Goal: Information Seeking & Learning: Learn about a topic

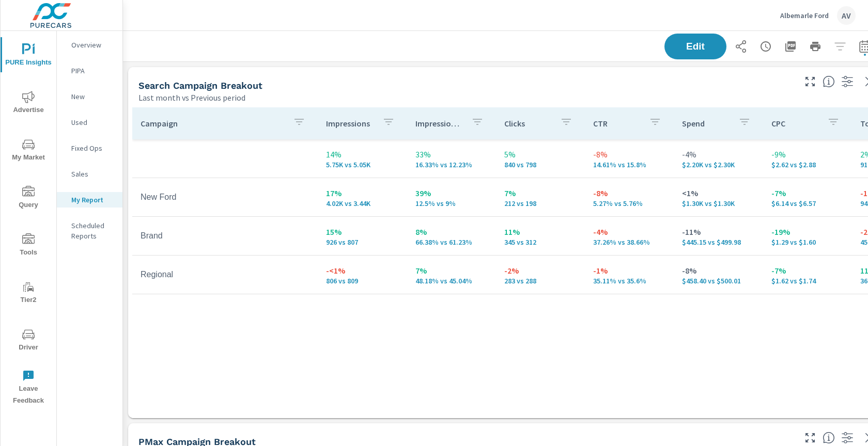
scroll to position [974, 783]
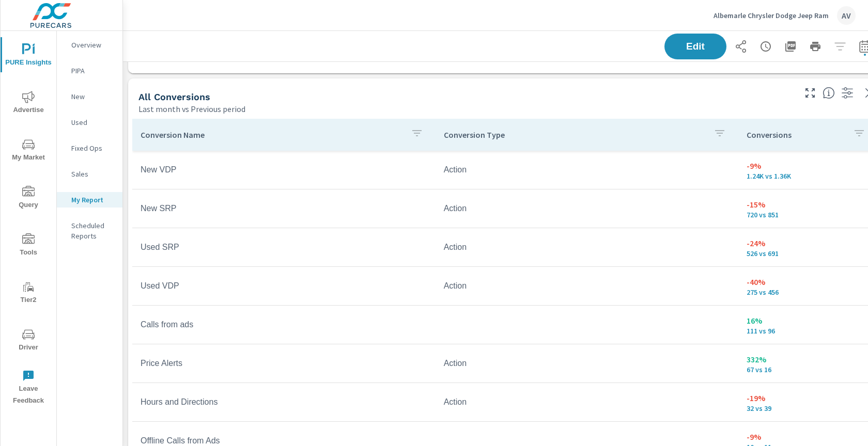
scroll to position [822, 0]
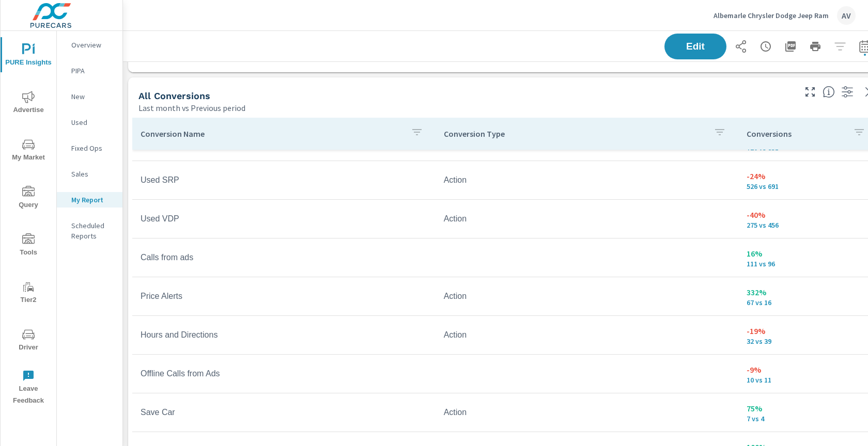
scroll to position [80, 0]
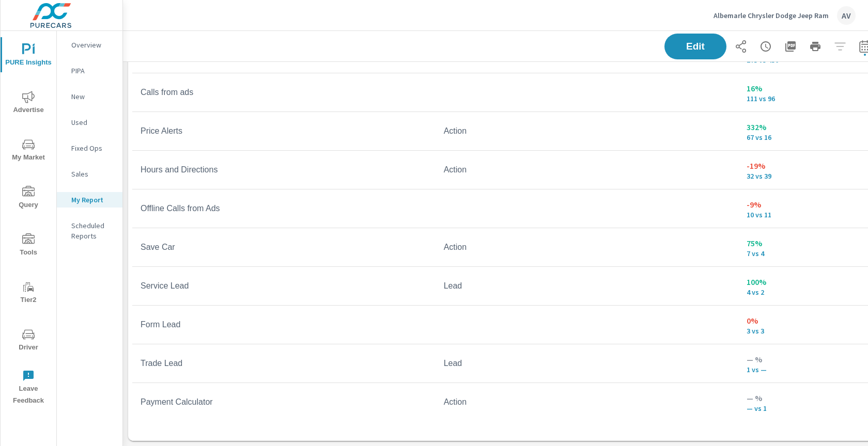
scroll to position [936, 0]
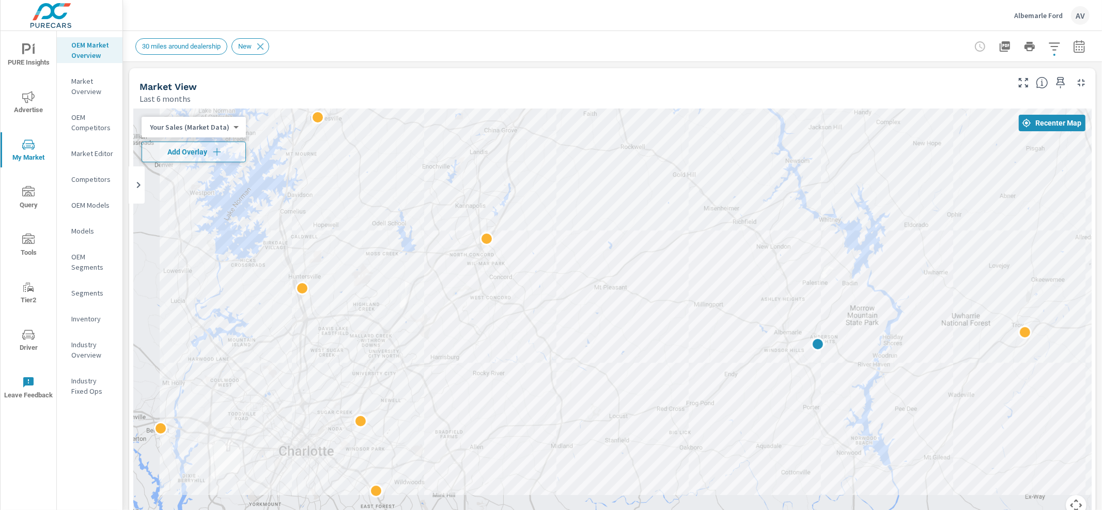
click at [1083, 18] on div "AV" at bounding box center [1080, 15] width 19 height 19
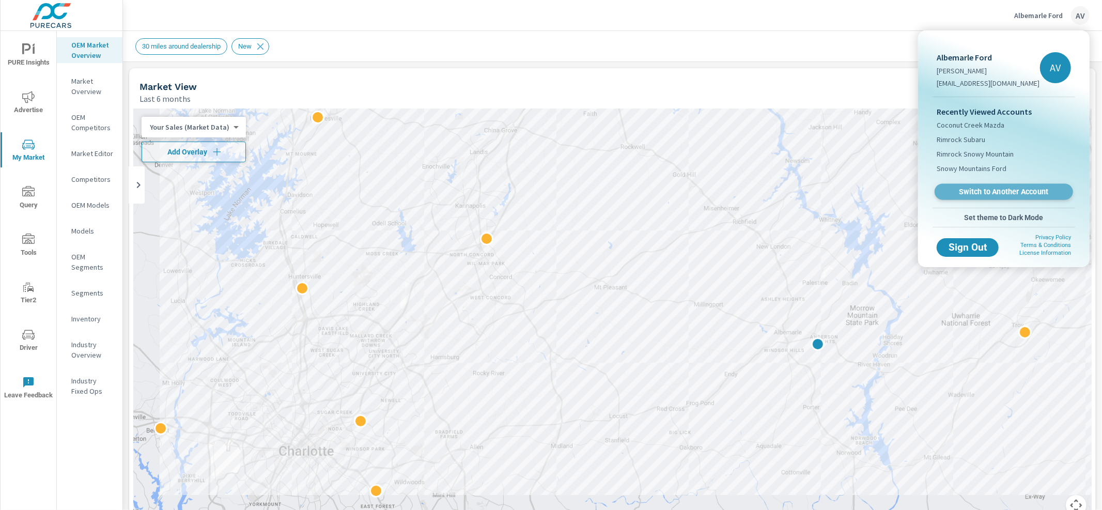
click at [982, 190] on span "Switch to Another Account" at bounding box center [1003, 192] width 127 height 10
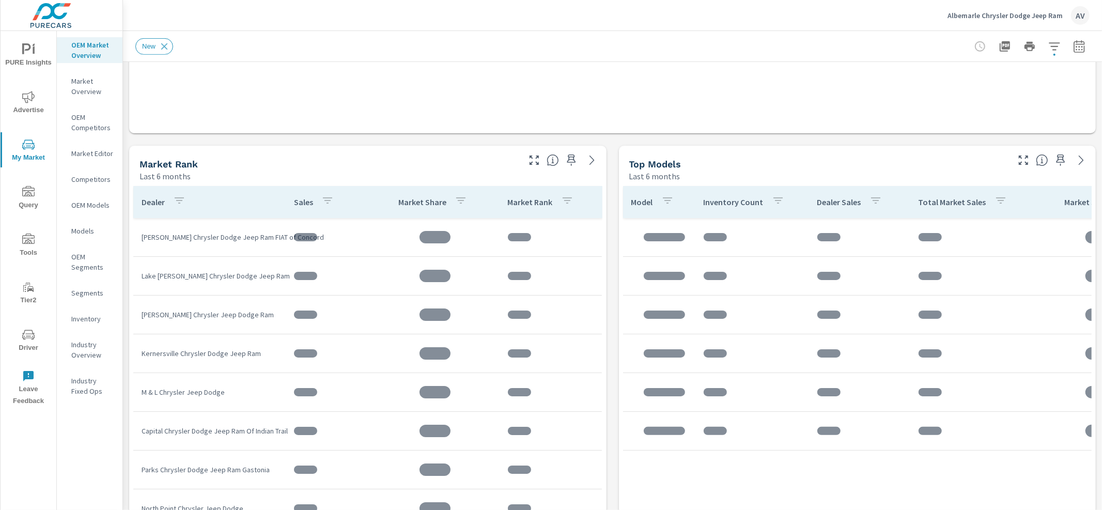
scroll to position [520, 0]
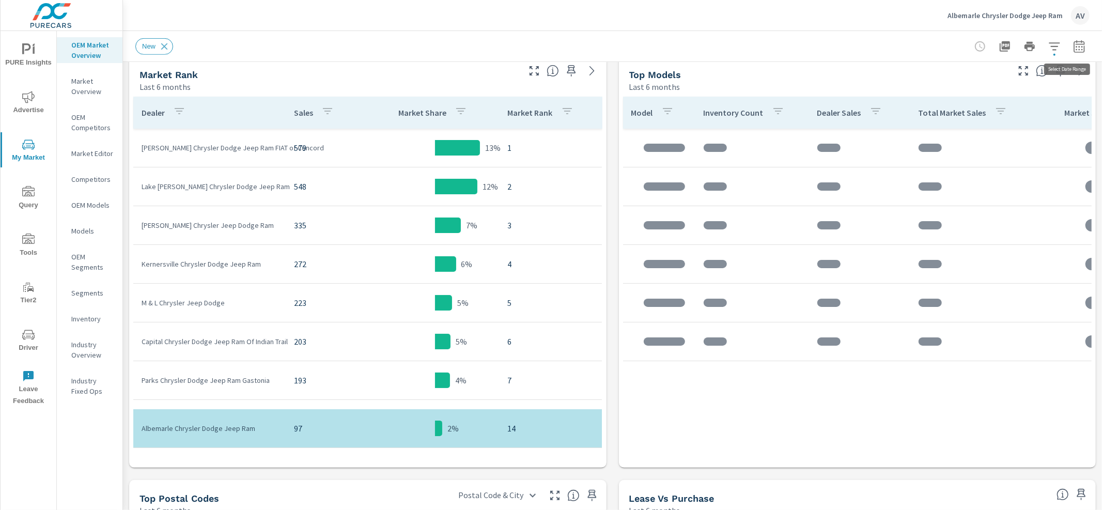
click at [1073, 48] on icon "button" at bounding box center [1079, 46] width 12 height 12
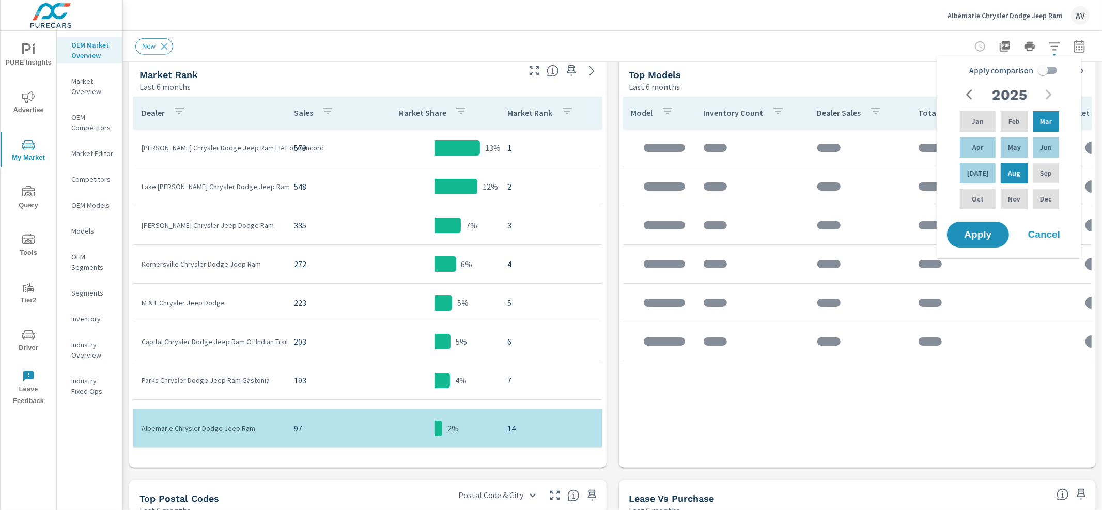
click at [1039, 67] on input "Apply comparison" at bounding box center [1043, 70] width 59 height 20
checkbox input "true"
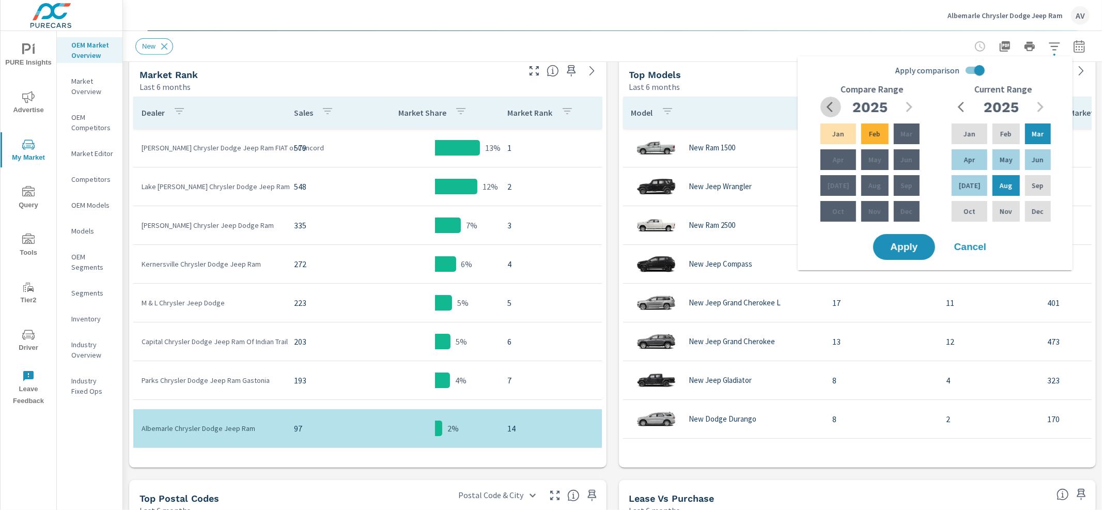
click at [834, 106] on icon "button" at bounding box center [833, 107] width 12 height 12
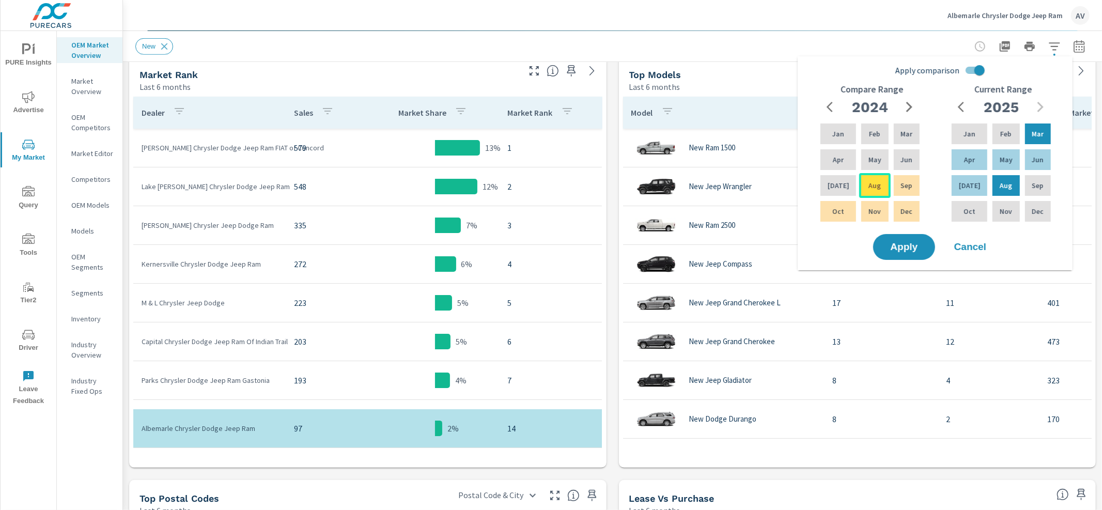
click at [873, 179] on div "Aug" at bounding box center [874, 185] width 31 height 25
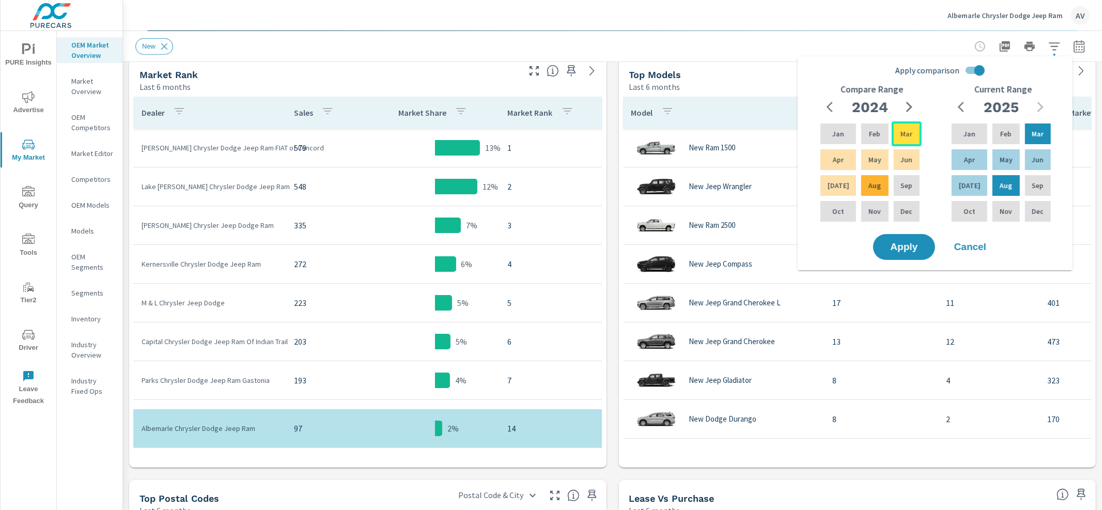
click at [907, 134] on p "Mar" at bounding box center [907, 134] width 12 height 10
click at [913, 252] on button "Apply" at bounding box center [904, 247] width 64 height 27
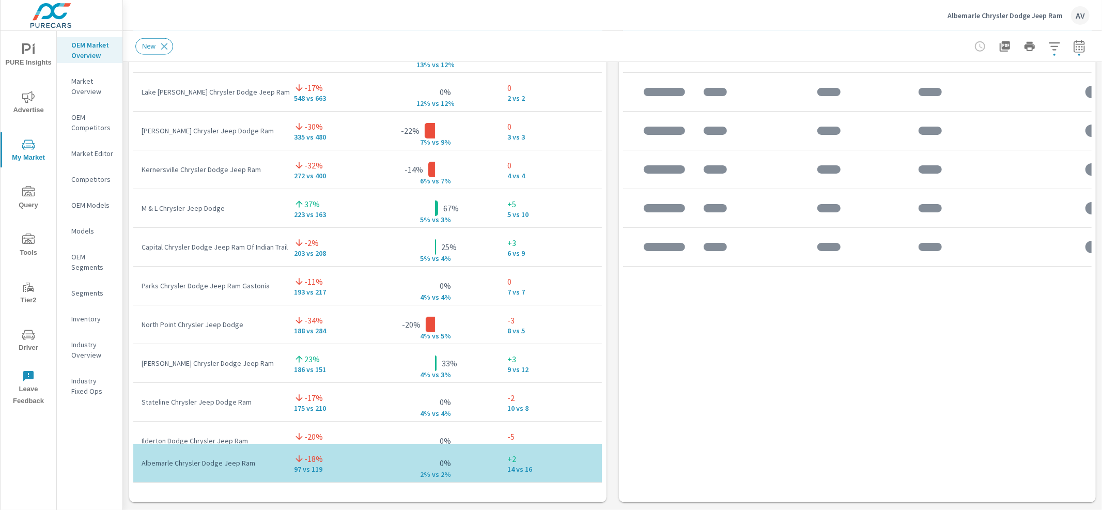
scroll to position [777, 0]
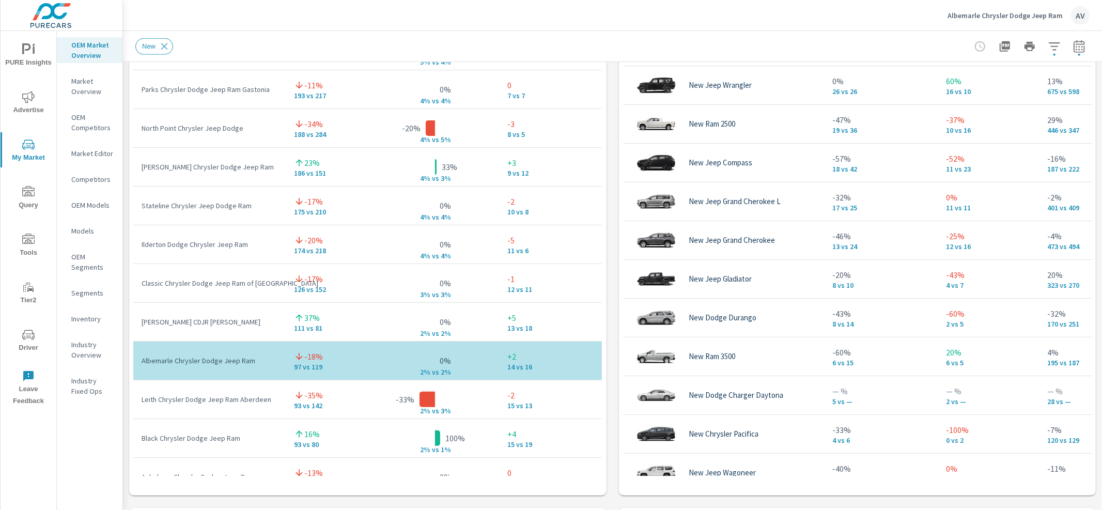
scroll to position [219, 0]
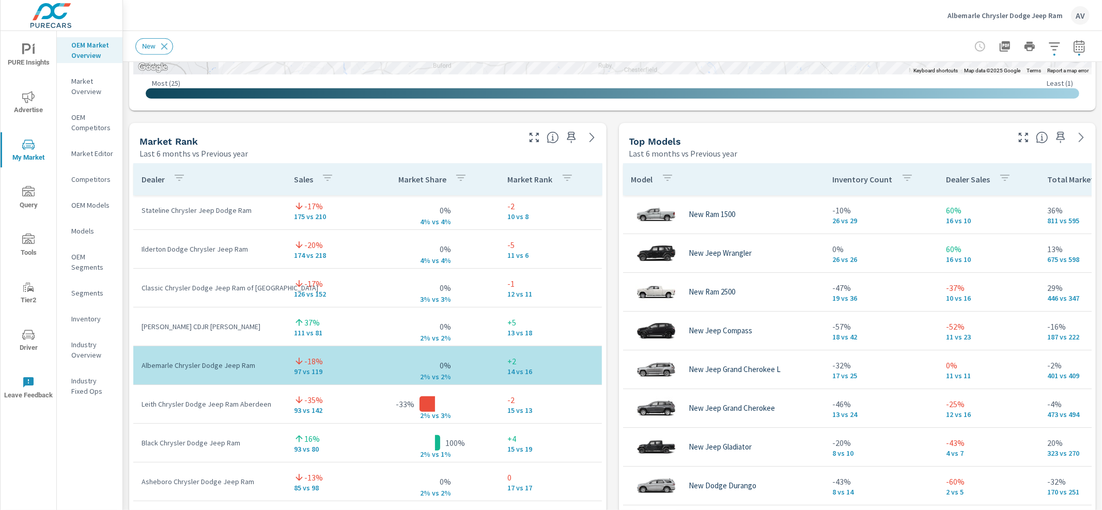
scroll to position [608, 0]
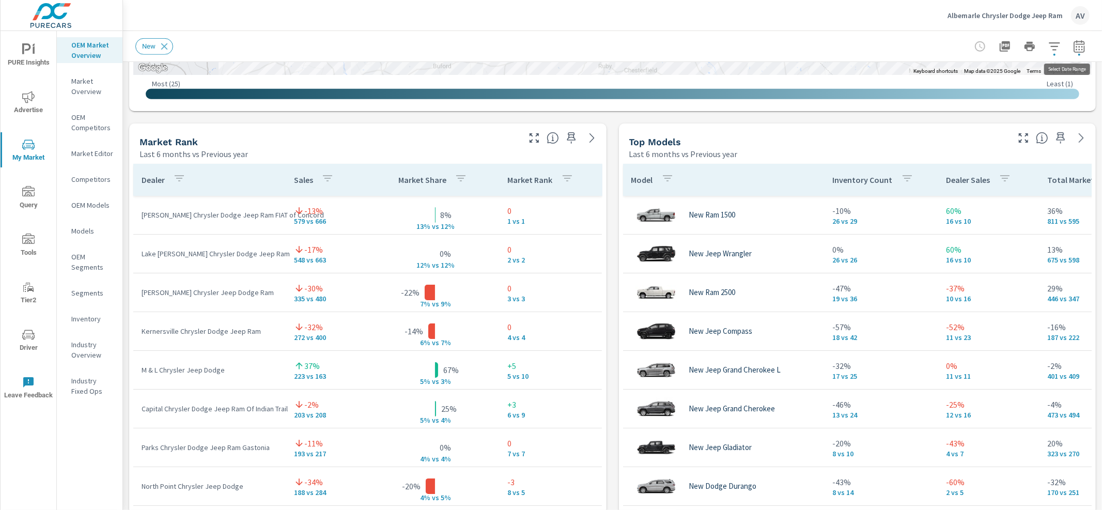
click at [1074, 44] on icon "button" at bounding box center [1079, 46] width 11 height 12
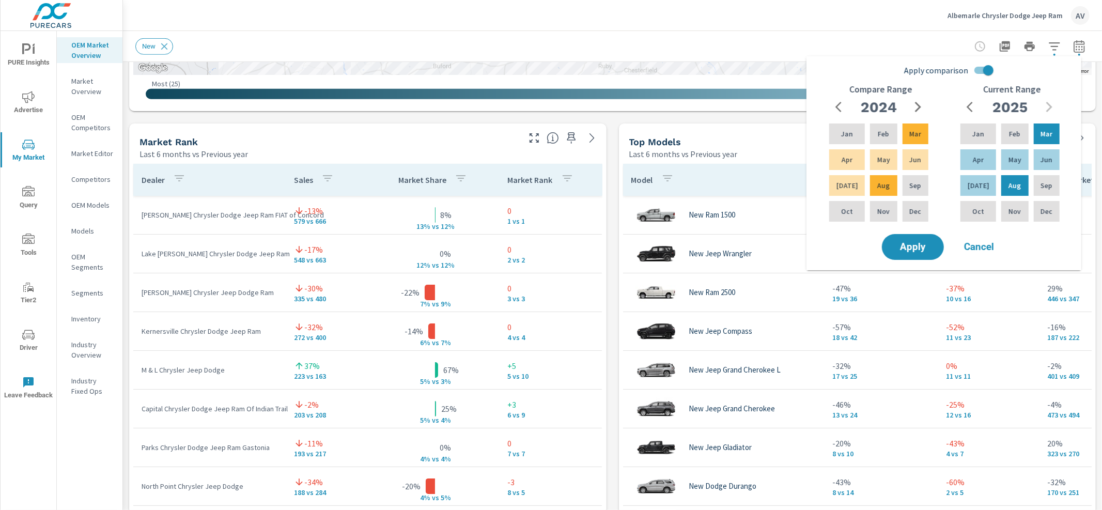
click at [1029, 254] on div "Apply comparison Compare Range 2024 Jan Feb Mar Apr May Jun Jul Aug Sep Oct Nov…" at bounding box center [944, 159] width 275 height 206
click at [984, 245] on span "Cancel" at bounding box center [979, 246] width 41 height 9
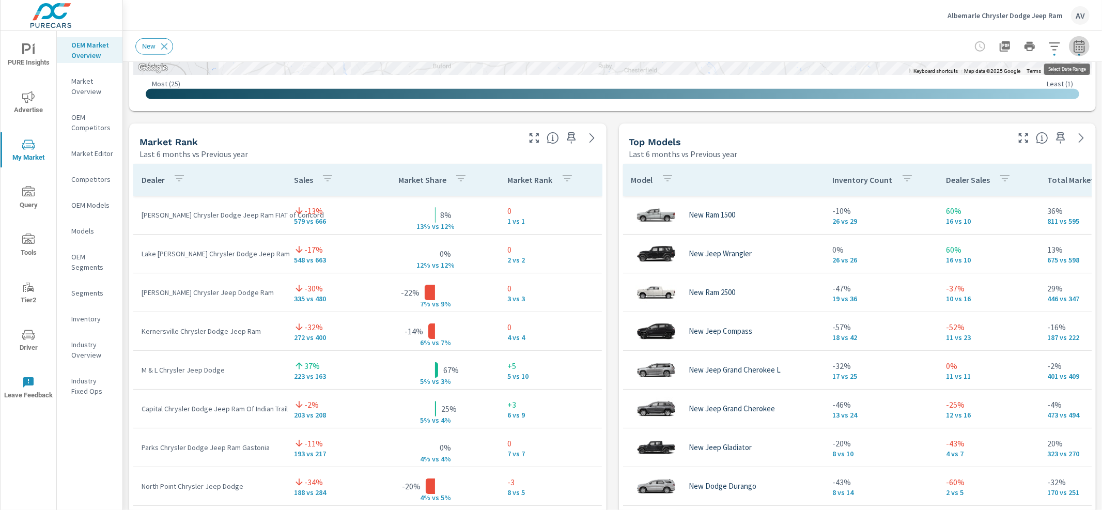
click at [1074, 47] on icon "button" at bounding box center [1079, 46] width 12 height 12
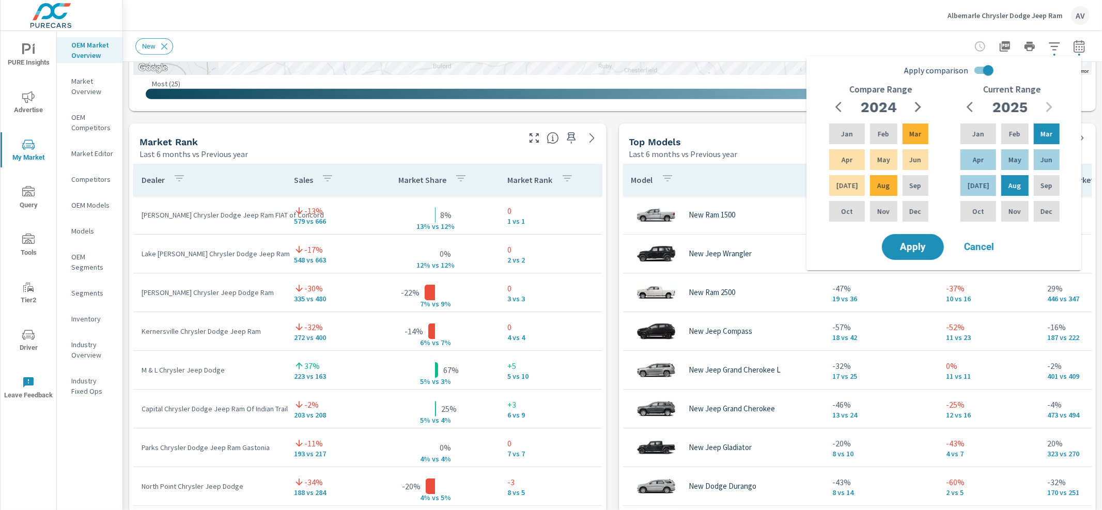
click at [368, 133] on div "Market Rank Last 6 months vs Previous year" at bounding box center [325, 141] width 393 height 37
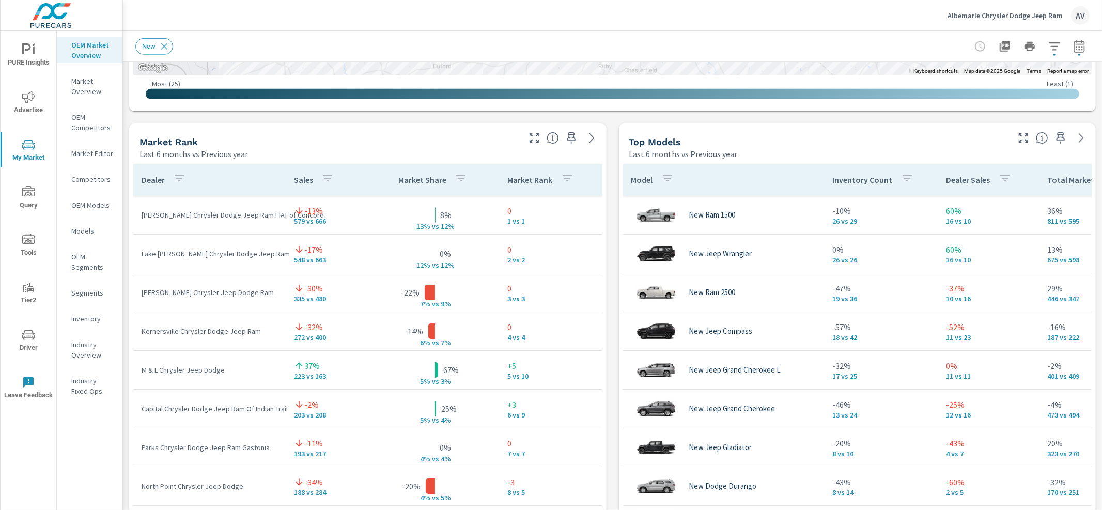
click at [1074, 46] on icon "button" at bounding box center [1079, 46] width 12 height 12
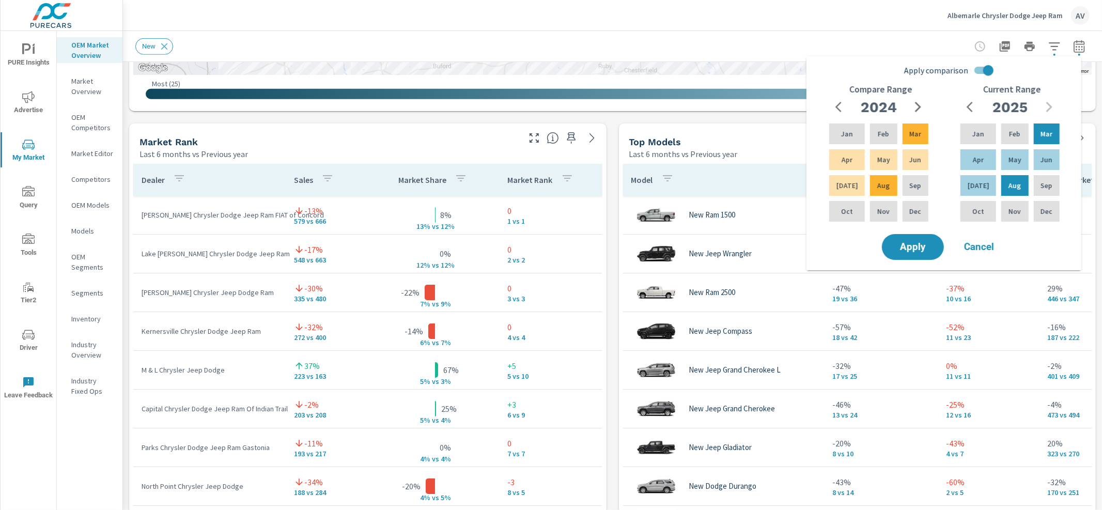
click at [917, 105] on icon "button" at bounding box center [918, 107] width 12 height 12
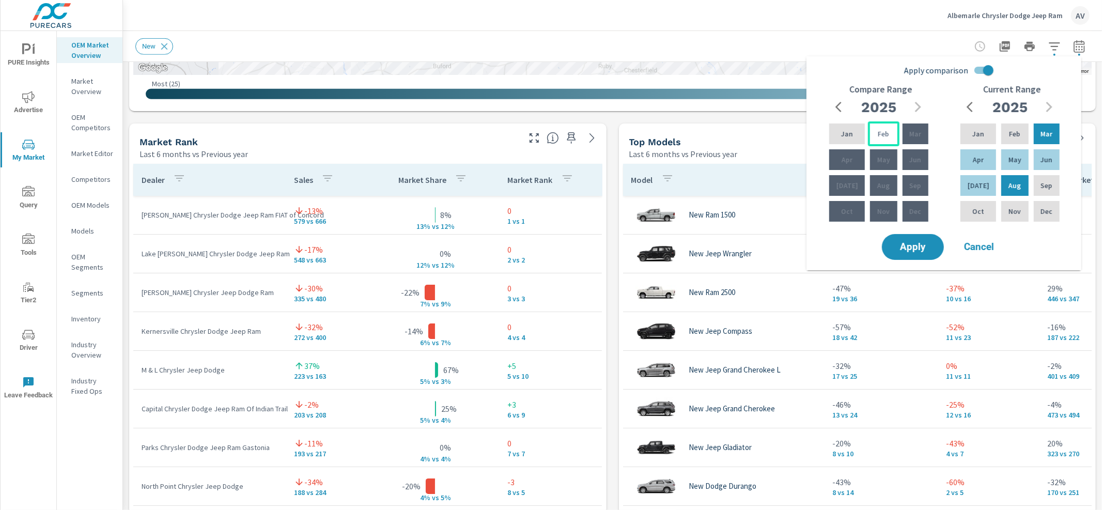
click at [878, 136] on p "Feb" at bounding box center [883, 134] width 11 height 10
click at [839, 110] on icon "button" at bounding box center [839, 107] width 6 height 10
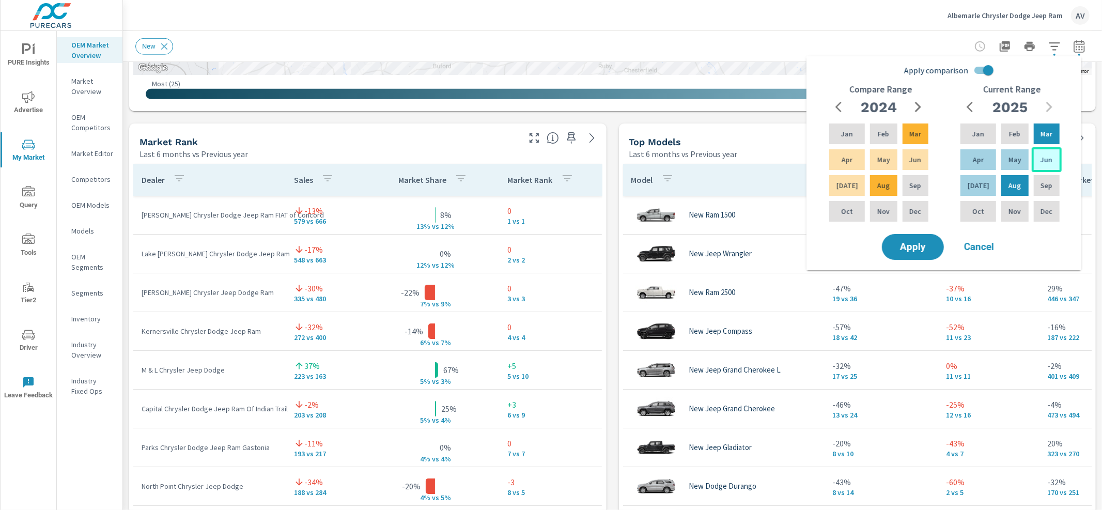
click at [1050, 160] on p "Jun" at bounding box center [1047, 159] width 12 height 10
click at [979, 128] on div "Jan" at bounding box center [979, 133] width 40 height 25
click at [919, 106] on div "2024" at bounding box center [878, 107] width 99 height 21
click at [917, 107] on div "2024" at bounding box center [878, 107] width 99 height 21
drag, startPoint x: 868, startPoint y: 102, endPoint x: 827, endPoint y: 106, distance: 41.6
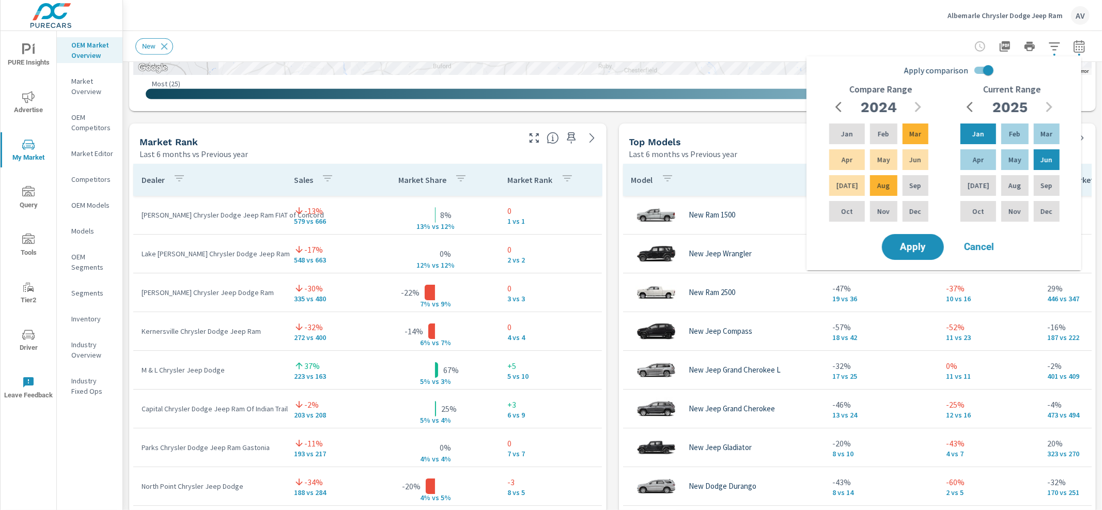
click at [866, 105] on h2 "2024" at bounding box center [879, 107] width 36 height 18
click at [841, 106] on icon "button" at bounding box center [842, 107] width 12 height 12
click at [925, 103] on button "button" at bounding box center [918, 107] width 21 height 21
click at [925, 103] on div "2024" at bounding box center [878, 107] width 99 height 21
click at [988, 67] on input "Apply comparison" at bounding box center [988, 70] width 59 height 20
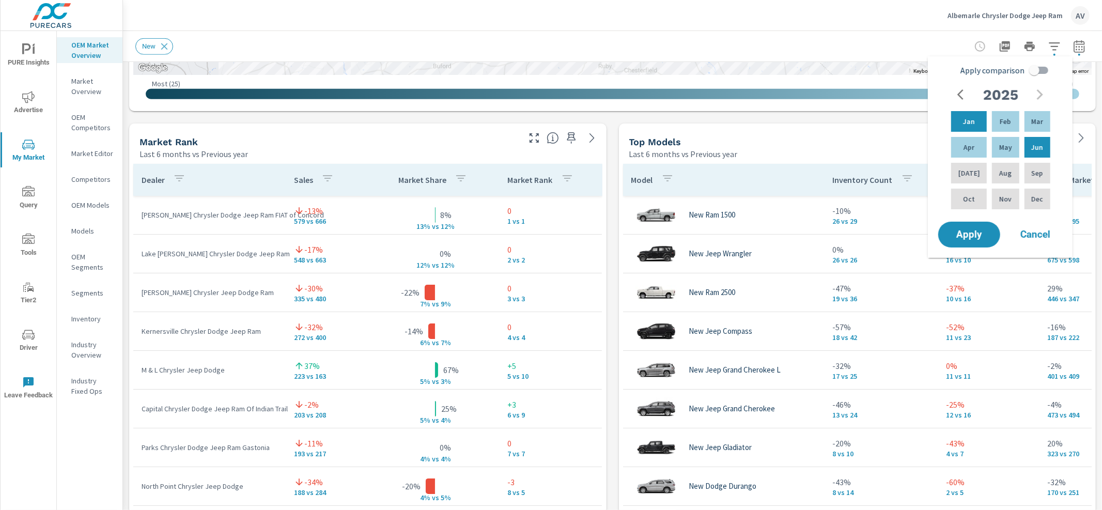
click at [1037, 74] on input "Apply comparison" at bounding box center [1034, 70] width 59 height 20
checkbox input "true"
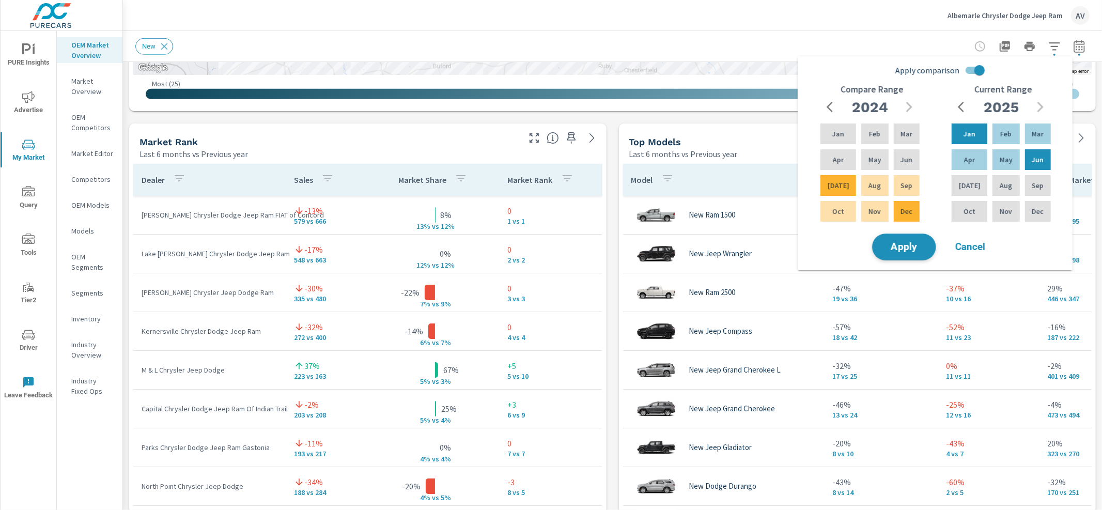
click at [916, 242] on span "Apply" at bounding box center [904, 247] width 42 height 10
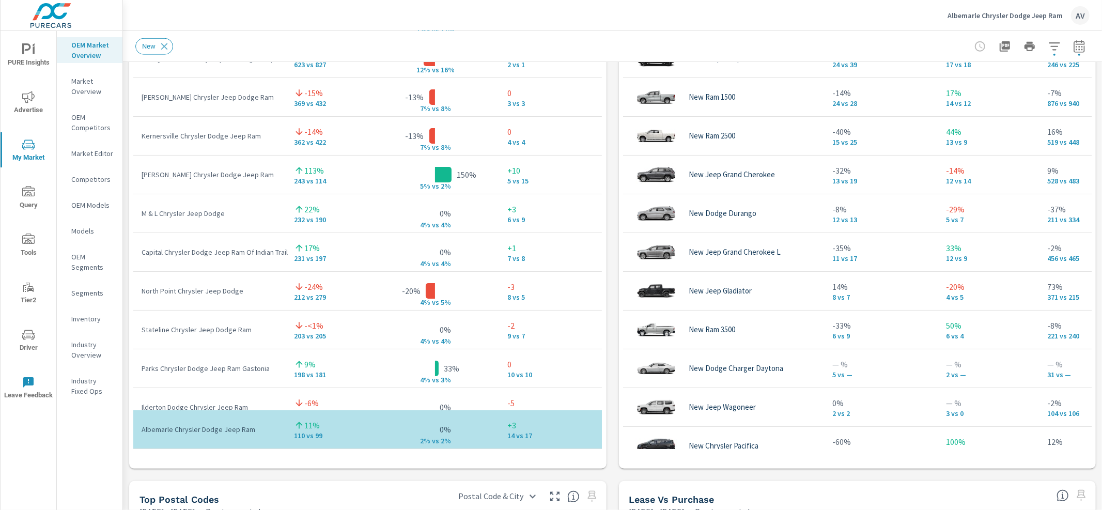
scroll to position [763, 0]
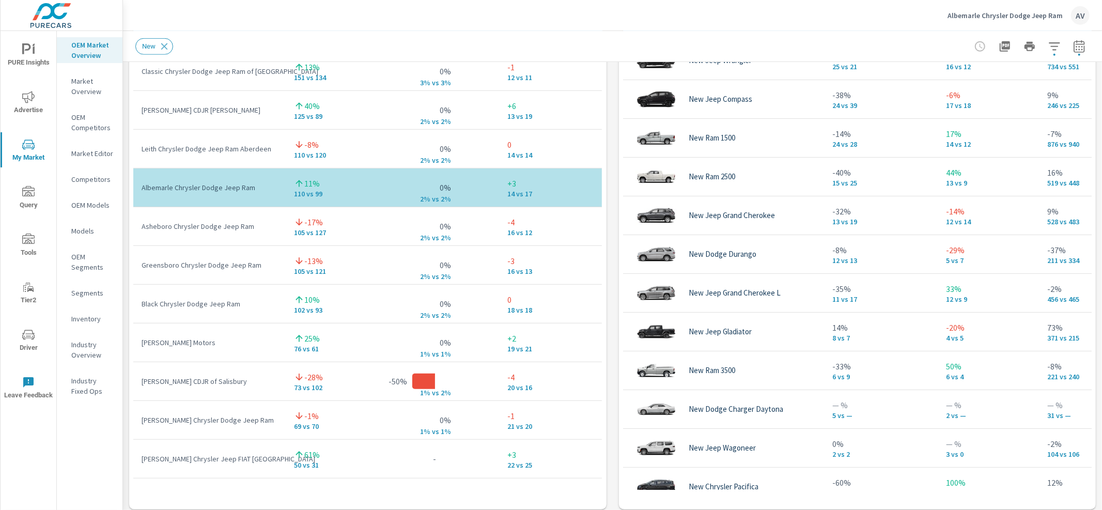
scroll to position [418, 0]
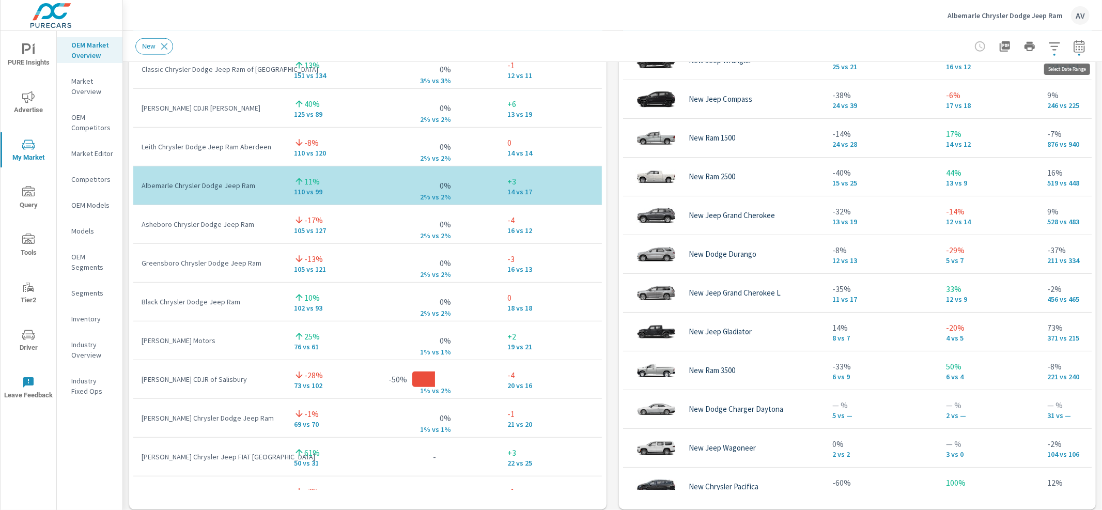
click at [1073, 53] on button "button" at bounding box center [1079, 46] width 21 height 21
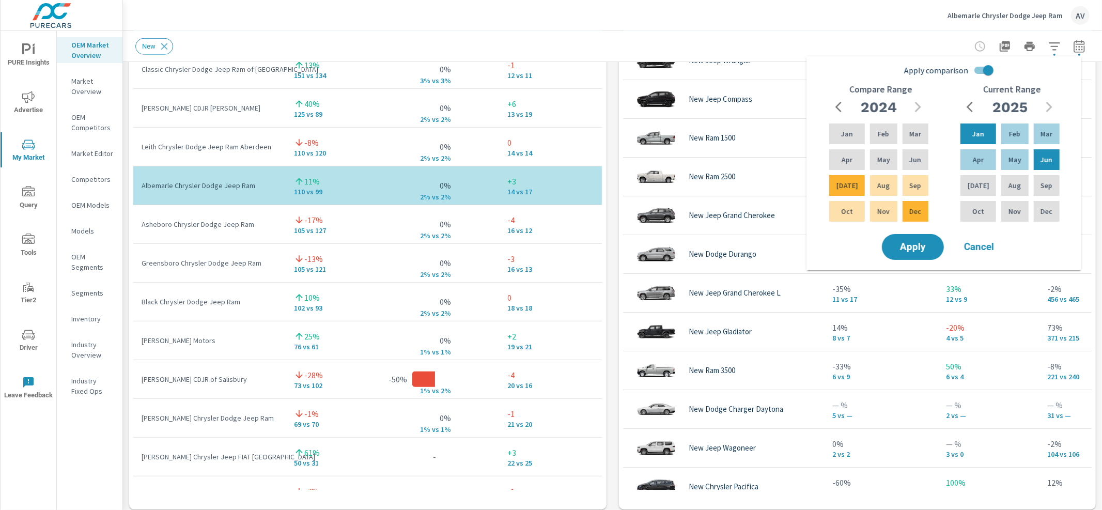
click at [1073, 53] on button "button" at bounding box center [1079, 46] width 21 height 21
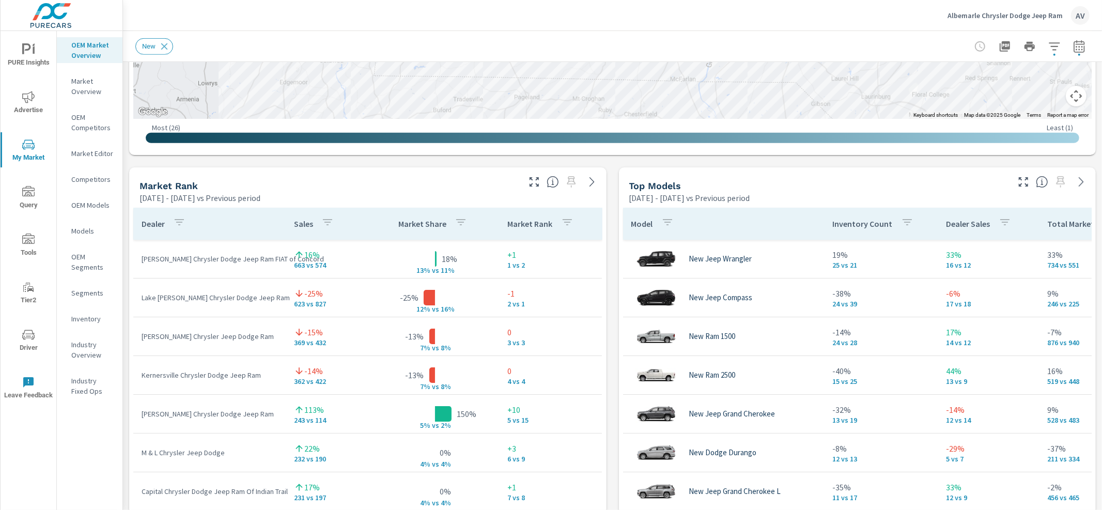
scroll to position [571, 0]
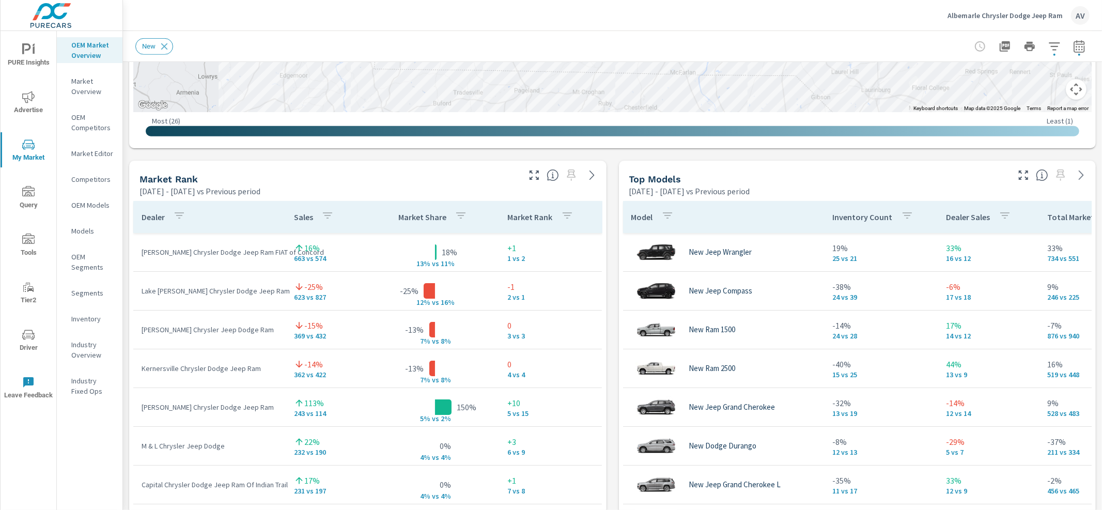
click at [229, 253] on p "Hendrick Chrysler Dodge Jeep Ram FIAT of Concord" at bounding box center [210, 252] width 136 height 10
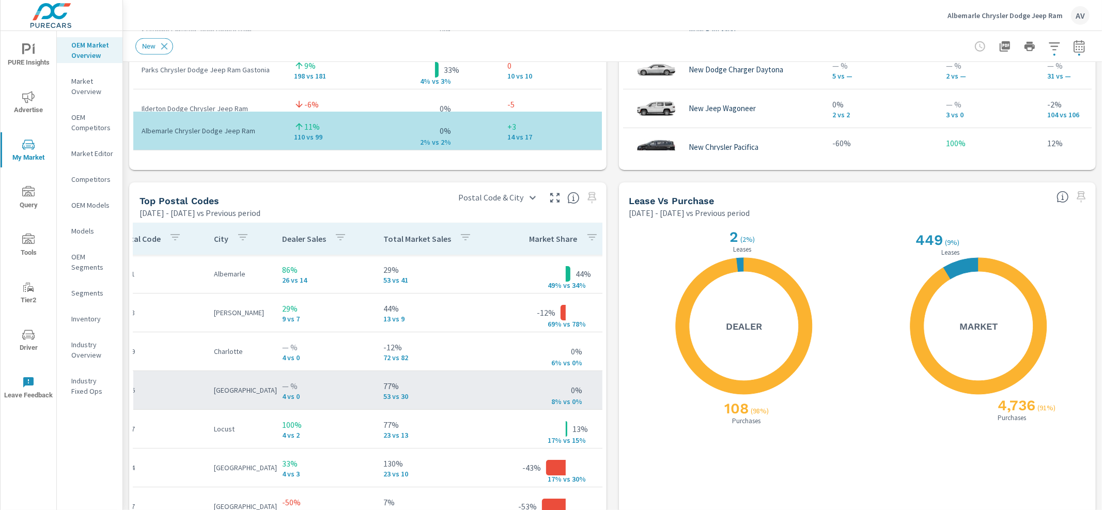
scroll to position [0, 0]
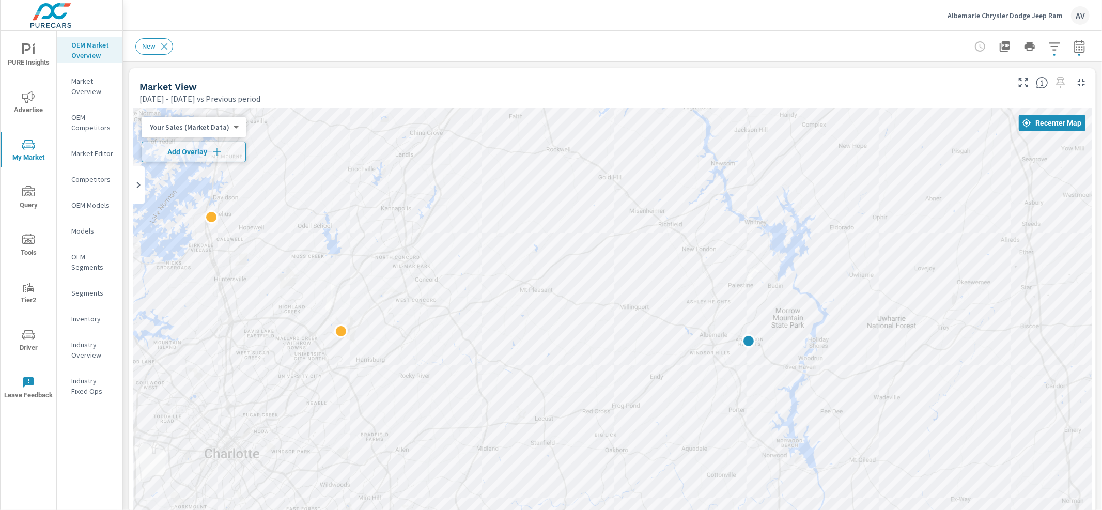
drag, startPoint x: 770, startPoint y: 357, endPoint x: 966, endPoint y: 181, distance: 263.4
click at [966, 181] on div "2" at bounding box center [612, 396] width 959 height 575
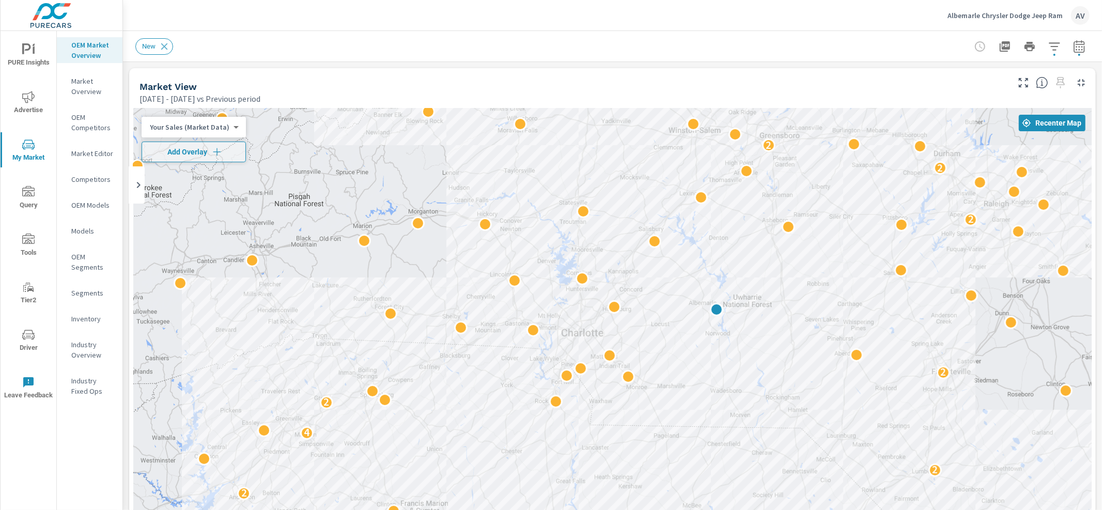
drag, startPoint x: 980, startPoint y: 282, endPoint x: 784, endPoint y: 272, distance: 196.6
click at [784, 272] on div "5 5 3 2 2 2 2 2 2 2 4 2 2 2 2 2" at bounding box center [612, 396] width 959 height 575
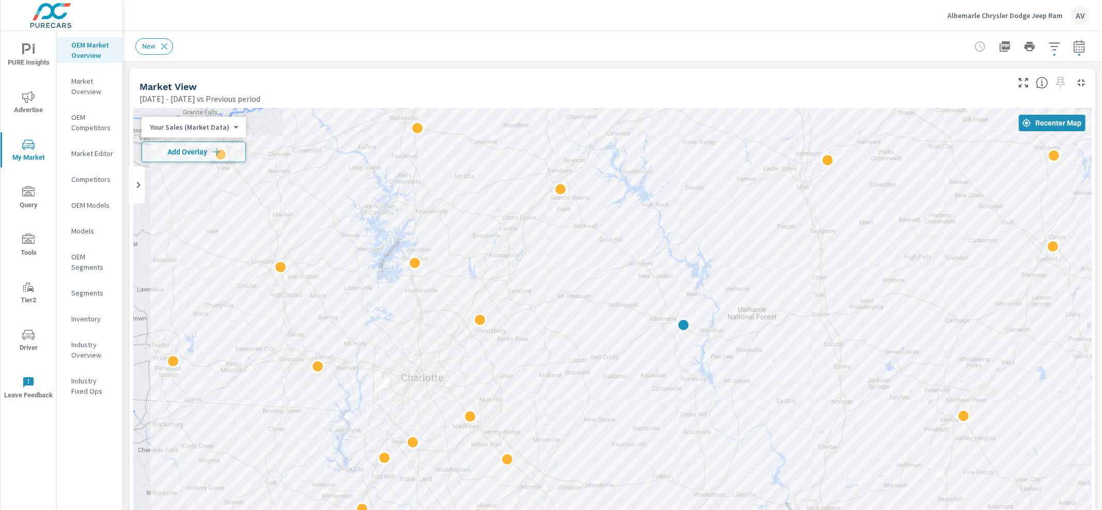
drag, startPoint x: 809, startPoint y: 245, endPoint x: 1064, endPoint y: 221, distance: 256.5
click at [1065, 221] on div "2 2 2 2 2" at bounding box center [612, 396] width 959 height 575
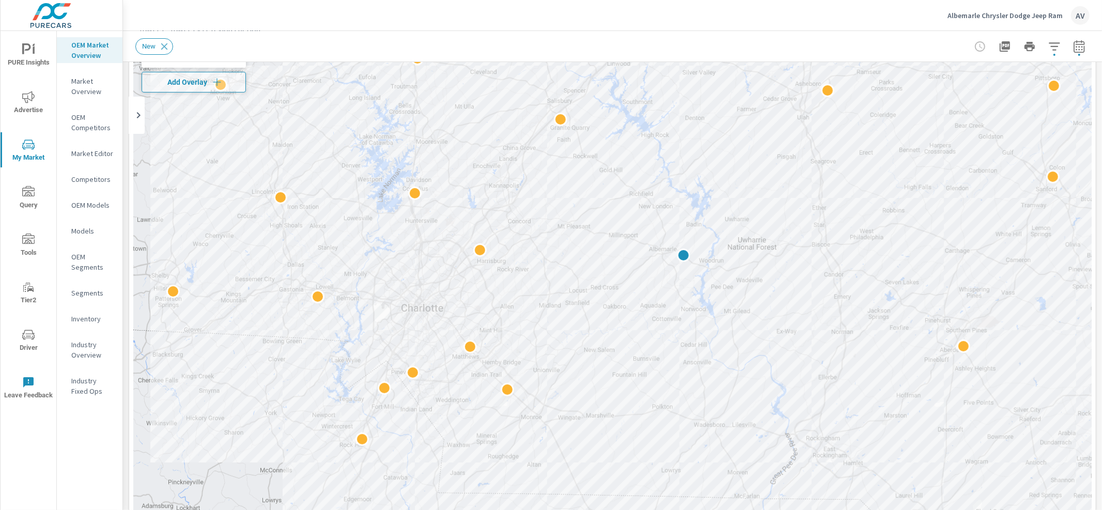
scroll to position [54, 0]
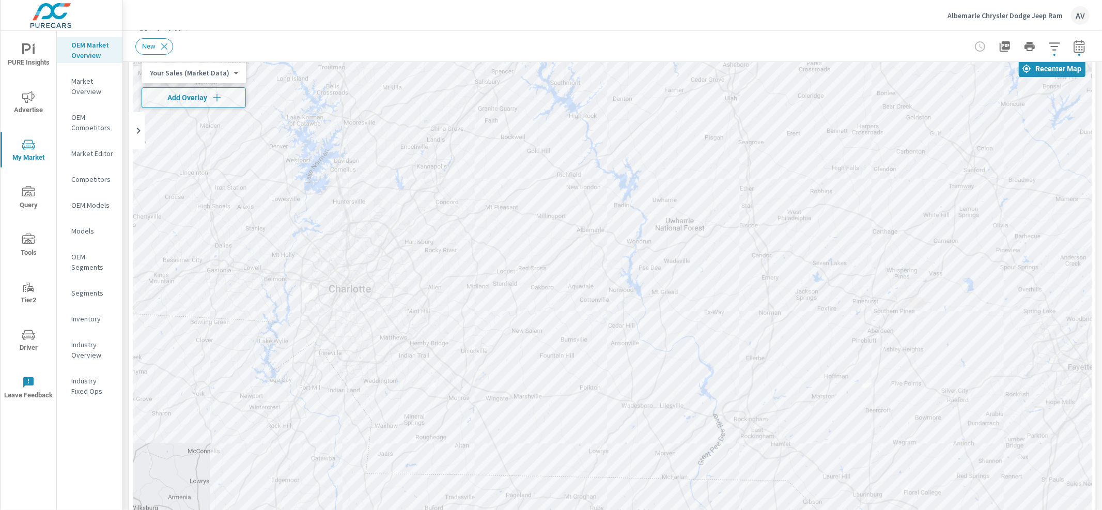
drag, startPoint x: 989, startPoint y: 164, endPoint x: 918, endPoint y: 126, distance: 80.5
click at [918, 126] on div "2 4 2 2 2 2" at bounding box center [612, 341] width 959 height 575
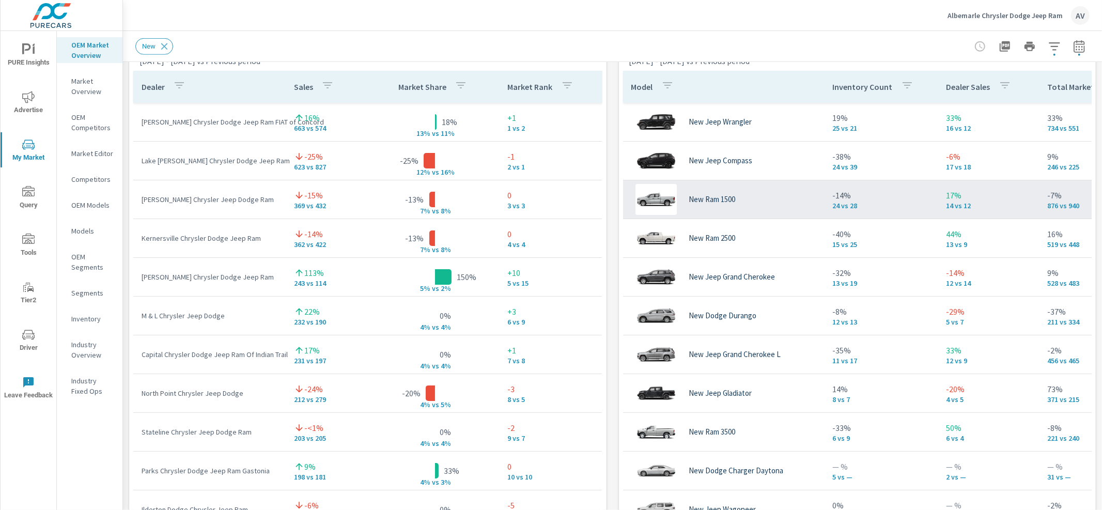
scroll to position [686, 0]
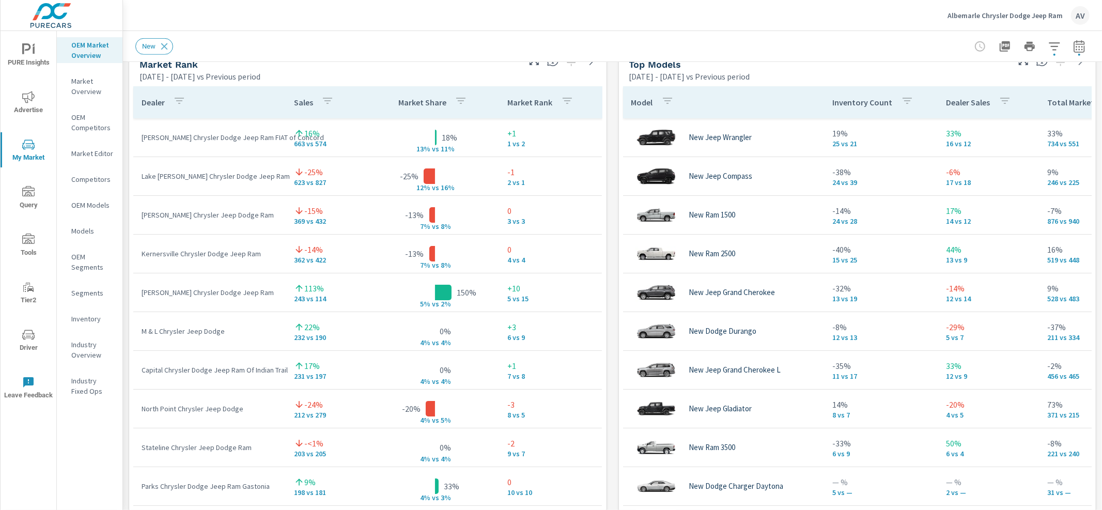
click at [86, 91] on p "Market Overview" at bounding box center [92, 86] width 43 height 21
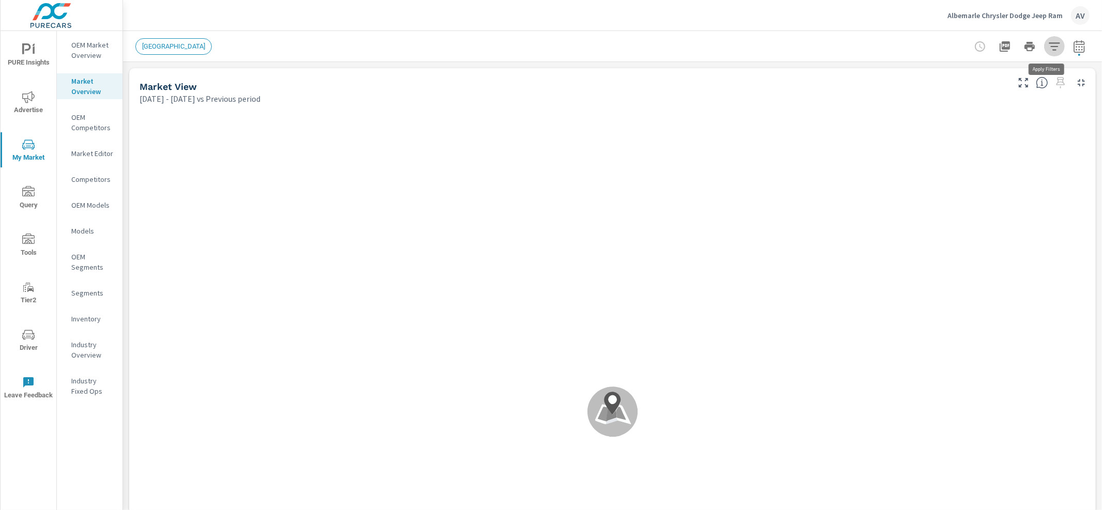
click at [1049, 50] on icon "button" at bounding box center [1054, 46] width 11 height 8
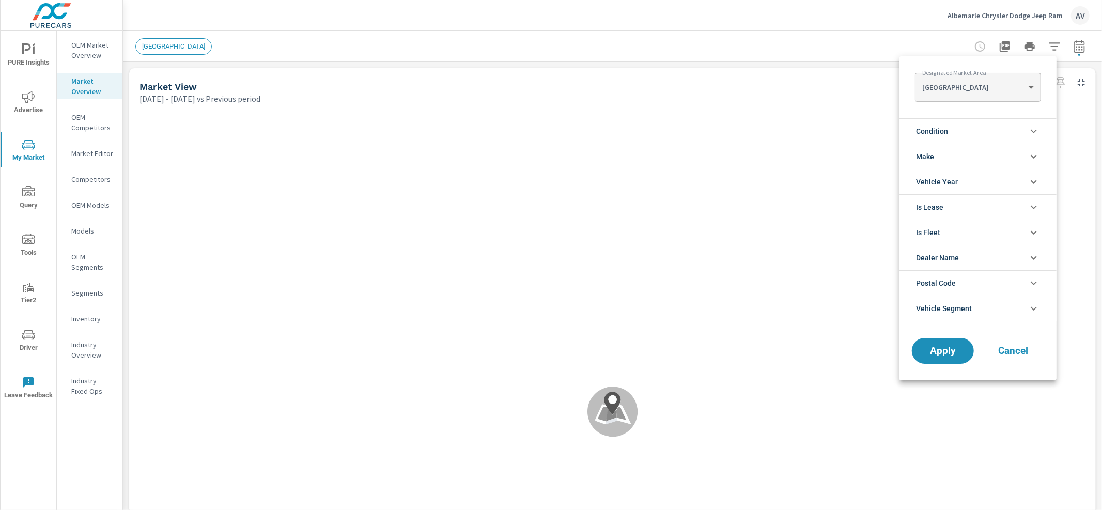
click at [985, 84] on body "PURE Insights Advertise My Market Query Tools Tier2 Driver Leave Feedback OEM M…" at bounding box center [551, 255] width 1102 height 510
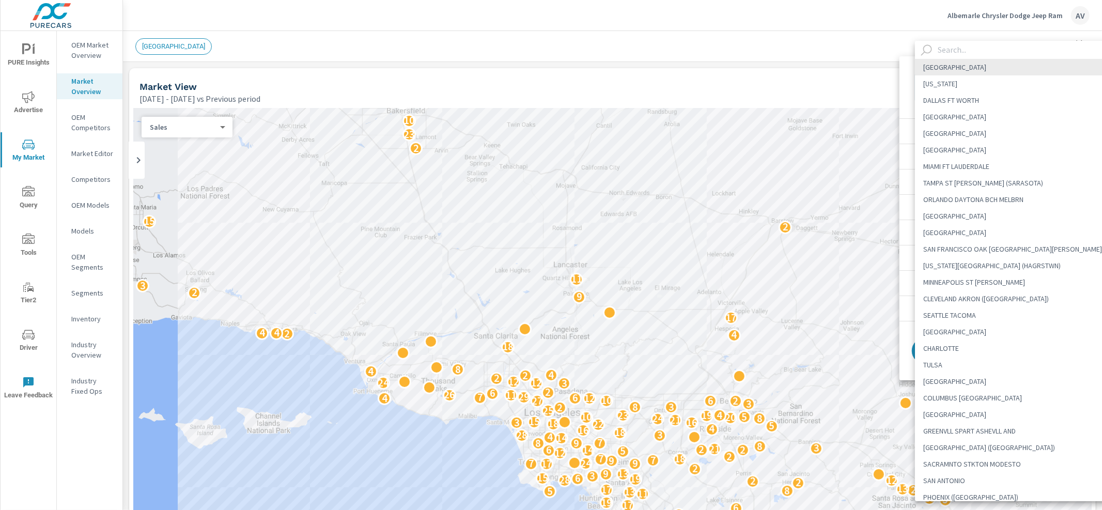
click at [1056, 41] on div at bounding box center [551, 255] width 1102 height 510
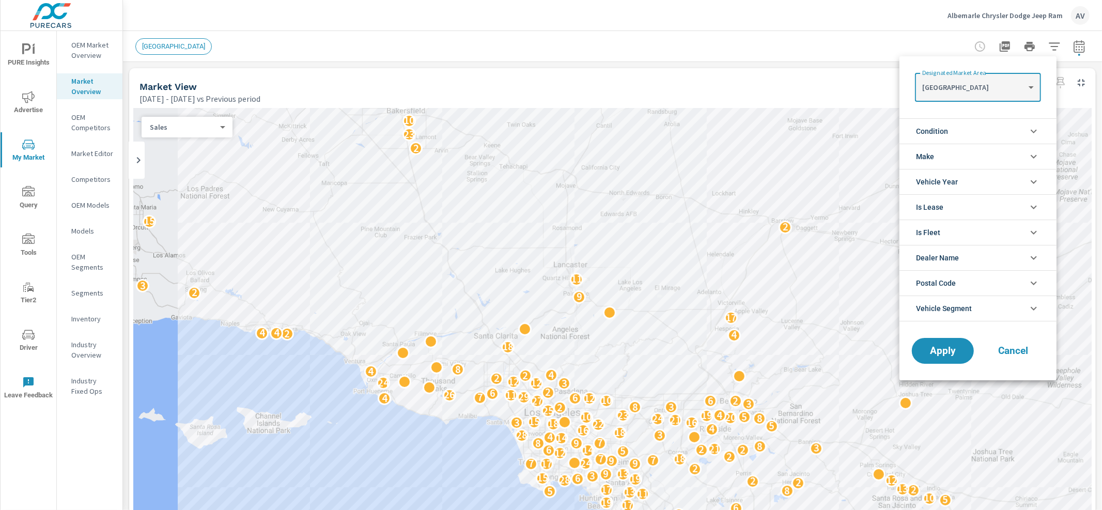
click at [98, 57] on div at bounding box center [551, 255] width 1102 height 510
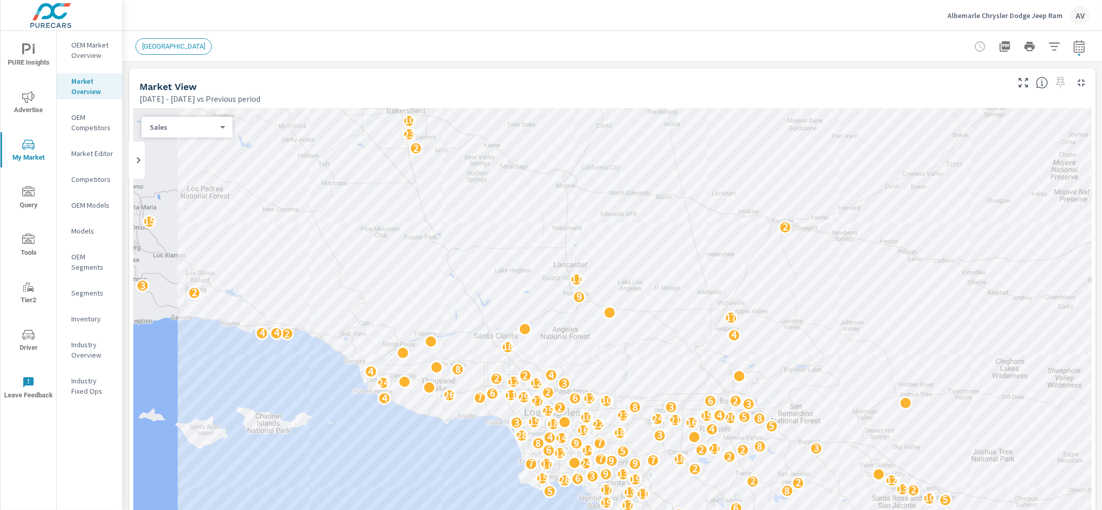
click at [96, 53] on div "Designated Market Area LOS ANGELES LOS ANGELES ​ Condition New Used Make Toyota…" at bounding box center [551, 255] width 1102 height 510
click at [96, 53] on p "OEM Market Overview" at bounding box center [92, 50] width 43 height 21
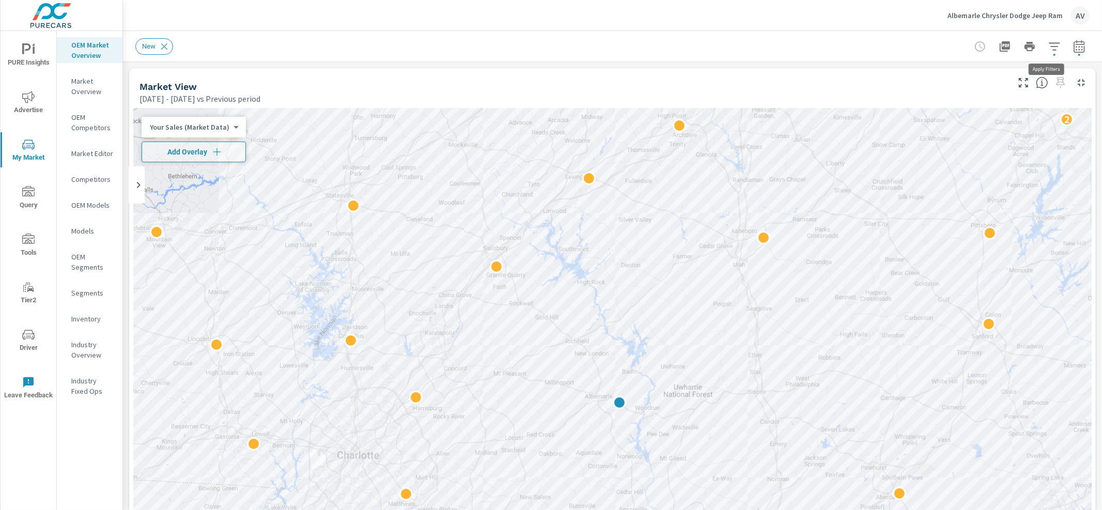
click at [1048, 48] on icon "button" at bounding box center [1054, 46] width 12 height 12
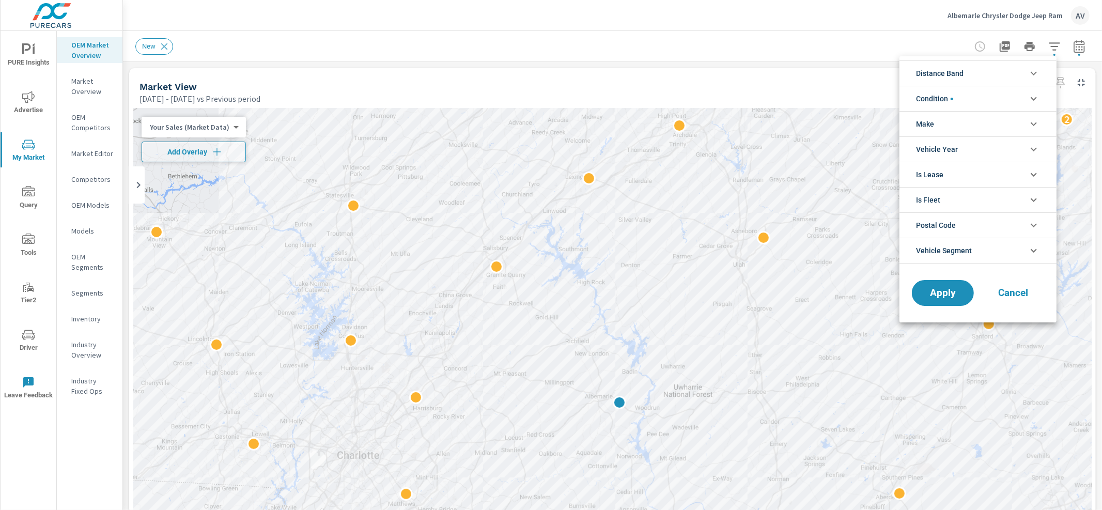
drag, startPoint x: 311, startPoint y: 34, endPoint x: 282, endPoint y: 58, distance: 37.8
click at [312, 34] on div at bounding box center [551, 255] width 1102 height 510
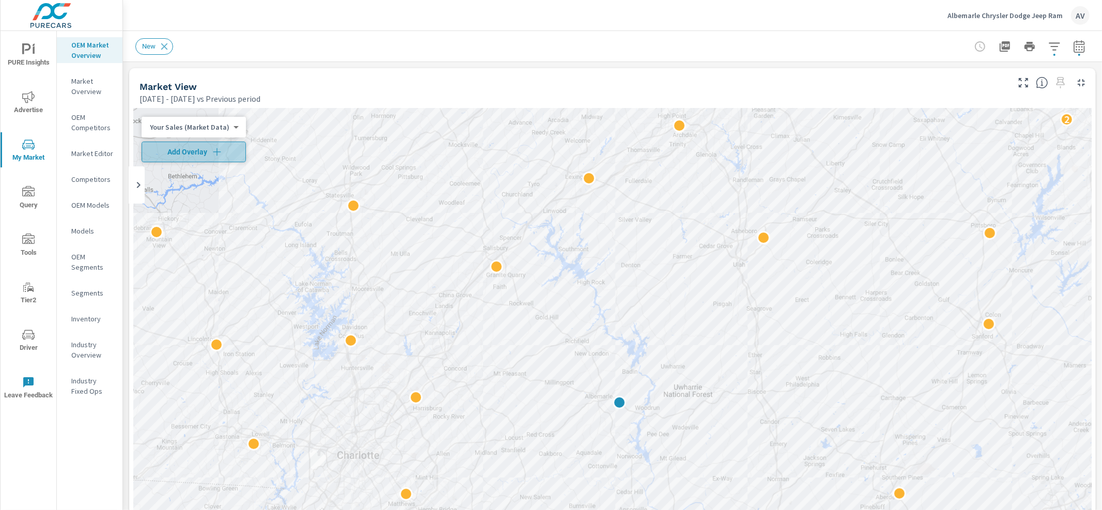
click at [202, 153] on span "Add Overlay" at bounding box center [193, 152] width 95 height 10
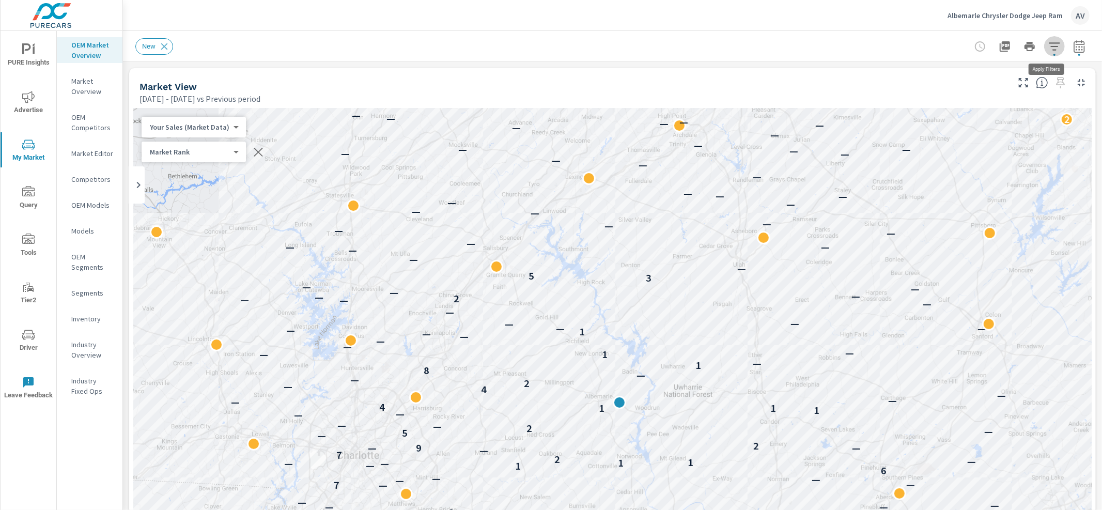
click at [1054, 55] on span "button" at bounding box center [1055, 55] width 2 height 2
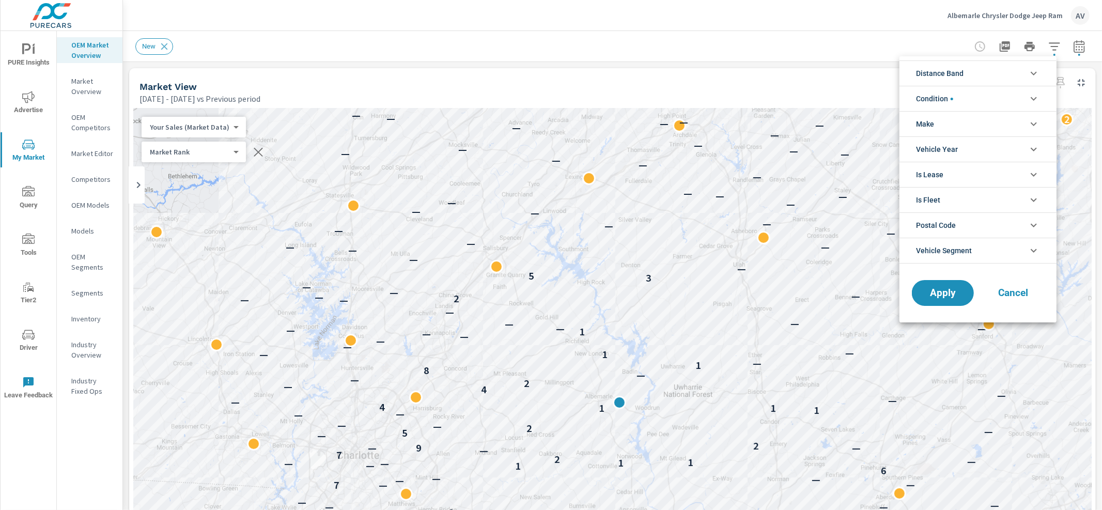
click at [985, 70] on li "Distance Band" at bounding box center [978, 72] width 157 height 25
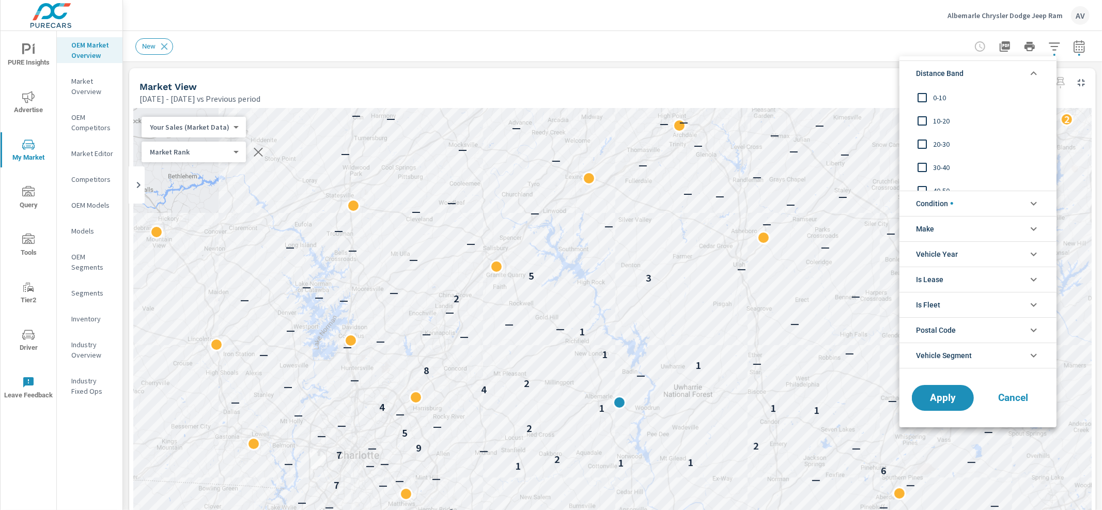
click at [985, 70] on li "Distance Band" at bounding box center [978, 72] width 157 height 25
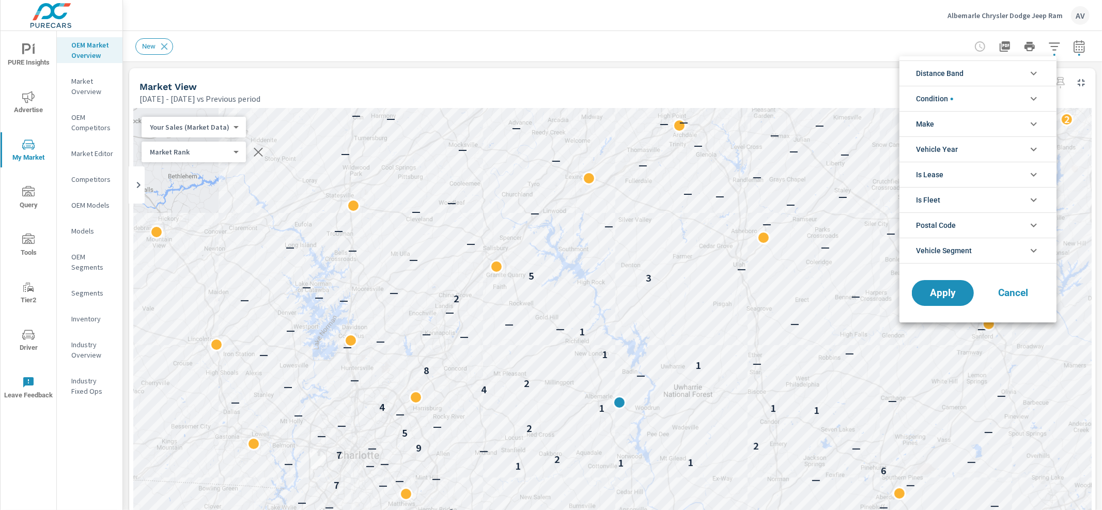
click at [984, 69] on li "Distance Band" at bounding box center [978, 72] width 157 height 25
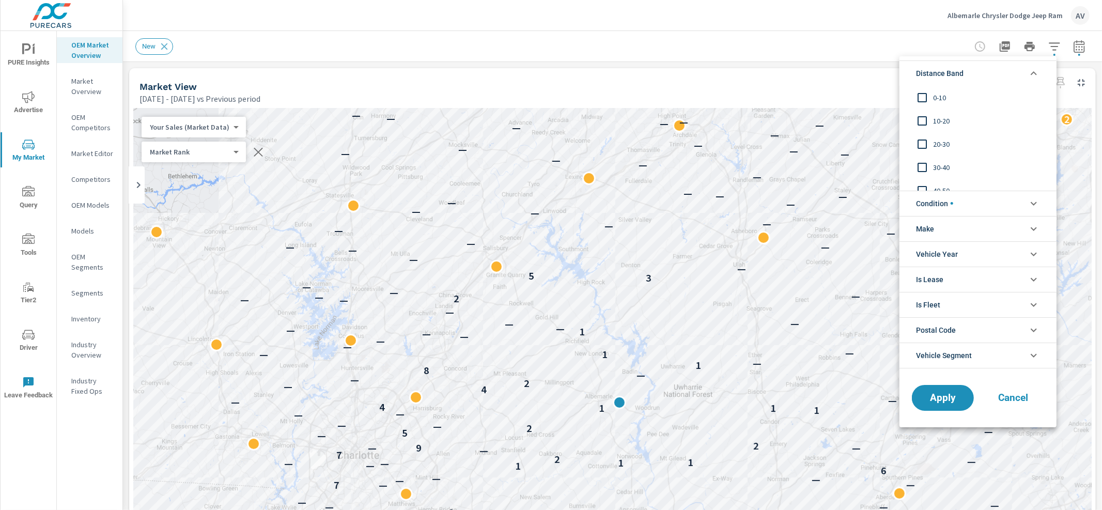
click at [972, 68] on li "Distance Band" at bounding box center [978, 72] width 157 height 25
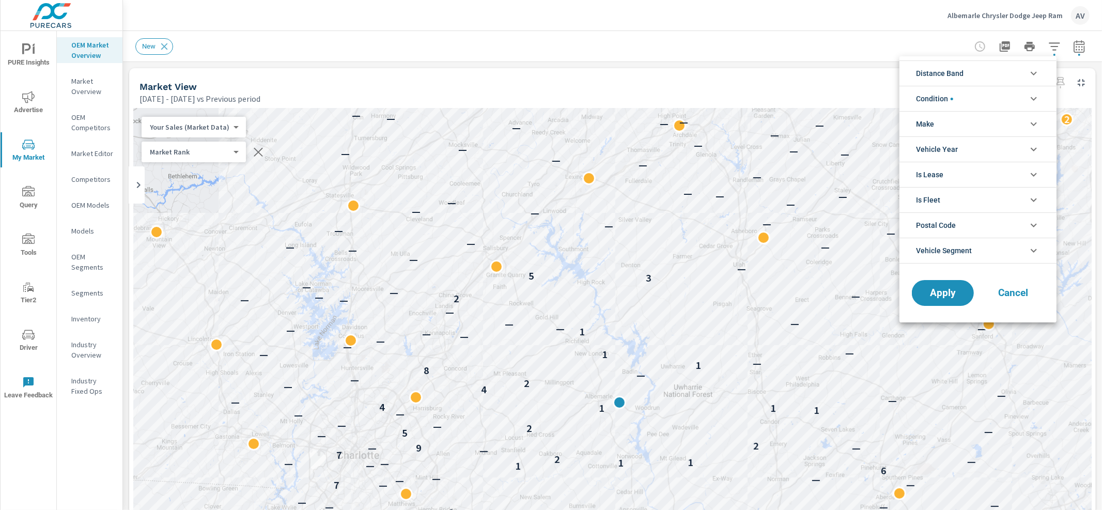
click at [978, 104] on li "Condition" at bounding box center [978, 98] width 157 height 25
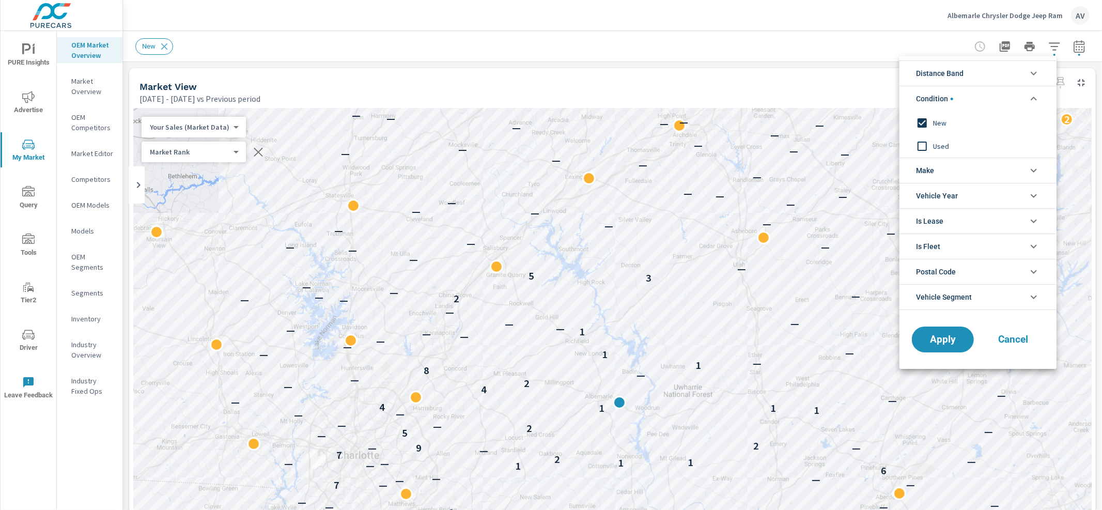
click at [979, 98] on li "Condition" at bounding box center [978, 98] width 157 height 25
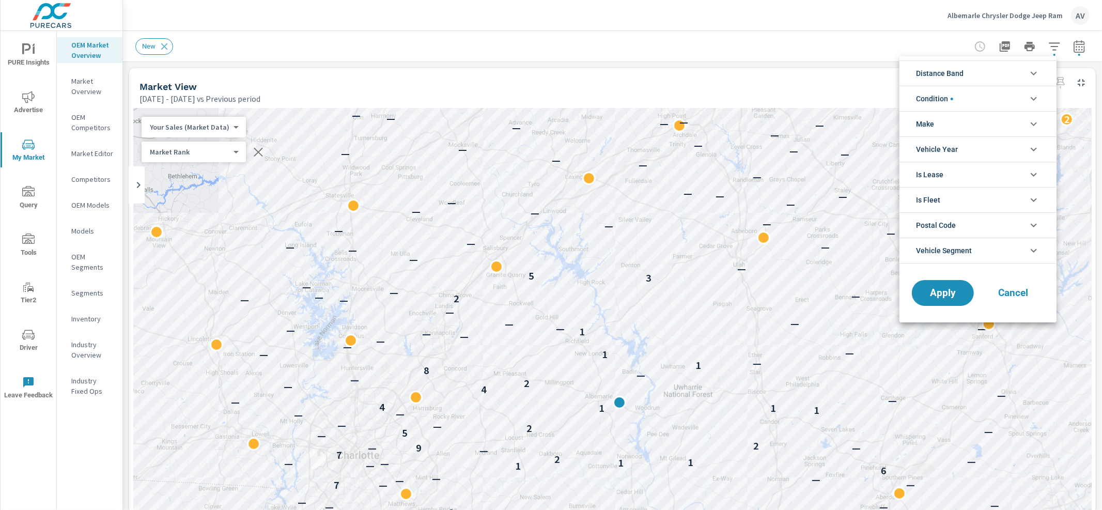
click at [977, 128] on li "Make" at bounding box center [978, 123] width 157 height 25
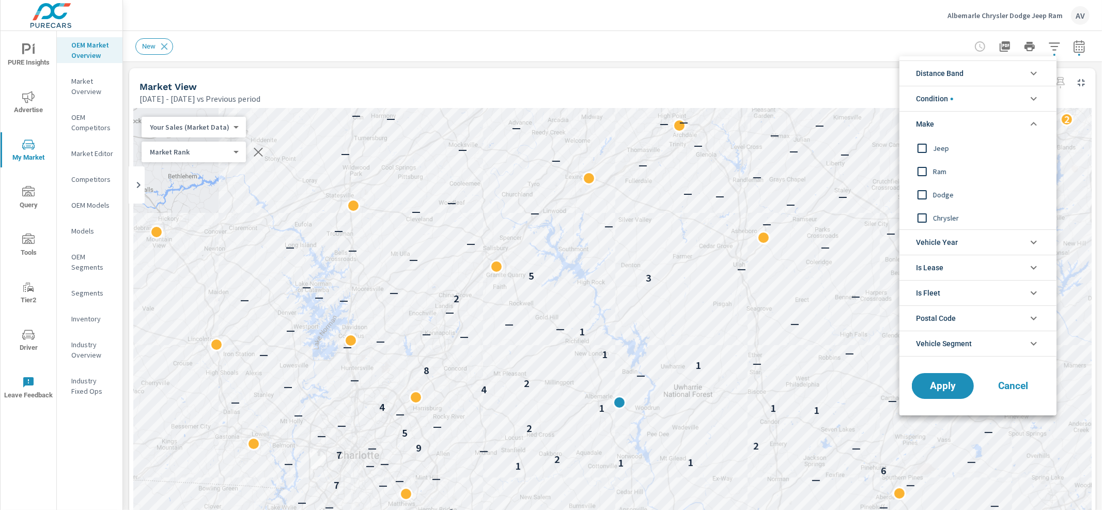
click at [977, 128] on li "Make" at bounding box center [978, 123] width 157 height 25
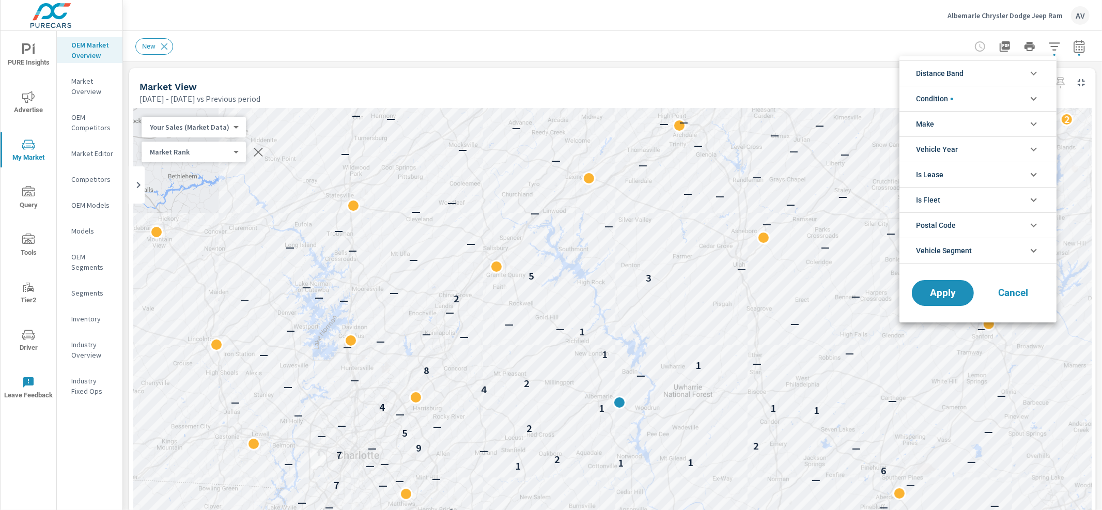
click at [966, 76] on li "Distance Band" at bounding box center [978, 72] width 157 height 25
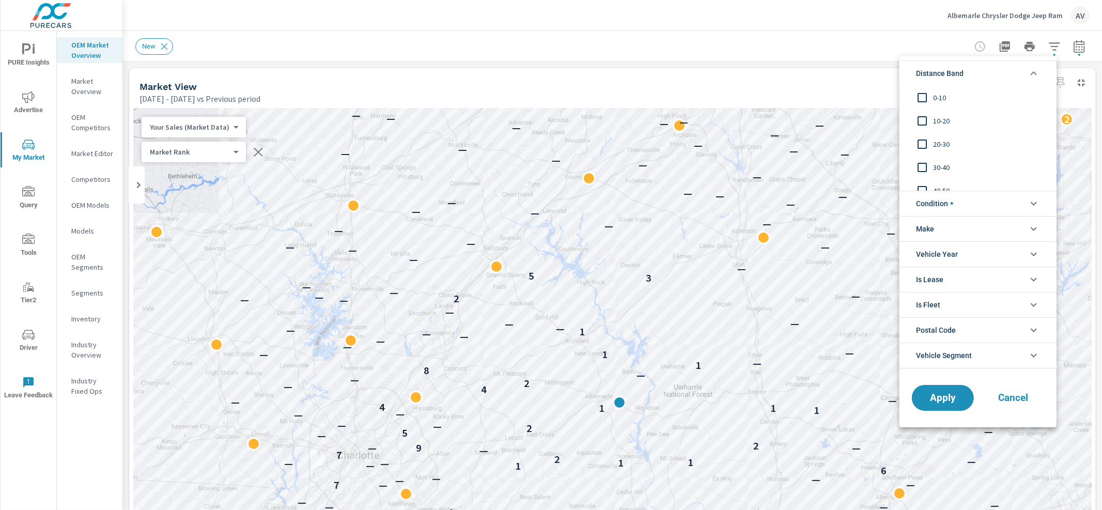
click at [854, 92] on div at bounding box center [551, 255] width 1102 height 510
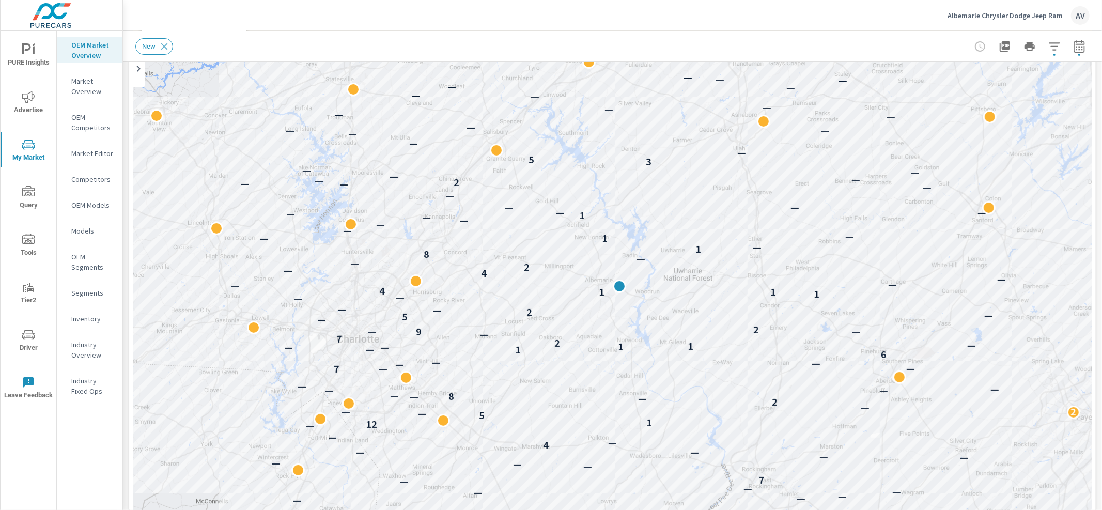
scroll to position [107, 0]
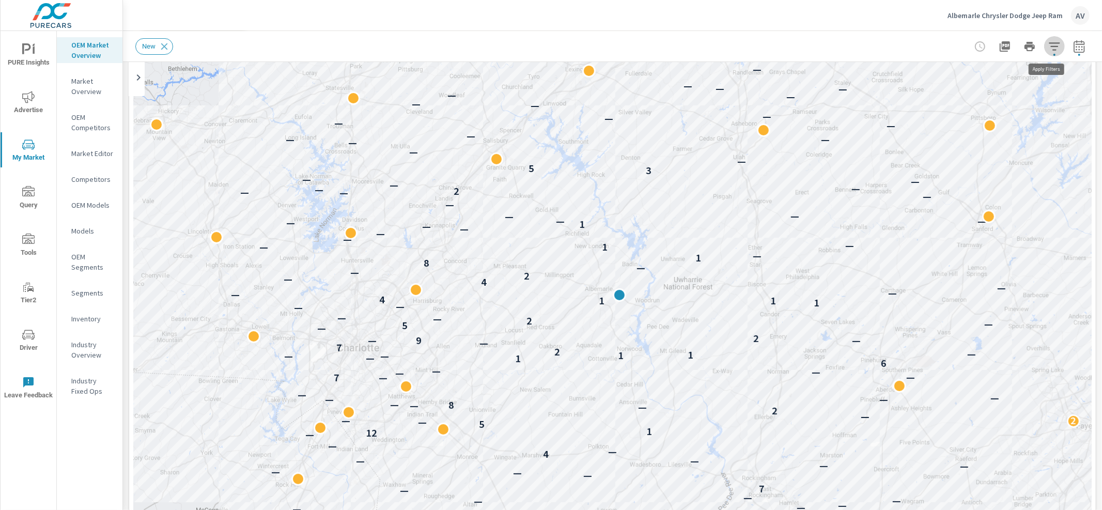
click at [1050, 40] on icon "button" at bounding box center [1054, 46] width 12 height 12
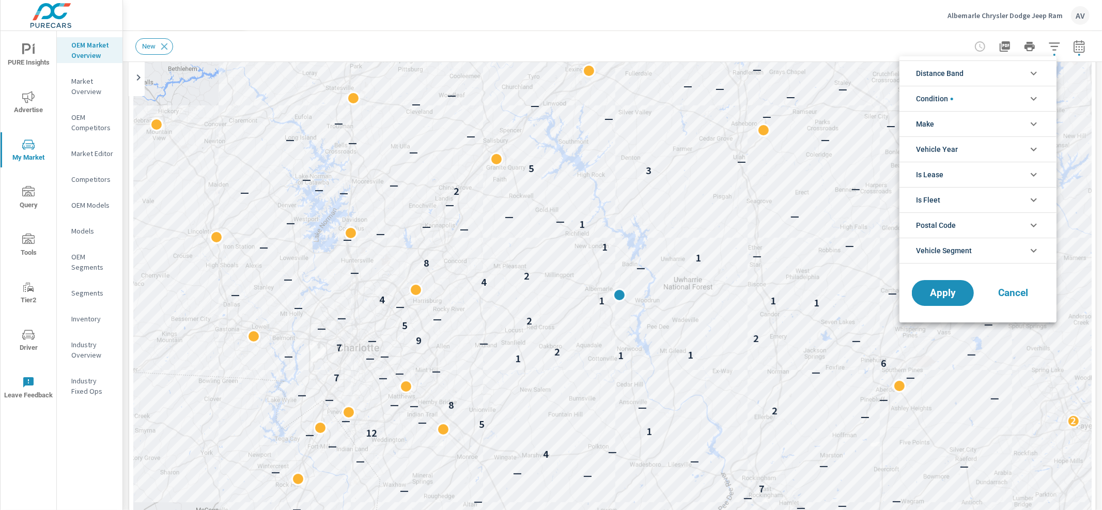
click at [994, 66] on li "Distance Band" at bounding box center [978, 72] width 157 height 25
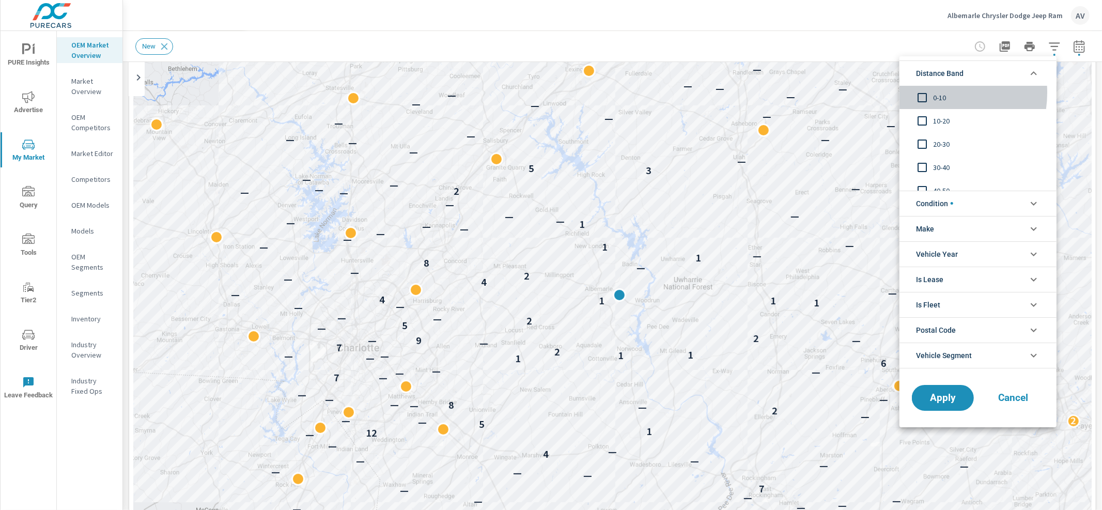
click at [928, 92] on input "filter options" at bounding box center [922, 98] width 22 height 22
click at [921, 119] on input "filter options" at bounding box center [922, 121] width 22 height 22
click at [926, 142] on input "filter options" at bounding box center [922, 144] width 22 height 22
click at [948, 393] on span "Apply" at bounding box center [943, 398] width 42 height 10
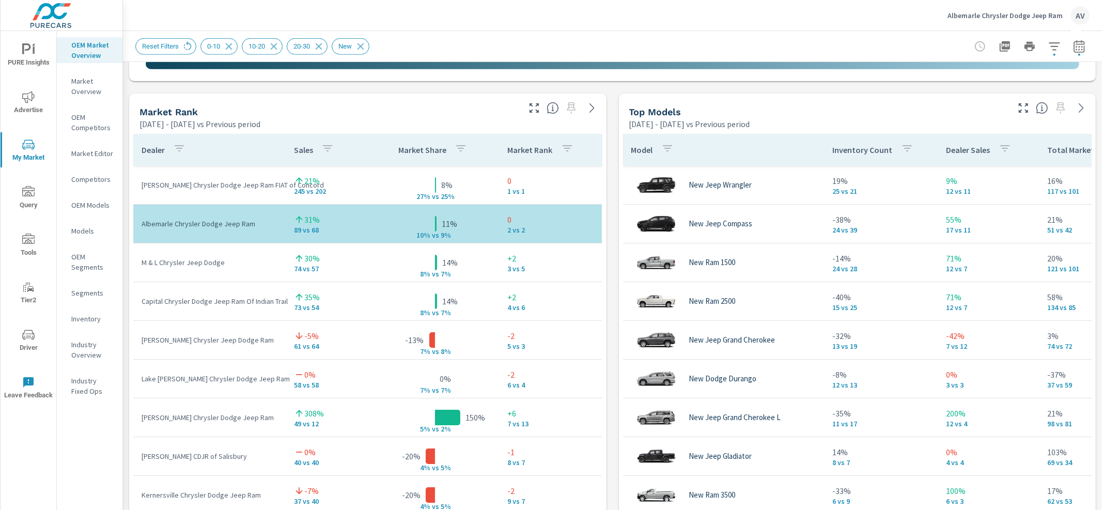
scroll to position [636, 0]
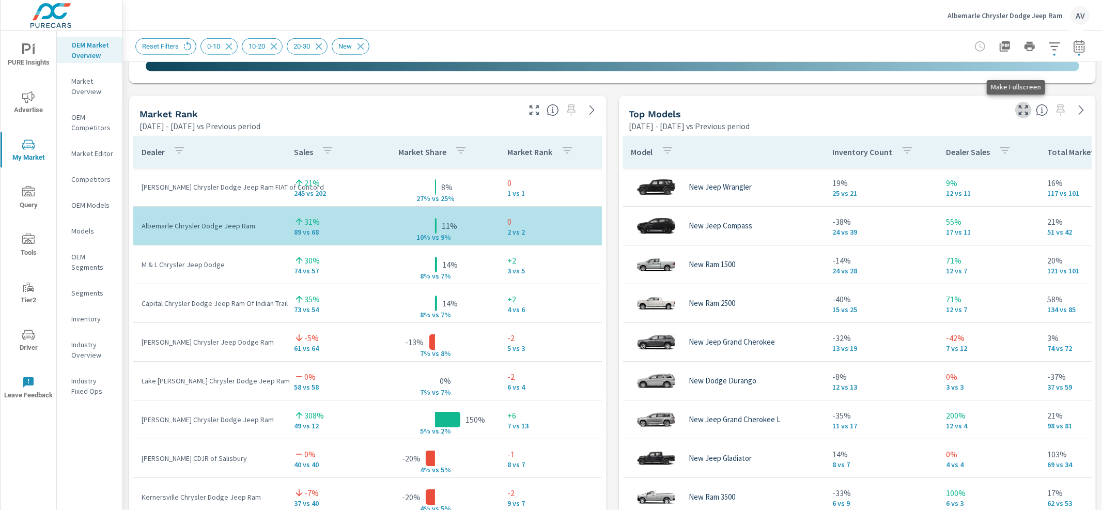
click at [1017, 112] on icon "button" at bounding box center [1023, 110] width 12 height 12
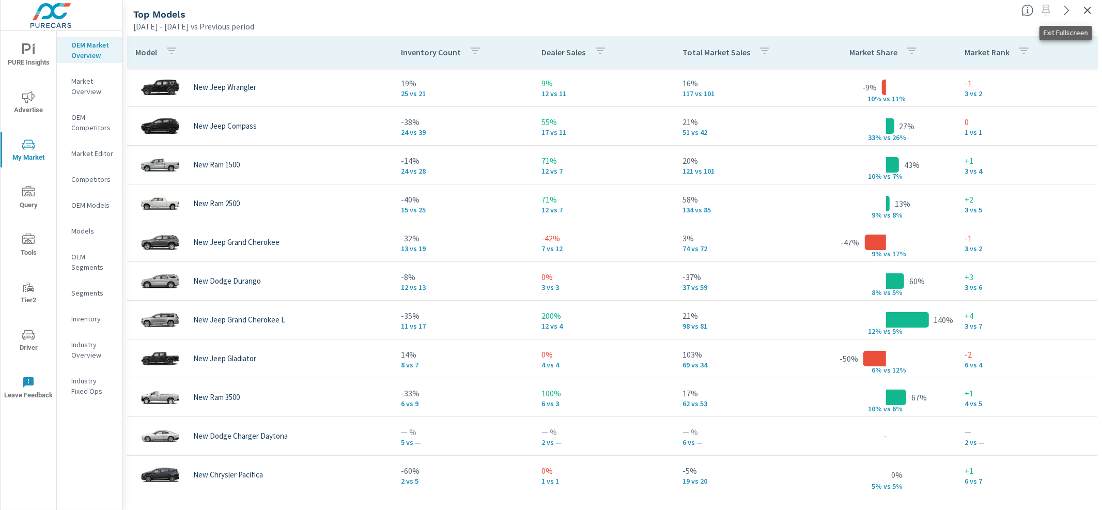
click at [1084, 13] on icon "button" at bounding box center [1087, 10] width 12 height 12
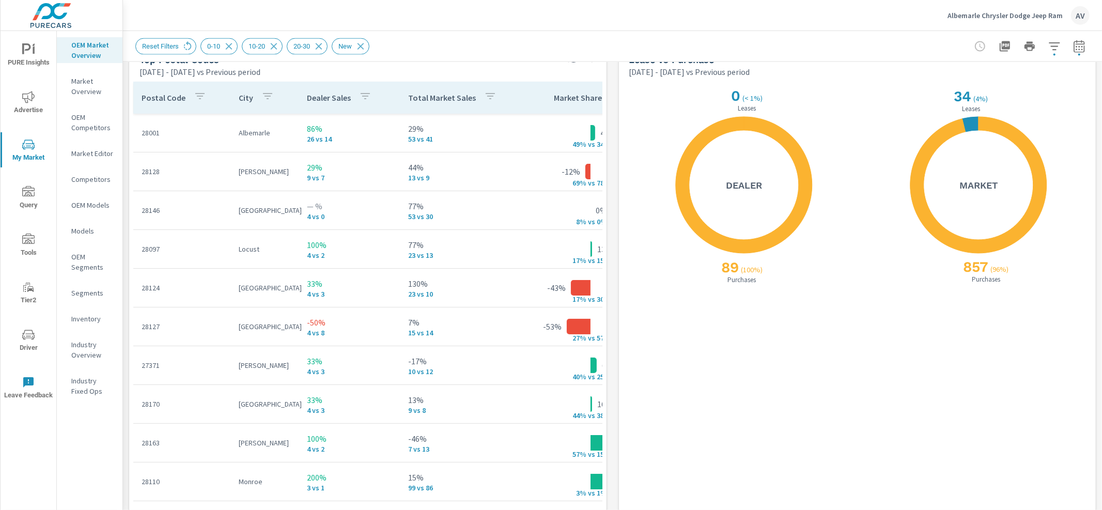
scroll to position [1223, 0]
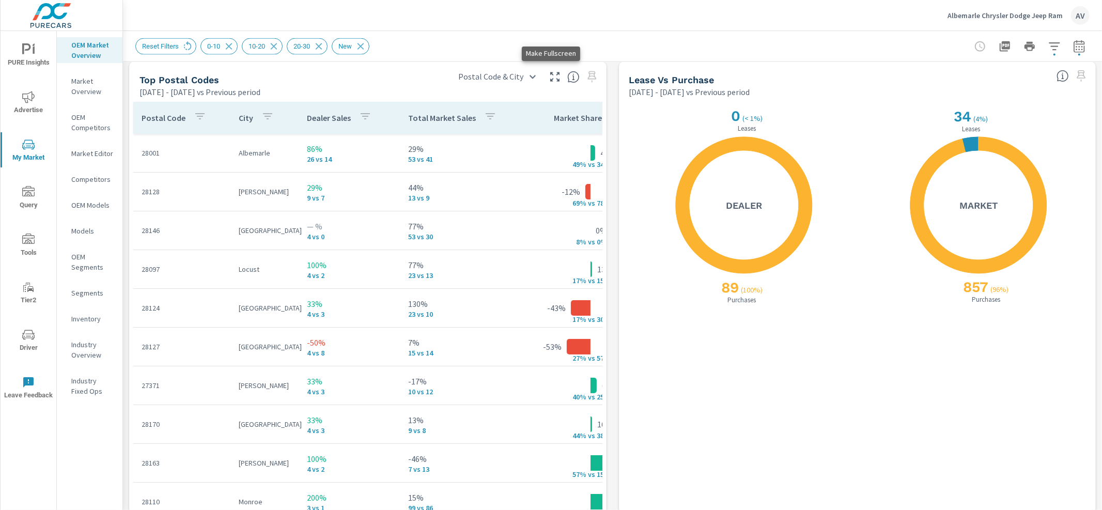
click at [550, 79] on icon "button" at bounding box center [554, 76] width 9 height 9
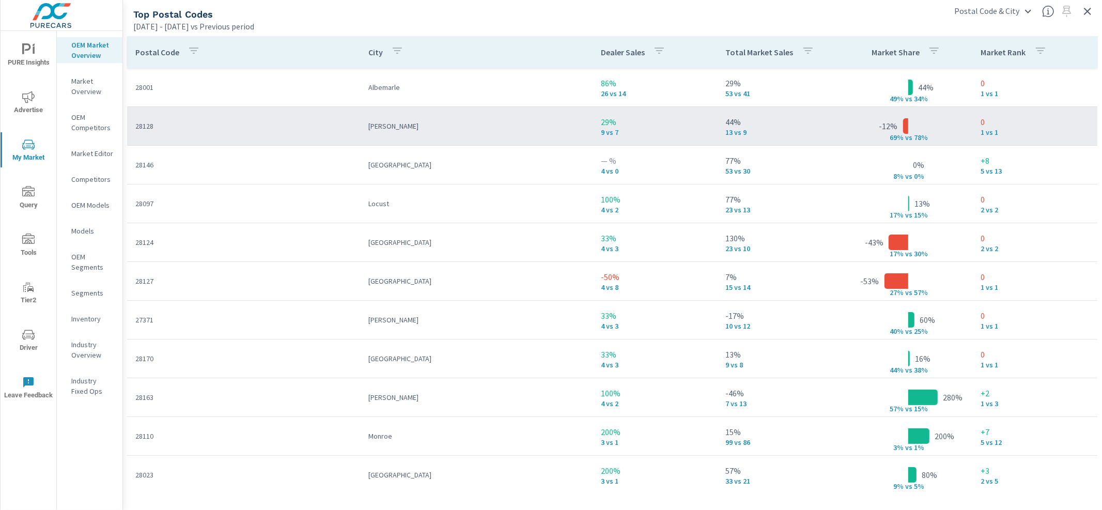
click at [337, 129] on p "28128" at bounding box center [243, 126] width 217 height 10
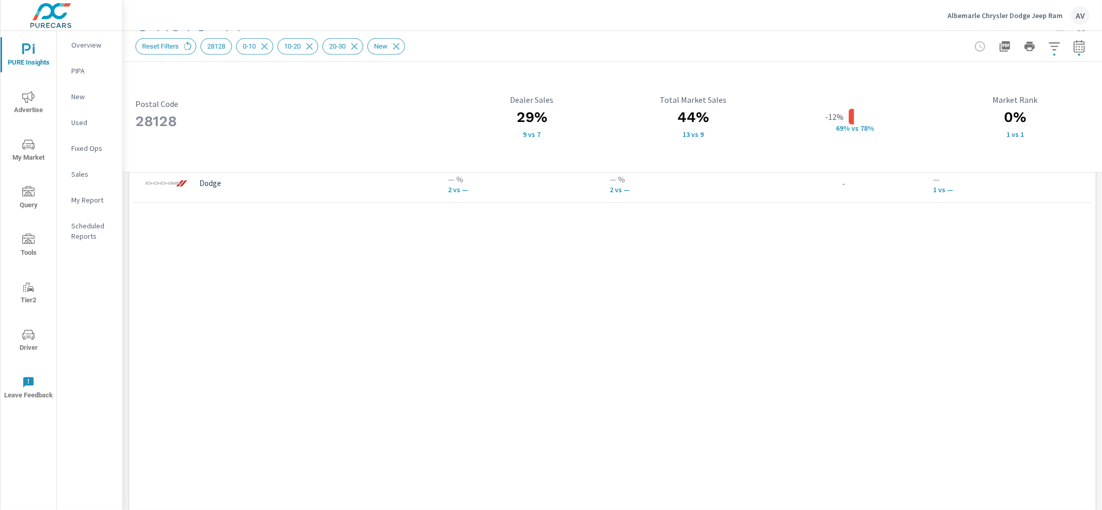
scroll to position [878, 0]
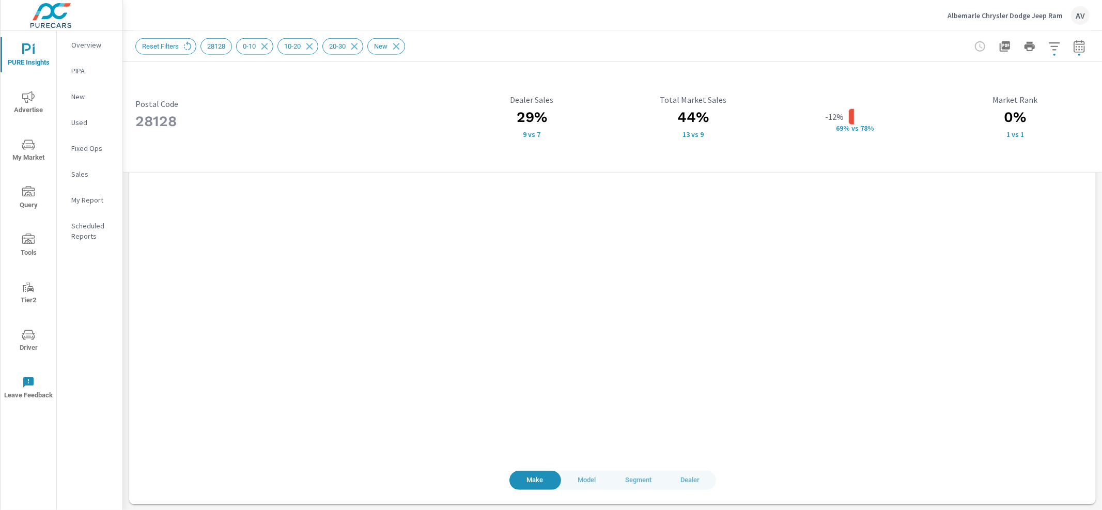
click at [688, 483] on span "Dealer" at bounding box center [690, 480] width 39 height 12
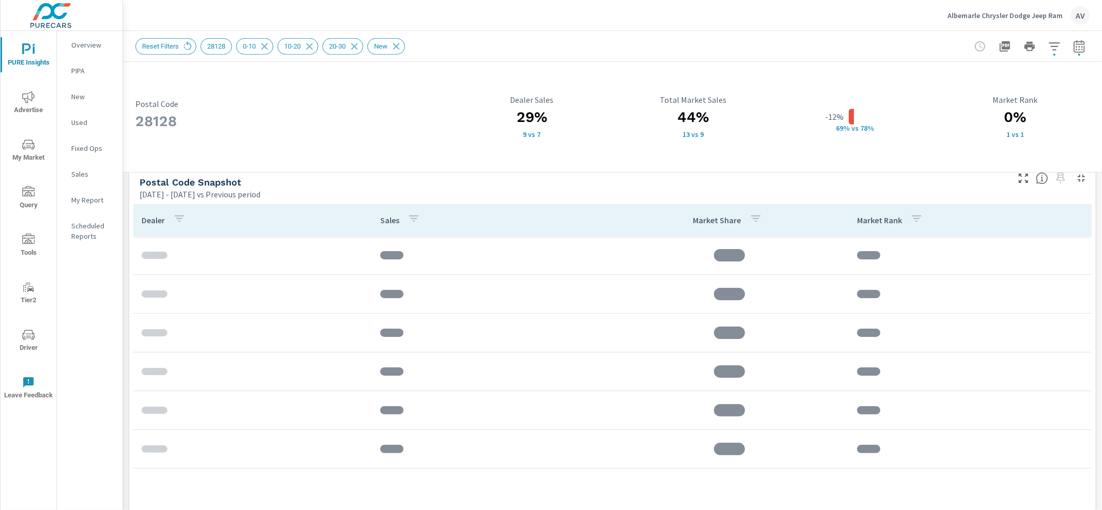
scroll to position [681, 0]
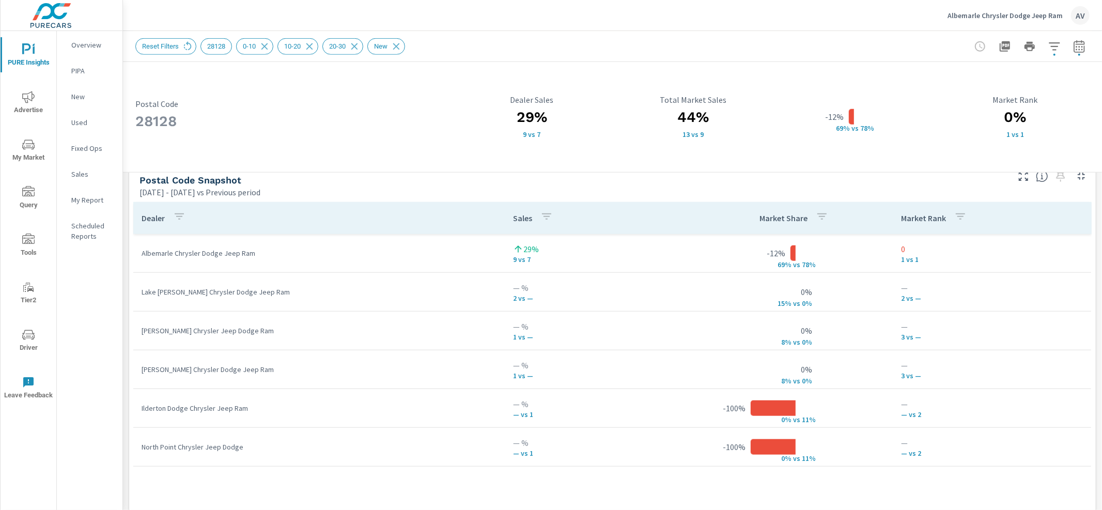
scroll to position [681, 0]
click at [24, 112] on span "Advertise" at bounding box center [29, 103] width 50 height 25
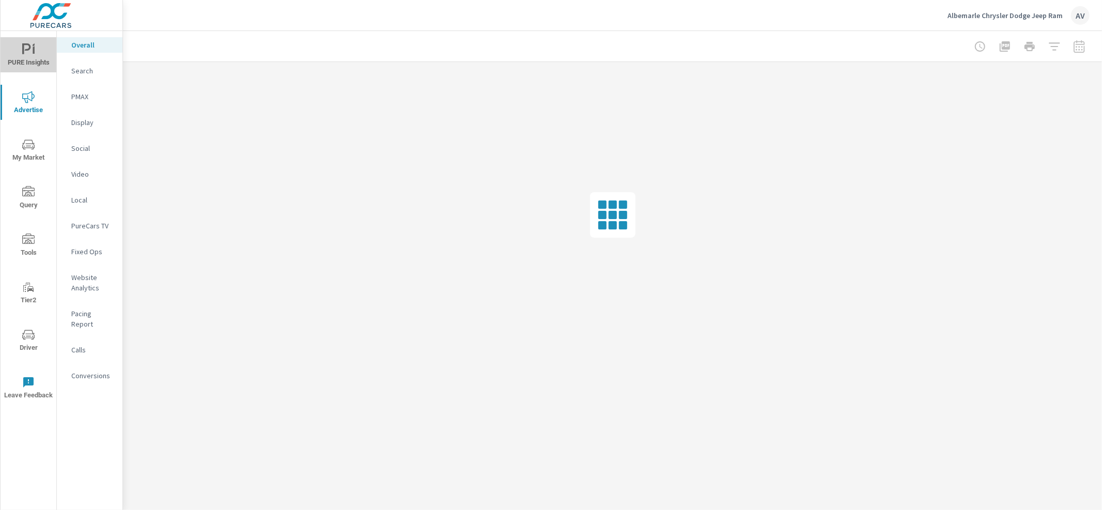
click at [23, 57] on span "PURE Insights" at bounding box center [29, 55] width 50 height 25
click at [18, 148] on span "My Market" at bounding box center [29, 150] width 50 height 25
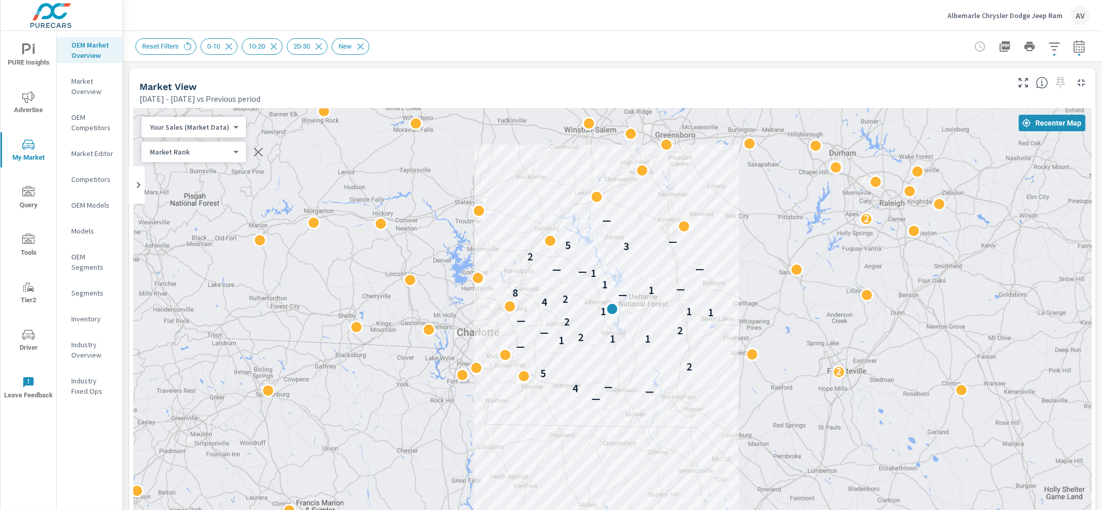
drag, startPoint x: 815, startPoint y: 275, endPoint x: 922, endPoint y: 276, distance: 107.0
click at [922, 276] on div "— — 4 — 5 2 2 — 1 1 1 2 — 2 2 — 1 1 1 4 2 — 8 1 — 1 1 — — — 2 3 5 — — 2" at bounding box center [612, 396] width 959 height 575
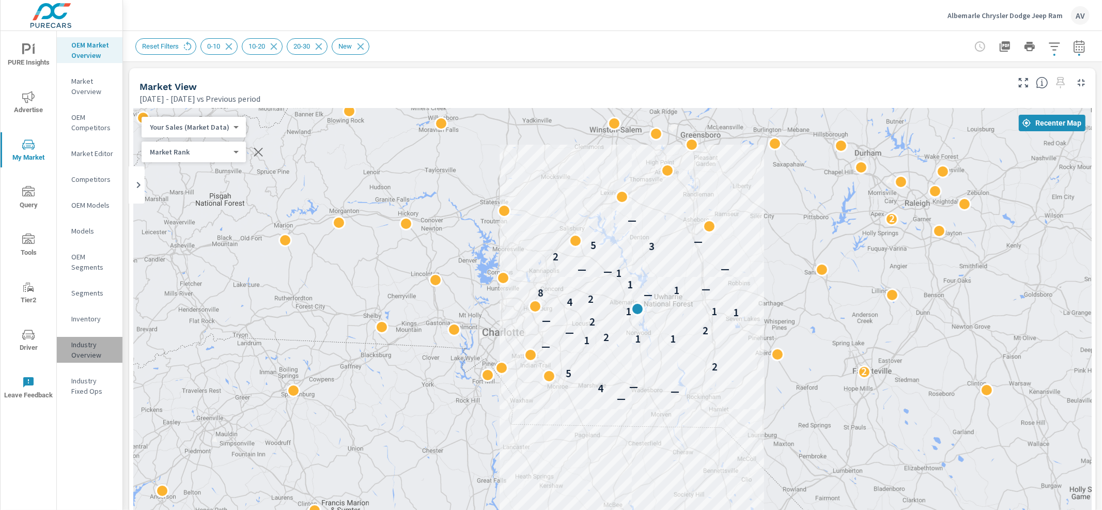
click at [80, 349] on p "Industry Overview" at bounding box center [92, 349] width 43 height 21
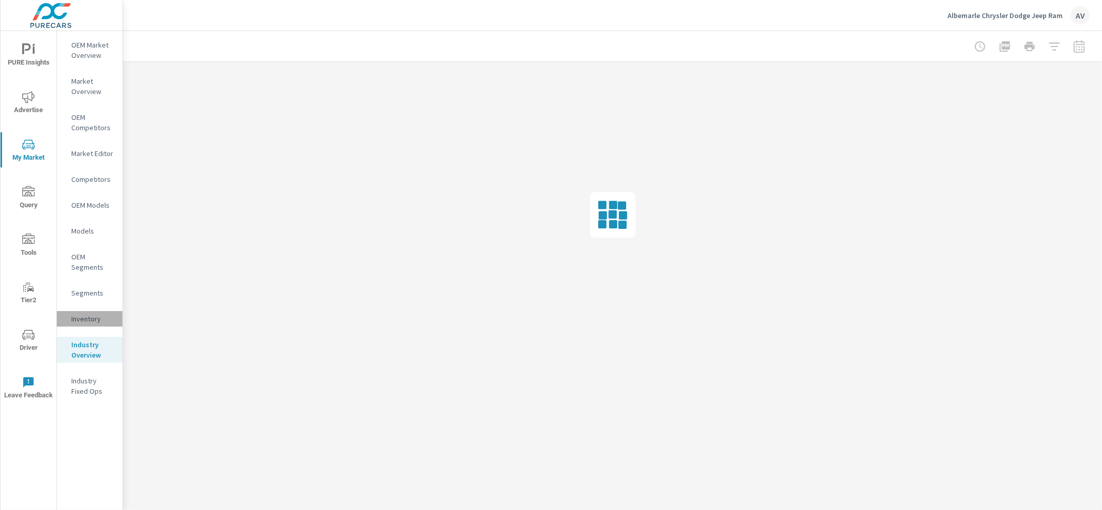
click at [85, 323] on p "Inventory" at bounding box center [92, 319] width 43 height 10
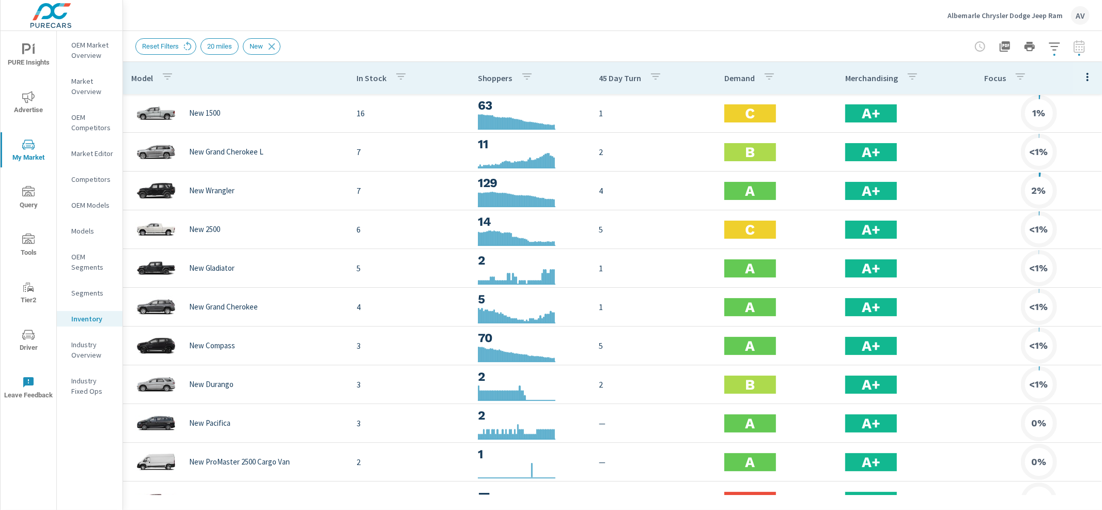
click at [1087, 80] on icon "button" at bounding box center [1088, 77] width 2 height 8
click at [1052, 121] on span "Engagement" at bounding box center [1054, 119] width 65 height 10
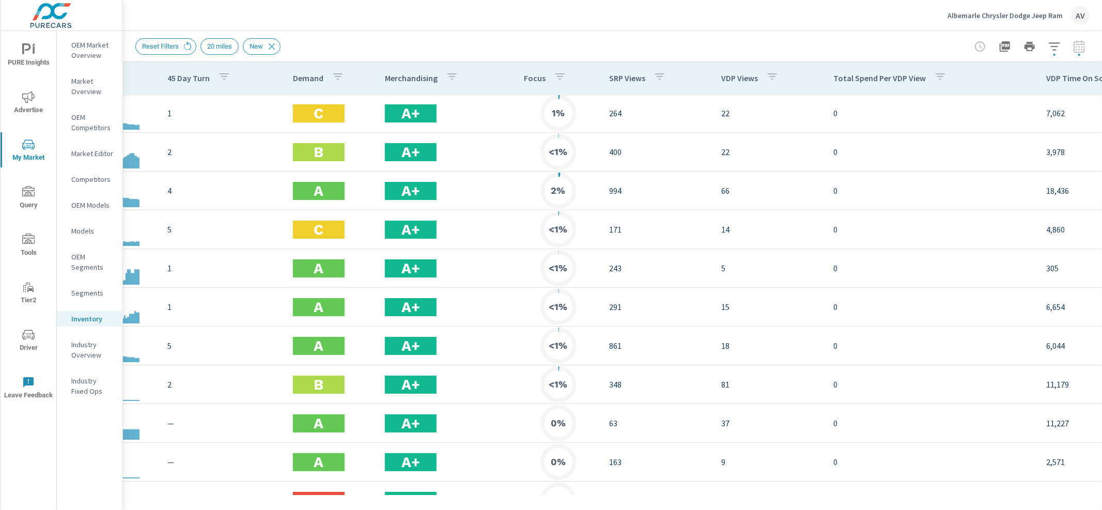
click at [1078, 49] on div at bounding box center [1030, 46] width 120 height 21
click at [1053, 49] on icon "button" at bounding box center [1054, 46] width 12 height 12
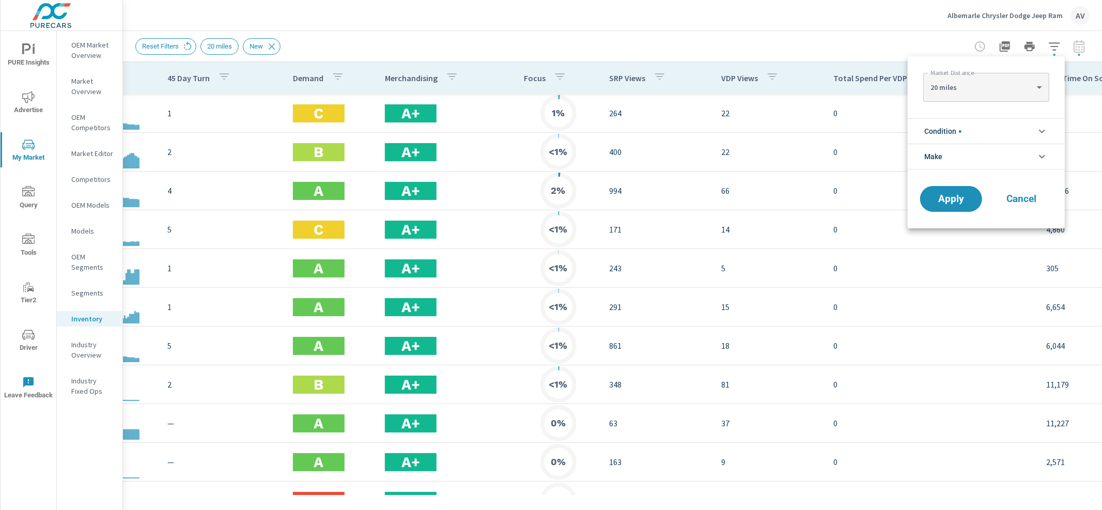
click at [1055, 42] on div at bounding box center [551, 255] width 1102 height 510
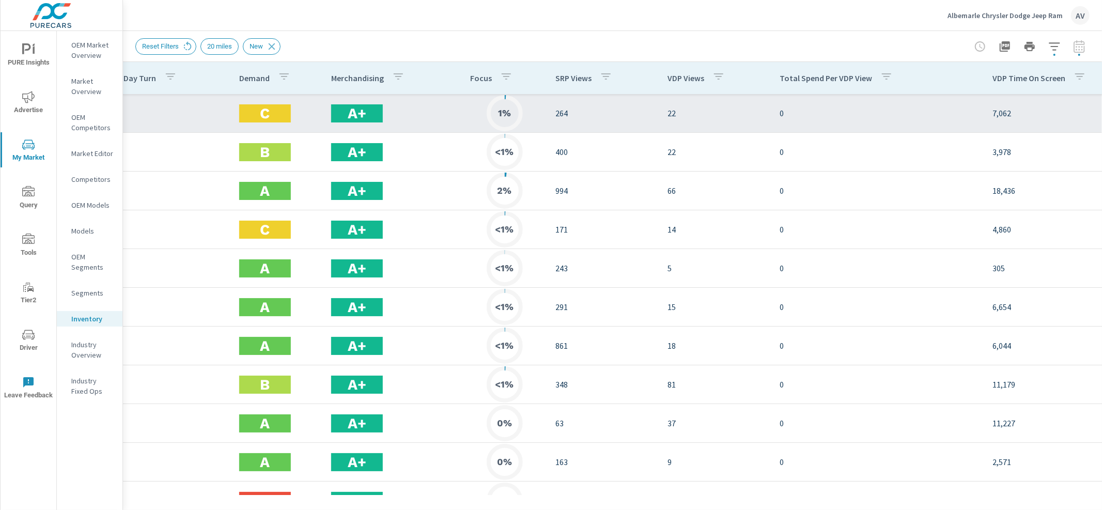
scroll to position [0, 498]
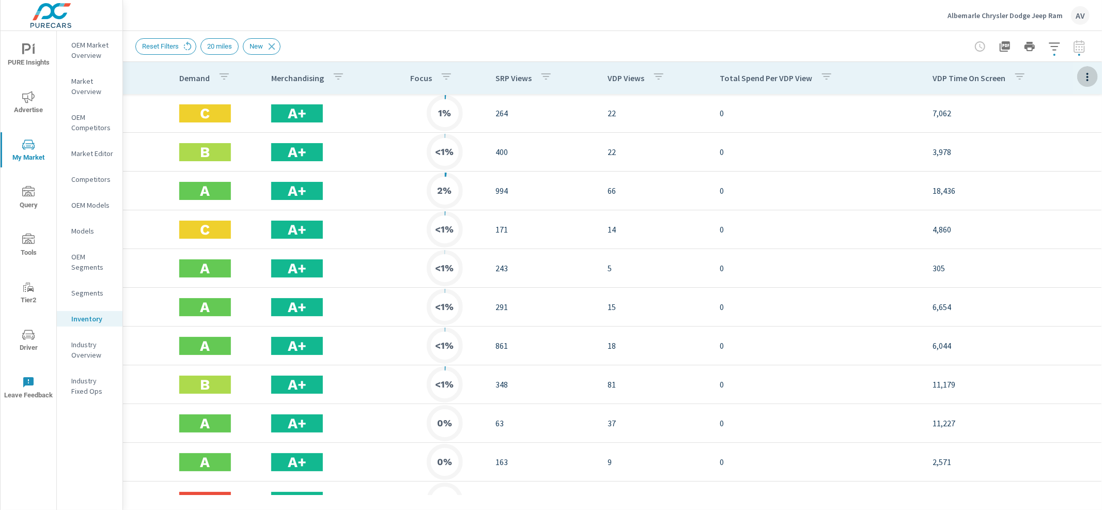
click at [1081, 75] on icon "button" at bounding box center [1087, 77] width 12 height 12
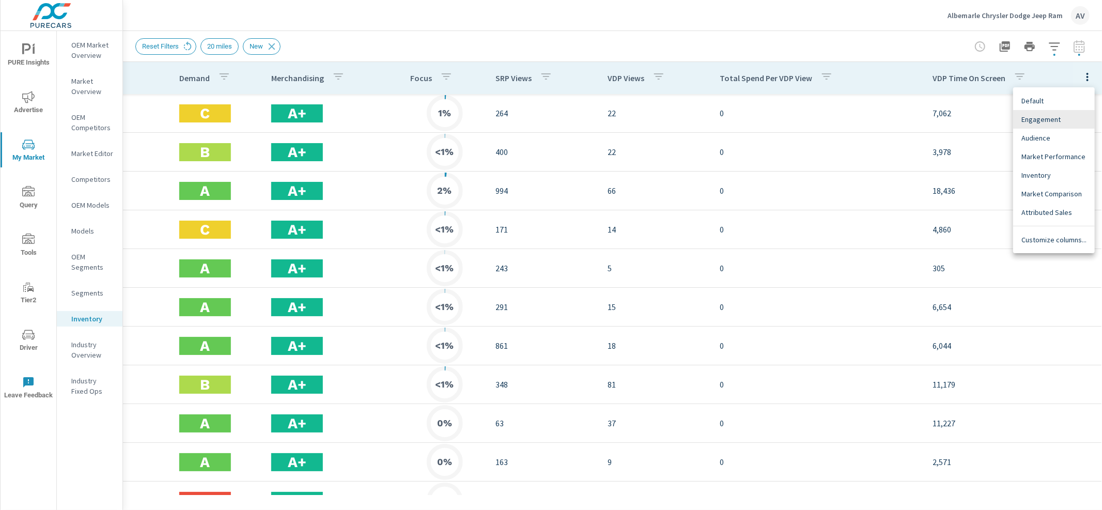
click at [1041, 154] on span "Market Performance" at bounding box center [1054, 156] width 65 height 10
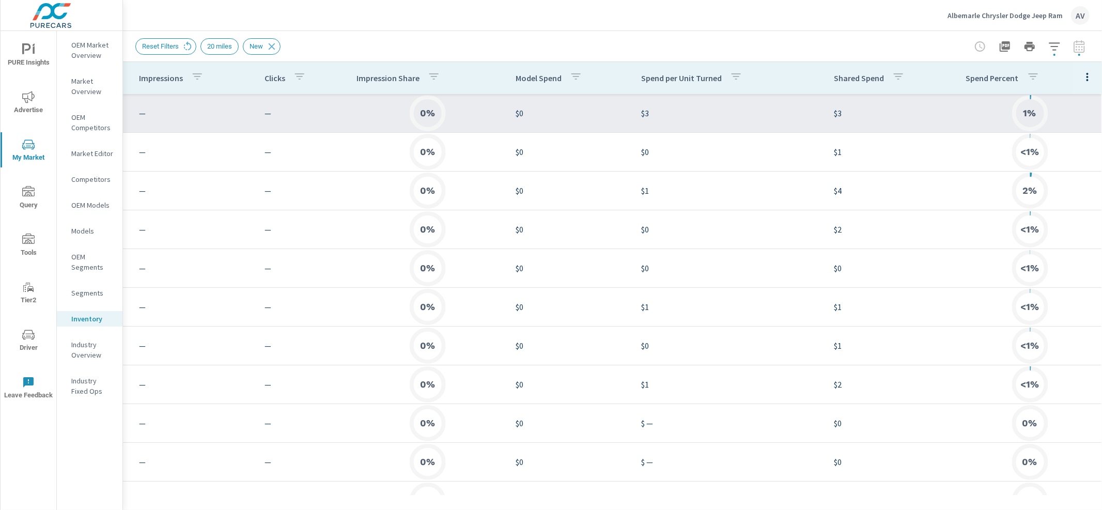
scroll to position [0, 855]
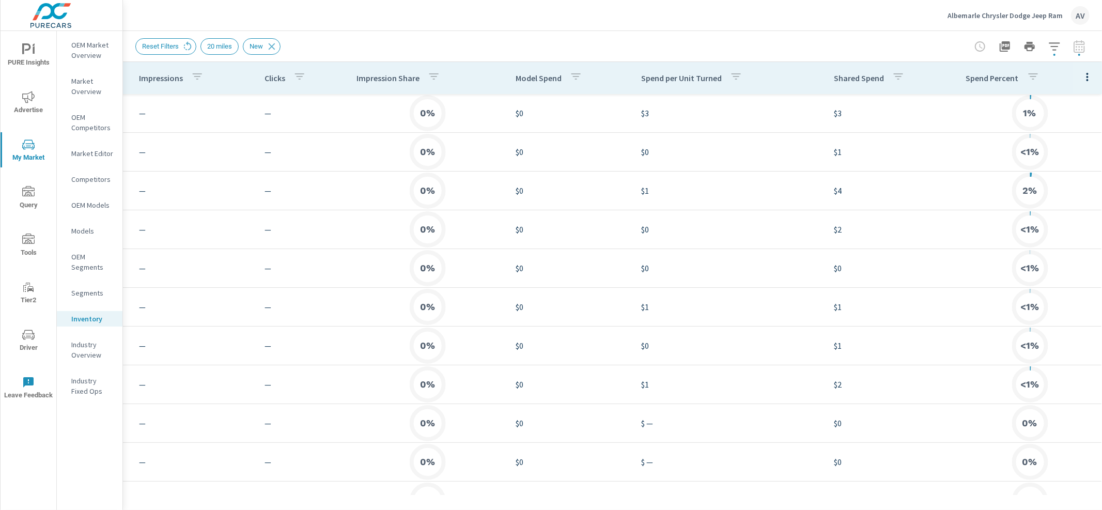
click at [1081, 73] on icon "button" at bounding box center [1087, 77] width 12 height 12
click at [1050, 131] on div "Audience" at bounding box center [1054, 138] width 82 height 19
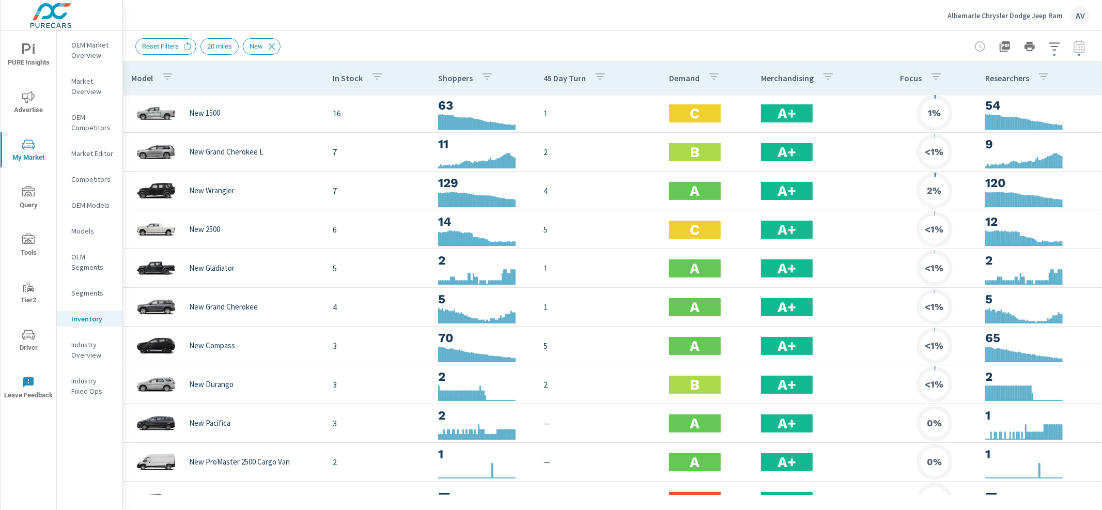
click at [580, 43] on div "Reset Filters 20 miles New" at bounding box center [540, 46] width 810 height 17
click at [638, 30] on header "Albemarle Chrysler Dodge Jeep Ram AV" at bounding box center [612, 15] width 979 height 31
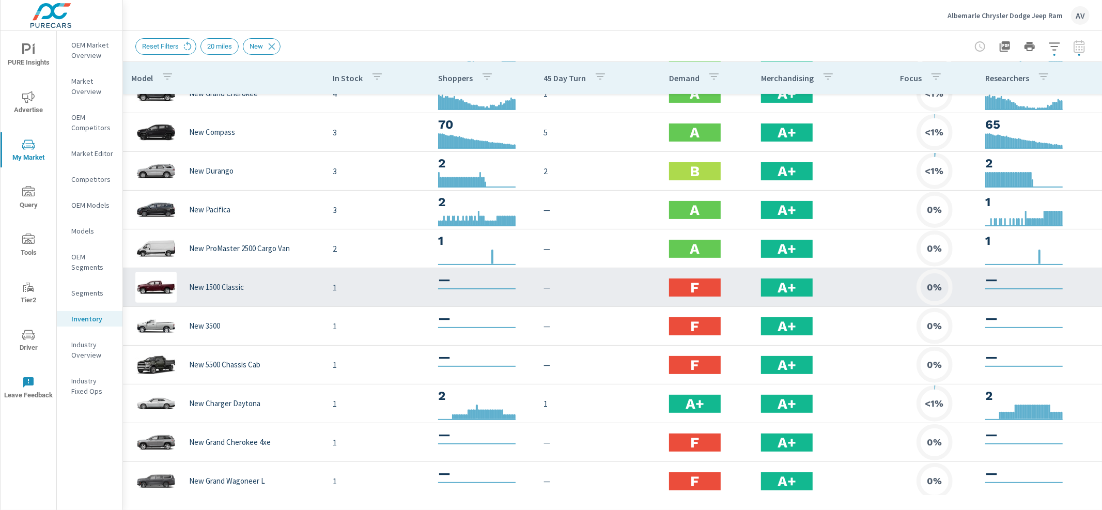
scroll to position [174, 0]
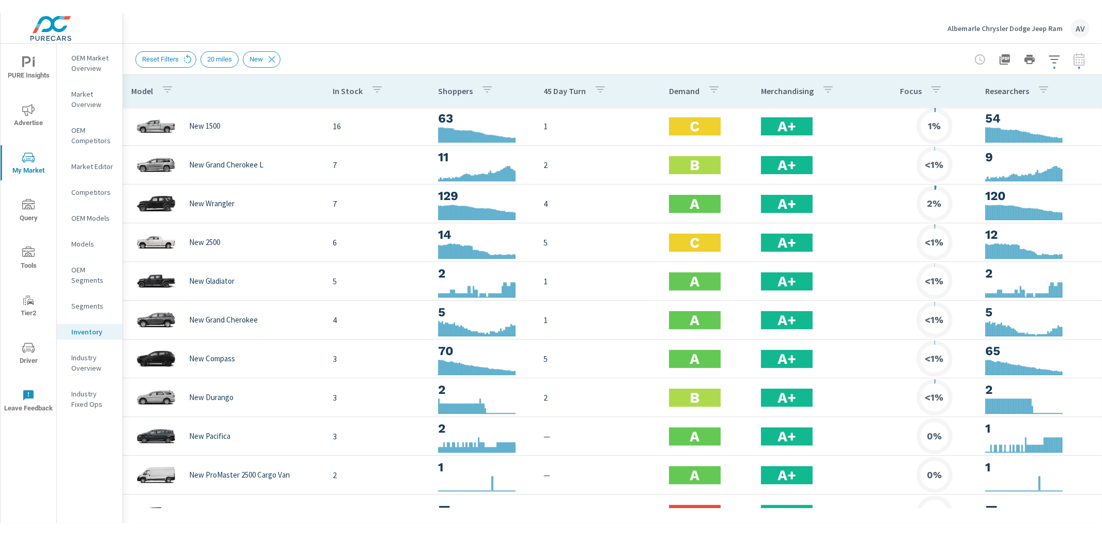
scroll to position [2, 0]
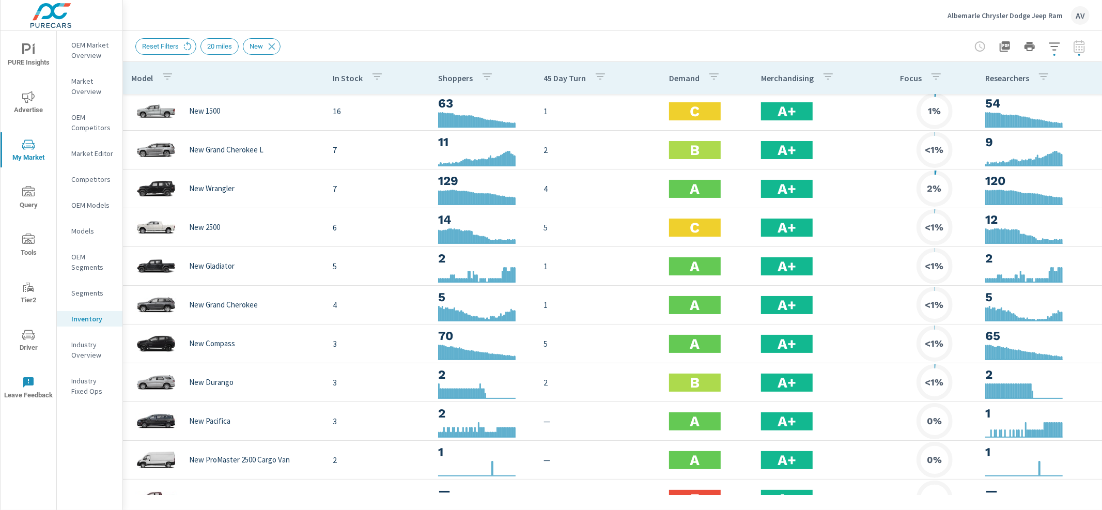
click at [564, 38] on div "Reset Filters 20 miles New" at bounding box center [540, 46] width 810 height 17
click at [676, 39] on div "Reset Filters 20 miles New" at bounding box center [540, 46] width 810 height 17
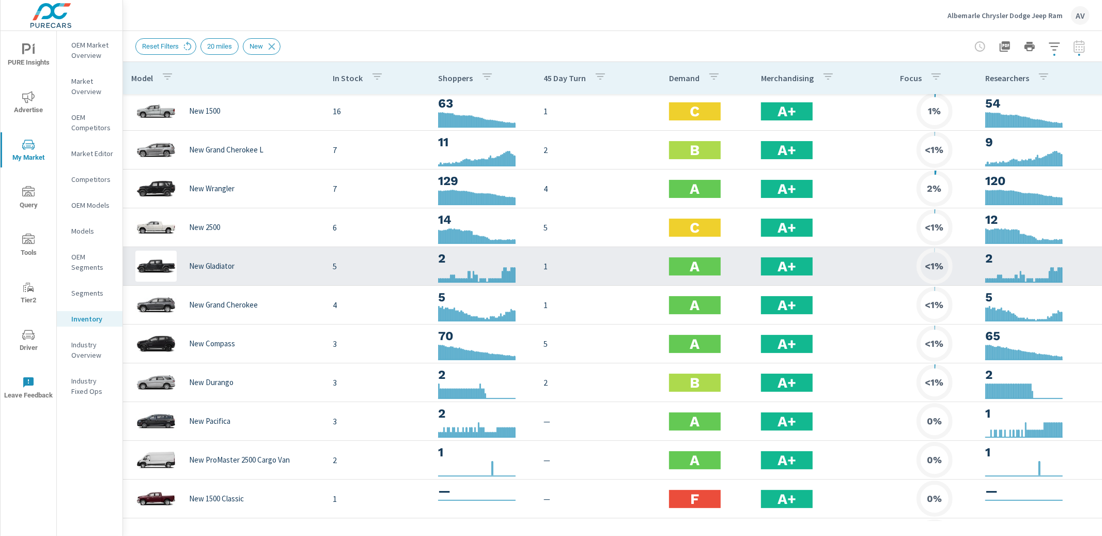
scroll to position [0, 0]
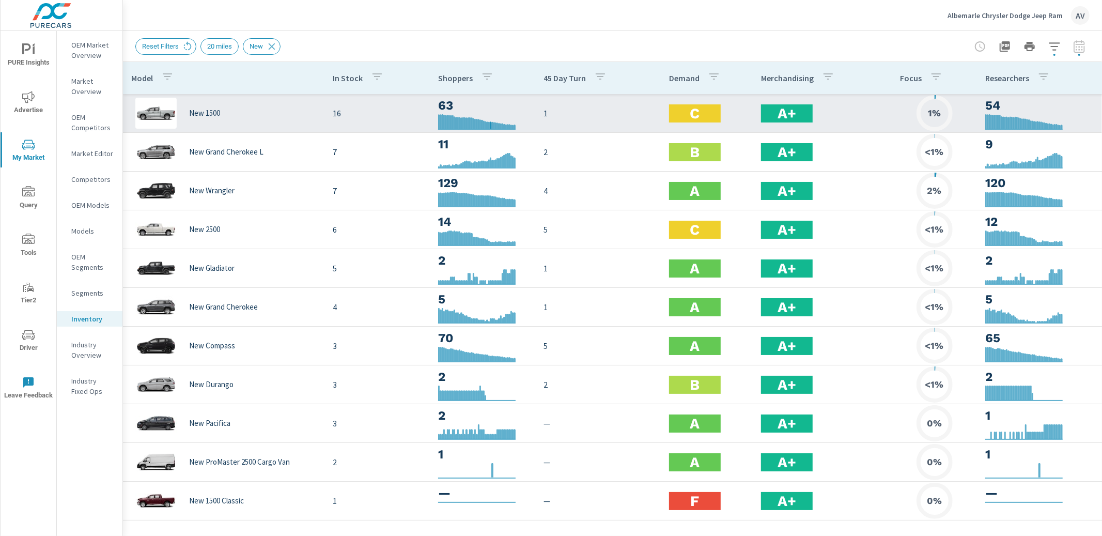
click at [490, 120] on div at bounding box center [491, 121] width 2 height 14
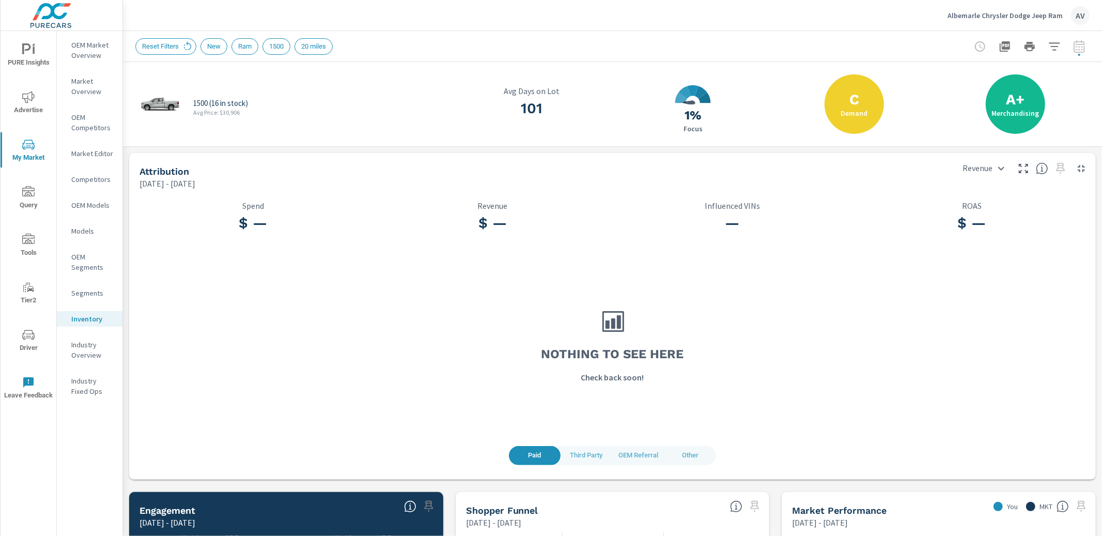
click at [1075, 47] on div at bounding box center [1030, 46] width 120 height 21
click at [1074, 47] on div at bounding box center [1030, 46] width 120 height 21
click at [1070, 47] on div at bounding box center [1030, 46] width 120 height 21
click at [1056, 41] on div at bounding box center [1030, 46] width 120 height 21
click at [1052, 44] on icon "button" at bounding box center [1054, 46] width 12 height 12
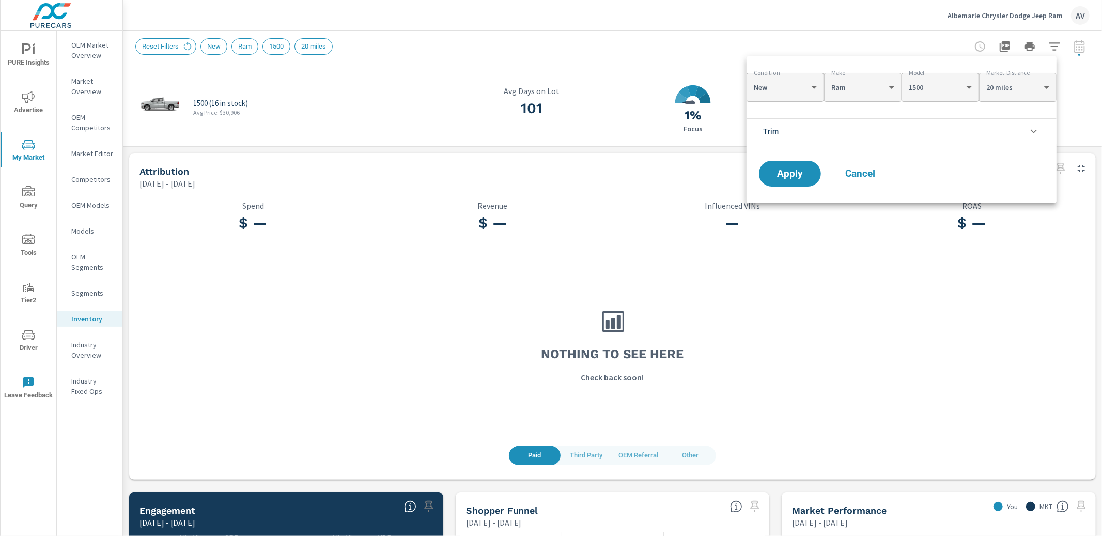
click at [1052, 44] on div at bounding box center [551, 268] width 1102 height 536
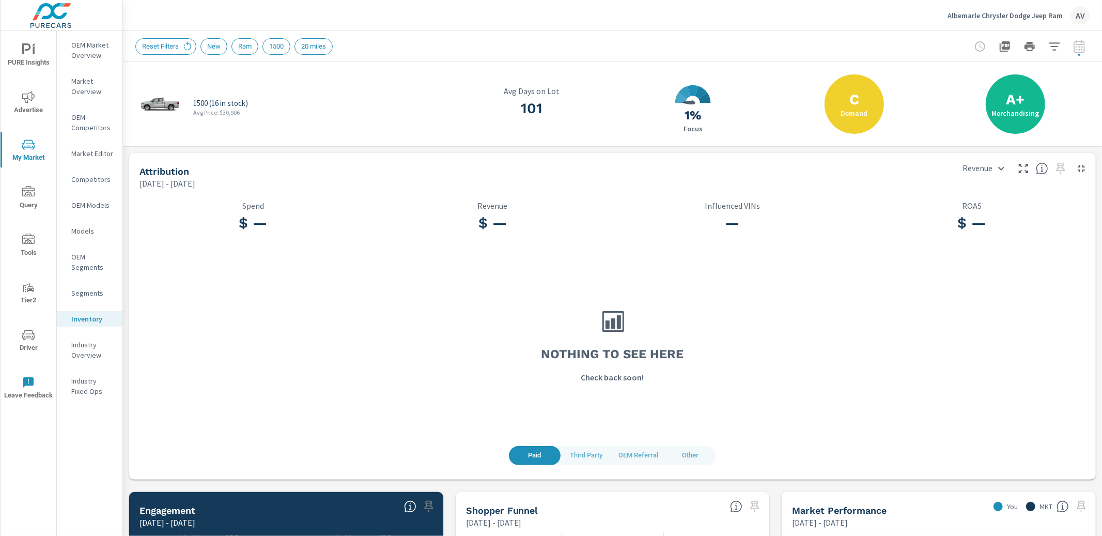
click at [142, 149] on div "1500 (16 in stock) Avg Price: $30,906 101 Avg Days on Lot 0.011811 1% Focus C D…" at bounding box center [612, 528] width 979 height 932
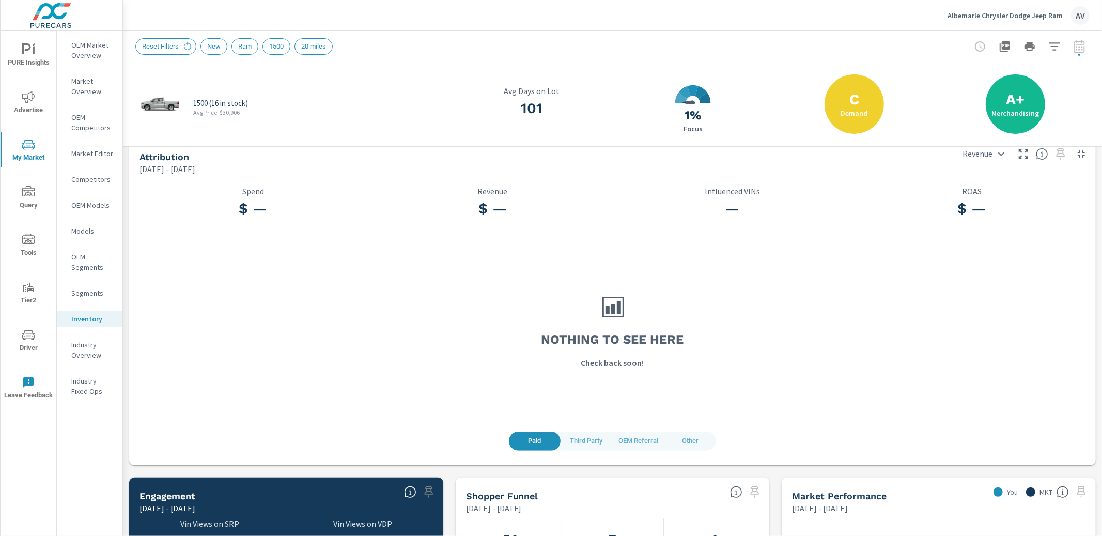
scroll to position [16, 0]
click at [658, 448] on div "Paid Third Party OEM Referral Other" at bounding box center [612, 439] width 207 height 19
click at [655, 444] on button "OEM Referral" at bounding box center [638, 439] width 52 height 19
click at [578, 438] on span "Third Party" at bounding box center [586, 440] width 39 height 12
click at [523, 439] on span "Paid" at bounding box center [534, 440] width 39 height 12
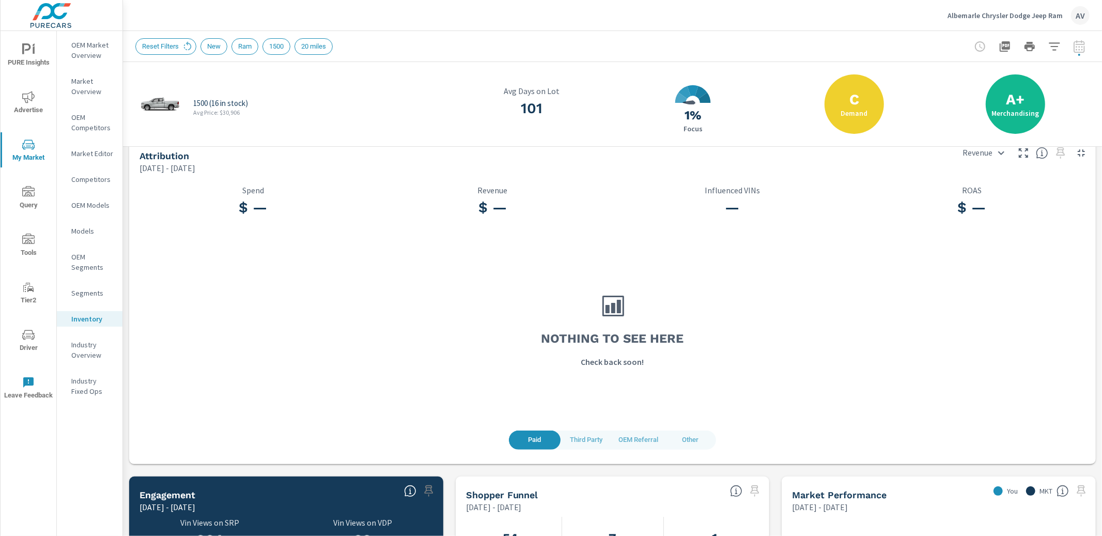
click at [138, 327] on div "Nothing to see here Check back soon!" at bounding box center [612, 329] width 959 height 202
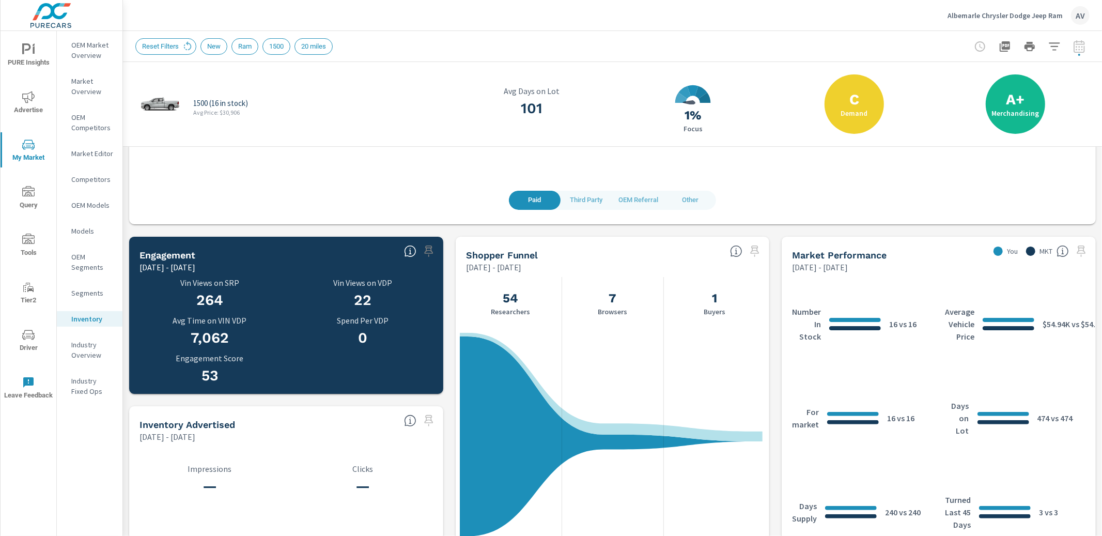
scroll to position [253, 0]
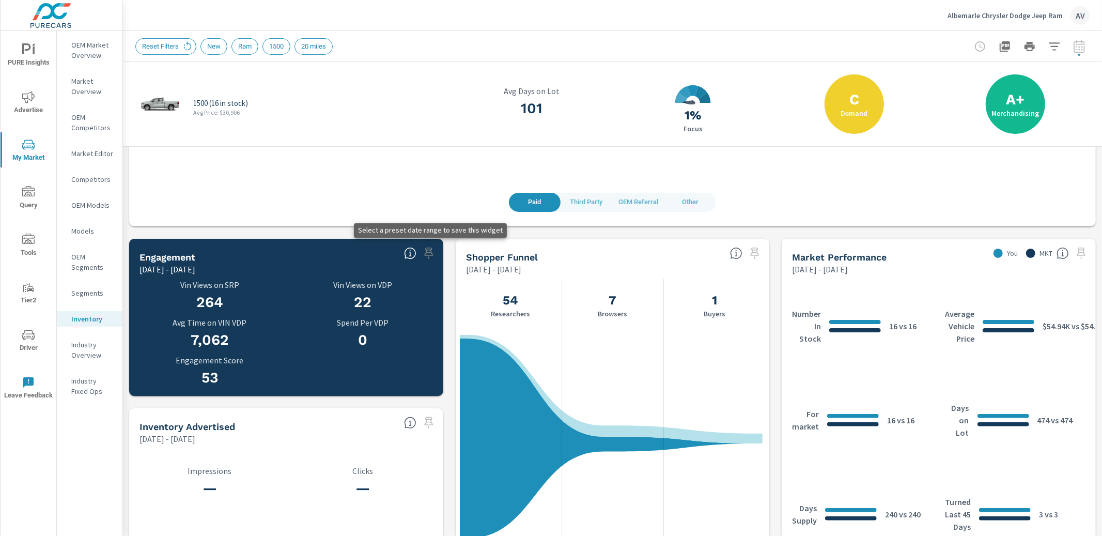
click at [424, 254] on span at bounding box center [429, 253] width 17 height 17
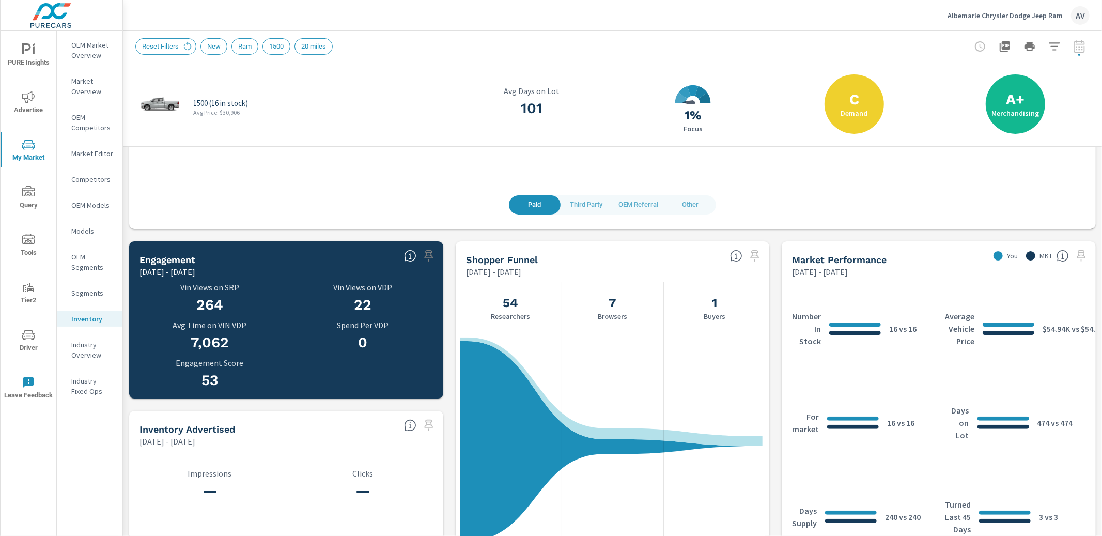
scroll to position [0, 0]
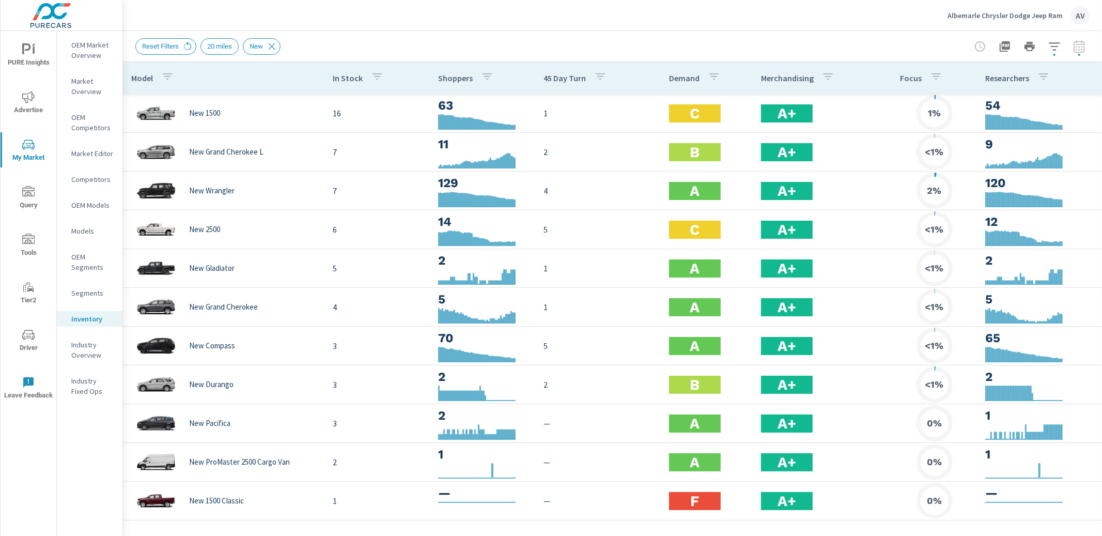
click at [449, 42] on div "Reset Filters 20 miles New" at bounding box center [540, 46] width 810 height 17
click at [1052, 43] on icon "button" at bounding box center [1054, 46] width 12 height 12
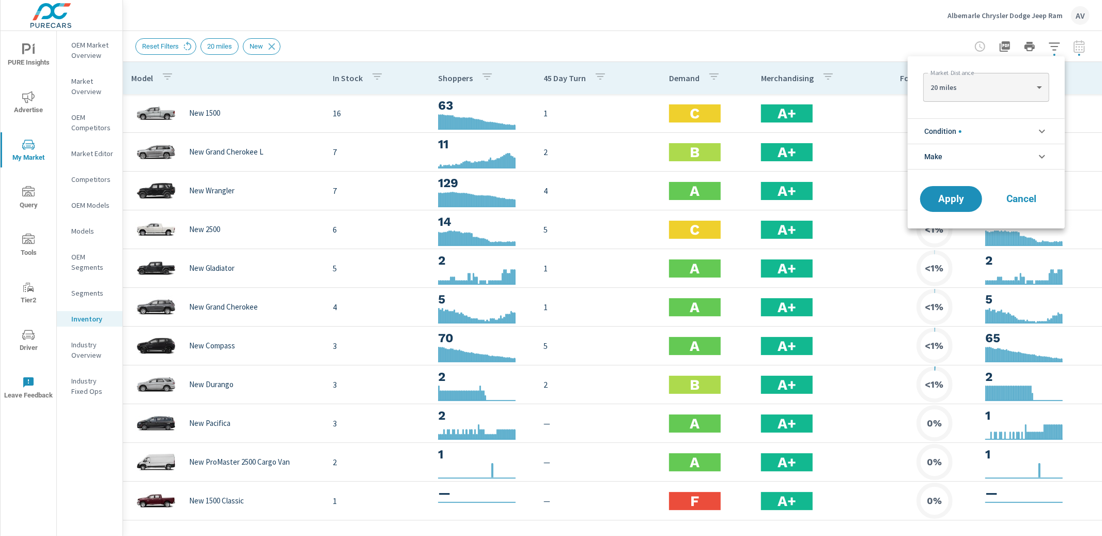
click at [1010, 88] on body "PURE Insights Advertise My Market Query Tools Tier2 Driver Leave Feedback OEM M…" at bounding box center [551, 268] width 1102 height 536
click at [988, 104] on li "30 miles" at bounding box center [986, 104] width 126 height 17
type Distance "30"
click at [953, 194] on span "Apply" at bounding box center [951, 199] width 42 height 10
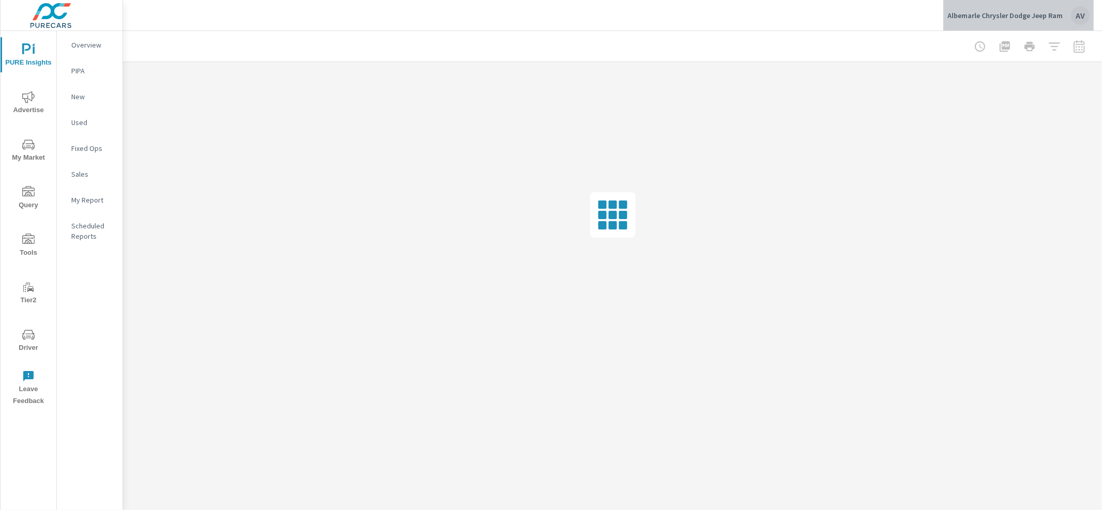
click at [1080, 17] on div "AV" at bounding box center [1080, 15] width 19 height 19
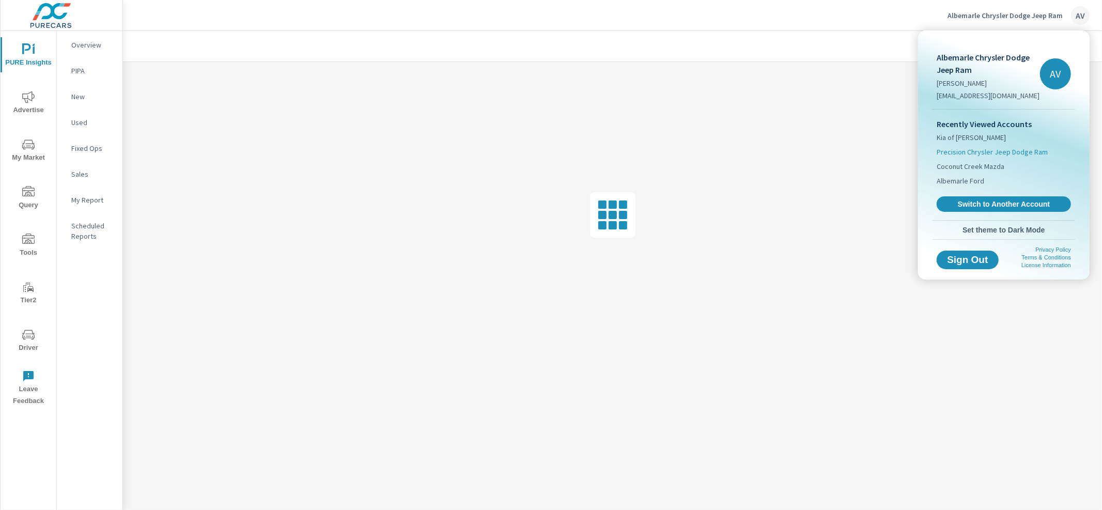
click at [1010, 156] on span "Precision Chrysler Jeep Dodge Ram" at bounding box center [992, 152] width 111 height 10
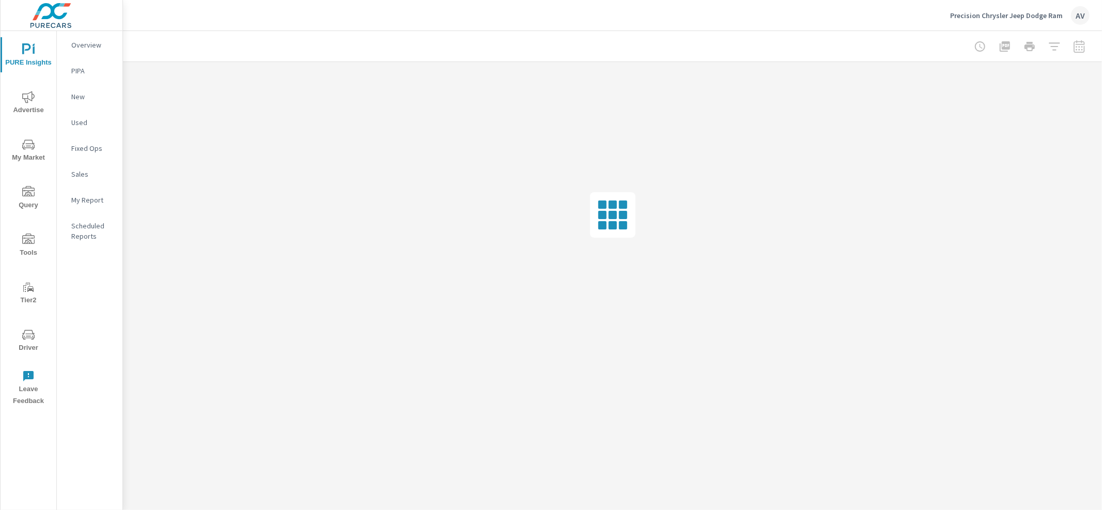
click at [20, 104] on span "Advertise" at bounding box center [29, 103] width 50 height 25
click at [29, 149] on icon "nav menu" at bounding box center [28, 144] width 12 height 12
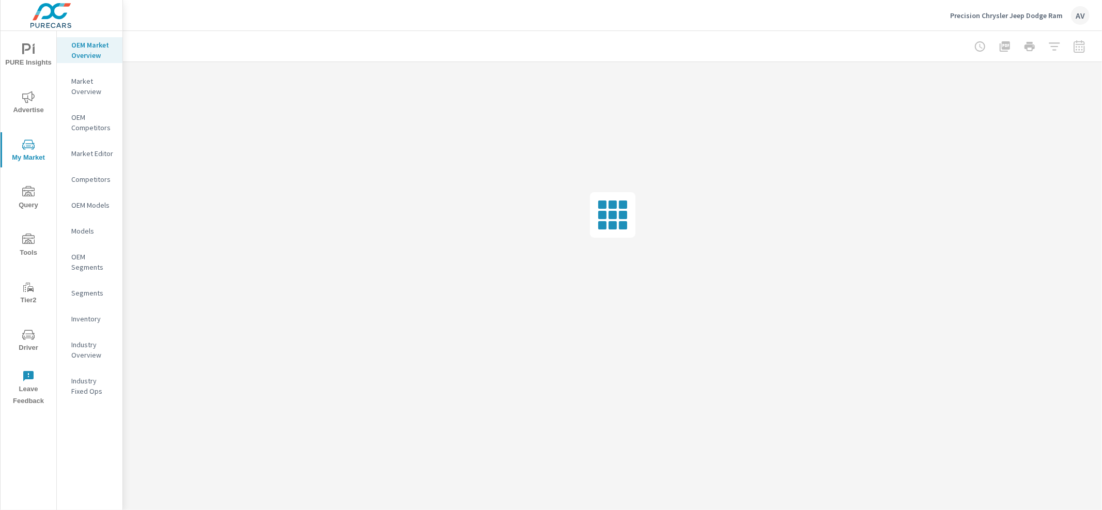
click at [84, 128] on p "OEM Competitors" at bounding box center [92, 122] width 43 height 21
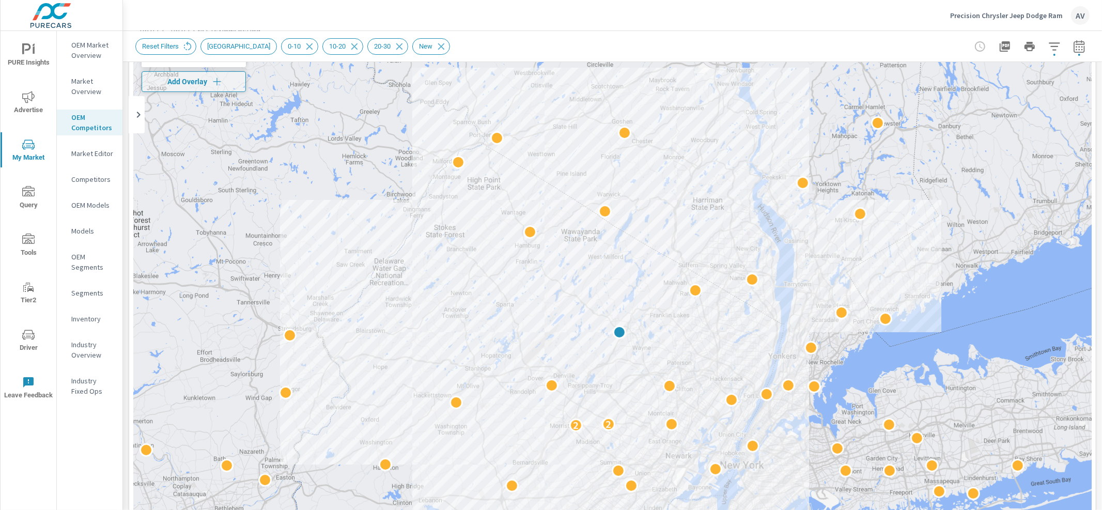
scroll to position [64, 0]
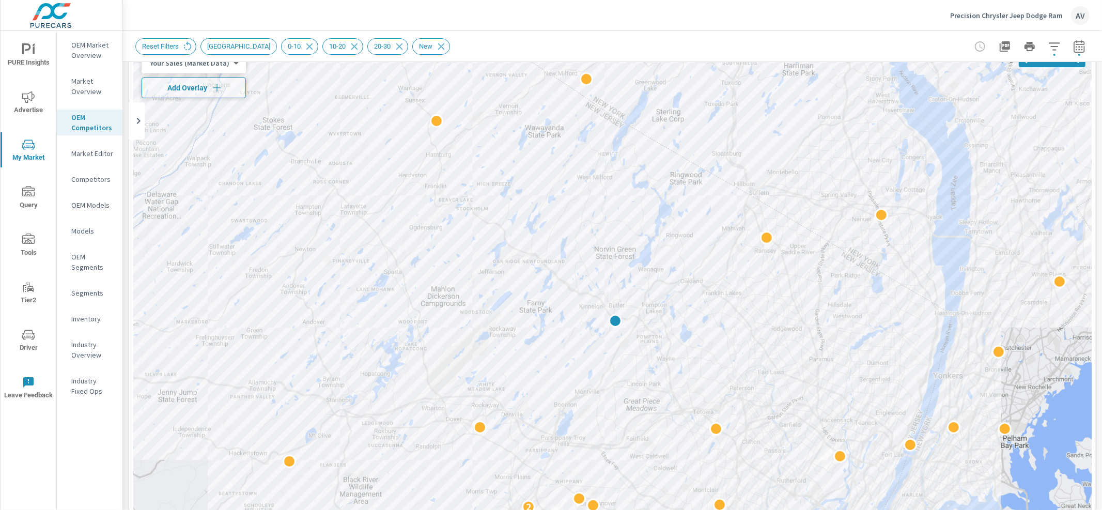
drag, startPoint x: 689, startPoint y: 306, endPoint x: 825, endPoint y: 266, distance: 141.4
click at [825, 266] on div "2" at bounding box center [612, 331] width 959 height 575
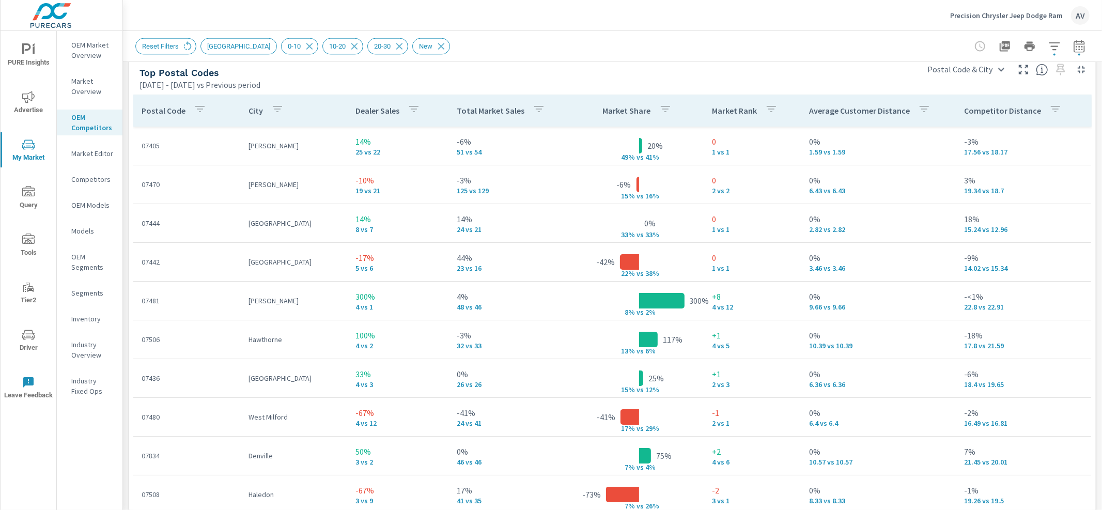
scroll to position [1224, 0]
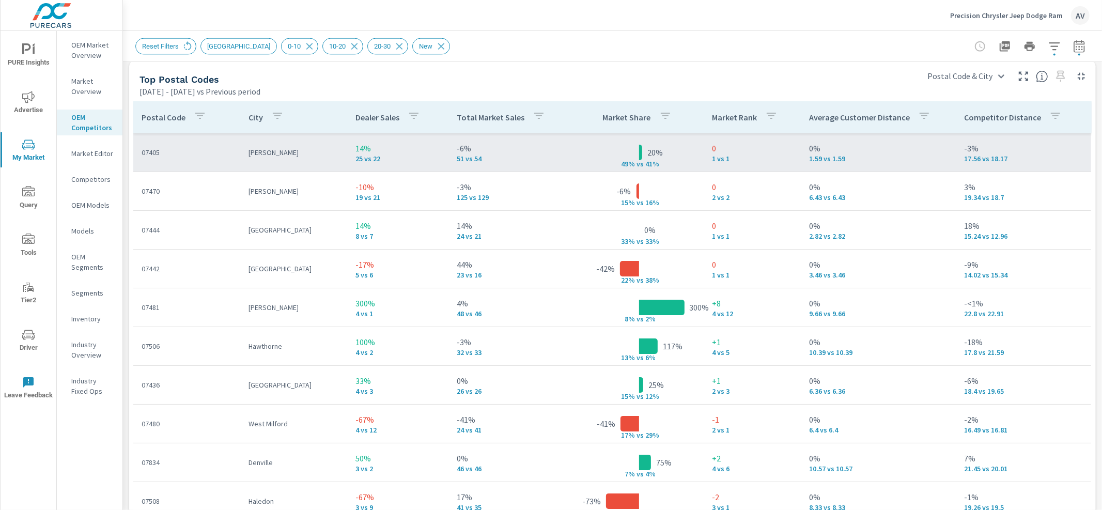
click at [256, 165] on td "Butler" at bounding box center [293, 152] width 107 height 27
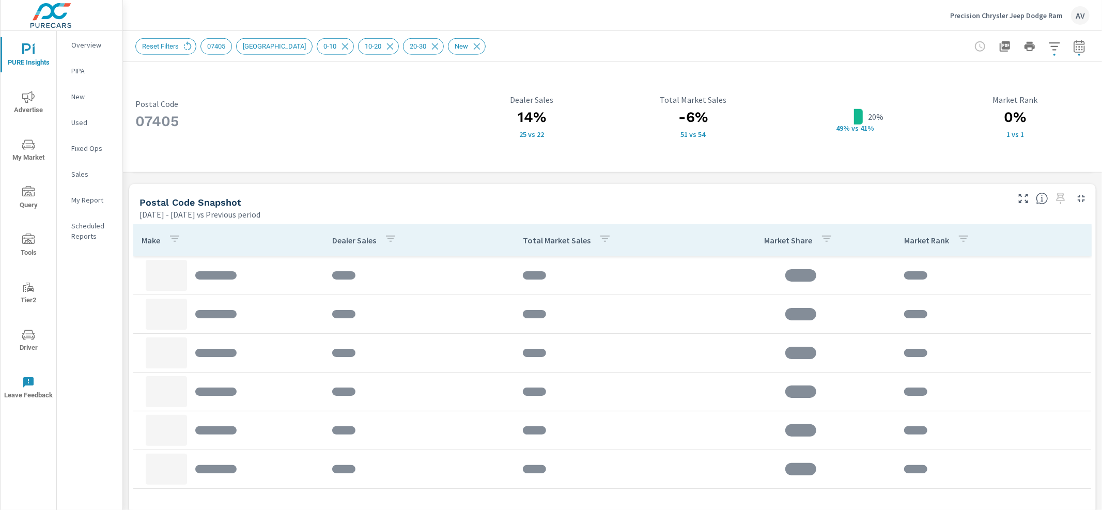
scroll to position [675, 0]
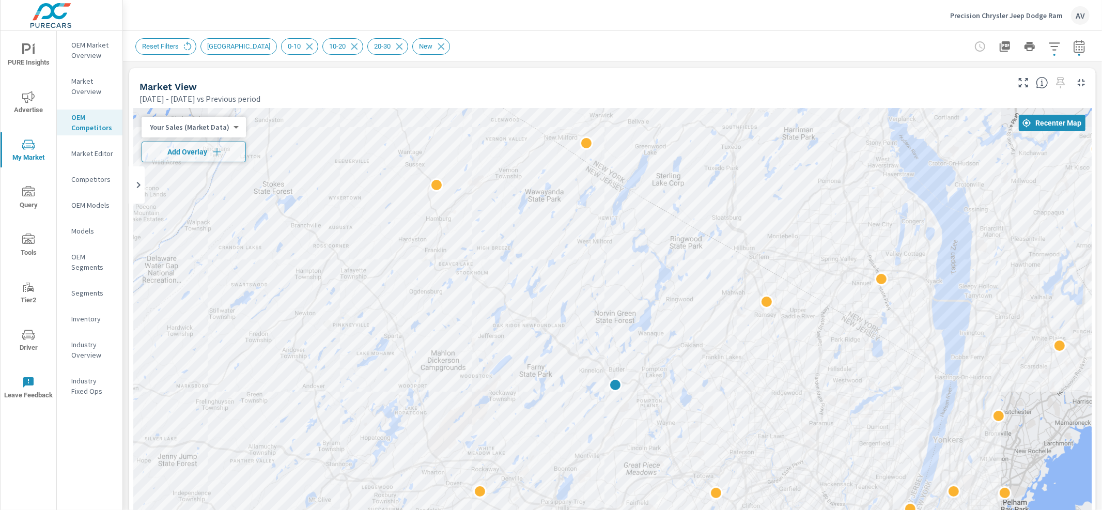
click at [98, 202] on p "OEM Models" at bounding box center [92, 205] width 43 height 10
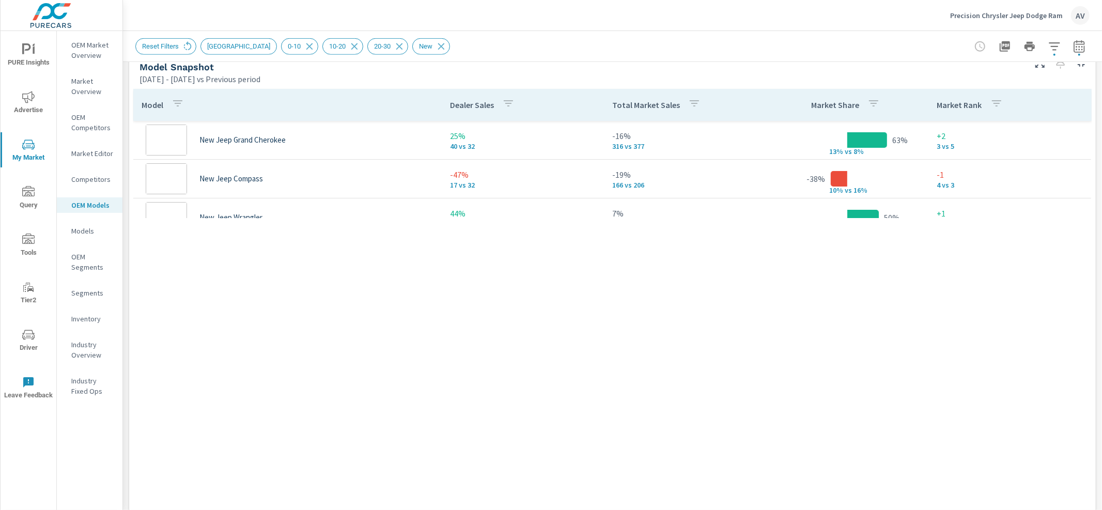
scroll to position [685, 0]
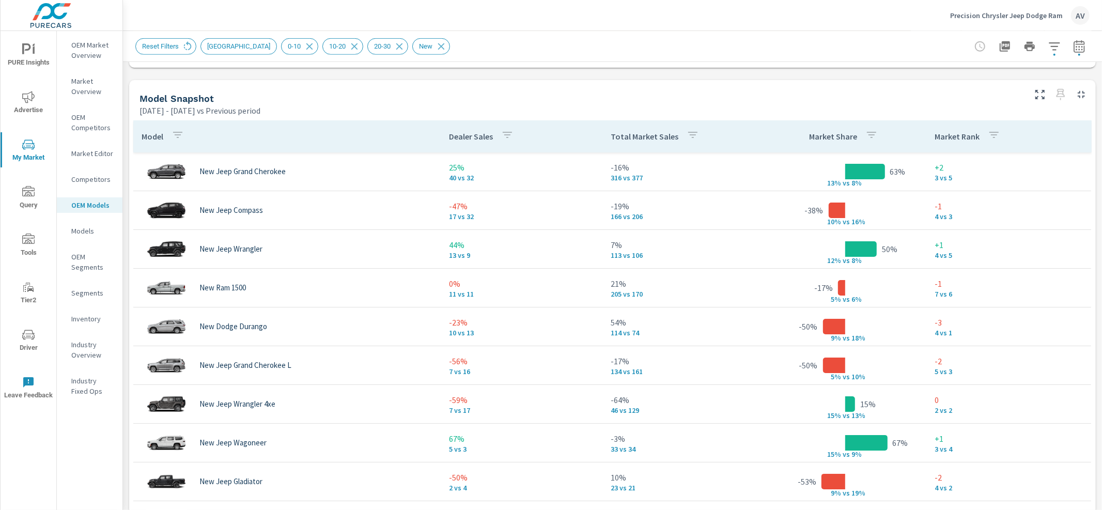
scroll to position [654, 0]
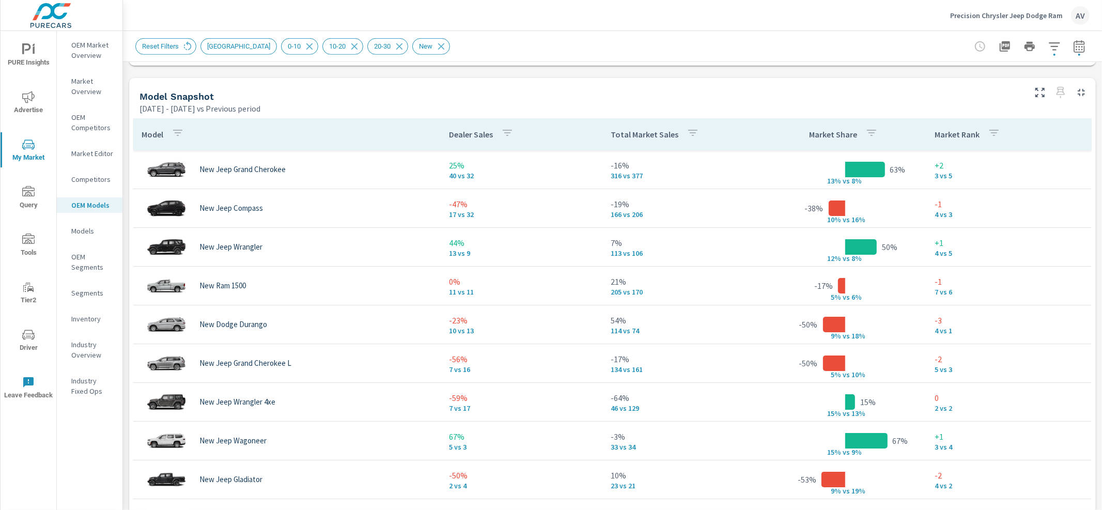
click at [126, 222] on div "Top Postal Codes Jan 01, 2025 - Jun 30, 2025 vs Previous period ← Move left → M…" at bounding box center [612, 292] width 979 height 1769
click at [84, 231] on p "Models" at bounding box center [92, 231] width 43 height 10
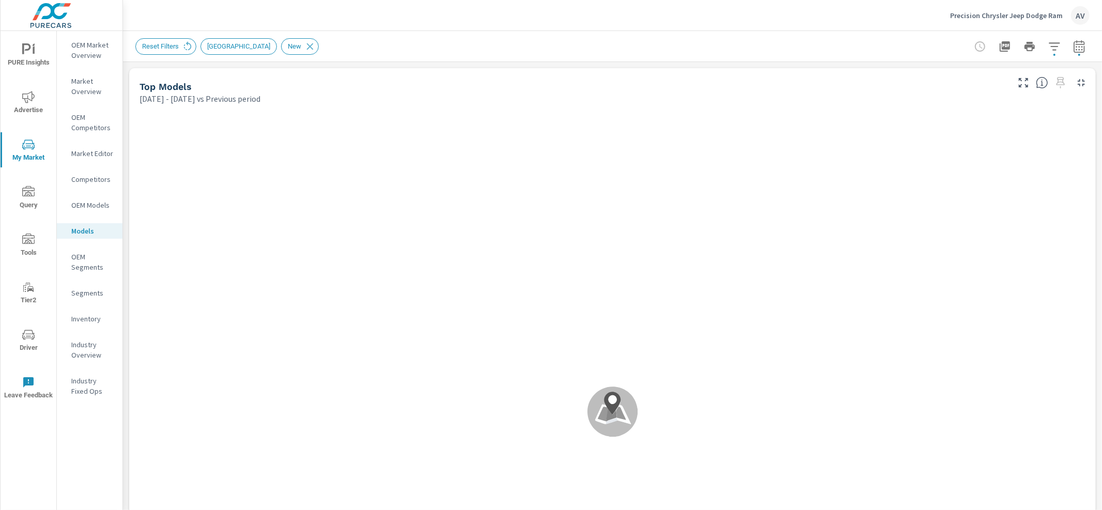
click at [1044, 43] on button "button" at bounding box center [1054, 46] width 21 height 21
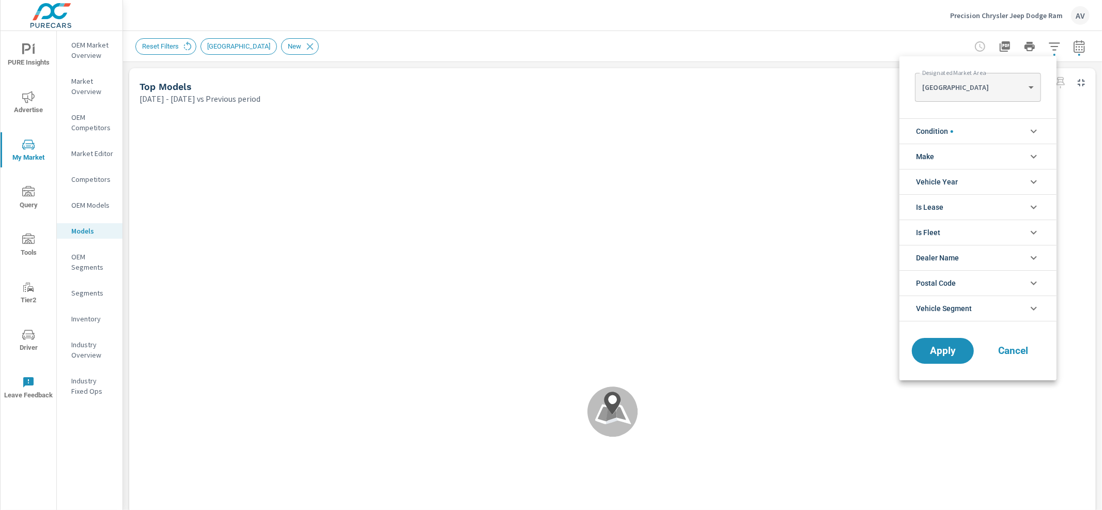
click at [121, 176] on div at bounding box center [551, 255] width 1102 height 510
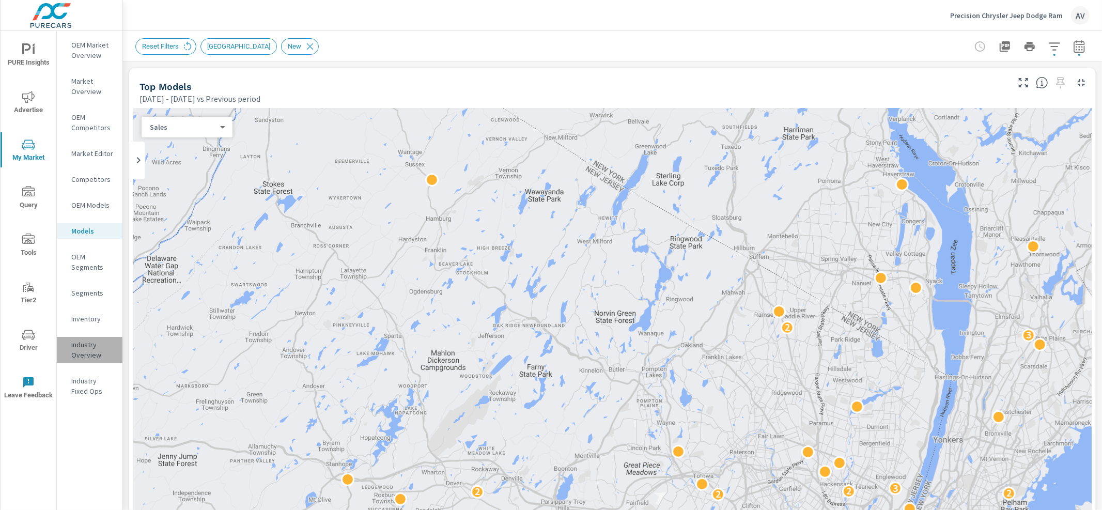
click at [87, 350] on p "Industry Overview" at bounding box center [92, 349] width 43 height 21
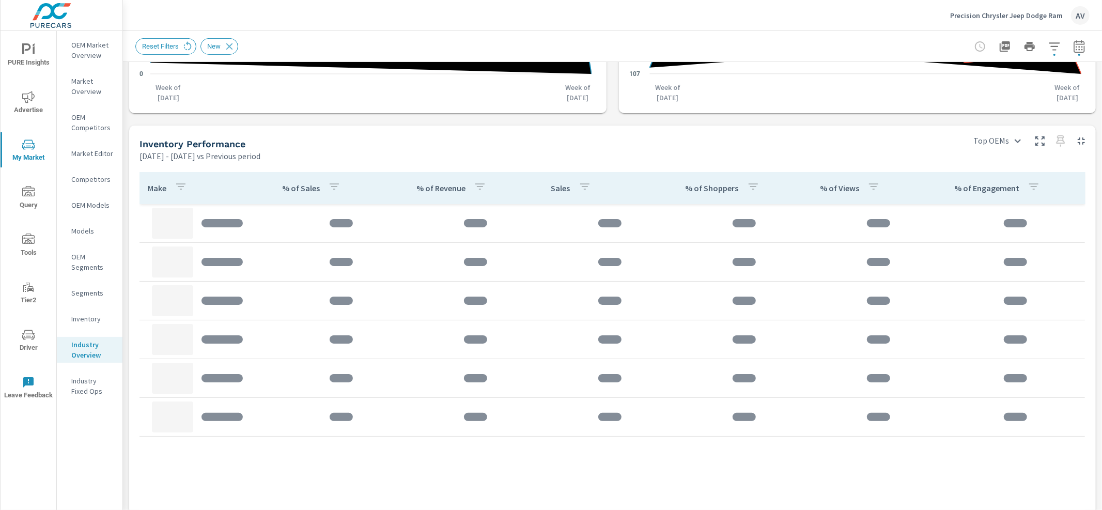
scroll to position [401, 0]
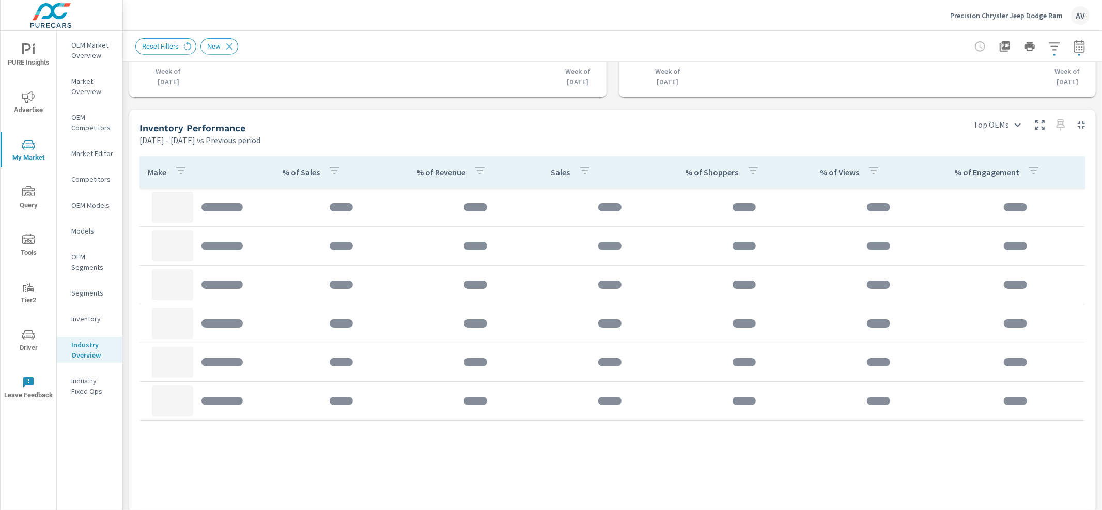
click at [1087, 107] on div "Sales Benchmarking Jan 01, 2025 - Jun 30, 2025 vs Previous period -19% 224 vs 2…" at bounding box center [612, 214] width 979 height 1106
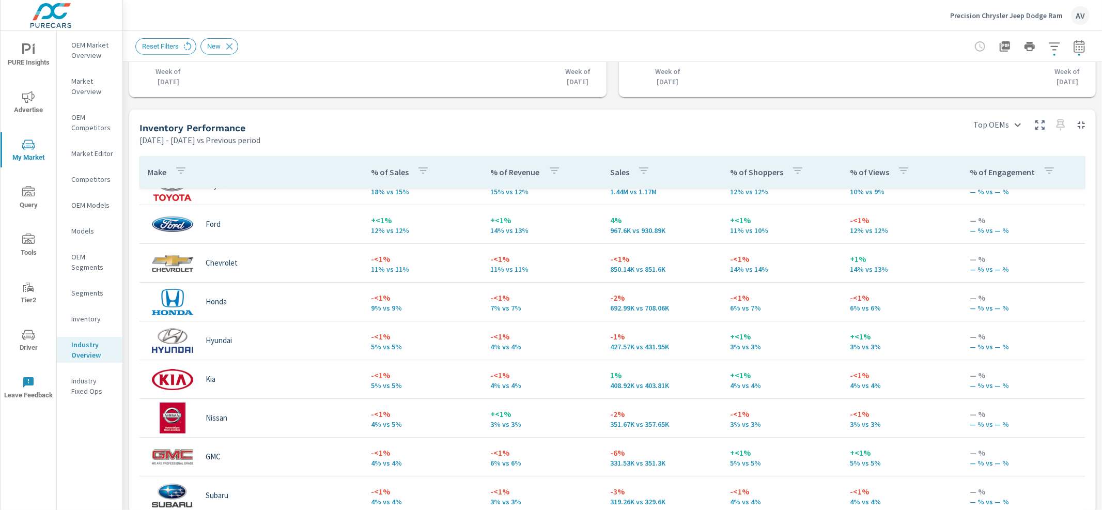
scroll to position [23, 0]
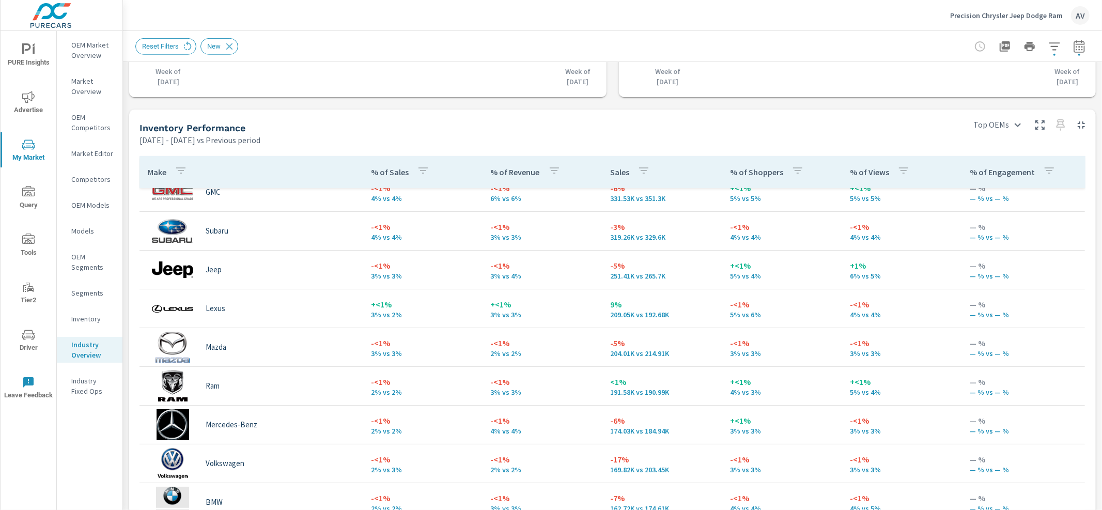
scroll to position [336, 0]
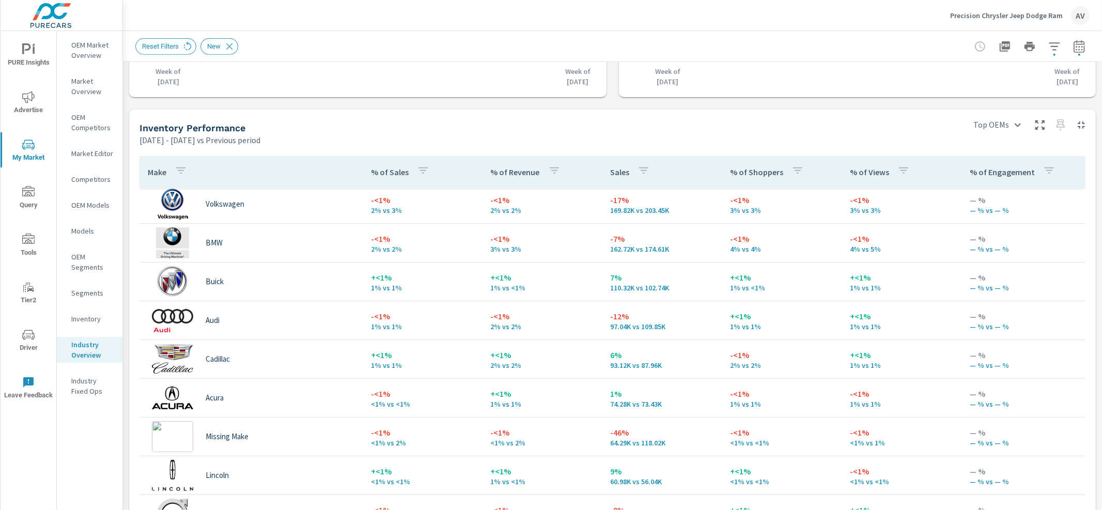
scroll to position [188, 0]
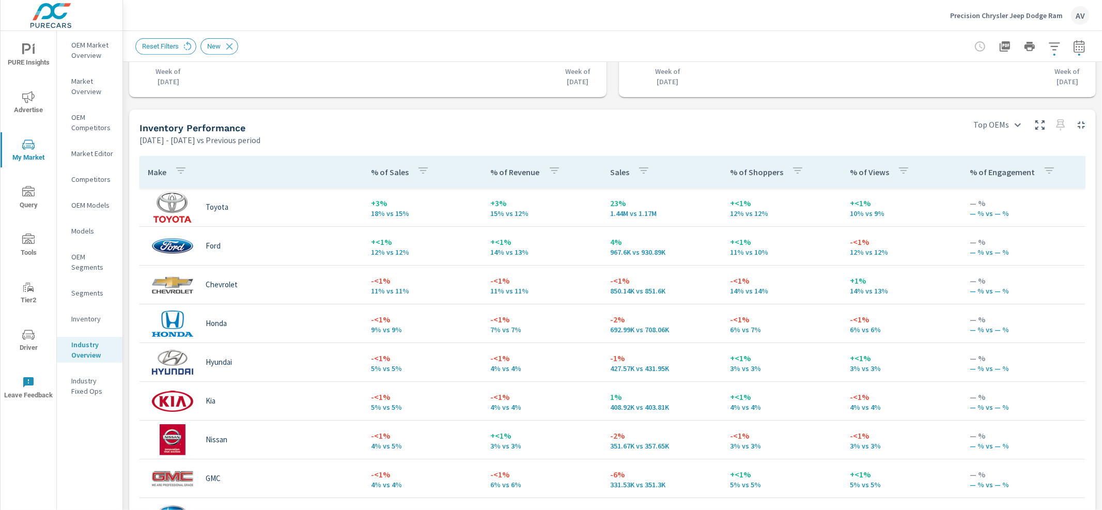
click at [126, 146] on div "Sales Benchmarking Jan 01, 2025 - Jun 30, 2025 vs Previous period -19% 224 vs 2…" at bounding box center [612, 214] width 979 height 1106
click at [125, 142] on div "Sales Benchmarking Jan 01, 2025 - Jun 30, 2025 vs Previous period -19% 224 vs 2…" at bounding box center [612, 214] width 979 height 1106
click at [125, 140] on div "Sales Benchmarking Jan 01, 2025 - Jun 30, 2025 vs Previous period -19% 224 vs 2…" at bounding box center [612, 214] width 979 height 1106
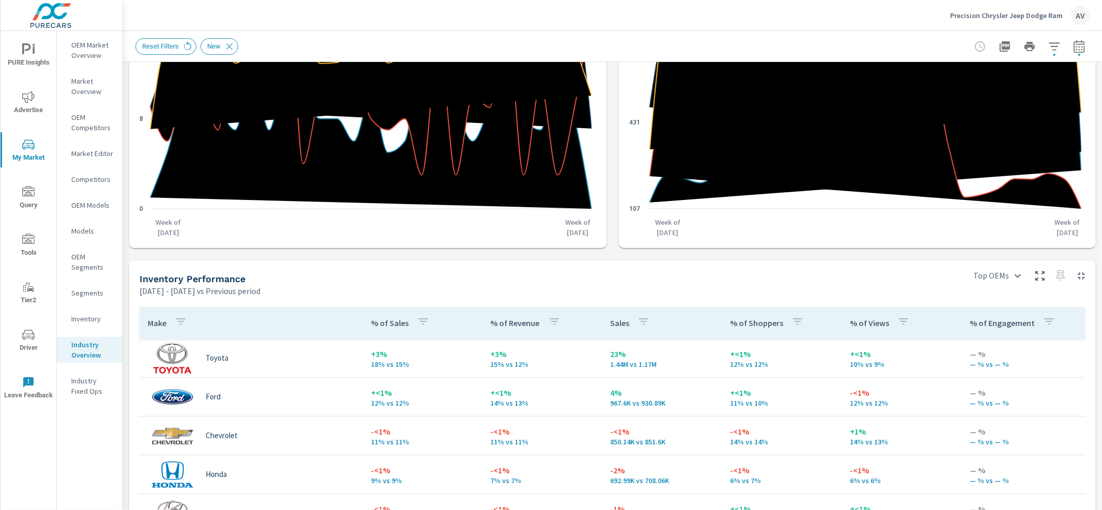
scroll to position [274, 0]
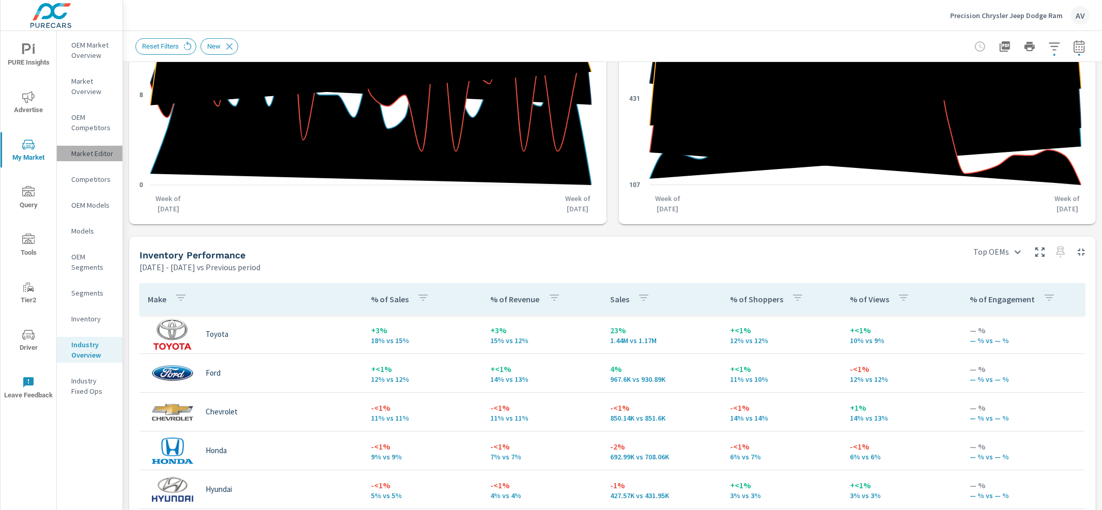
click at [95, 151] on p "Market Editor" at bounding box center [92, 153] width 43 height 10
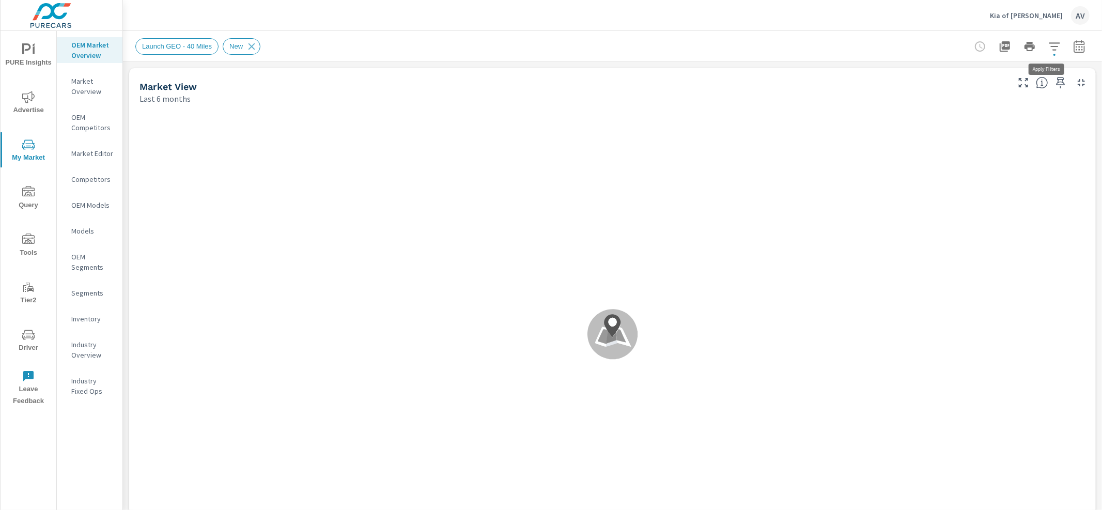
click at [1050, 46] on icon "button" at bounding box center [1054, 46] width 12 height 12
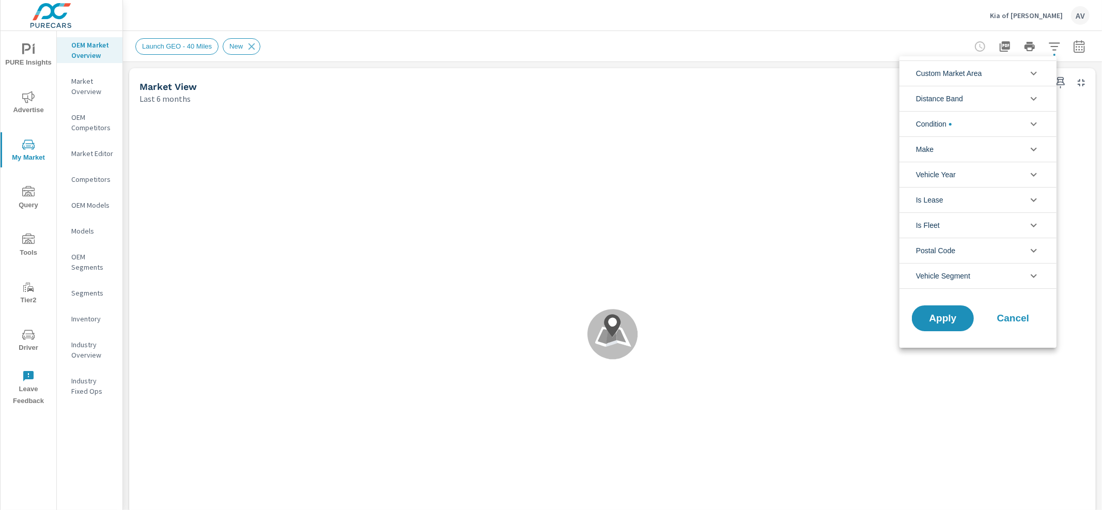
click at [991, 75] on li "Custom Market Area" at bounding box center [978, 72] width 157 height 25
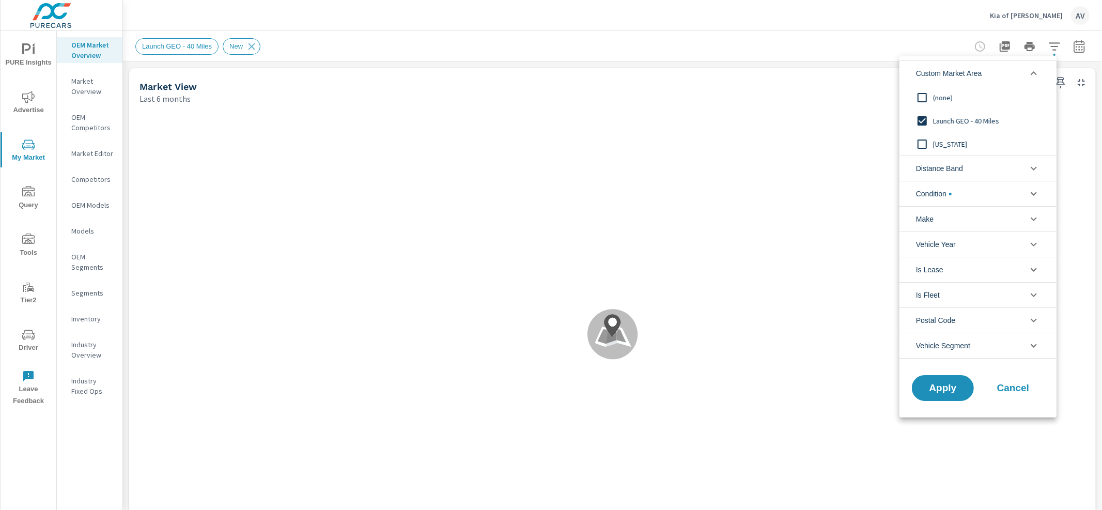
click at [958, 140] on span "[US_STATE]" at bounding box center [989, 144] width 113 height 12
click at [961, 394] on button "Apply" at bounding box center [943, 388] width 64 height 27
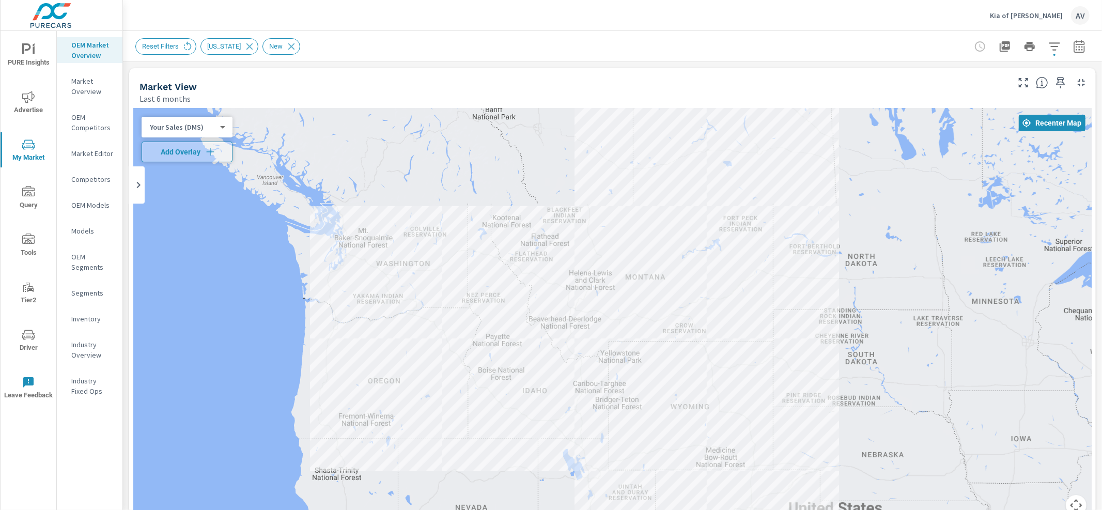
drag, startPoint x: 987, startPoint y: 305, endPoint x: 656, endPoint y: 314, distance: 331.8
click at [659, 314] on div at bounding box center [612, 319] width 959 height 420
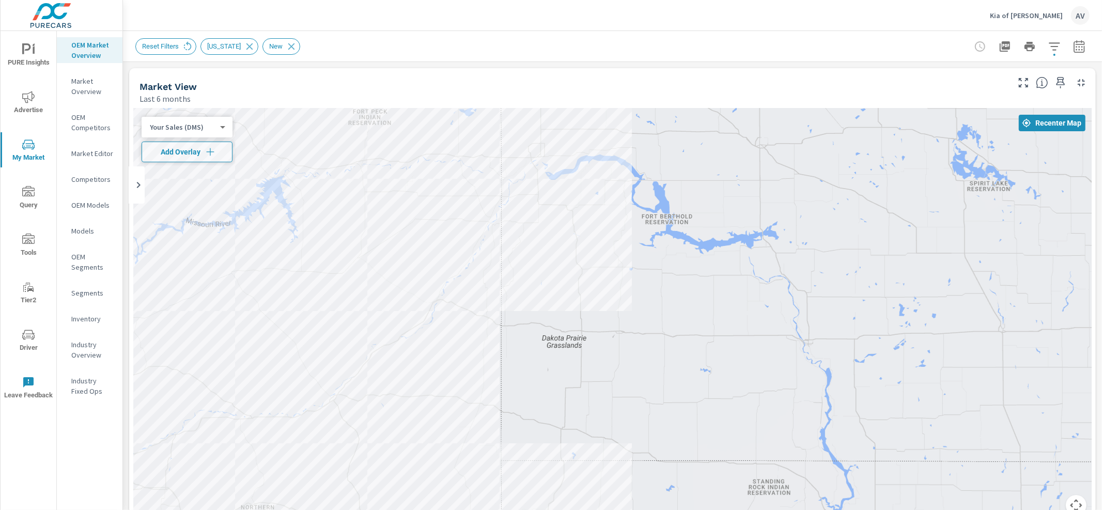
drag, startPoint x: 627, startPoint y: 246, endPoint x: 780, endPoint y: 354, distance: 187.2
click at [775, 354] on div at bounding box center [612, 319] width 959 height 420
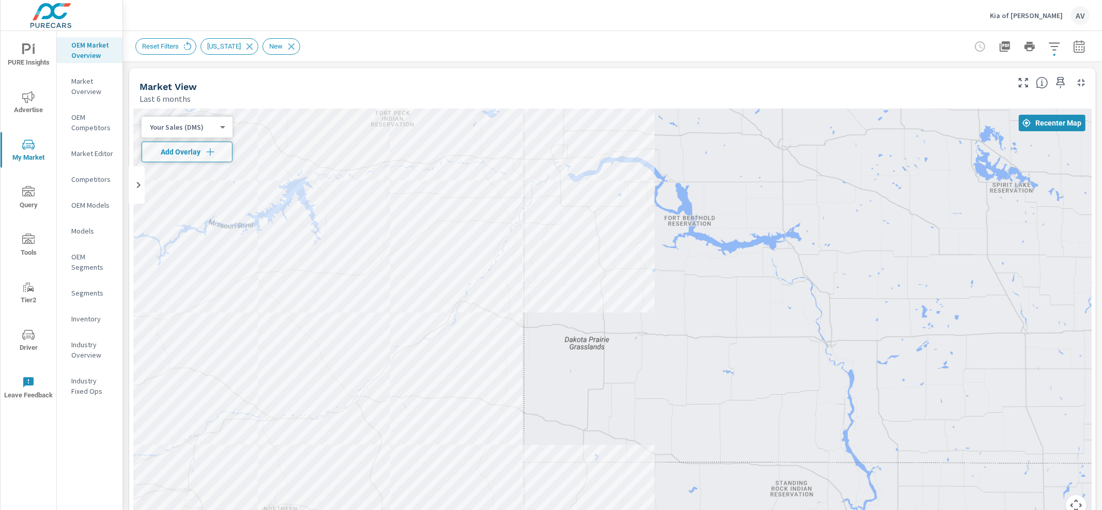
click at [209, 128] on body "PURE Insights Advertise My Market Query Tools Tier2 Driver Leave Feedback OEM M…" at bounding box center [551, 255] width 1102 height 510
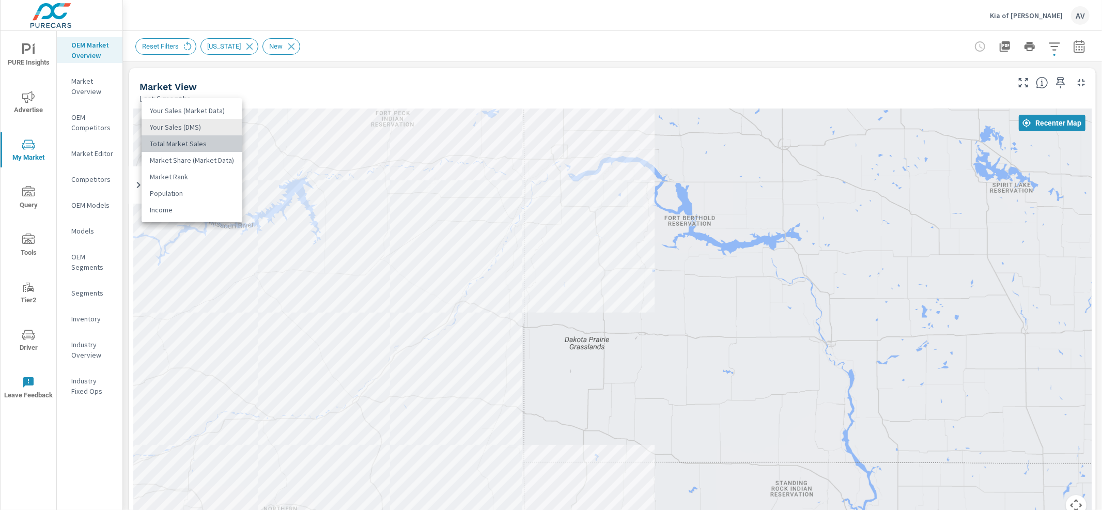
click at [203, 146] on li "Total Market Sales" at bounding box center [192, 143] width 101 height 17
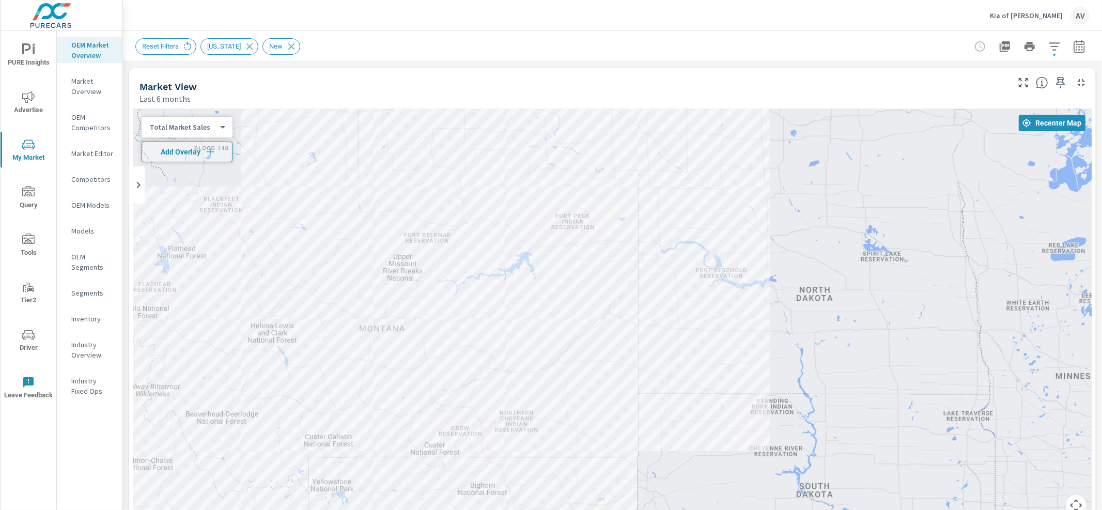
drag, startPoint x: 626, startPoint y: 307, endPoint x: 693, endPoint y: 318, distance: 67.5
click at [693, 318] on div at bounding box center [612, 319] width 959 height 420
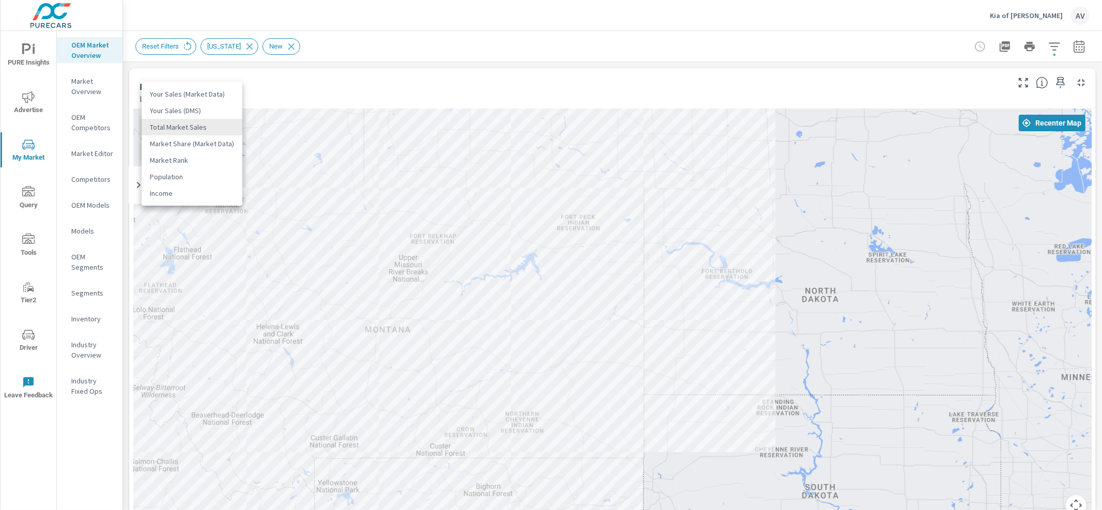
click at [221, 128] on body "PURE Insights Advertise My Market Query Tools Tier2 Driver Leave Feedback OEM M…" at bounding box center [551, 255] width 1102 height 510
click at [219, 146] on li "Market Share (Market Data)" at bounding box center [192, 143] width 101 height 17
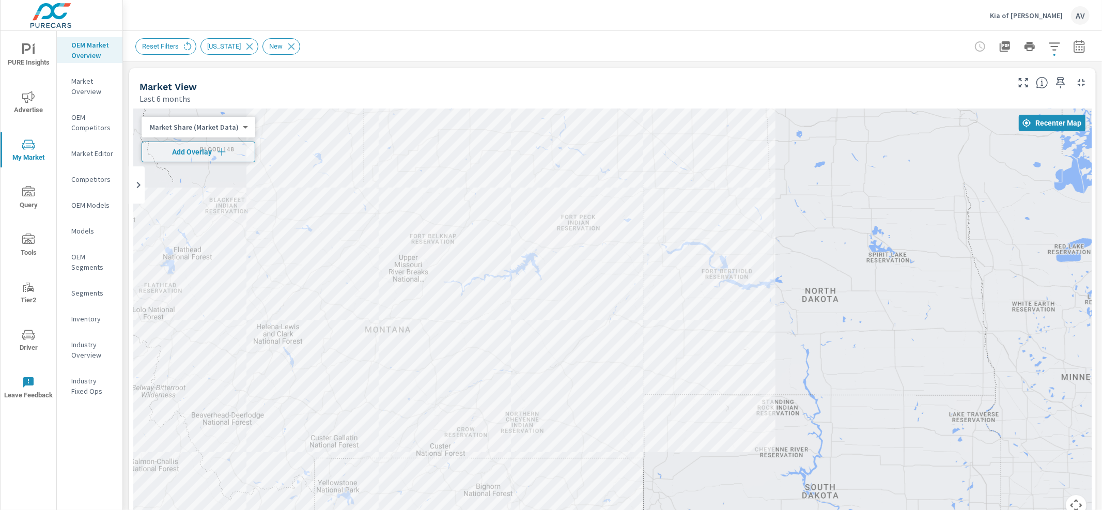
click at [227, 123] on body "PURE Insights Advertise My Market Query Tools Tier2 Driver Leave Feedback OEM M…" at bounding box center [551, 255] width 1102 height 510
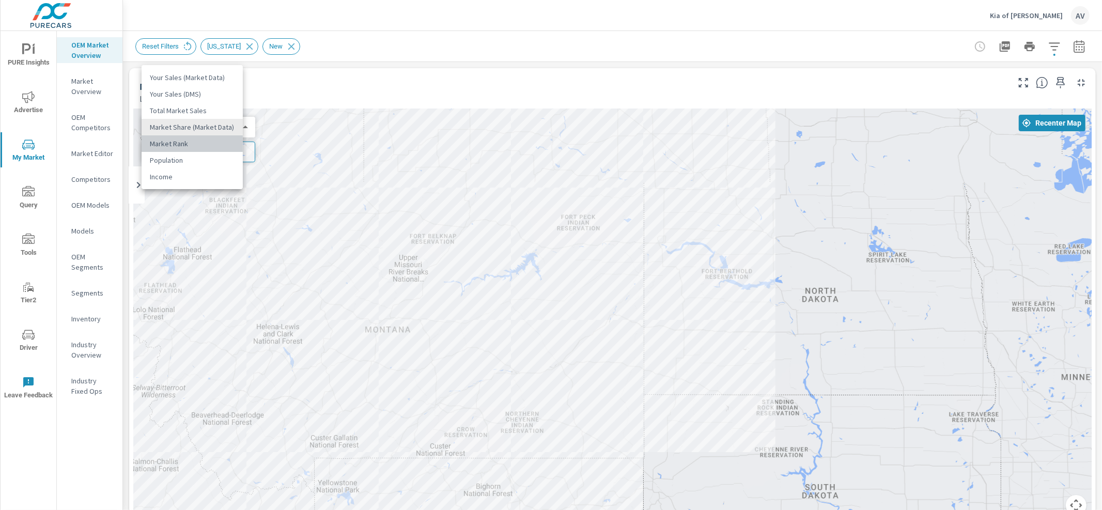
click at [218, 141] on li "Market Rank" at bounding box center [192, 143] width 101 height 17
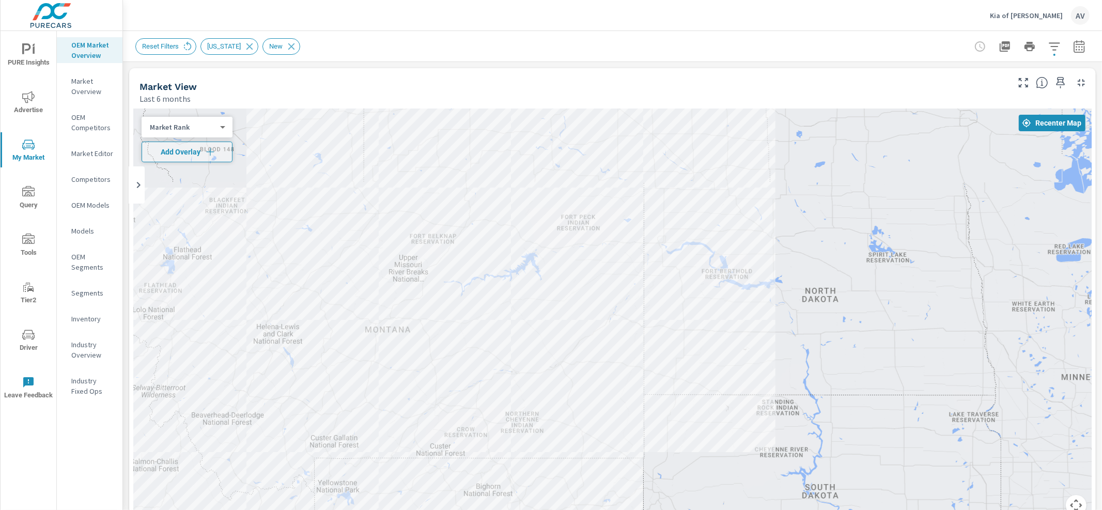
click at [208, 124] on body "PURE Insights Advertise My Market Query Tools Tier2 Driver Leave Feedback OEM M…" at bounding box center [551, 255] width 1102 height 510
click at [203, 58] on li "Your Sales (Market Data)" at bounding box center [192, 61] width 101 height 17
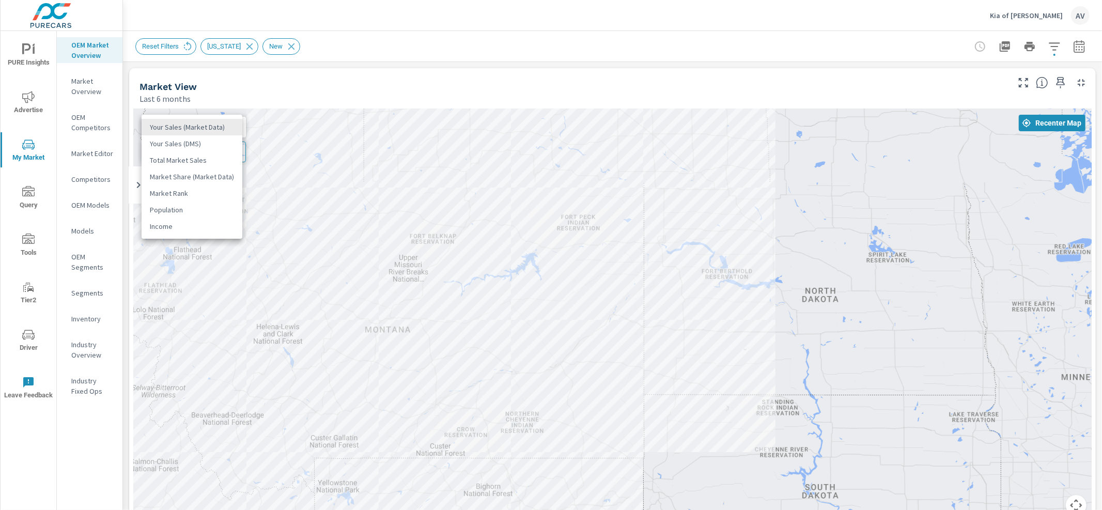
click at [218, 122] on body "PURE Insights Advertise My Market Query Tools Tier2 Driver Leave Feedback OEM M…" at bounding box center [551, 255] width 1102 height 510
click at [214, 140] on li "Your Sales (DMS)" at bounding box center [192, 143] width 101 height 17
click at [214, 124] on body "PURE Insights Advertise My Market Query Tools Tier2 Driver Leave Feedback OEM M…" at bounding box center [551, 255] width 1102 height 510
click at [215, 127] on li "Your Sales (DMS)" at bounding box center [192, 127] width 101 height 17
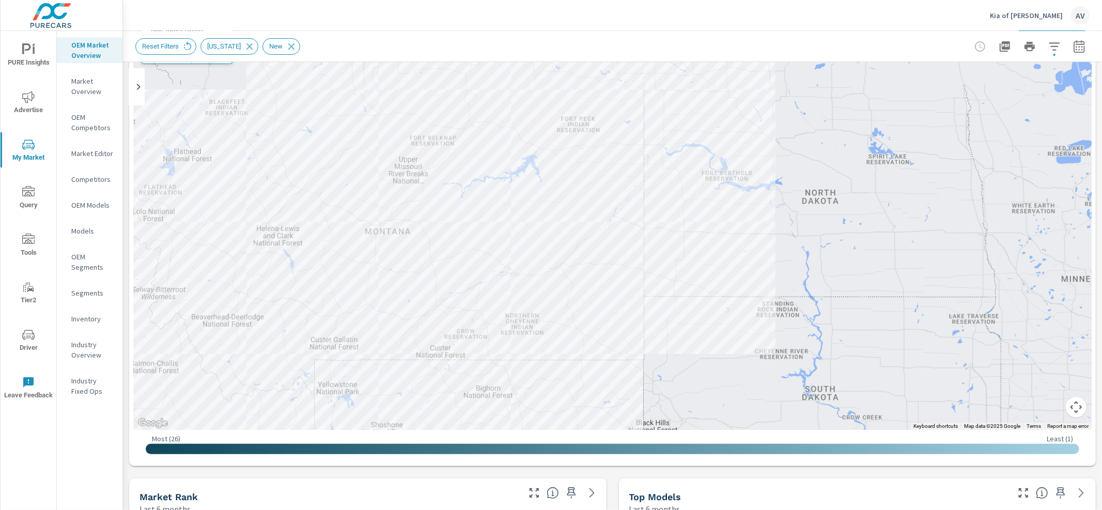
scroll to position [57, 0]
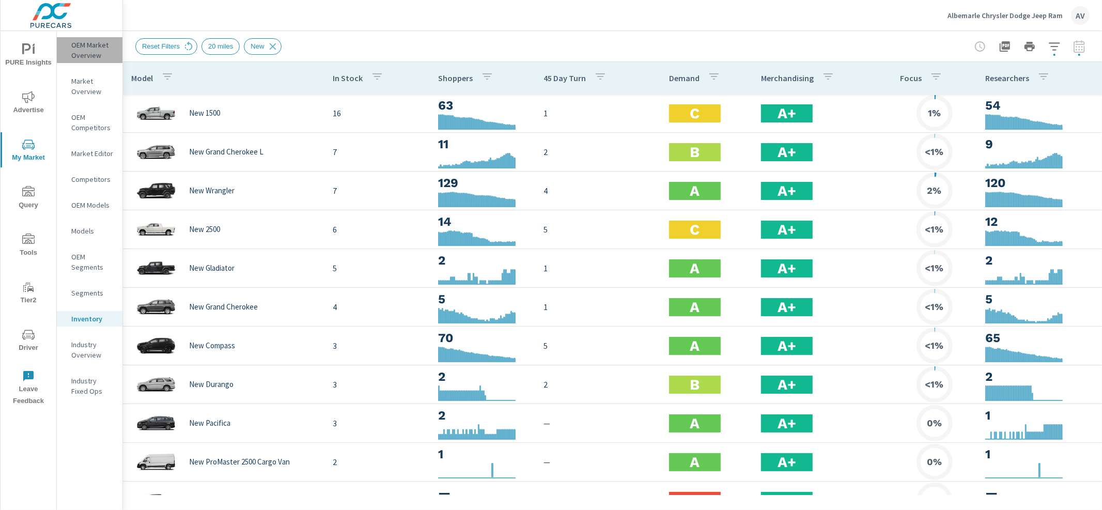
click at [100, 54] on p "OEM Market Overview" at bounding box center [92, 50] width 43 height 21
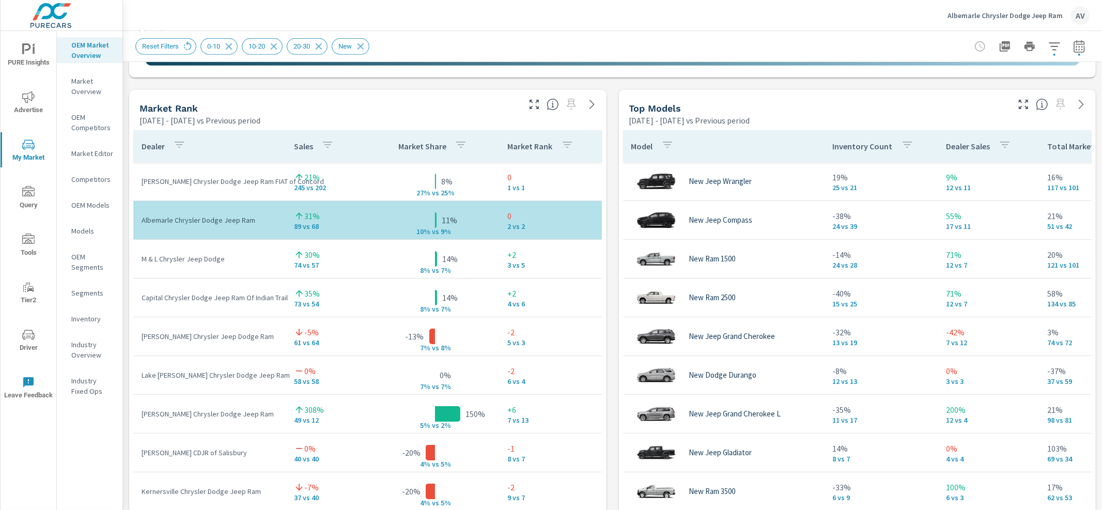
scroll to position [646, 0]
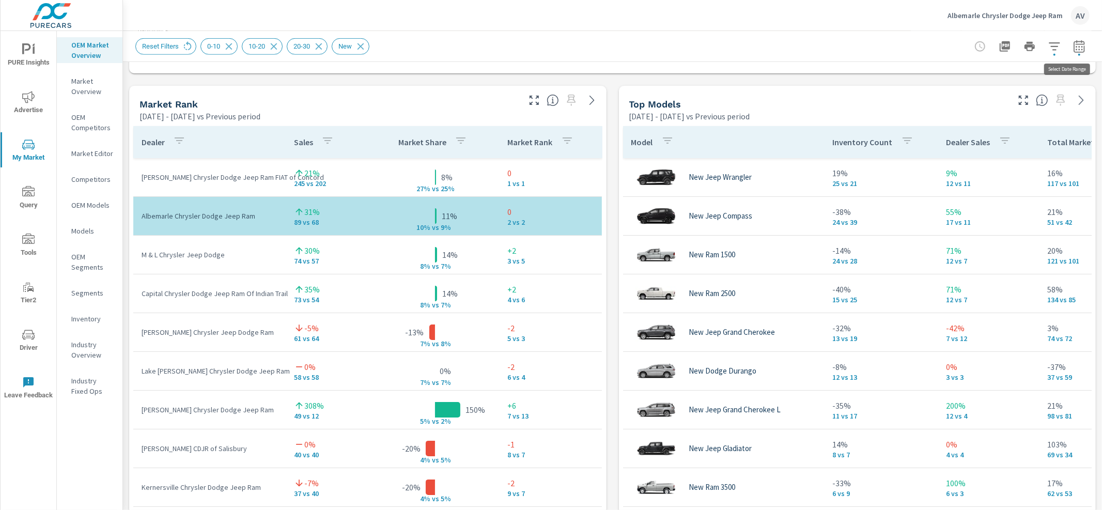
click at [1078, 49] on button "button" at bounding box center [1079, 46] width 21 height 21
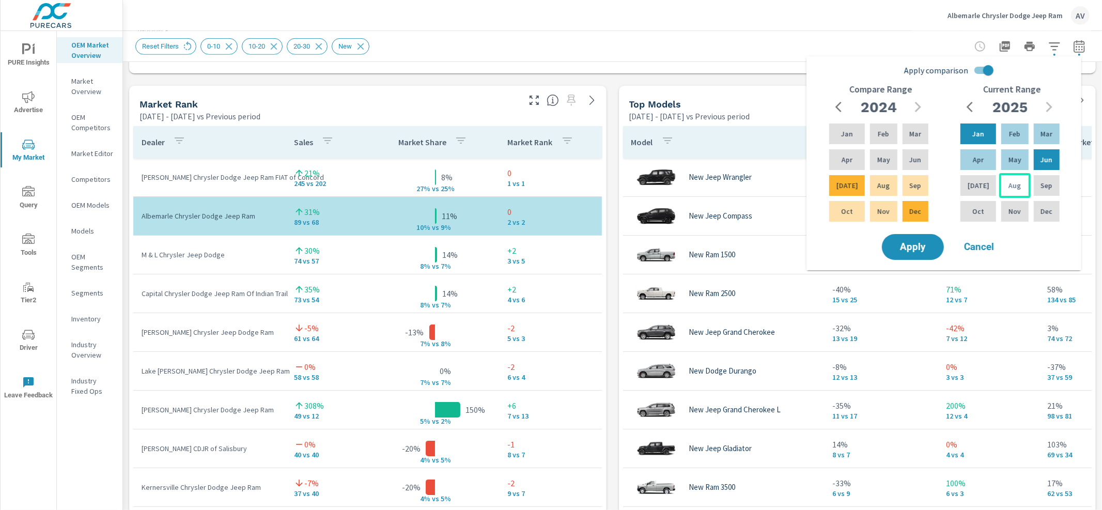
click at [1010, 186] on p "Aug" at bounding box center [1015, 185] width 12 height 10
click at [915, 108] on div "2024" at bounding box center [878, 107] width 99 height 21
click at [917, 108] on div "2024" at bounding box center [878, 107] width 99 height 21
click at [918, 105] on div "2024" at bounding box center [878, 107] width 99 height 21
click at [987, 70] on input "Apply comparison" at bounding box center [988, 70] width 59 height 20
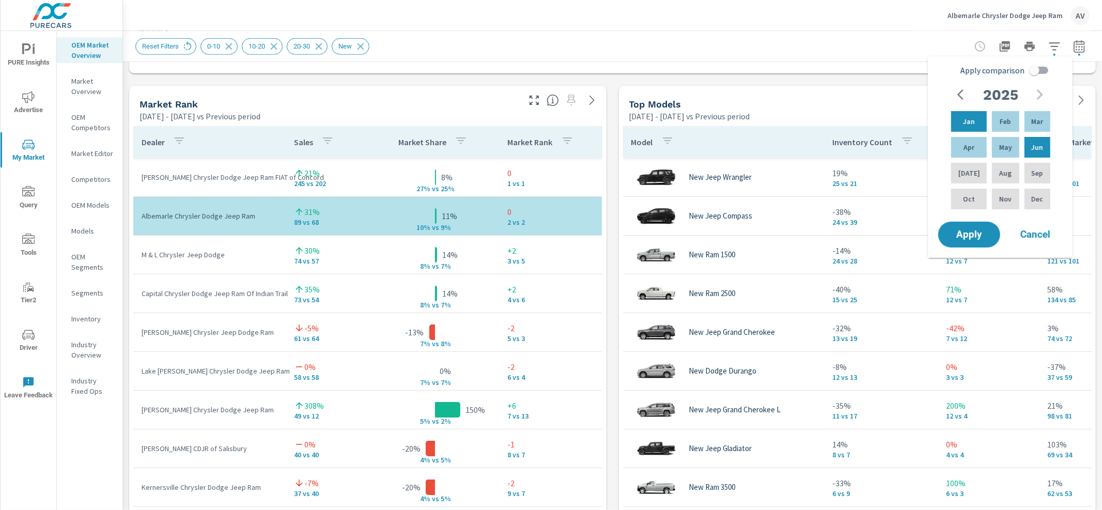
click at [1044, 70] on input "Apply comparison" at bounding box center [1034, 70] width 59 height 20
checkbox input "true"
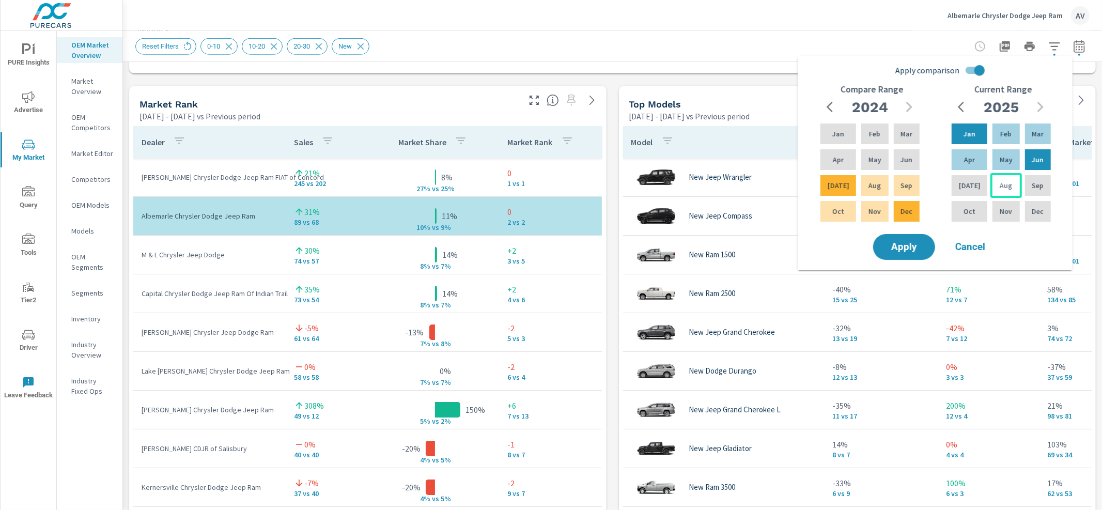
click at [1002, 179] on div "Aug" at bounding box center [1006, 185] width 31 height 25
click at [911, 105] on div "2024" at bounding box center [870, 107] width 99 height 21
click at [836, 107] on icon "button" at bounding box center [833, 107] width 12 height 12
click at [907, 104] on icon "button" at bounding box center [909, 107] width 12 height 12
click at [907, 104] on div "2024" at bounding box center [870, 107] width 99 height 21
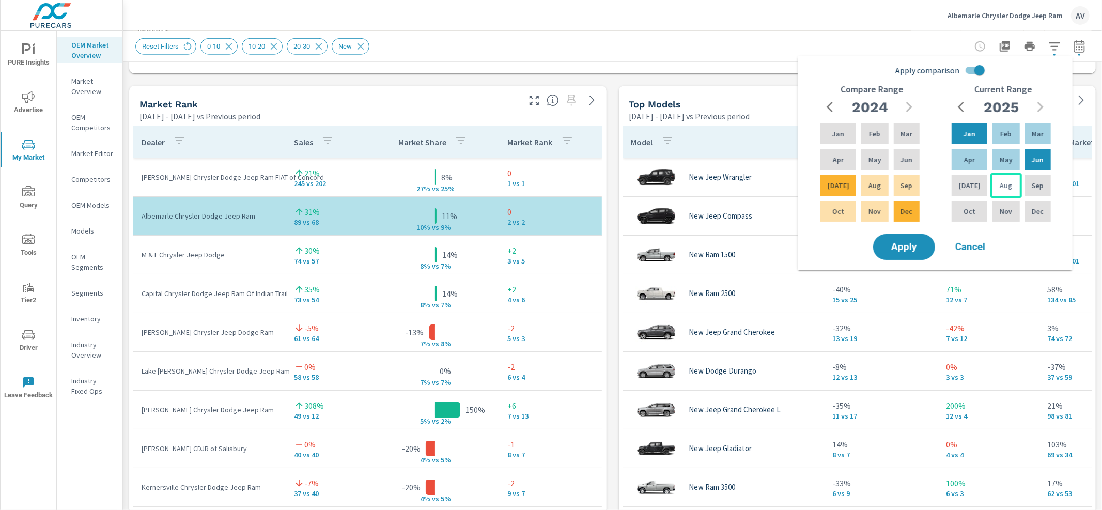
click at [991, 183] on div "Aug" at bounding box center [1006, 185] width 31 height 25
click at [913, 108] on icon "button" at bounding box center [909, 107] width 12 height 12
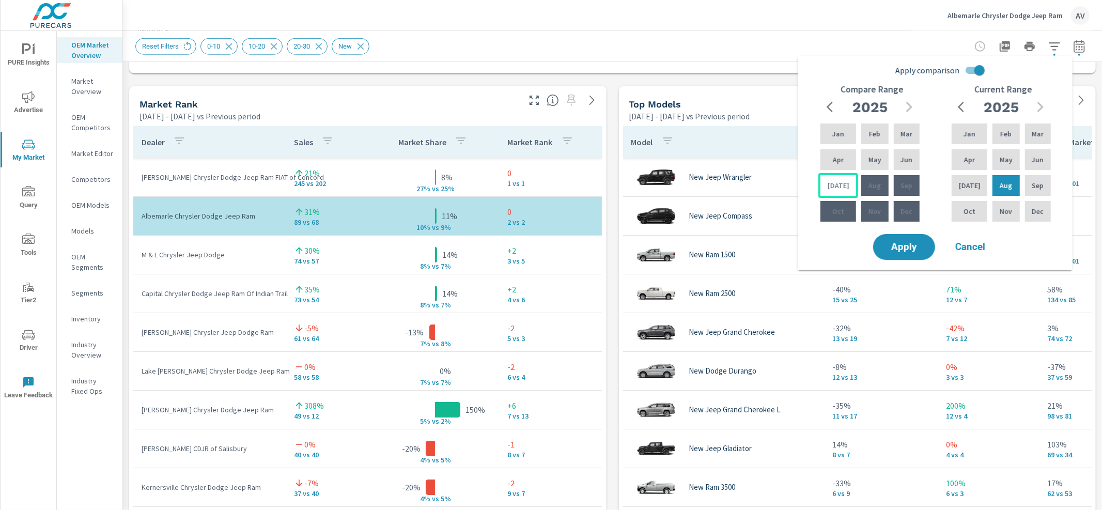
click at [831, 185] on p "Jul" at bounding box center [839, 185] width 22 height 10
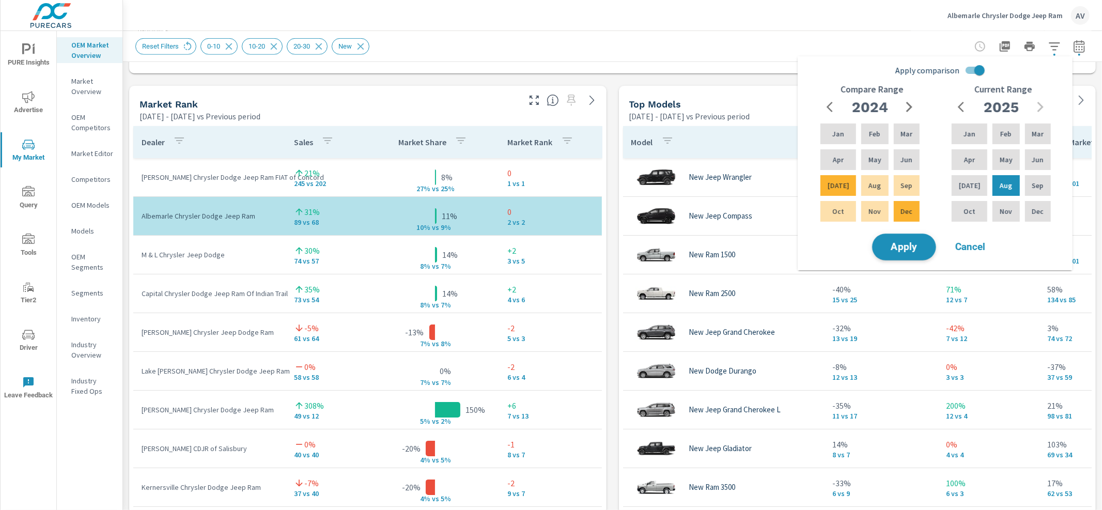
click at [900, 242] on span "Apply" at bounding box center [904, 247] width 42 height 10
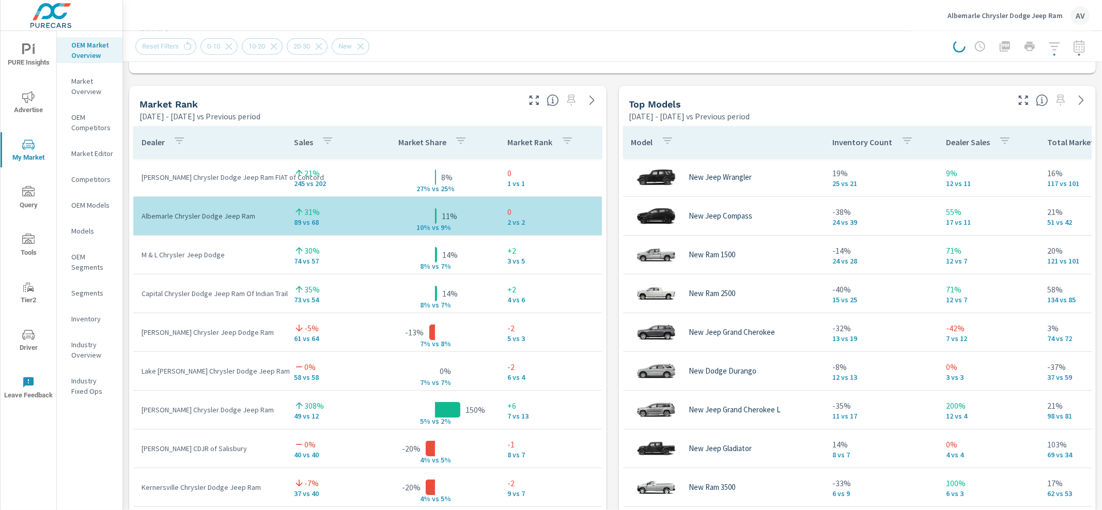
click at [1067, 51] on div at bounding box center [1021, 46] width 136 height 21
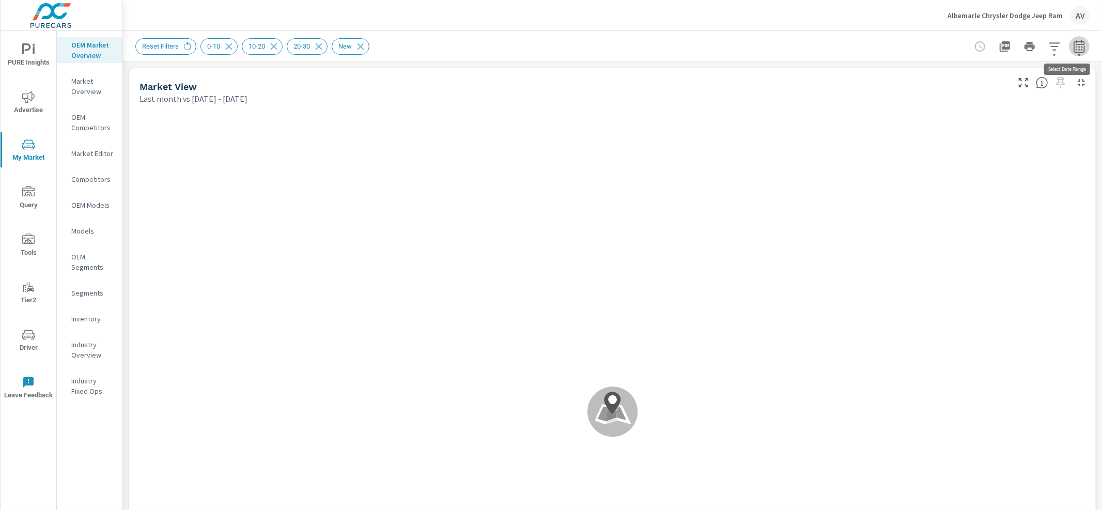
click at [1076, 52] on icon "button" at bounding box center [1079, 46] width 12 height 12
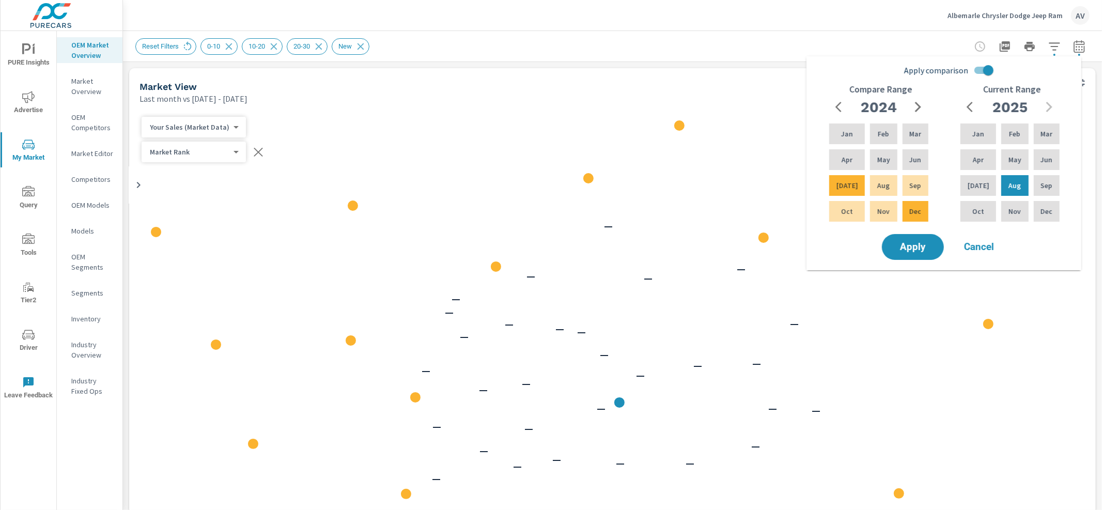
click at [919, 103] on icon "button" at bounding box center [918, 107] width 12 height 12
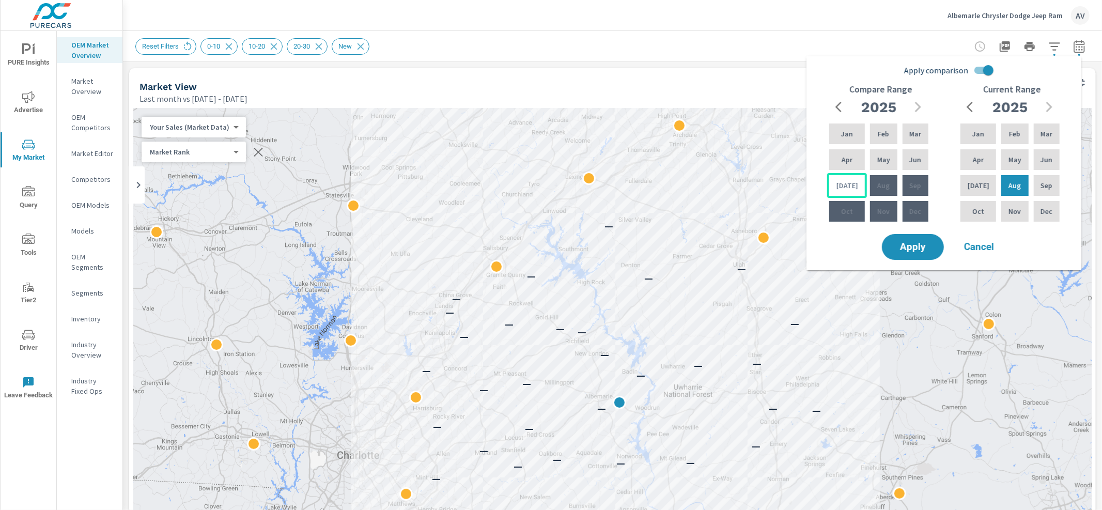
click at [841, 191] on div "Jul" at bounding box center [847, 185] width 40 height 25
click at [922, 242] on span "Apply" at bounding box center [913, 247] width 42 height 10
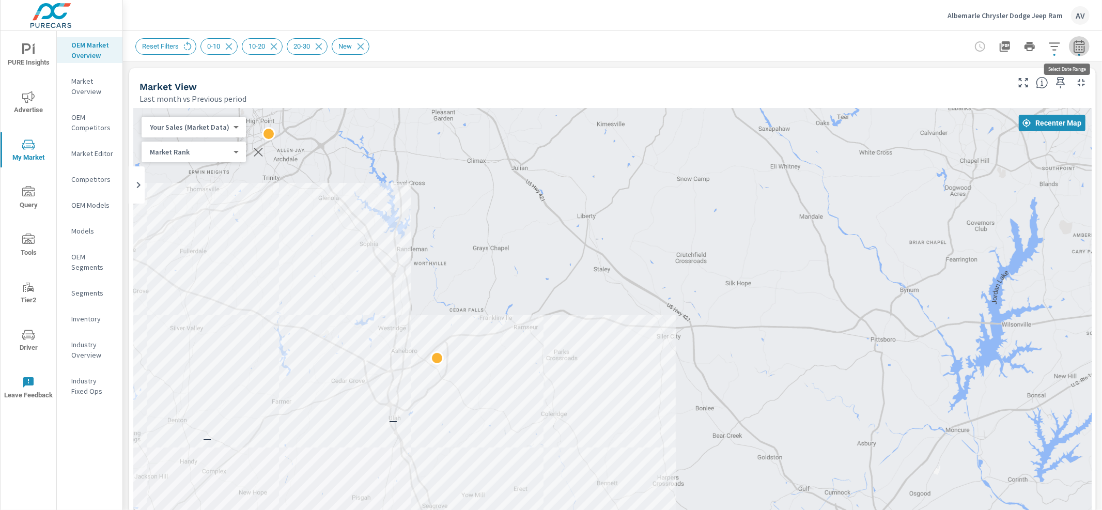
click at [1069, 53] on button "button" at bounding box center [1079, 46] width 21 height 21
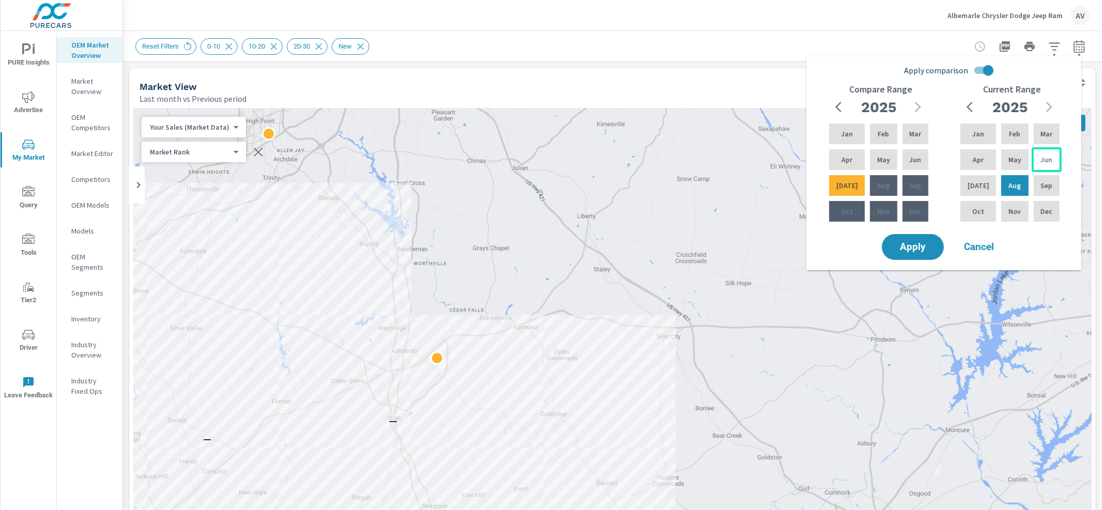
click at [1041, 161] on p "Jun" at bounding box center [1047, 159] width 12 height 10
click at [978, 135] on p "Jan" at bounding box center [978, 134] width 12 height 10
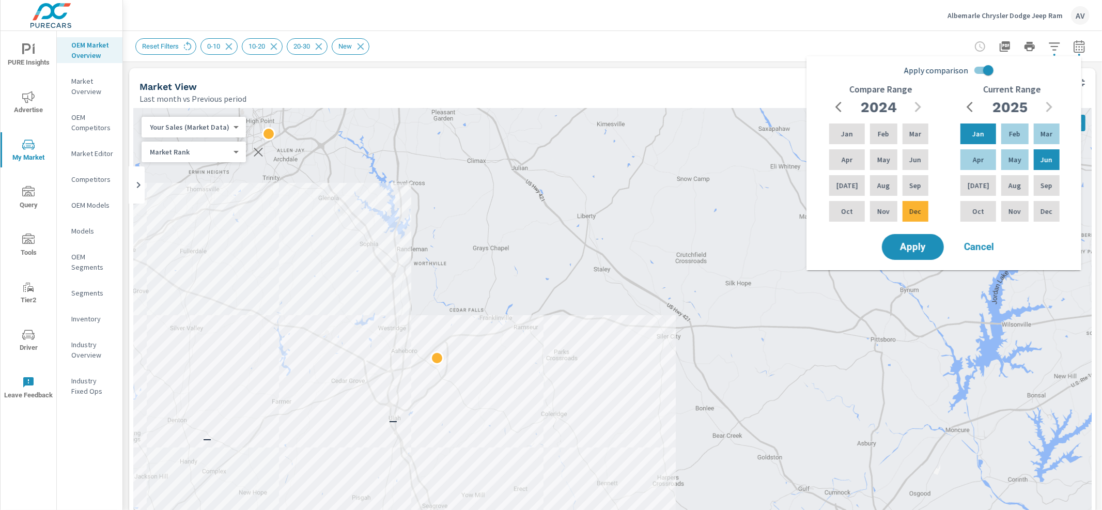
click at [987, 72] on input "Apply comparison" at bounding box center [988, 70] width 59 height 20
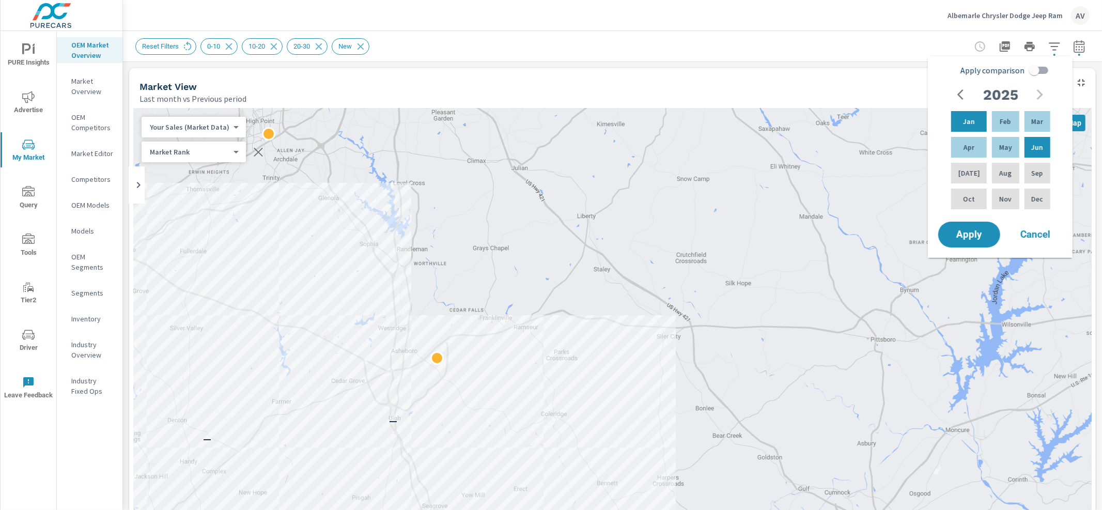
click at [1036, 67] on input "Apply comparison" at bounding box center [1034, 70] width 59 height 20
checkbox input "true"
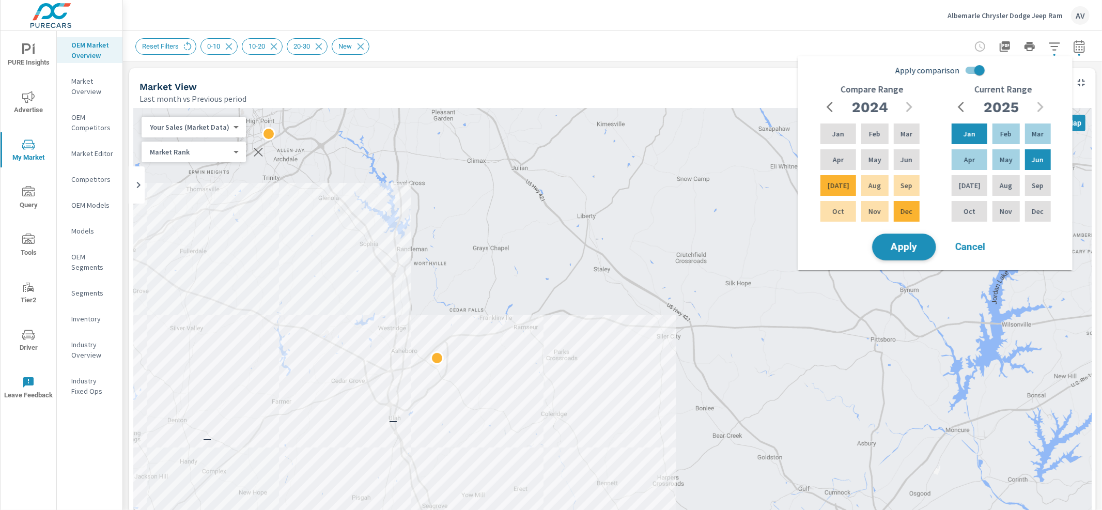
click at [908, 244] on span "Apply" at bounding box center [904, 247] width 42 height 10
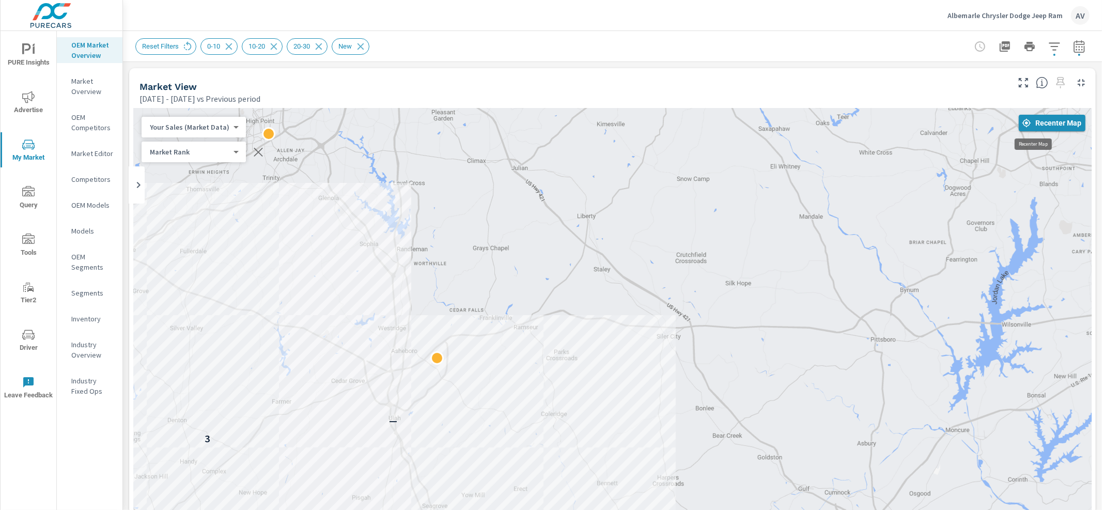
click at [1034, 125] on span "Recenter Map" at bounding box center [1052, 122] width 58 height 9
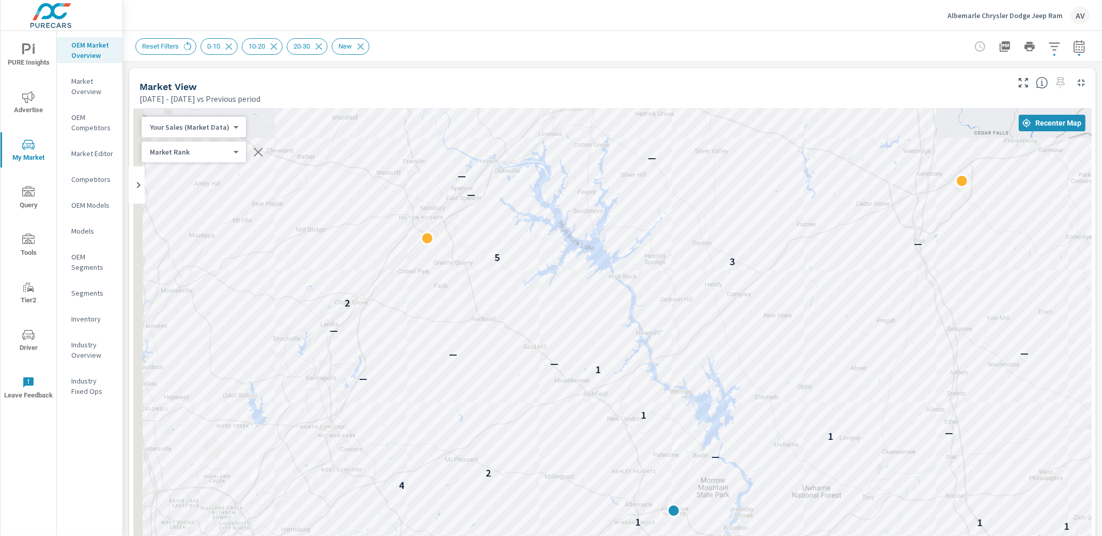
drag, startPoint x: 396, startPoint y: 364, endPoint x: 932, endPoint y: 177, distance: 567.5
click at [927, 179] on div "— 4 — 1 5 2 2 — 1 1 1 2 — 2 2 1 1 1 4 2 — 1 — 1 — 1 — — — — 2 3 5 — — — — 2" at bounding box center [612, 396] width 959 height 575
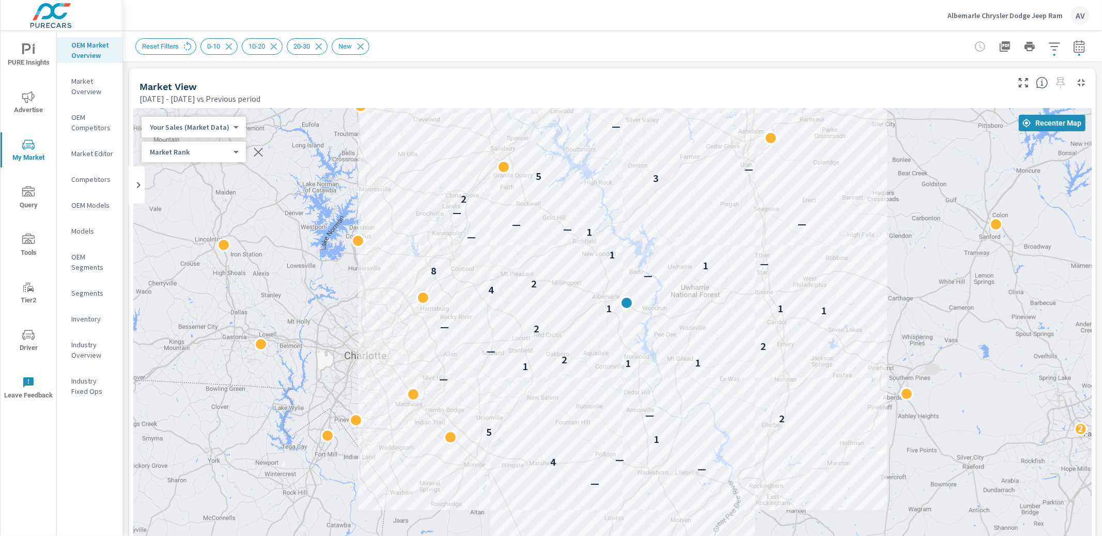
drag, startPoint x: 896, startPoint y: 474, endPoint x: 757, endPoint y: 302, distance: 221.5
click at [757, 302] on div "— — 4 — 1 5 2 2 — — 1 1 1 2 — 2 2 — 1 1 1 4 2 — 8 1 — 1 — 1 — — — — 2 3 5 — — 2" at bounding box center [969, 501] width 992 height 558
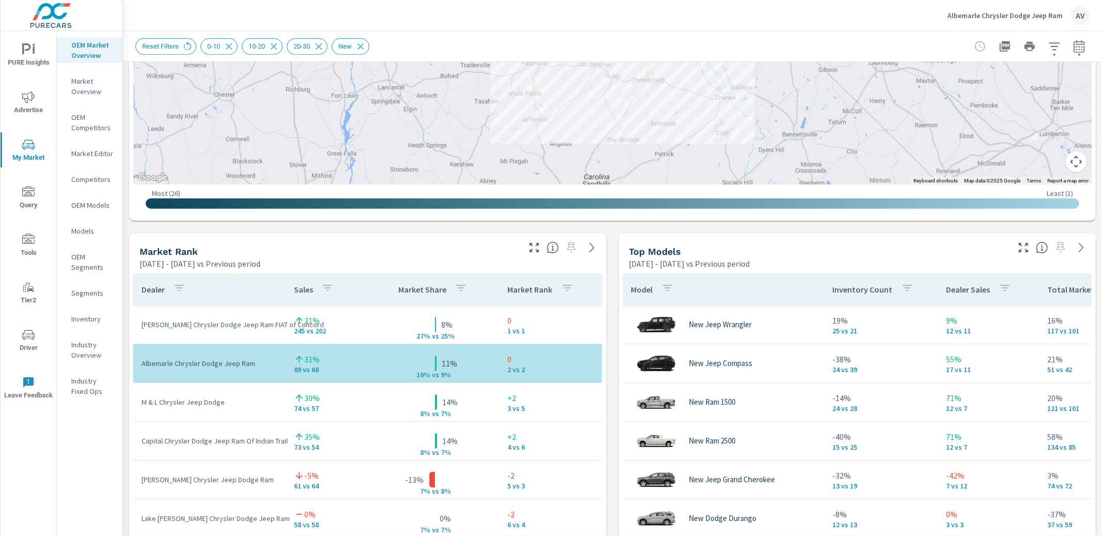
scroll to position [497, 0]
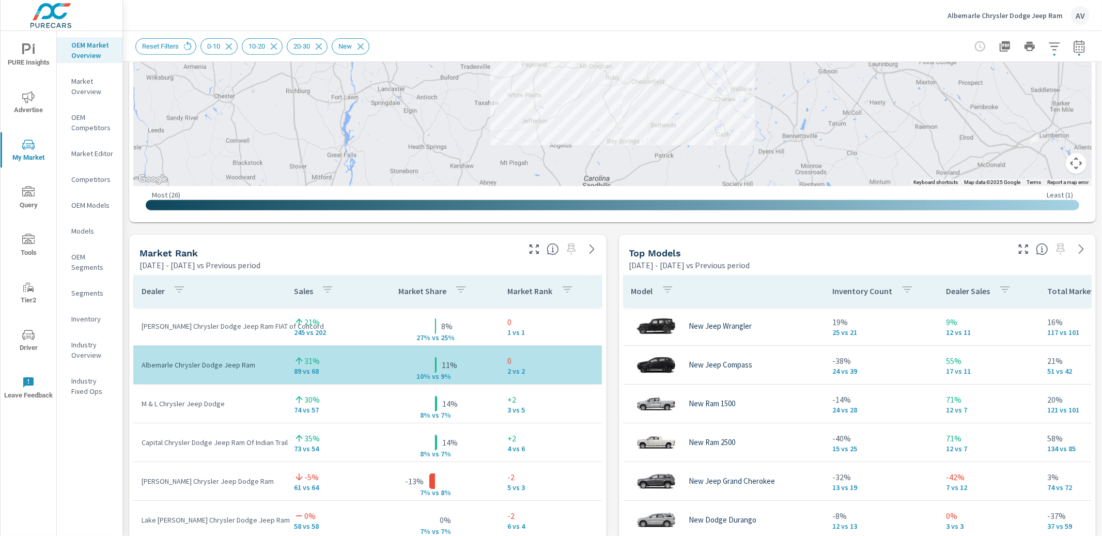
click at [132, 232] on div "Market View Jan 01, 2025 - Jun 30, 2025 vs Previous period ← Move left → Move r…" at bounding box center [612, 449] width 979 height 1769
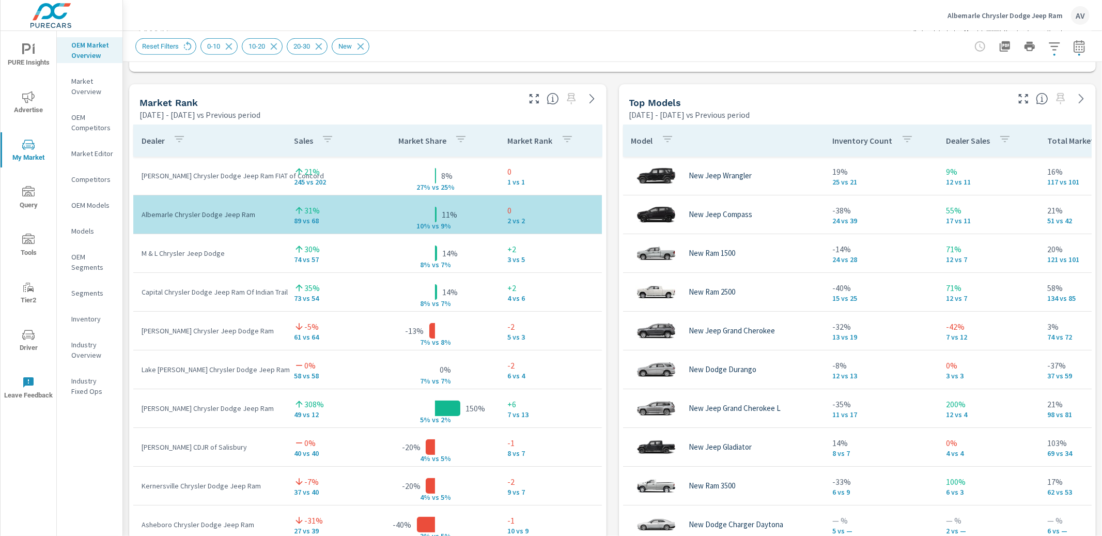
scroll to position [645, 0]
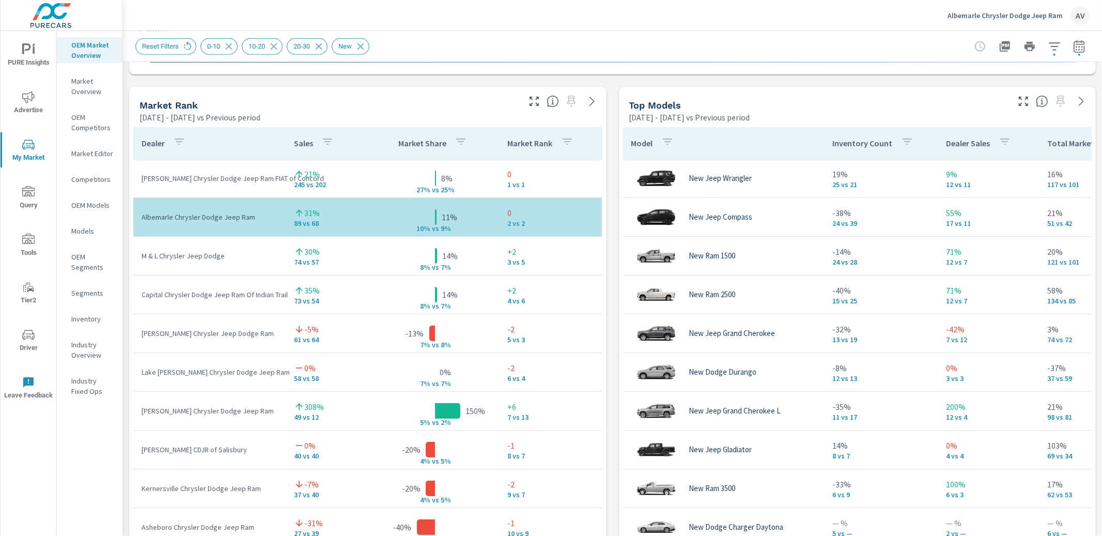
click at [609, 280] on div "Market View Jan 01, 2025 - Jun 30, 2025 vs Previous period ← Move left → Move r…" at bounding box center [612, 301] width 979 height 1769
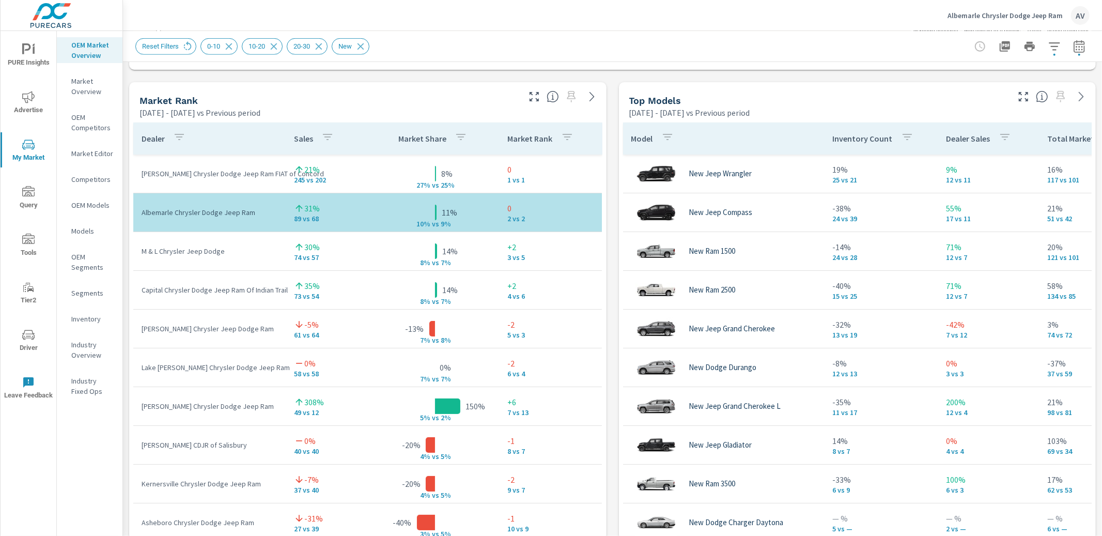
scroll to position [652, 0]
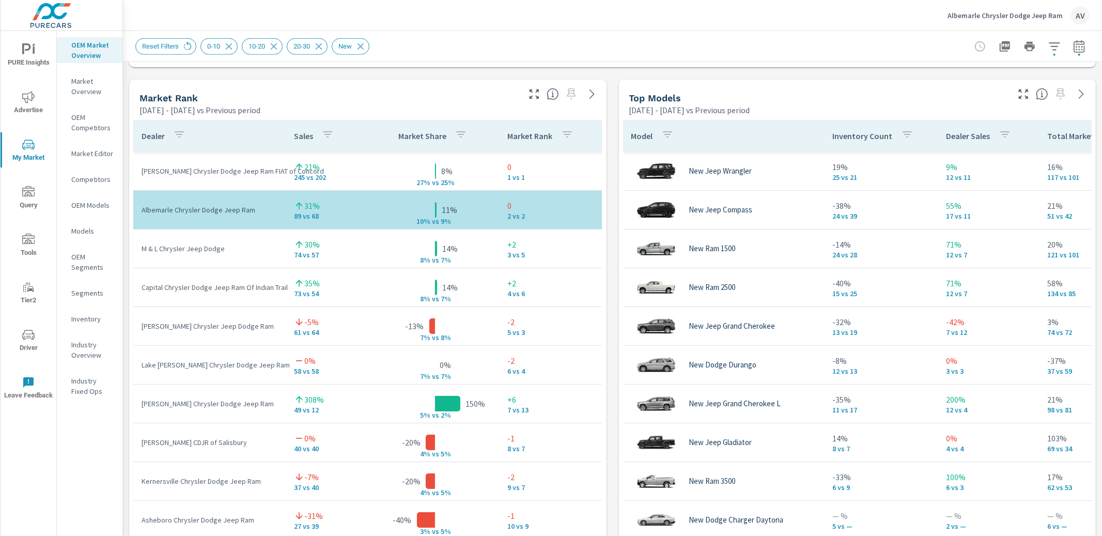
click at [90, 85] on p "Market Overview" at bounding box center [92, 86] width 43 height 21
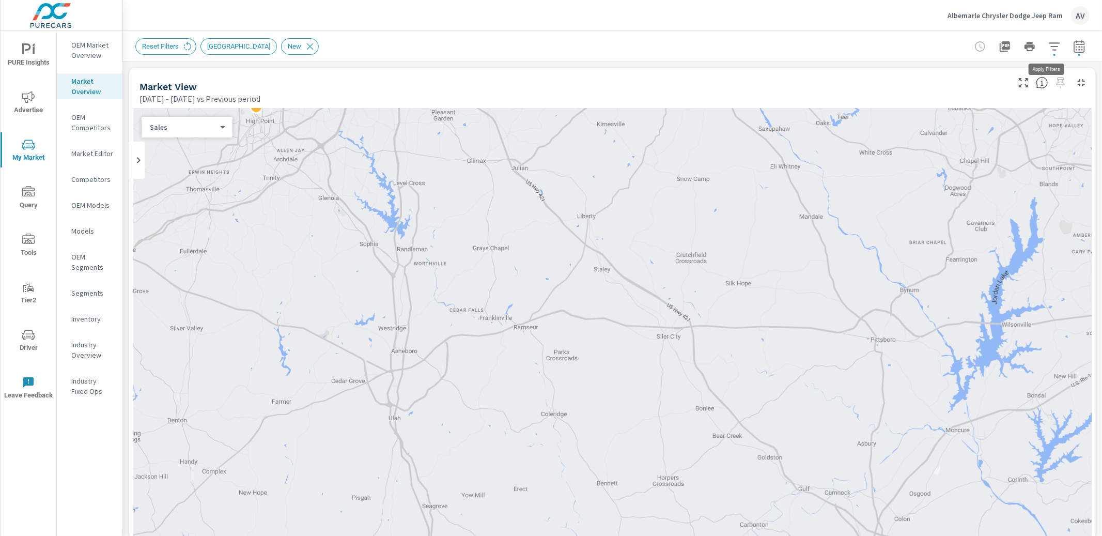
click at [1049, 49] on icon "button" at bounding box center [1054, 46] width 11 height 8
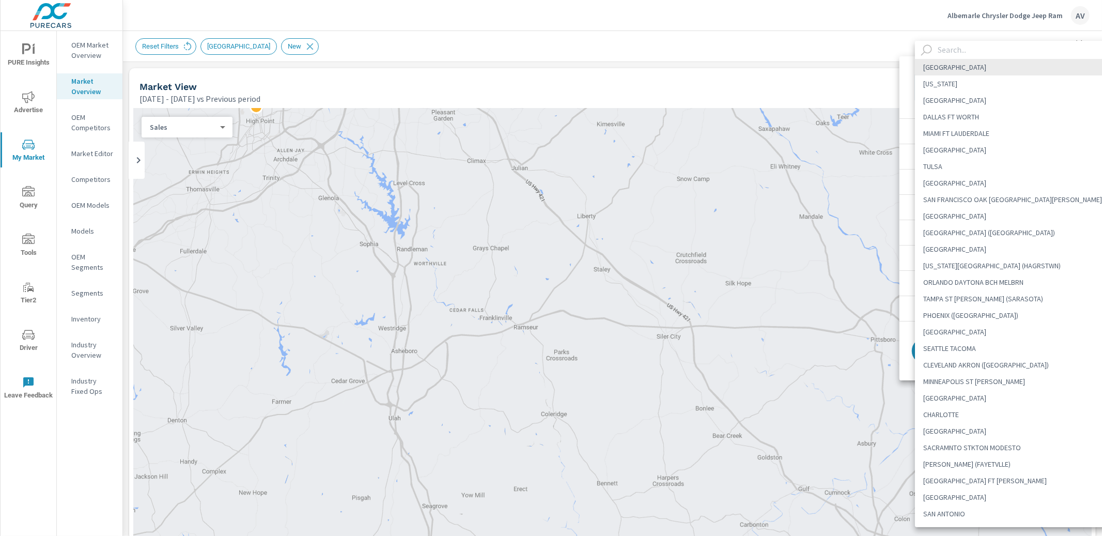
click at [1015, 85] on body "PURE Insights Advertise My Market Query Tools Tier2 Driver Leave Feedback OEM M…" at bounding box center [551, 268] width 1102 height 536
click at [950, 53] on input "text" at bounding box center [1026, 50] width 185 height 18
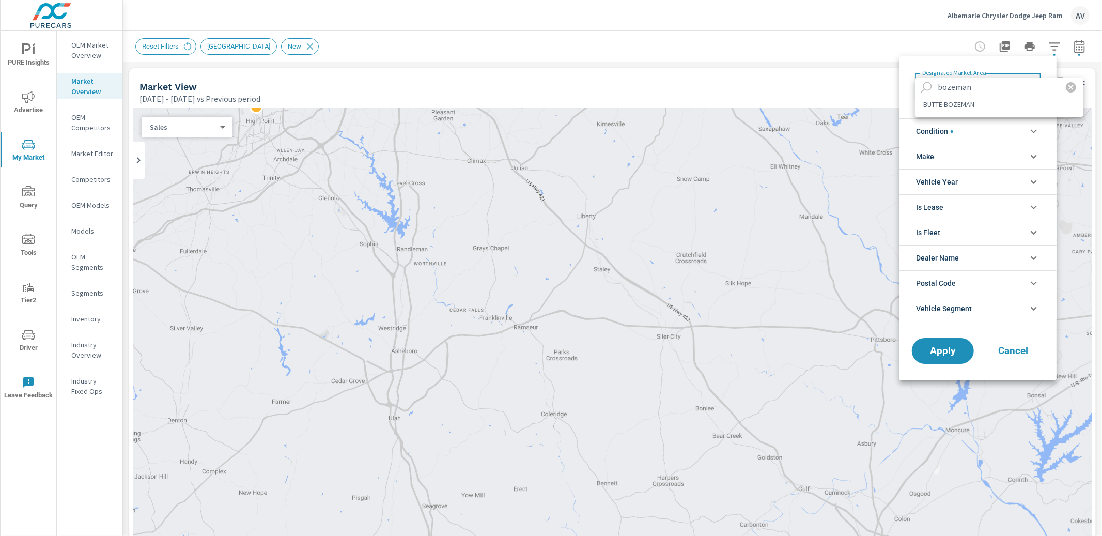
type input "bozeman"
click at [942, 105] on li "BUTTE BOZEMAN" at bounding box center [999, 104] width 168 height 17
type Area "BUTTE BOZEMAN"
click at [954, 348] on span "Apply" at bounding box center [943, 351] width 42 height 10
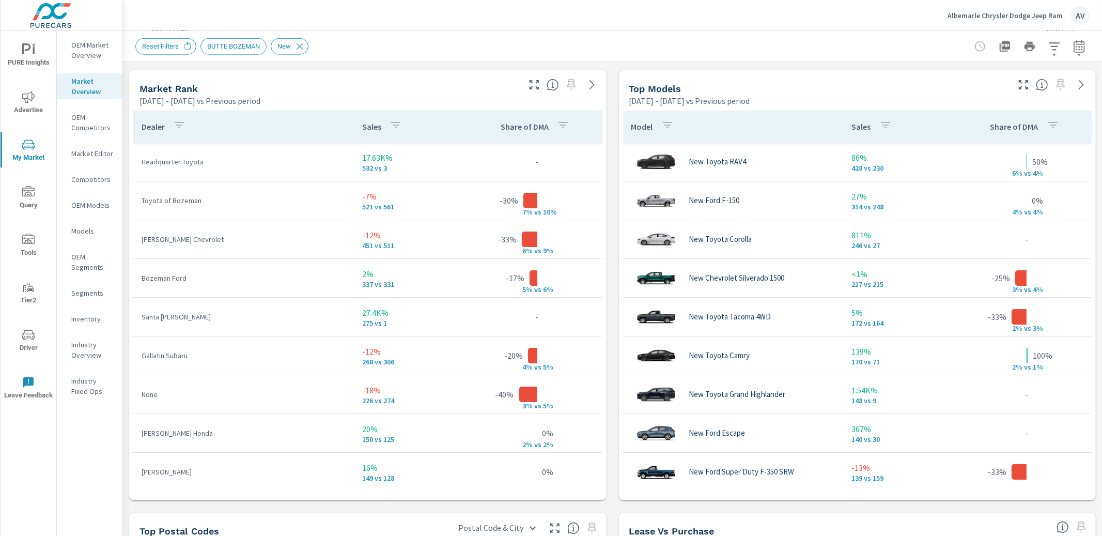
click at [1049, 45] on icon "button" at bounding box center [1054, 46] width 11 height 8
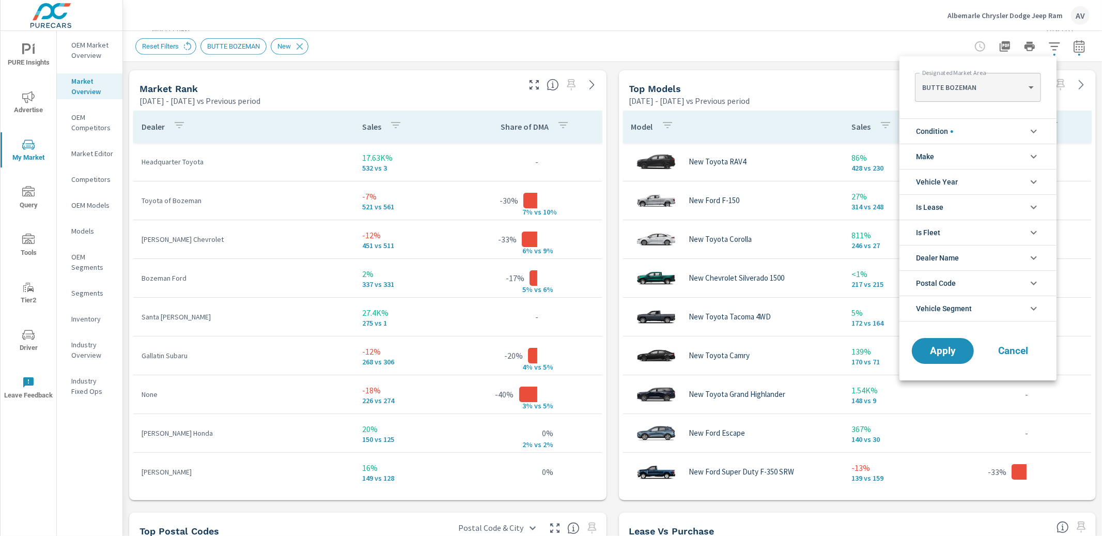
click at [990, 90] on body "PURE Insights Advertise My Market Query Tools Tier2 Driver Leave Feedback OEM M…" at bounding box center [551, 268] width 1102 height 536
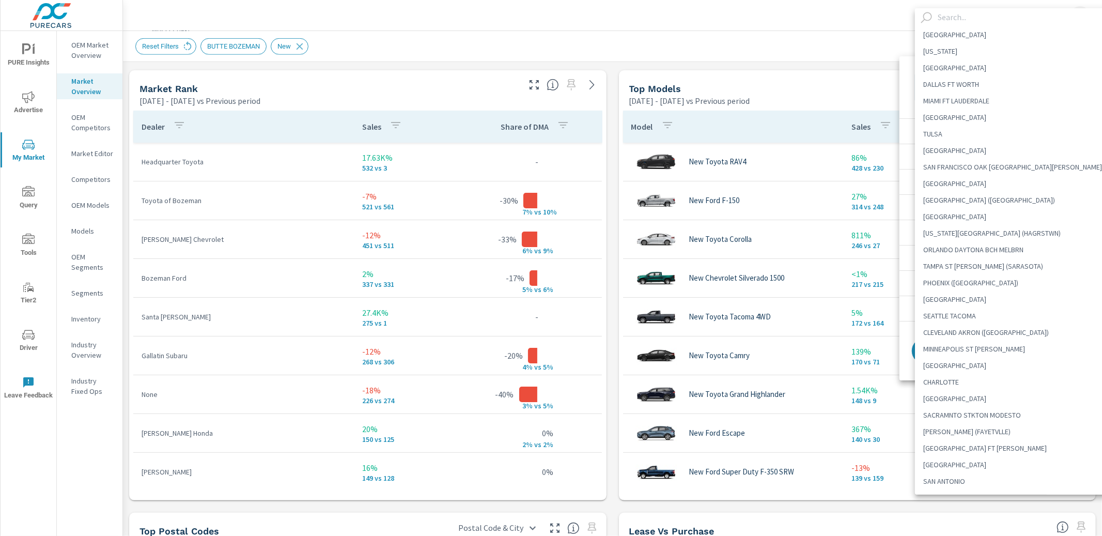
scroll to position [2394, 0]
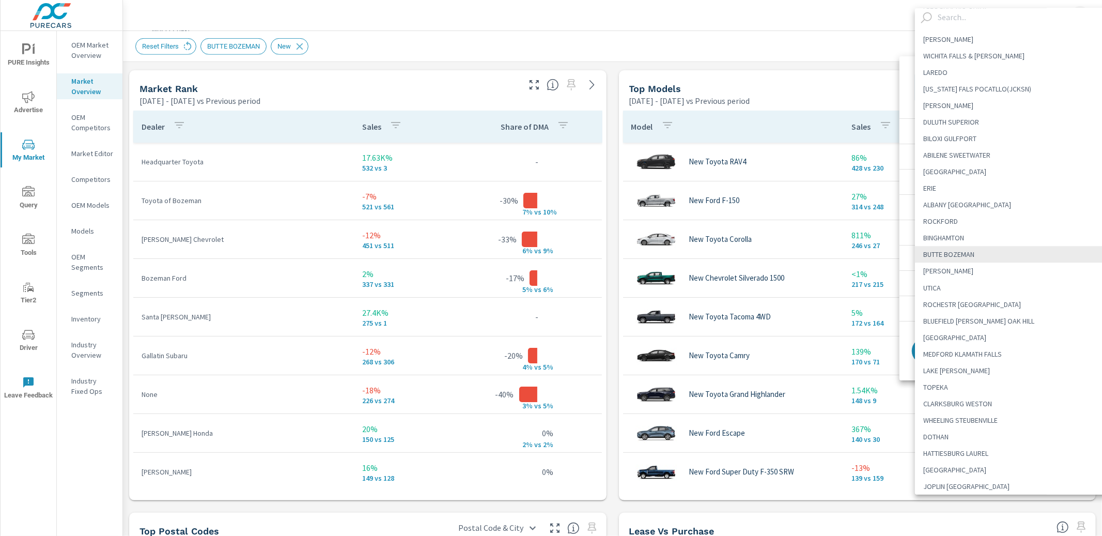
click at [89, 50] on div at bounding box center [551, 268] width 1102 height 536
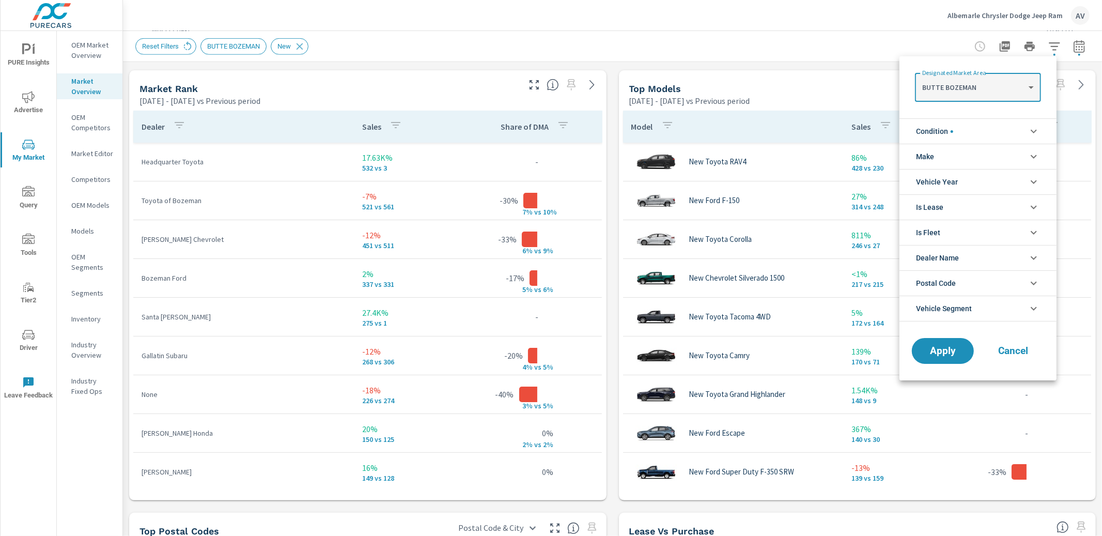
click at [80, 51] on div at bounding box center [551, 268] width 1102 height 536
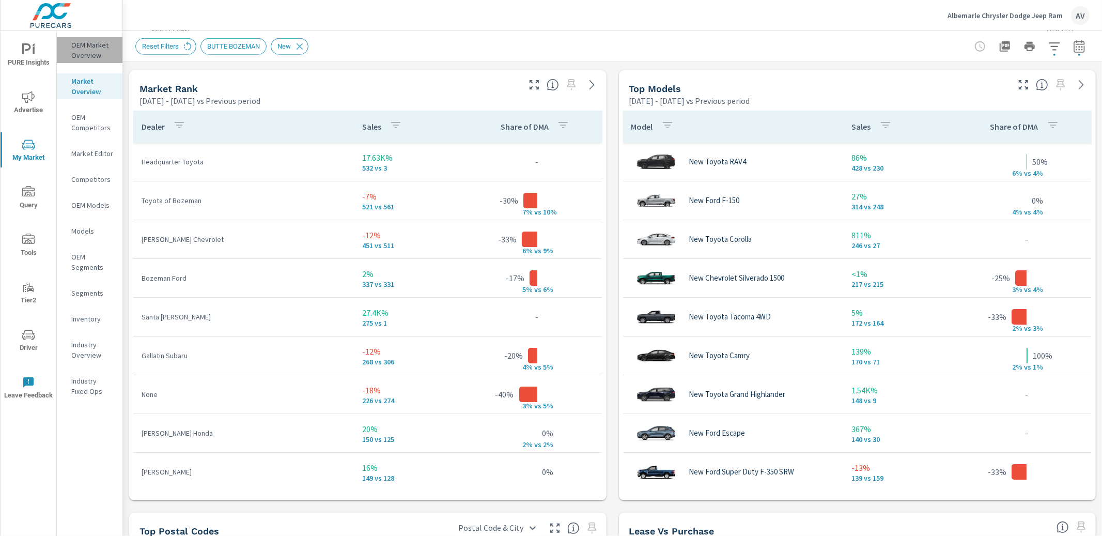
click at [82, 51] on p "OEM Market Overview" at bounding box center [92, 50] width 43 height 21
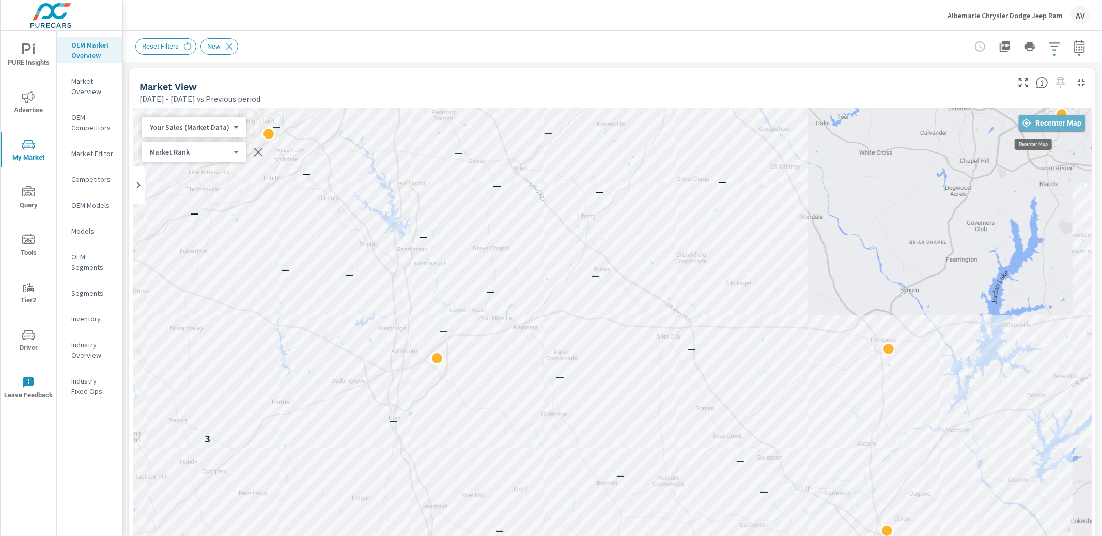
click at [1048, 120] on span "Recenter Map" at bounding box center [1052, 122] width 58 height 9
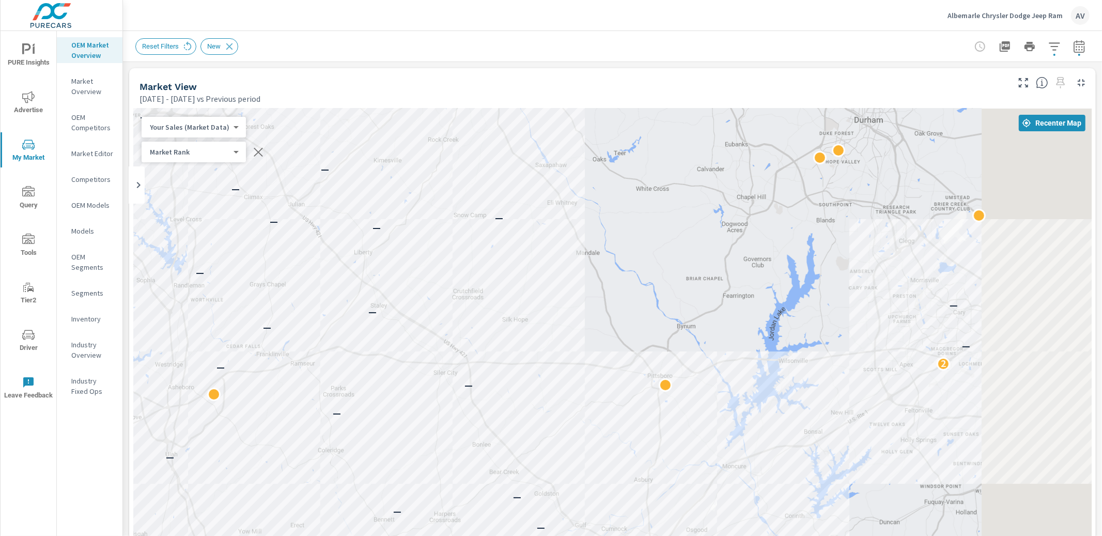
drag, startPoint x: 964, startPoint y: 255, endPoint x: 700, endPoint y: 296, distance: 267.1
click at [700, 296] on div "— — — 4 — 1 5 2 — 2 — 8 — — — — 6 1 1 1 — 2 — — 2 — 2 1 1 1 — — 4 2 — 1 — 1 — —…" at bounding box center [612, 396] width 959 height 575
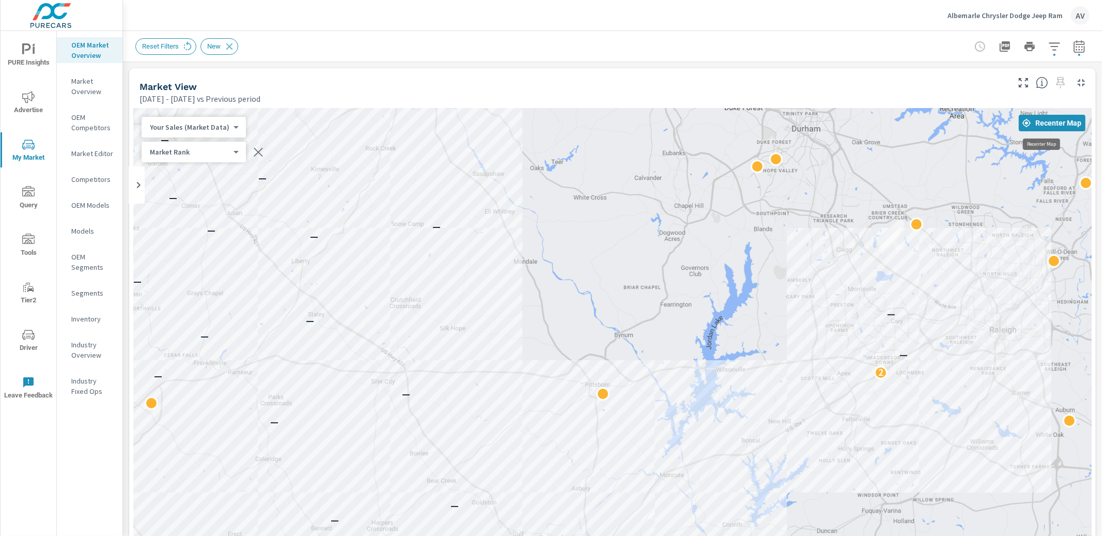
click at [1041, 125] on span "Recenter Map" at bounding box center [1052, 122] width 58 height 9
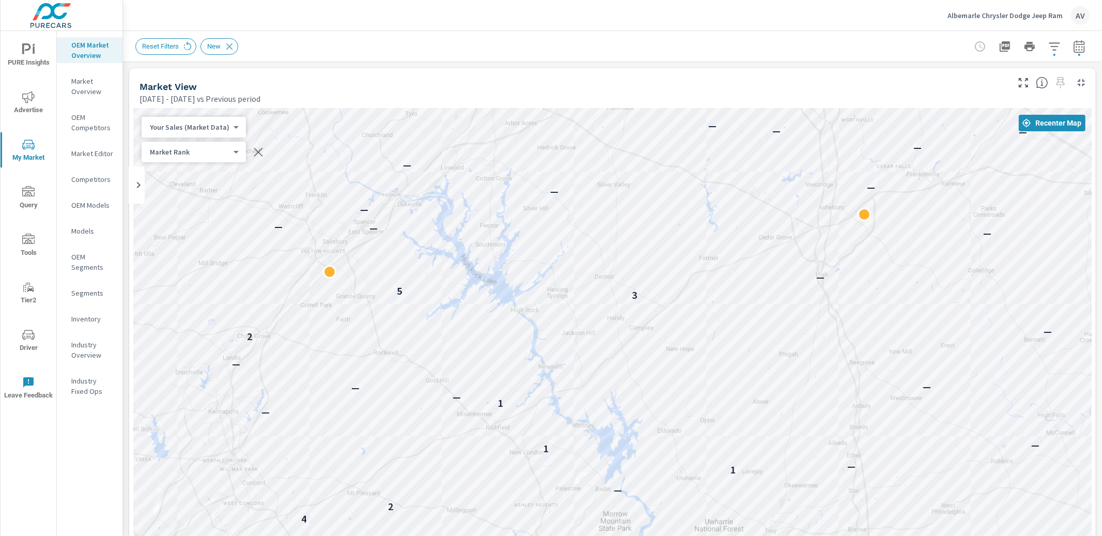
drag, startPoint x: 672, startPoint y: 301, endPoint x: 1102, endPoint y: 128, distance: 463.6
click at [1102, 131] on div "PURE Insights Advertise My Market Query Tools Tier2 Driver Leave Feedback OEM M…" at bounding box center [551, 268] width 1102 height 536
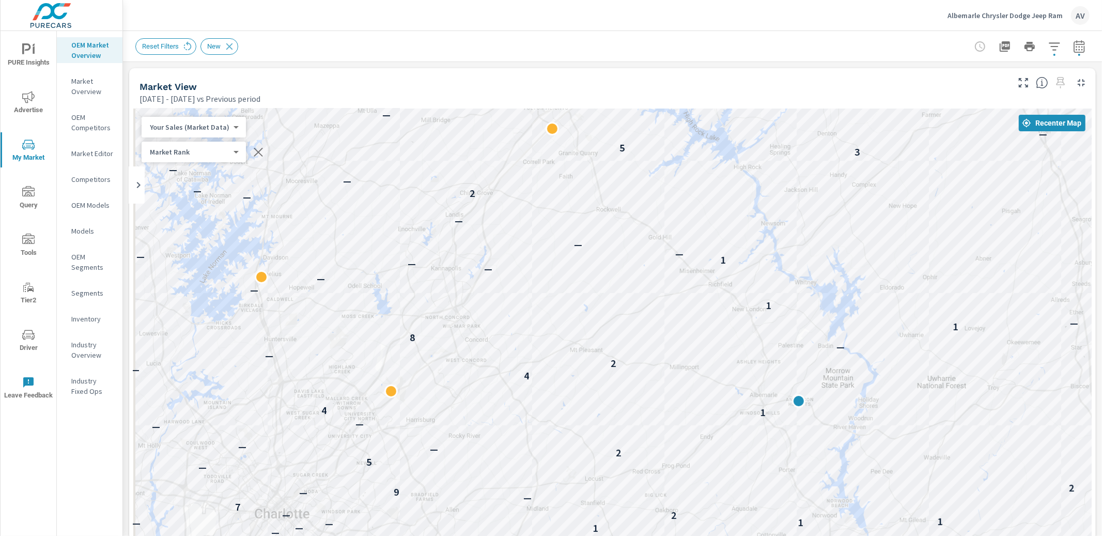
drag, startPoint x: 811, startPoint y: 291, endPoint x: 1034, endPoint y: 178, distance: 249.8
click at [1034, 178] on div "— — — — — — — — — 7 — — — — — — — 4 — — — 12 1 5 — — — 2 — — — 8 — — — — 5 — 7 …" at bounding box center [612, 396] width 959 height 575
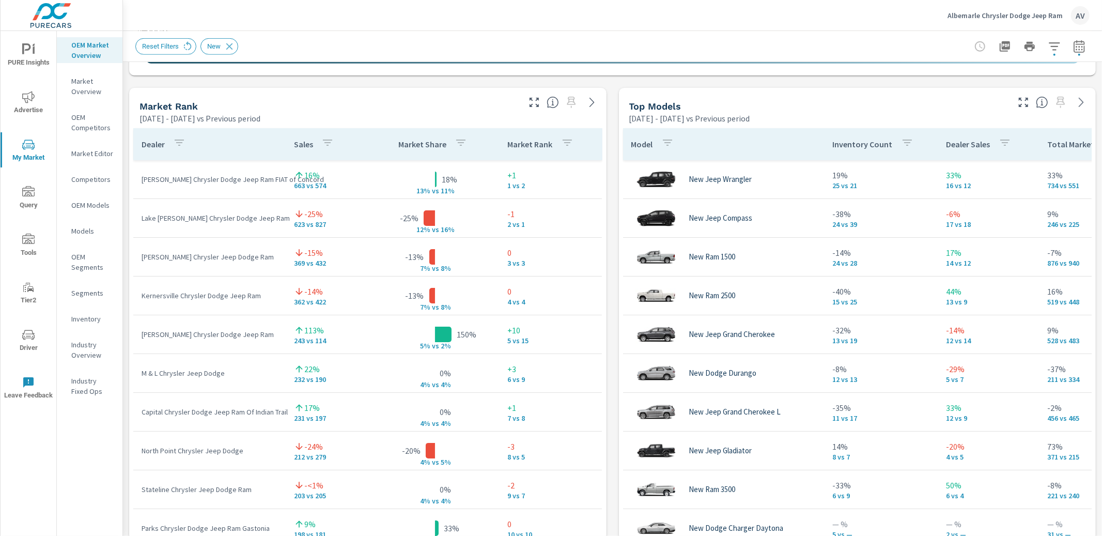
scroll to position [642, 0]
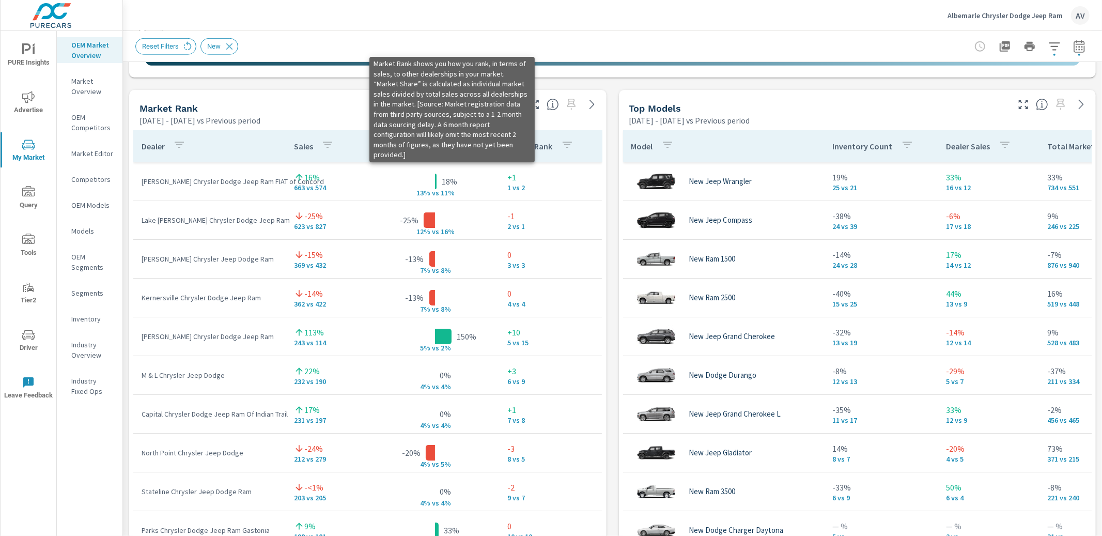
click at [547, 103] on icon at bounding box center [553, 104] width 12 height 12
click at [551, 102] on icon at bounding box center [553, 104] width 12 height 12
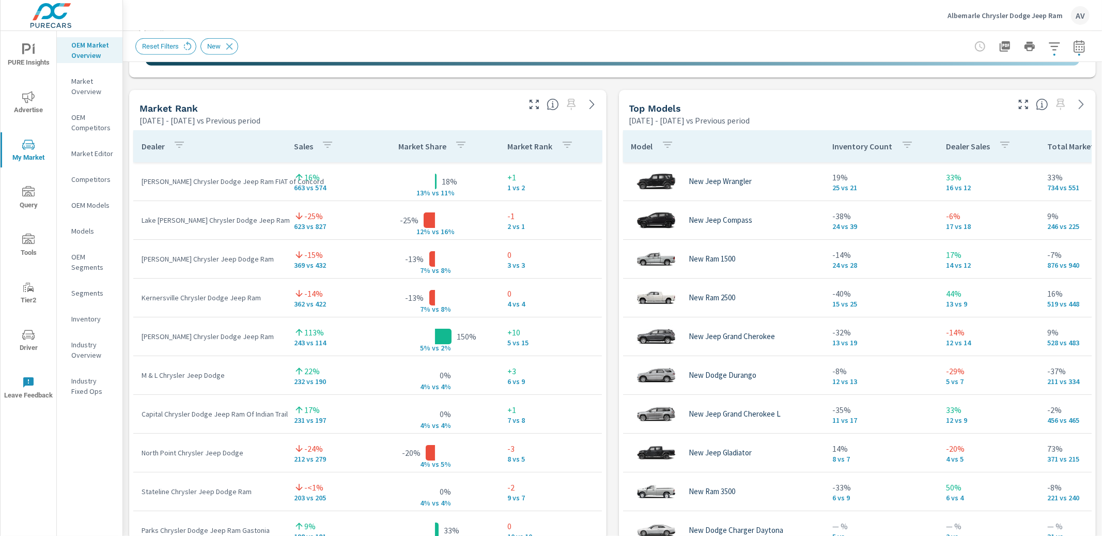
click at [611, 108] on div "Market View Jan 01, 2025 - Jun 30, 2025 vs Previous period ← Move left → Move r…" at bounding box center [612, 304] width 979 height 1769
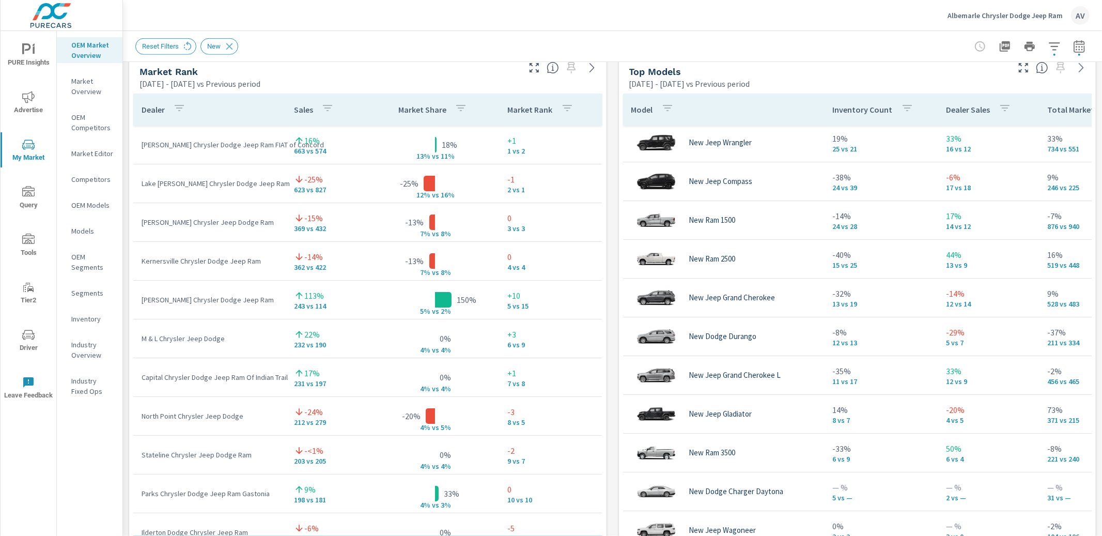
scroll to position [683, 0]
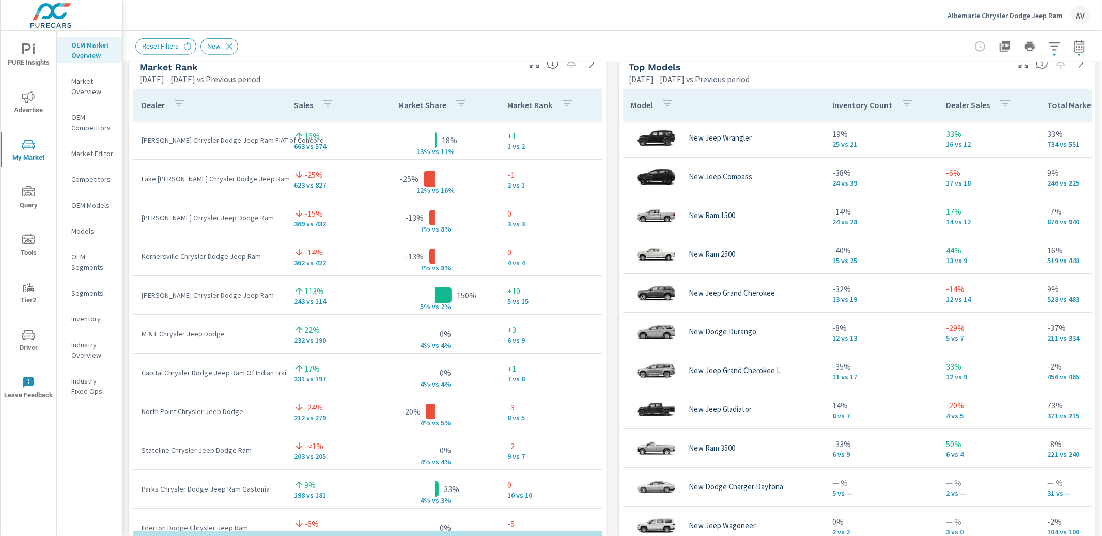
click at [605, 194] on div "Market View Jan 01, 2025 - Jun 30, 2025 vs Previous period ← Move left → Move r…" at bounding box center [612, 263] width 979 height 1769
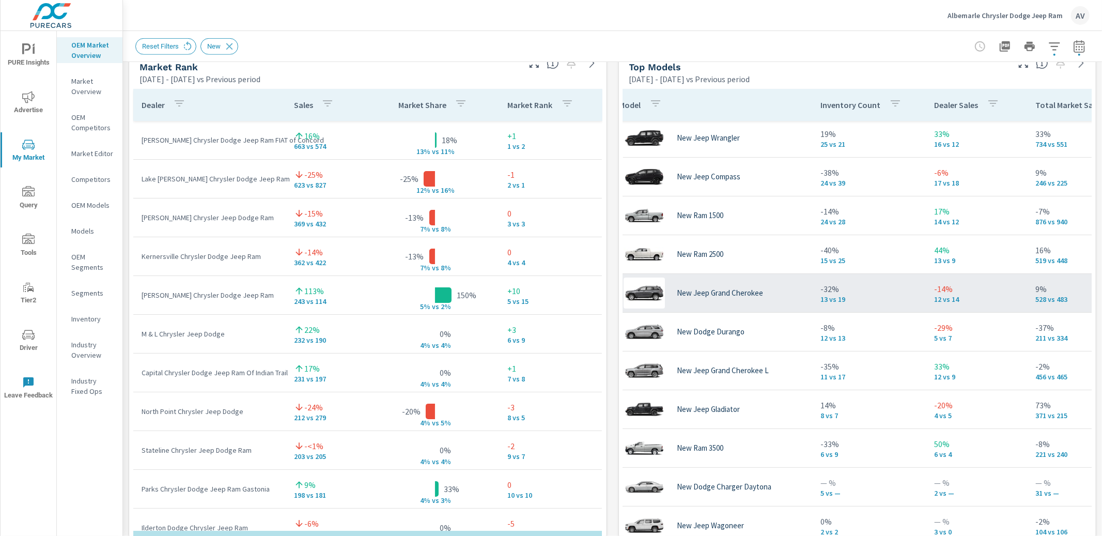
scroll to position [2, 0]
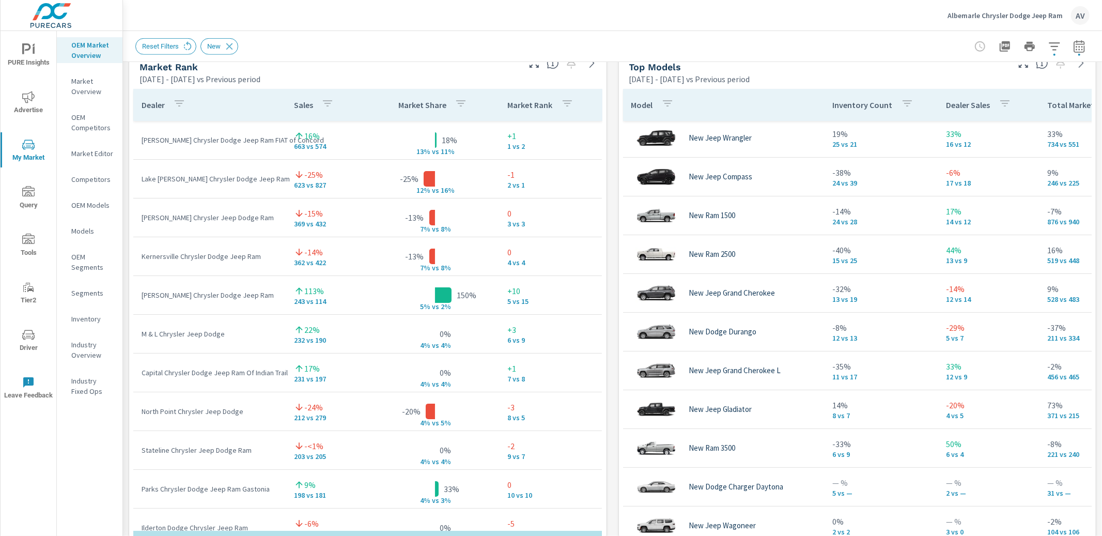
click at [604, 205] on div "Market View Jan 01, 2025 - Jun 30, 2025 vs Previous period ← Move left → Move r…" at bounding box center [612, 263] width 979 height 1769
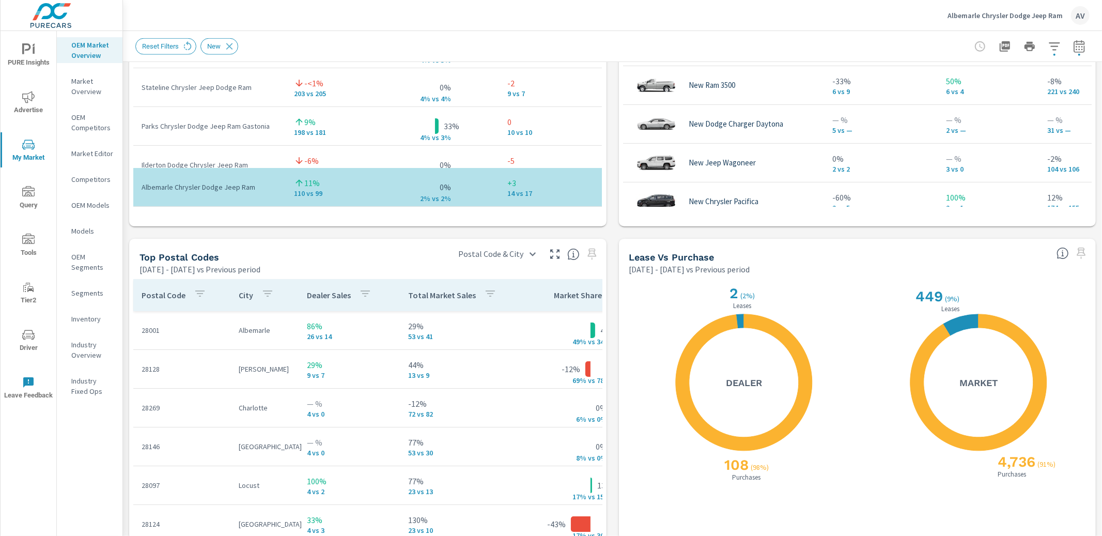
scroll to position [1179, 0]
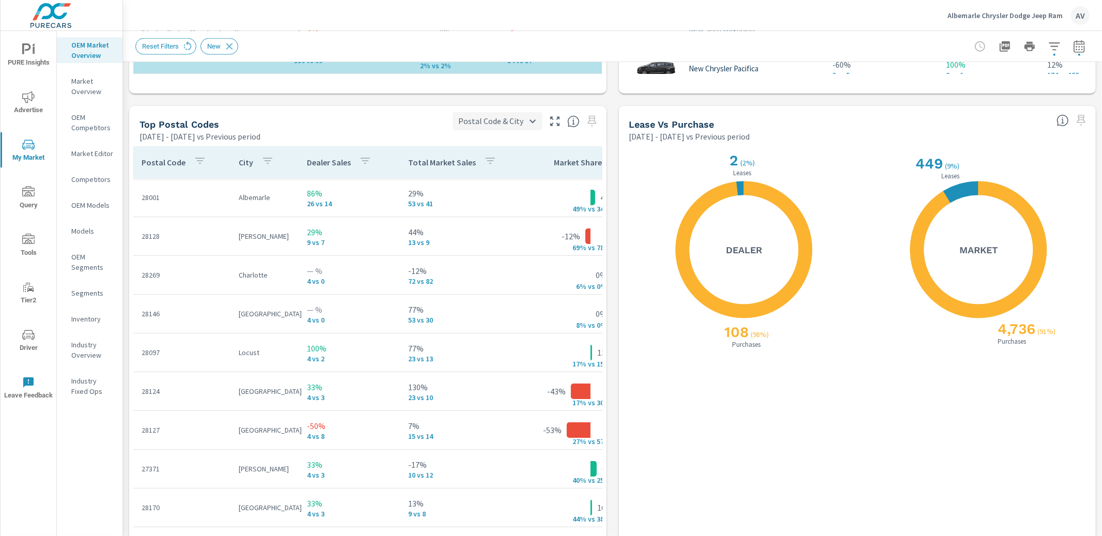
click at [483, 123] on body "PURE Insights Advertise My Market Query Tools Tier2 Driver Leave Feedback OEM M…" at bounding box center [551, 268] width 1102 height 536
click at [483, 123] on div at bounding box center [551, 268] width 1102 height 536
click at [397, 126] on div "Top Postal Codes" at bounding box center [292, 124] width 305 height 12
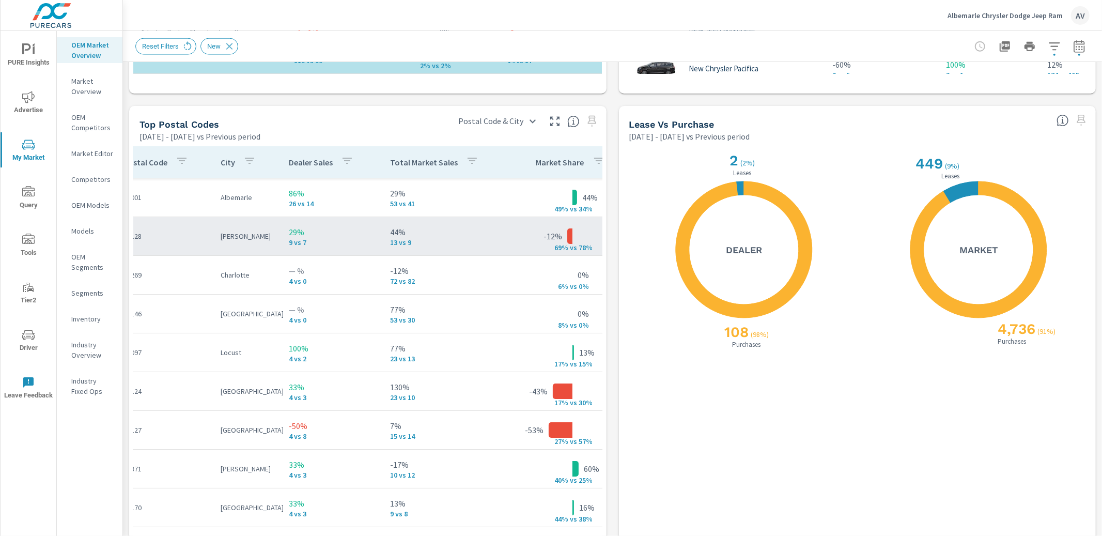
scroll to position [0, 0]
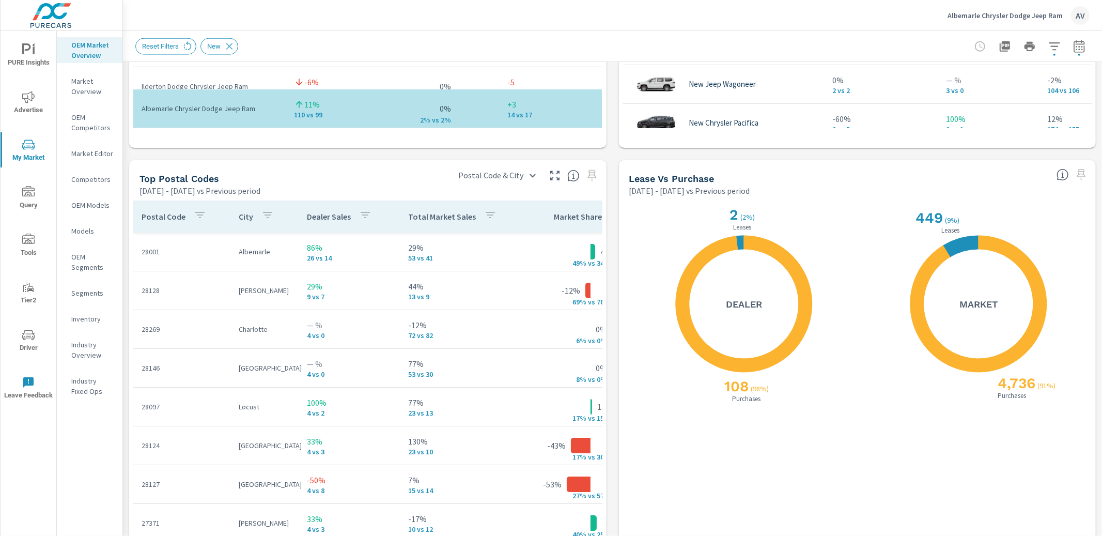
scroll to position [1134, 0]
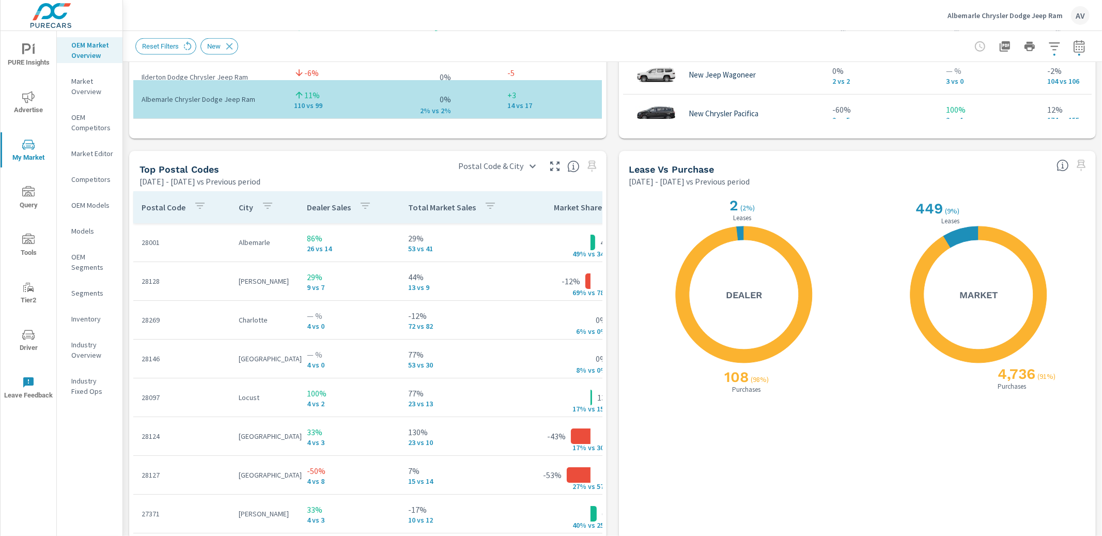
click at [764, 233] on icon at bounding box center [744, 294] width 136 height 136
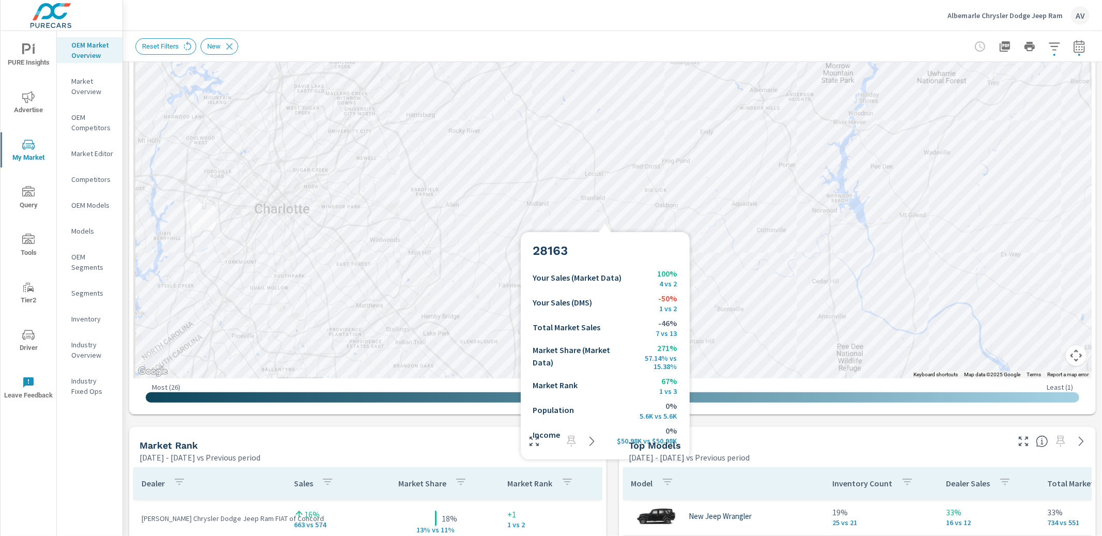
scroll to position [173, 0]
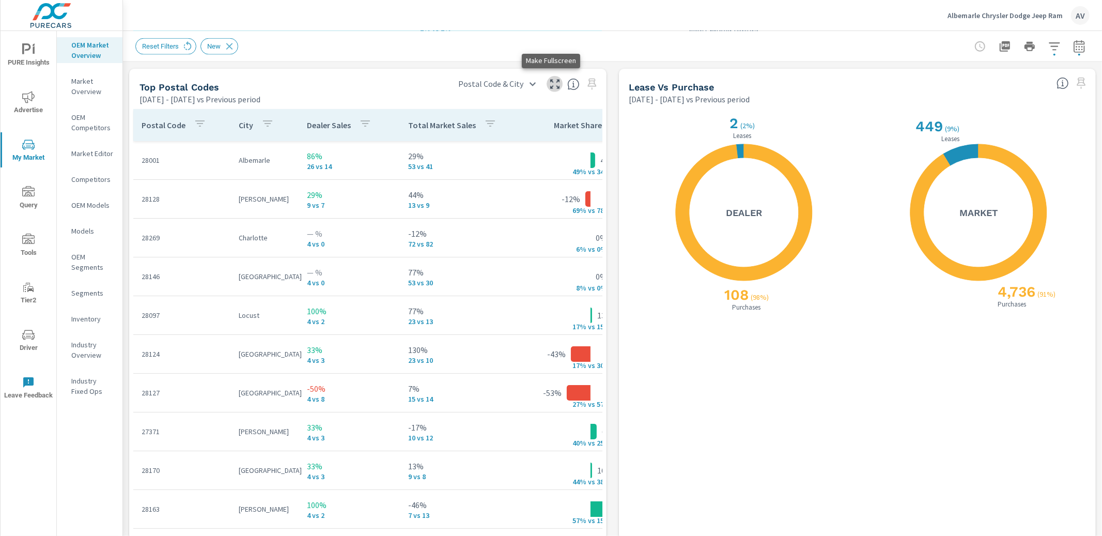
click at [550, 87] on icon "button" at bounding box center [554, 84] width 9 height 9
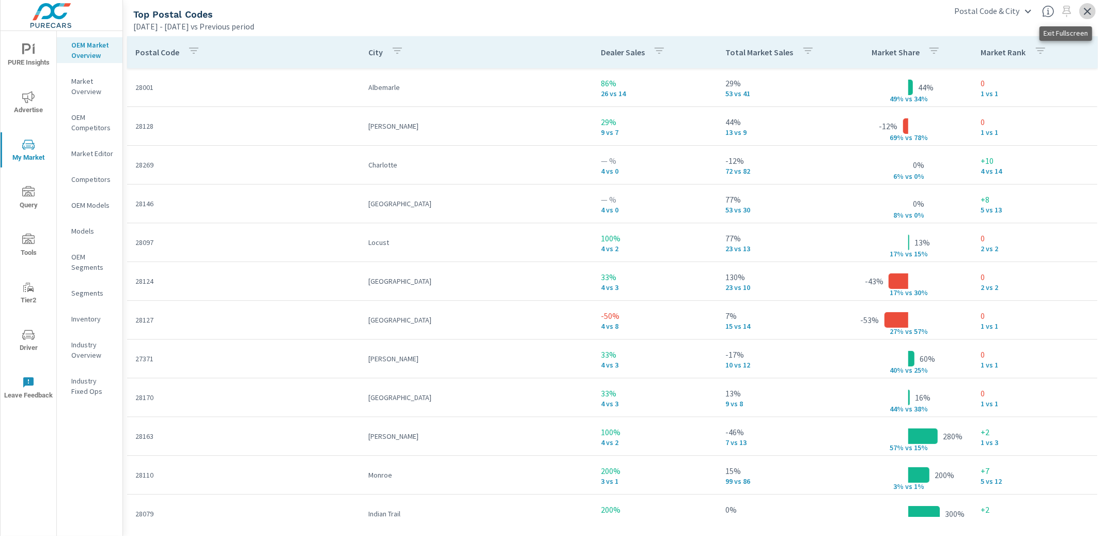
click at [1087, 14] on icon "button" at bounding box center [1087, 11] width 12 height 12
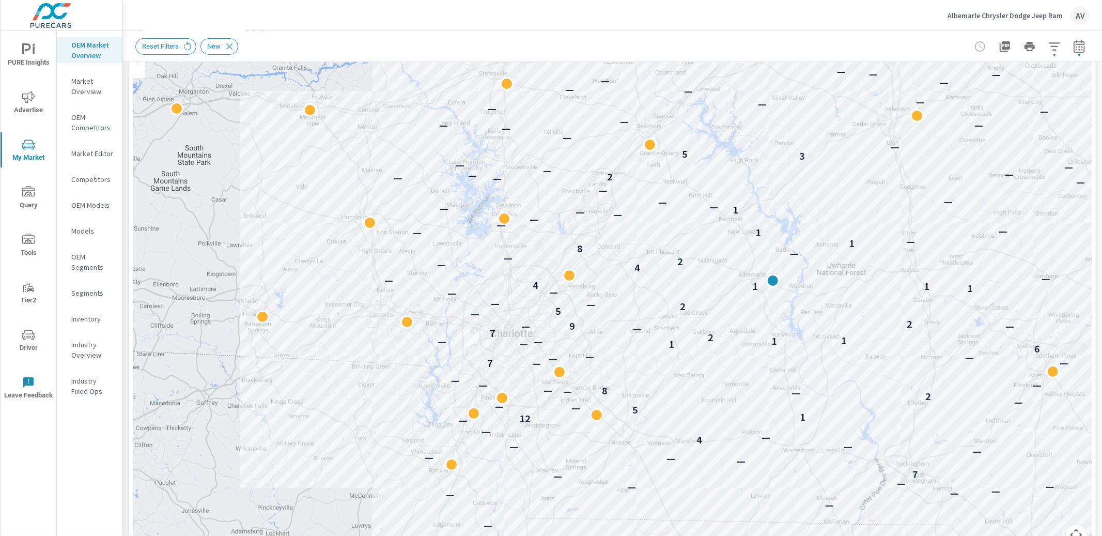
scroll to position [121, 0]
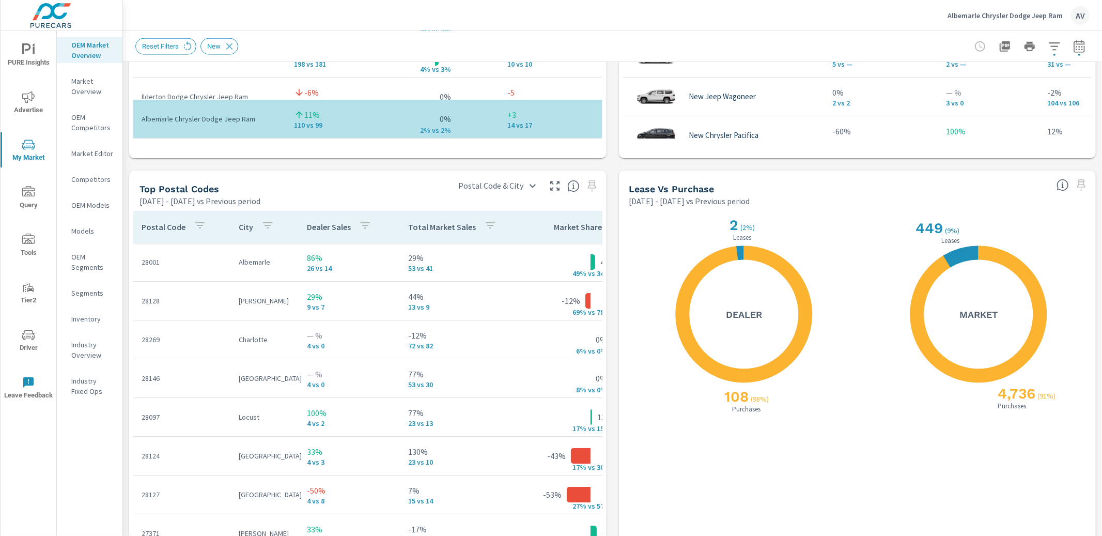
scroll to position [1182, 0]
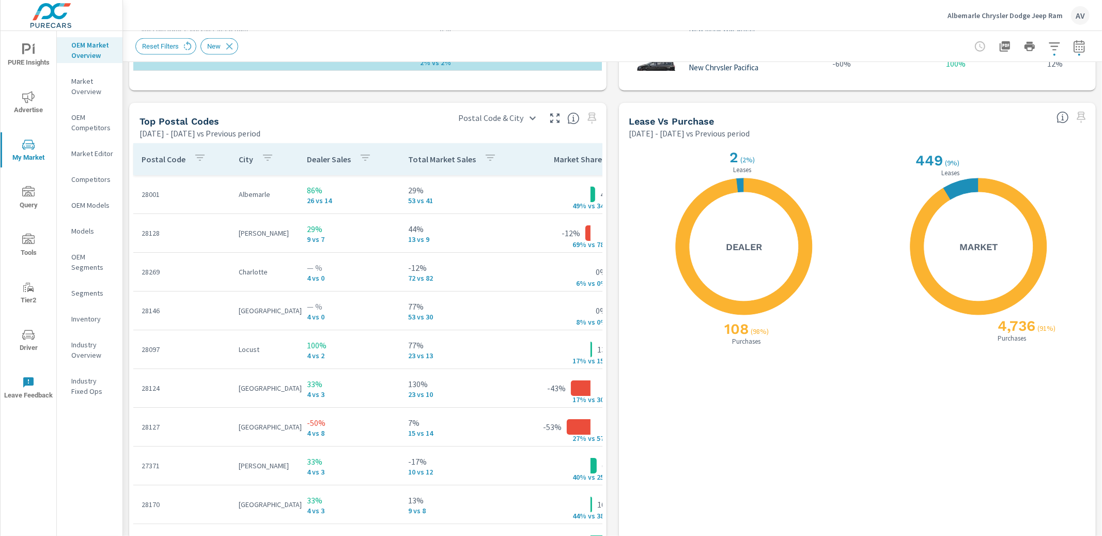
click at [194, 160] on icon "button" at bounding box center [200, 157] width 12 height 12
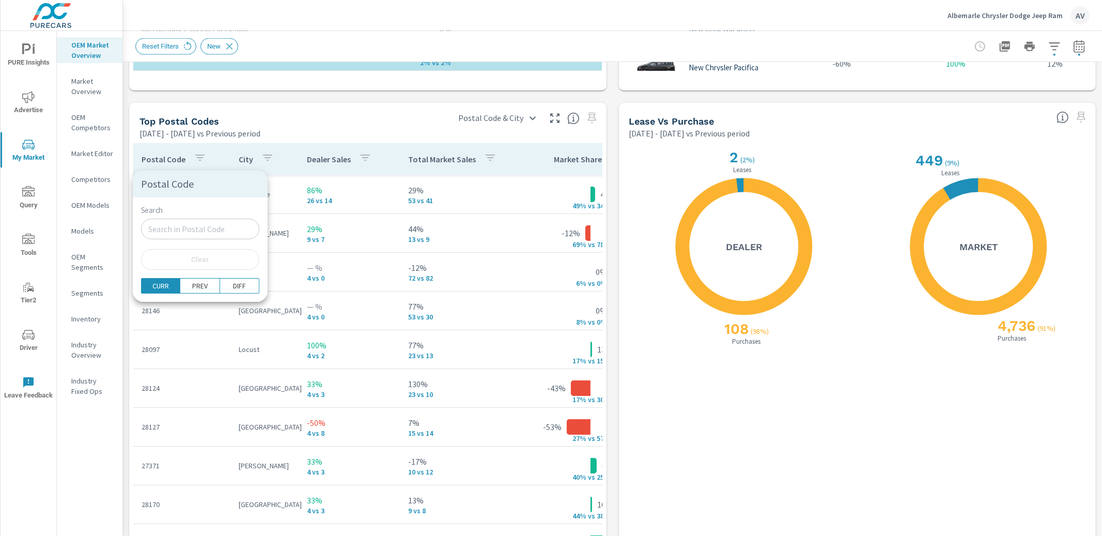
click at [182, 233] on input "Search" at bounding box center [200, 229] width 118 height 21
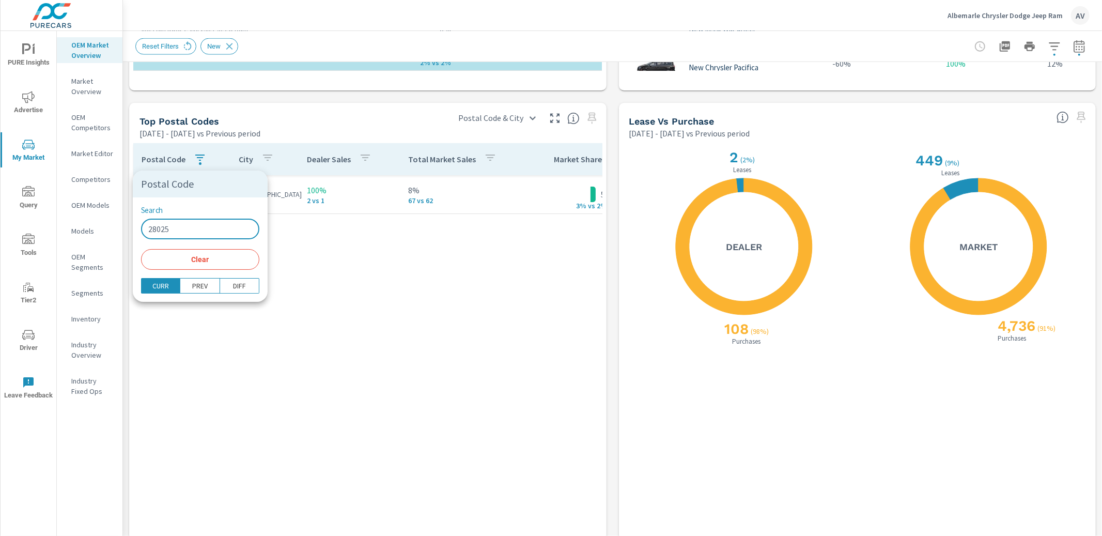
type input "28025"
click at [353, 302] on div at bounding box center [551, 268] width 1102 height 536
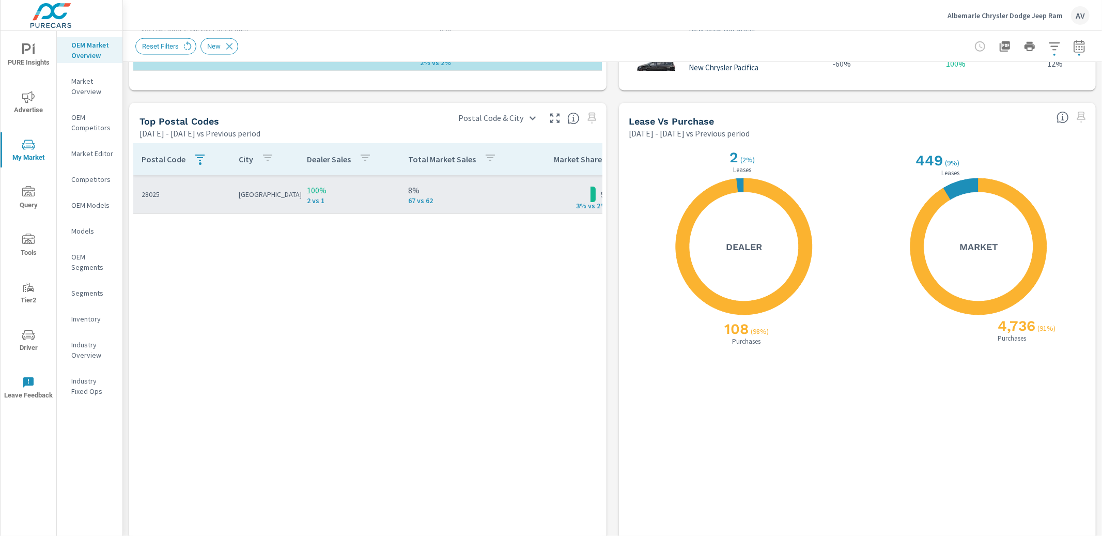
click at [387, 194] on p "100%" at bounding box center [349, 190] width 85 height 12
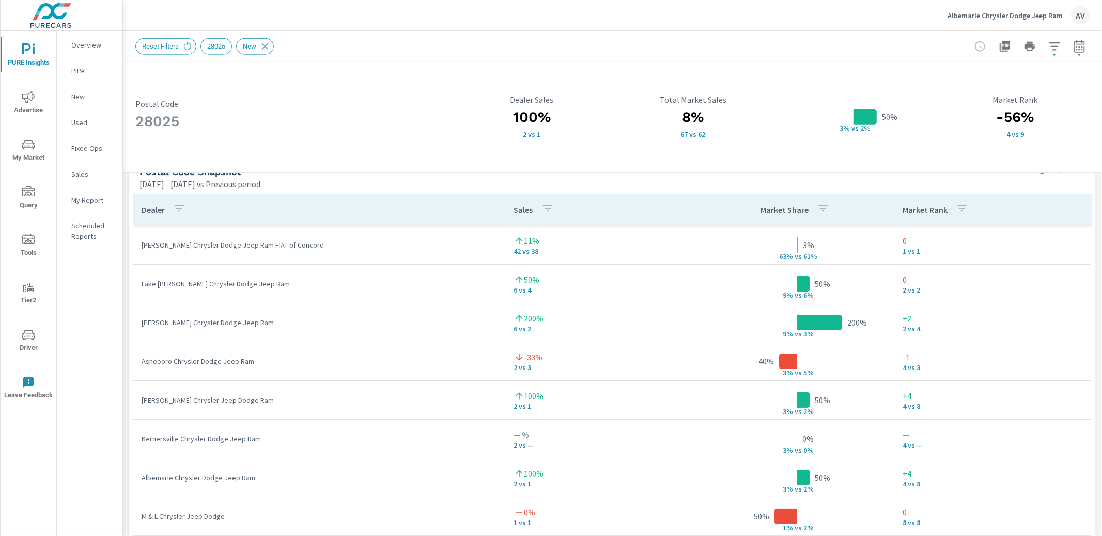
scroll to position [672, 0]
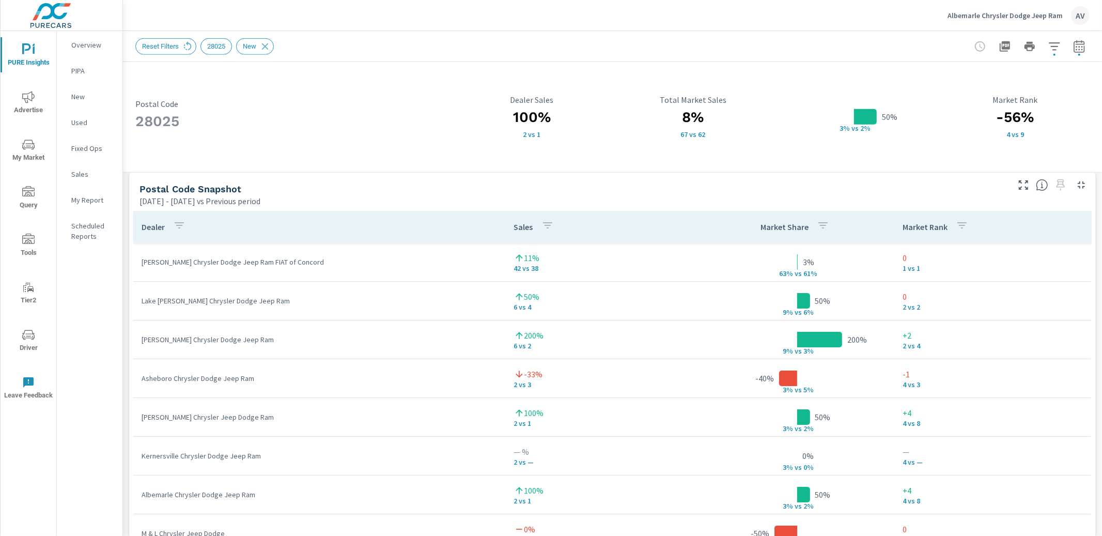
click at [124, 269] on div "28025 Postal Code 100% 2 vs 1 Dealer Sales 8% 67 vs 62 Total Market Sales 50% 3…" at bounding box center [612, 53] width 979 height 1327
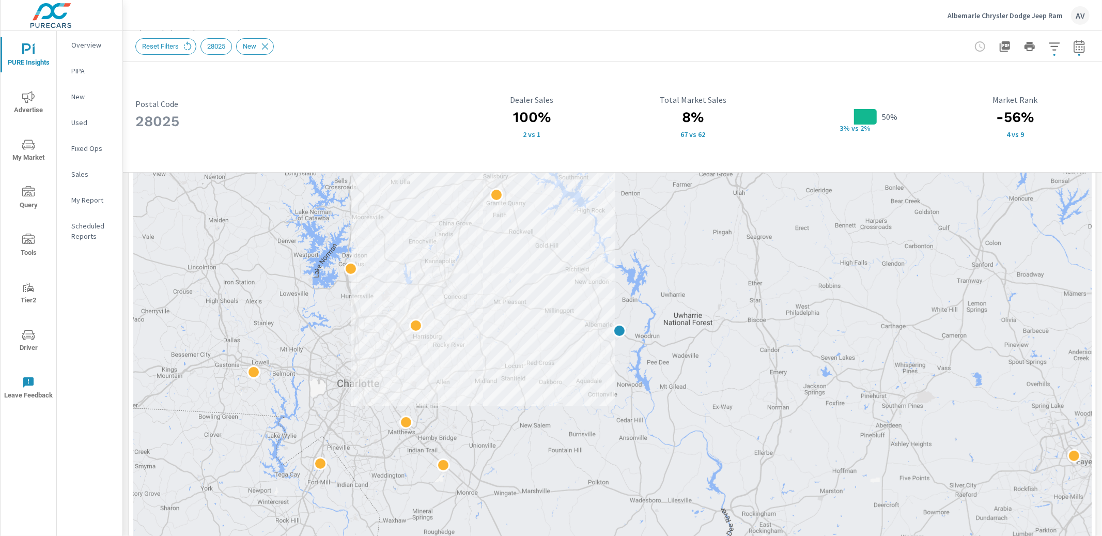
scroll to position [181, 0]
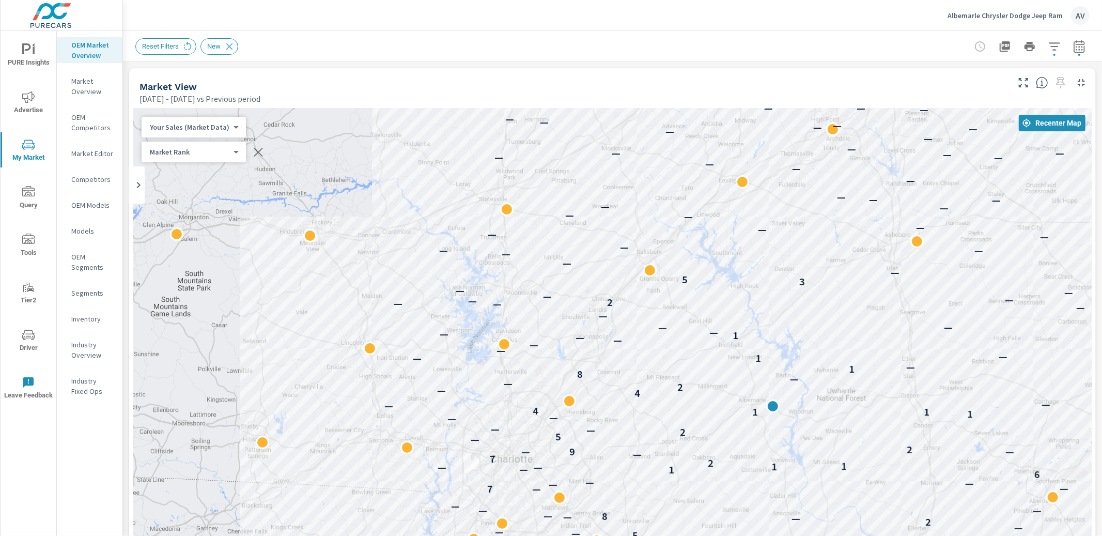
click at [1057, 123] on span "Recenter Map" at bounding box center [1052, 122] width 58 height 9
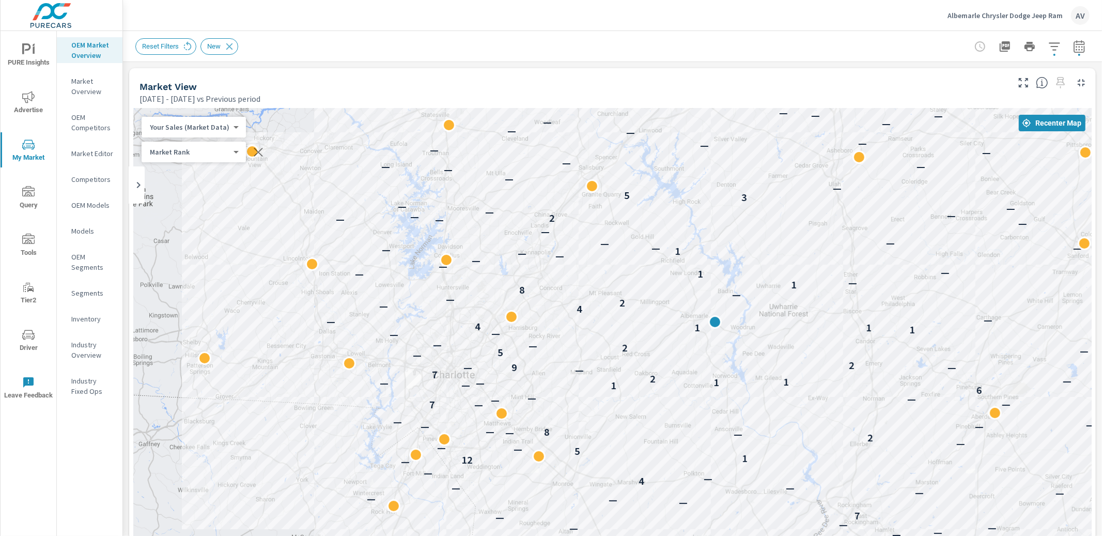
drag, startPoint x: 907, startPoint y: 413, endPoint x: 833, endPoint y: 319, distance: 119.9
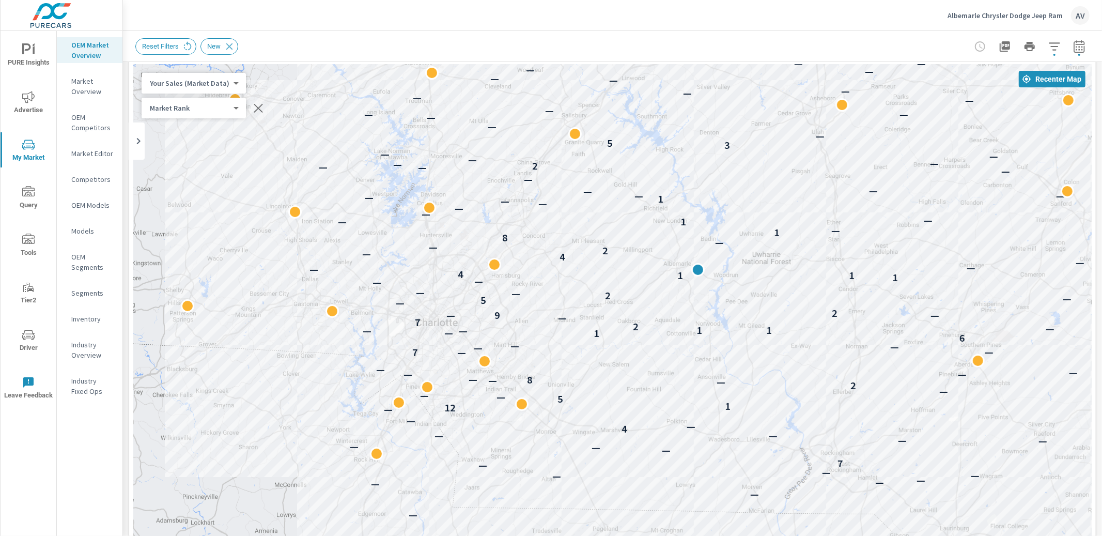
scroll to position [38, 0]
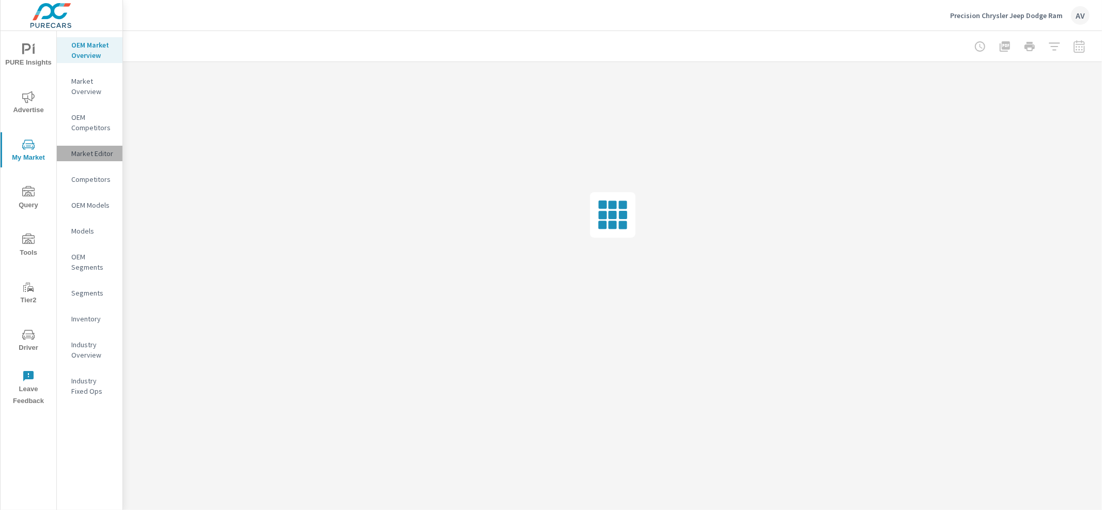
click at [101, 155] on p "Market Editor" at bounding box center [92, 153] width 43 height 10
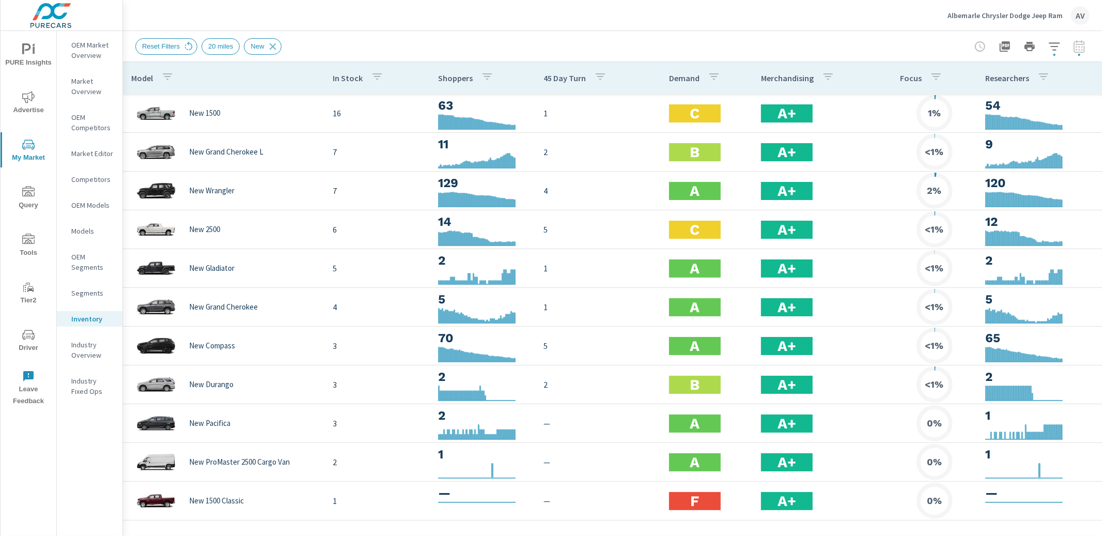
click at [1086, 15] on div "AV" at bounding box center [1080, 15] width 19 height 19
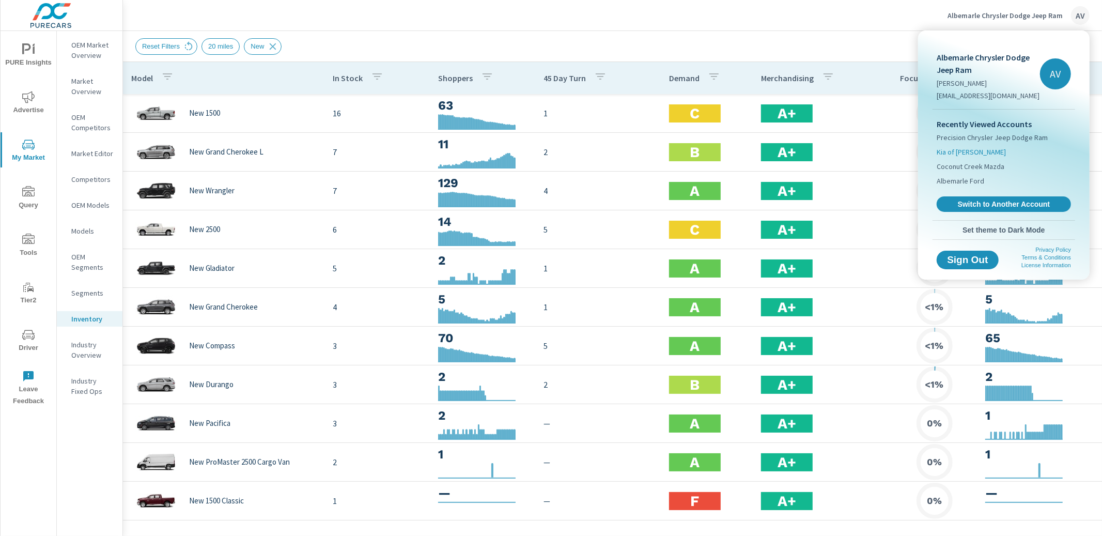
click at [964, 151] on span "Kia of Billings" at bounding box center [971, 152] width 69 height 10
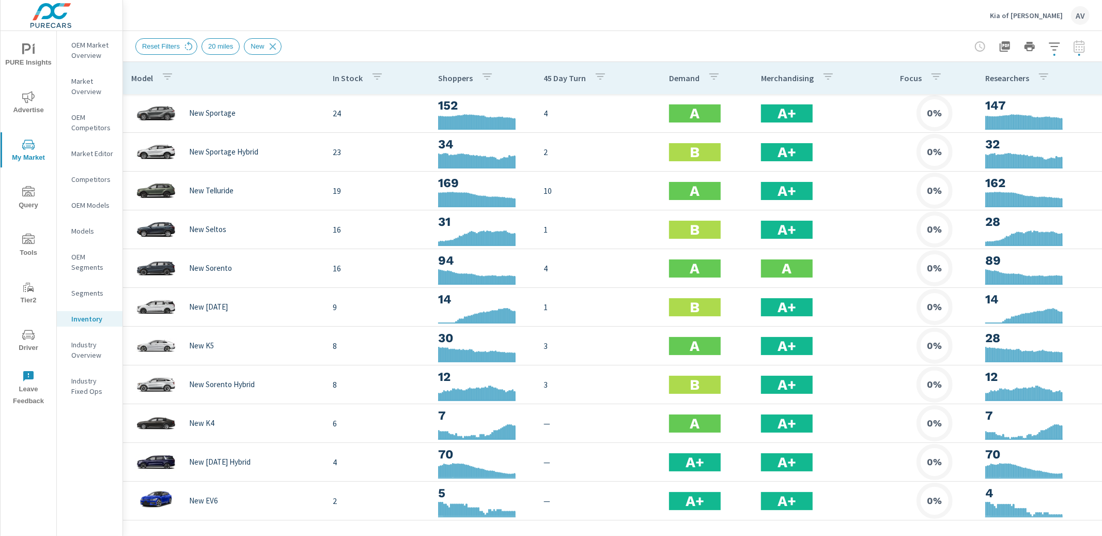
click at [85, 87] on p "Market Overview" at bounding box center [92, 86] width 43 height 21
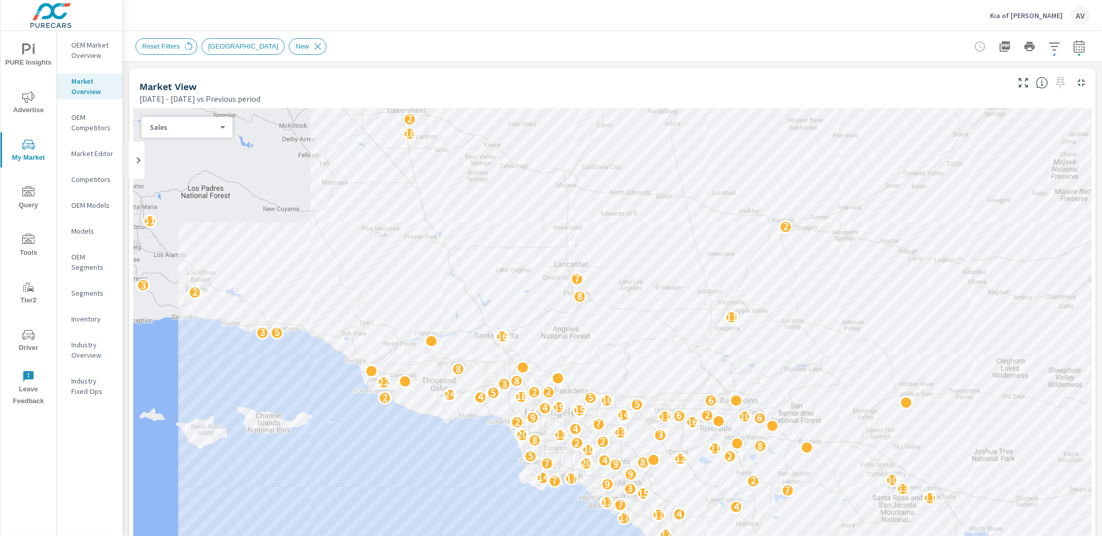
click at [1050, 47] on icon "button" at bounding box center [1054, 46] width 12 height 12
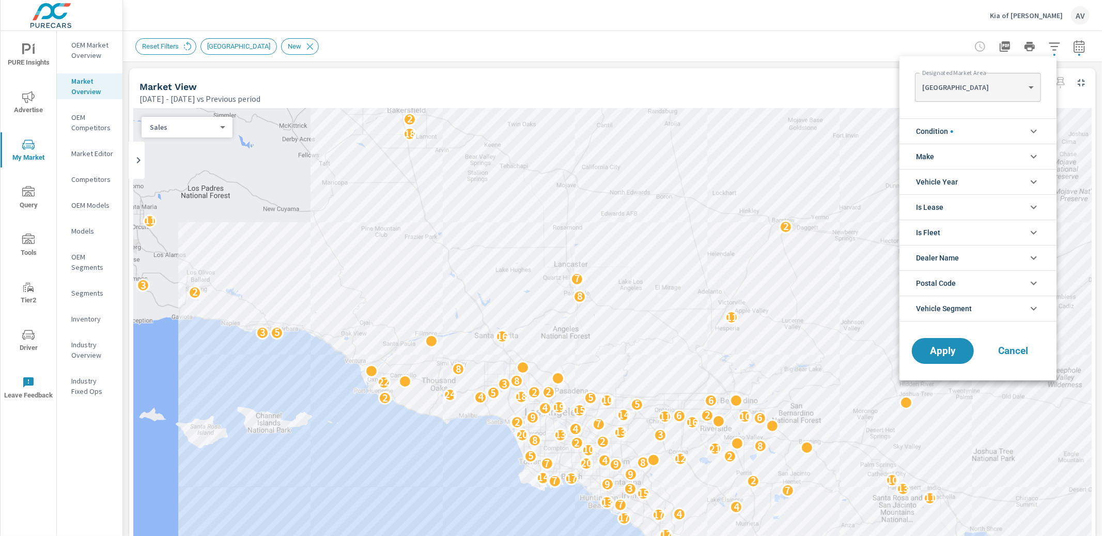
click at [984, 76] on div "LOS ANGELES LOS ANGELES ​" at bounding box center [978, 87] width 126 height 29
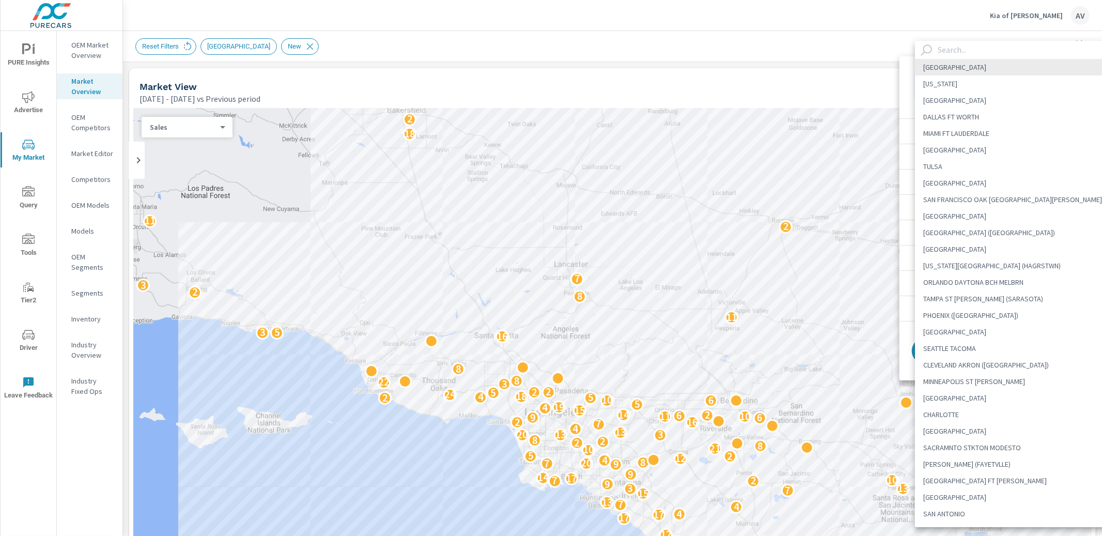
click at [985, 80] on body "PURE Insights Advertise My Market Query Tools Tier2 Driver Leave Feedback OEM M…" at bounding box center [551, 268] width 1102 height 536
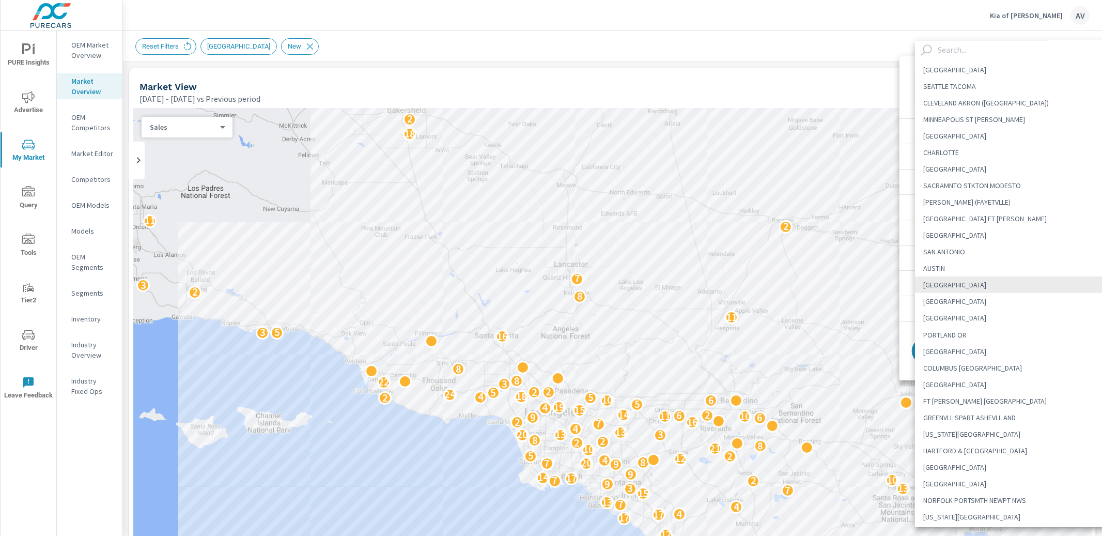
drag, startPoint x: 968, startPoint y: 59, endPoint x: 969, endPoint y: 54, distance: 5.2
click at [968, 59] on li "PHOENIX (PRESCOTT)" at bounding box center [1017, 53] width 204 height 17
type Area "PHOENIX (PRESCOTT)"
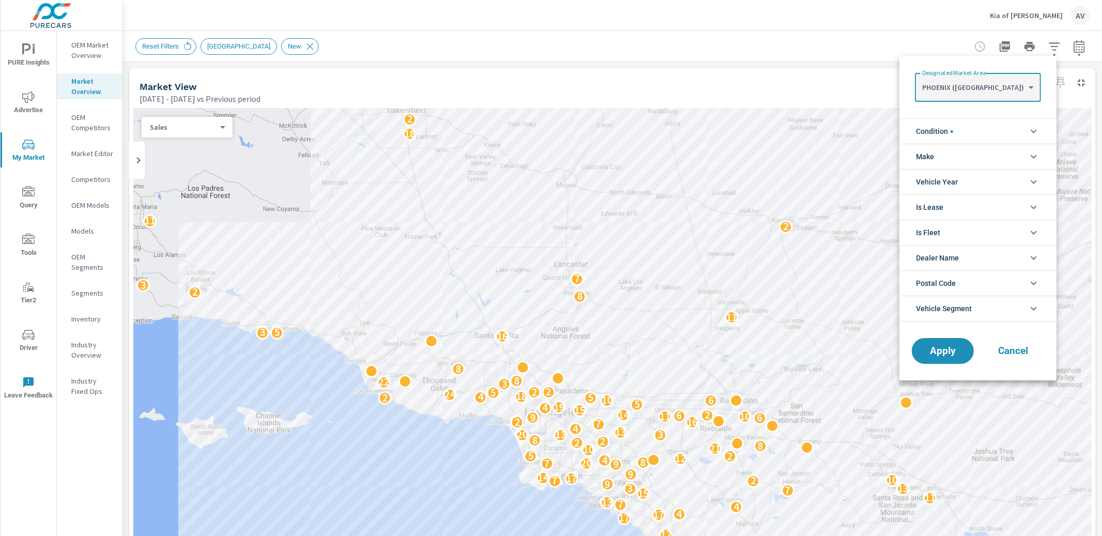
click at [974, 90] on body "PURE Insights Advertise My Market Query Tools Tier2 Driver Leave Feedback OEM M…" at bounding box center [551, 268] width 1102 height 536
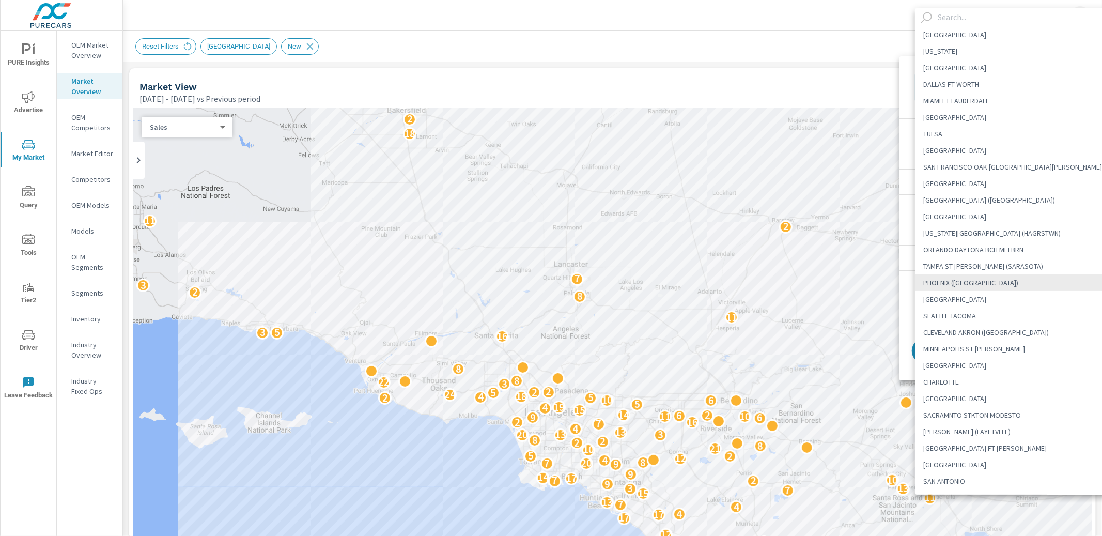
click at [955, 18] on input "text" at bounding box center [1026, 17] width 185 height 18
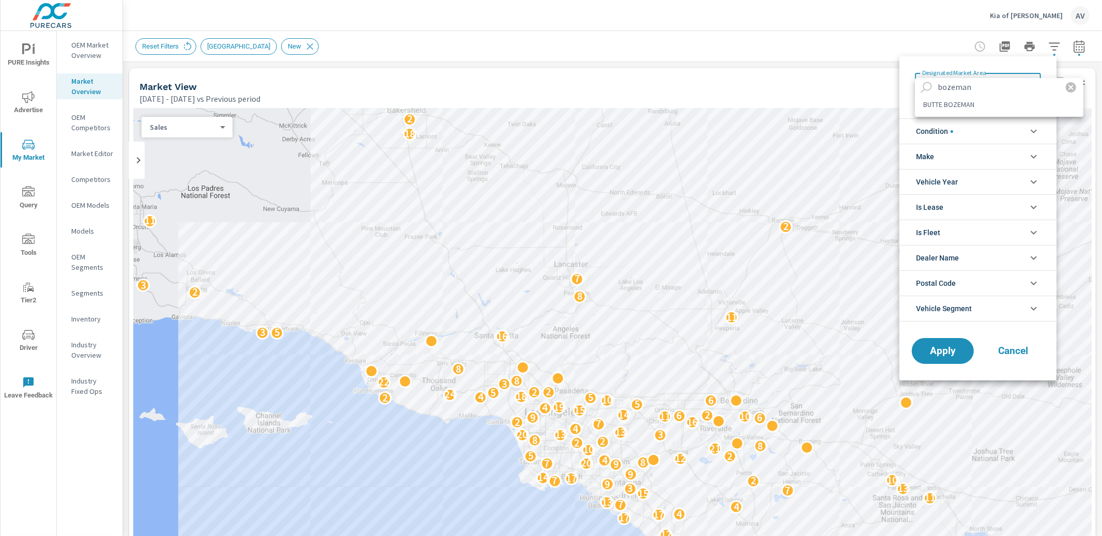
type input "bozeman"
click at [951, 104] on li "BUTTE BOZEMAN" at bounding box center [999, 104] width 168 height 17
type Area "BUTTE BOZEMAN"
click at [954, 350] on span "Apply" at bounding box center [943, 351] width 42 height 10
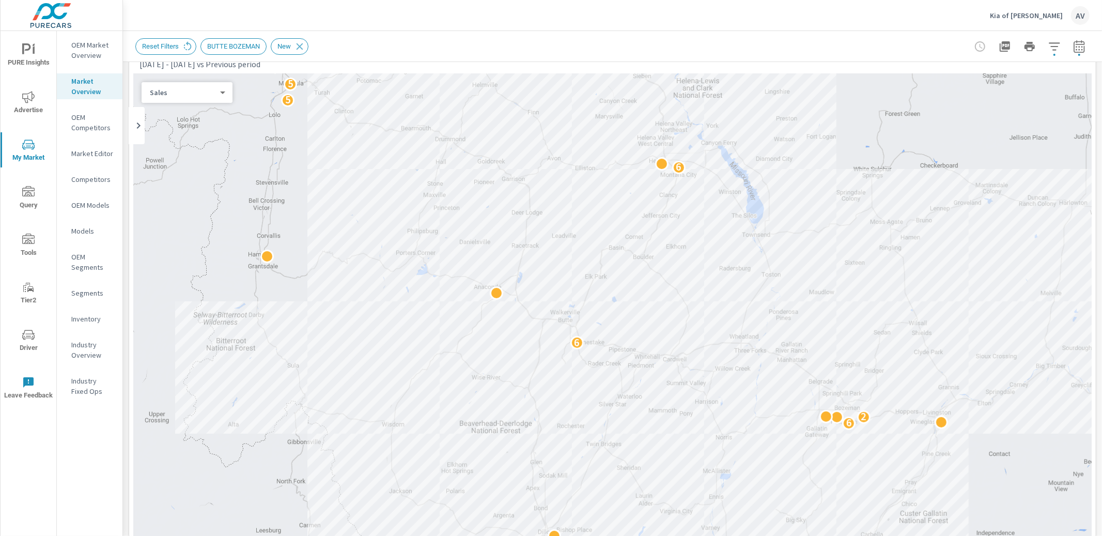
scroll to position [19, 0]
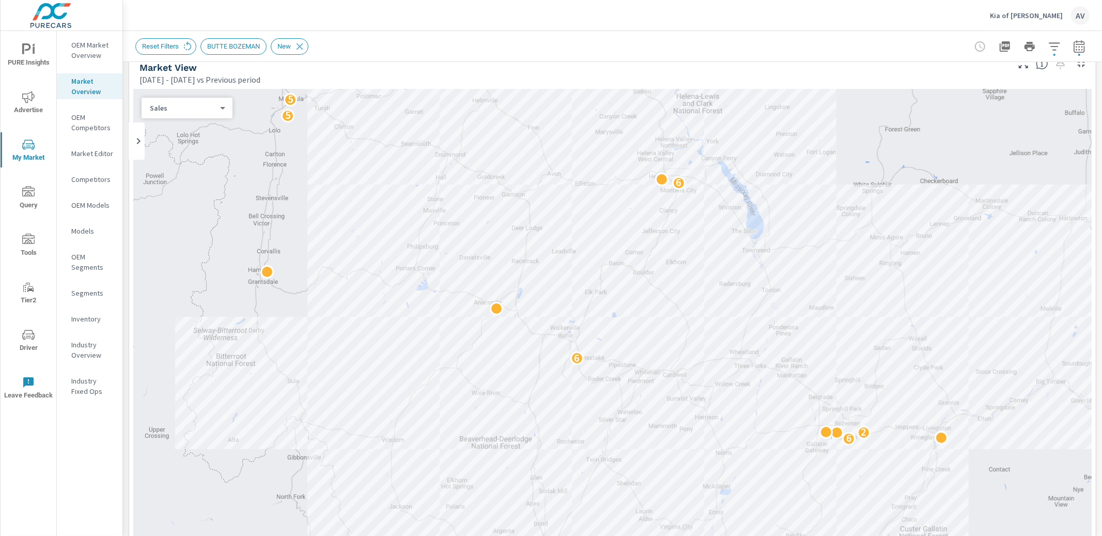
click at [172, 106] on body "PURE Insights Advertise My Market Query Tools Tier2 Driver Leave Feedback OEM M…" at bounding box center [551, 268] width 1102 height 536
click at [172, 106] on li "Sales" at bounding box center [183, 107] width 83 height 17
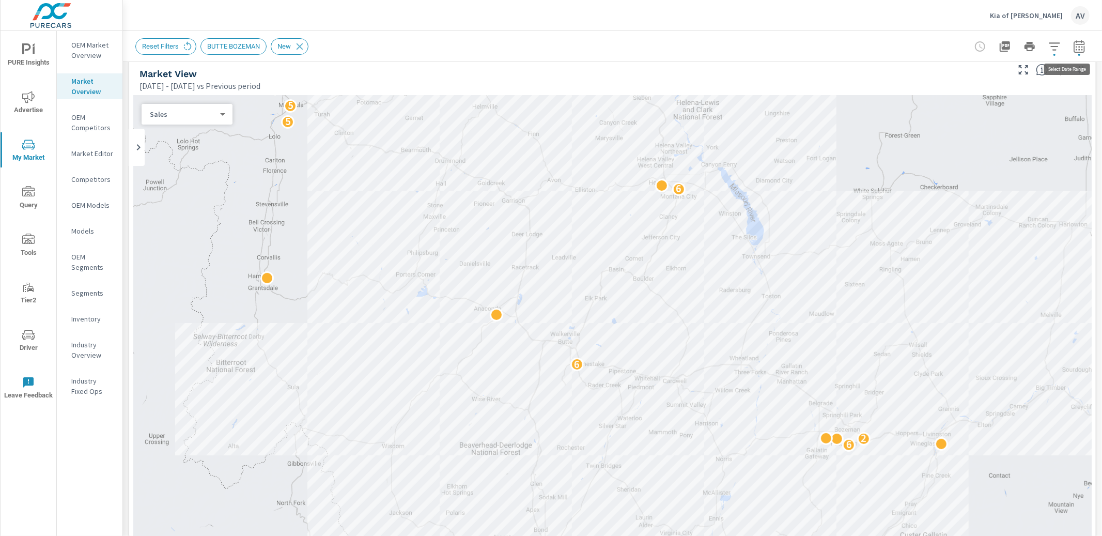
click at [1073, 51] on icon "button" at bounding box center [1079, 46] width 12 height 12
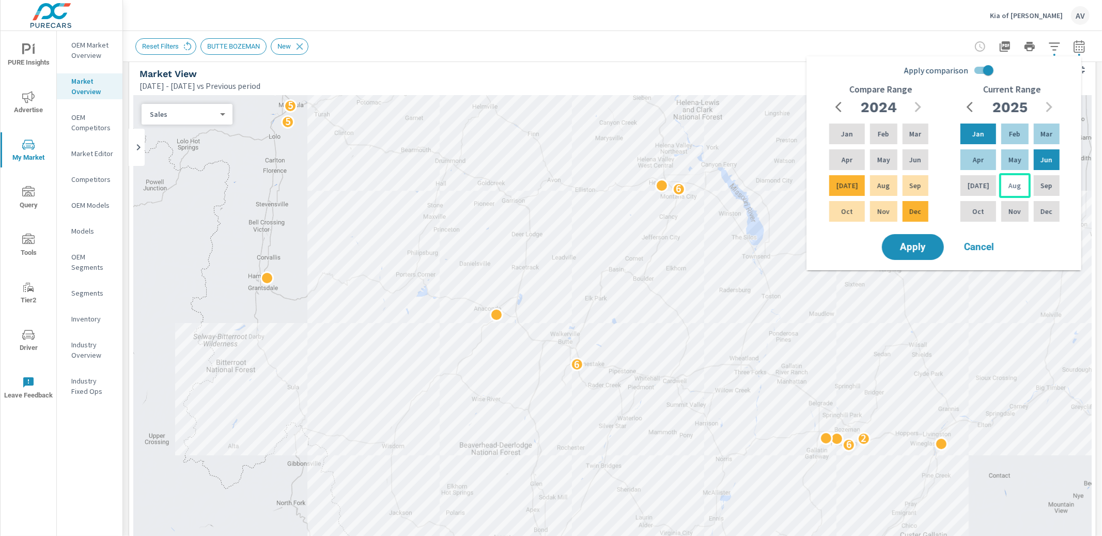
click at [1010, 182] on p "Aug" at bounding box center [1015, 185] width 12 height 10
click at [1010, 195] on div "Aug" at bounding box center [1014, 185] width 31 height 25
click at [1009, 192] on div "Aug" at bounding box center [1014, 185] width 31 height 25
click at [930, 109] on div "Compare Range 2024 Jan Feb Mar Apr May Jun Jul Aug Sep Oct Nov Dec" at bounding box center [880, 158] width 131 height 148
click at [918, 108] on icon "button" at bounding box center [918, 107] width 6 height 10
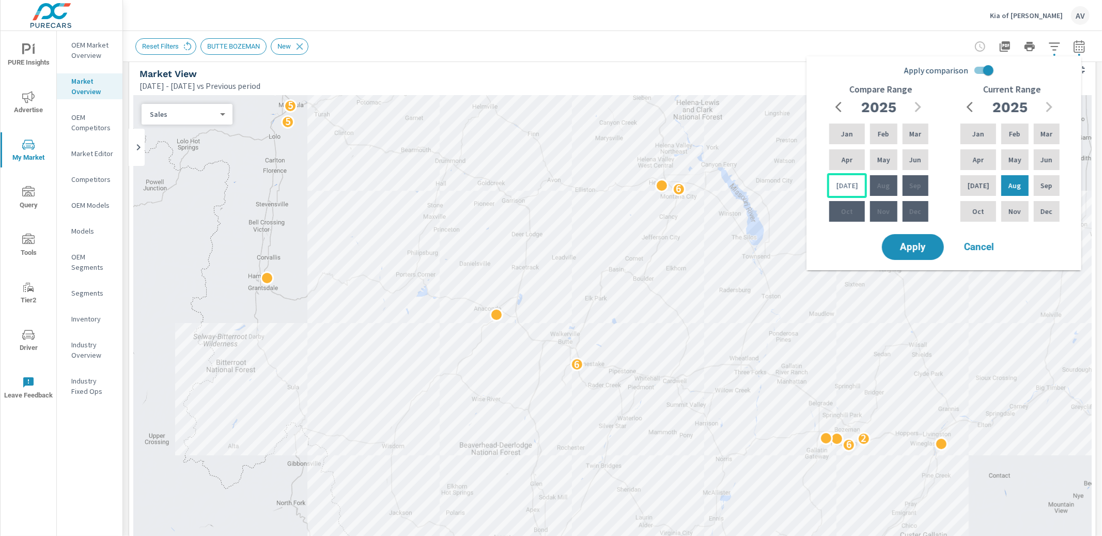
click at [850, 192] on div "Jul" at bounding box center [847, 185] width 40 height 25
click at [898, 239] on button "Apply" at bounding box center [913, 247] width 64 height 27
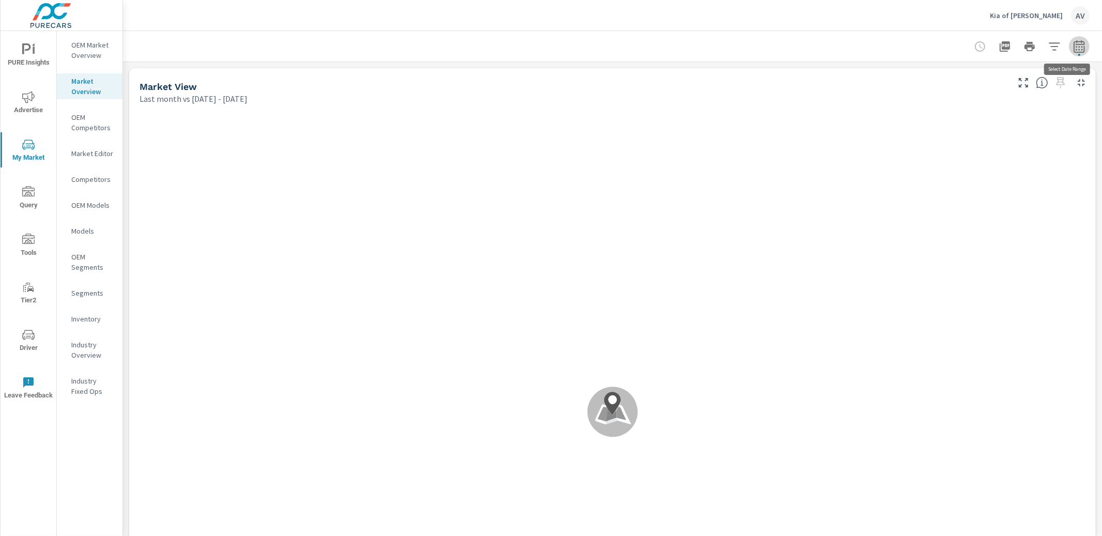
click at [1073, 50] on icon "button" at bounding box center [1079, 46] width 12 height 12
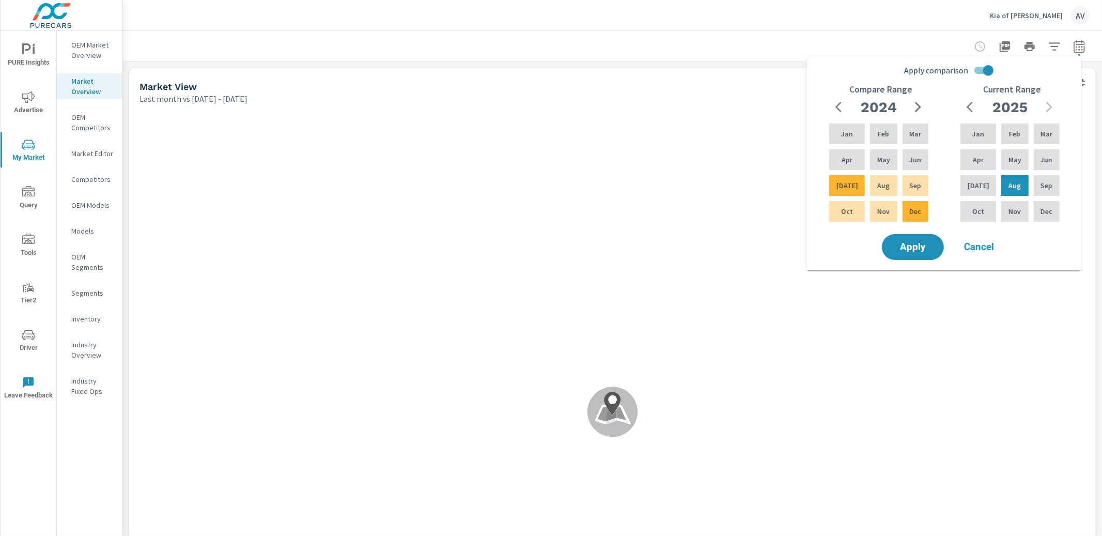
click at [918, 105] on icon "button" at bounding box center [918, 107] width 6 height 10
click at [841, 189] on p "Jul" at bounding box center [848, 185] width 22 height 10
click at [998, 68] on div "Apply comparison Compare Range 2024 Jan Feb Mar Apr May Jun Jul Aug Sep Oct Nov…" at bounding box center [946, 146] width 262 height 172
click at [990, 70] on input "Apply comparison" at bounding box center [988, 70] width 59 height 20
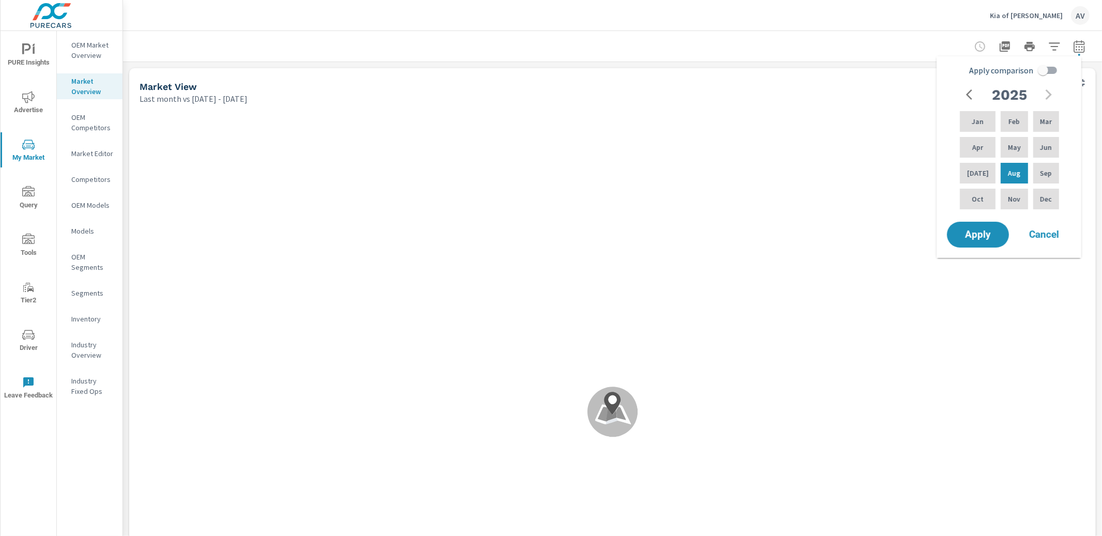
click at [1044, 68] on input "Apply comparison" at bounding box center [1043, 70] width 59 height 20
checkbox input "true"
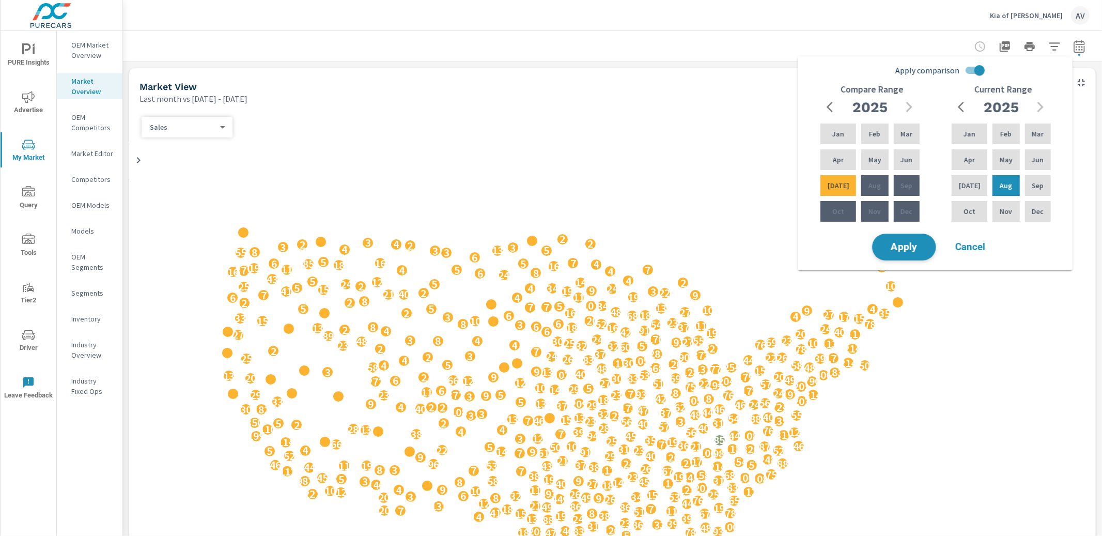
click at [915, 249] on span "Apply" at bounding box center [904, 247] width 42 height 10
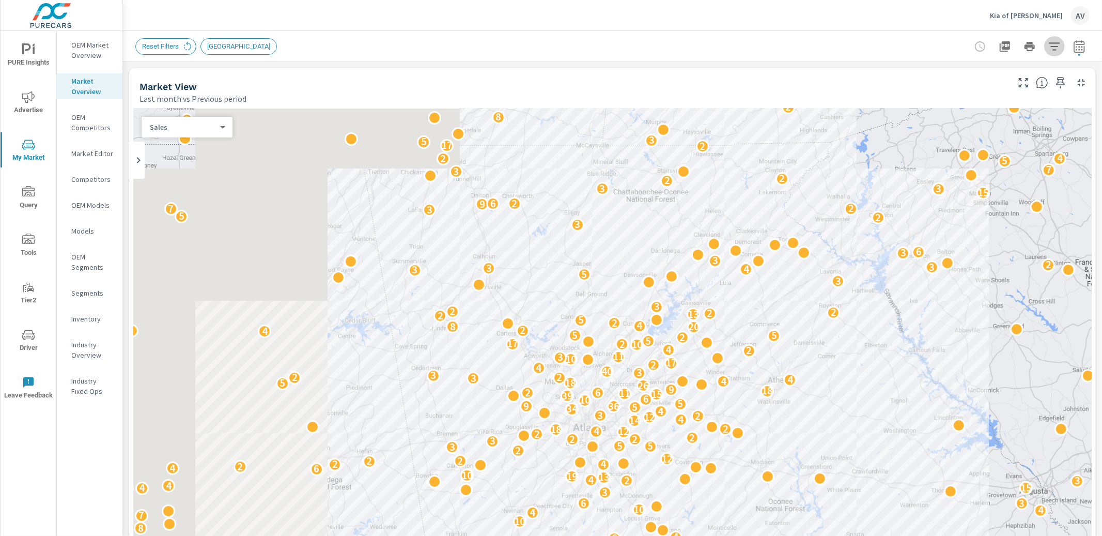
click at [1048, 47] on icon "button" at bounding box center [1054, 46] width 12 height 12
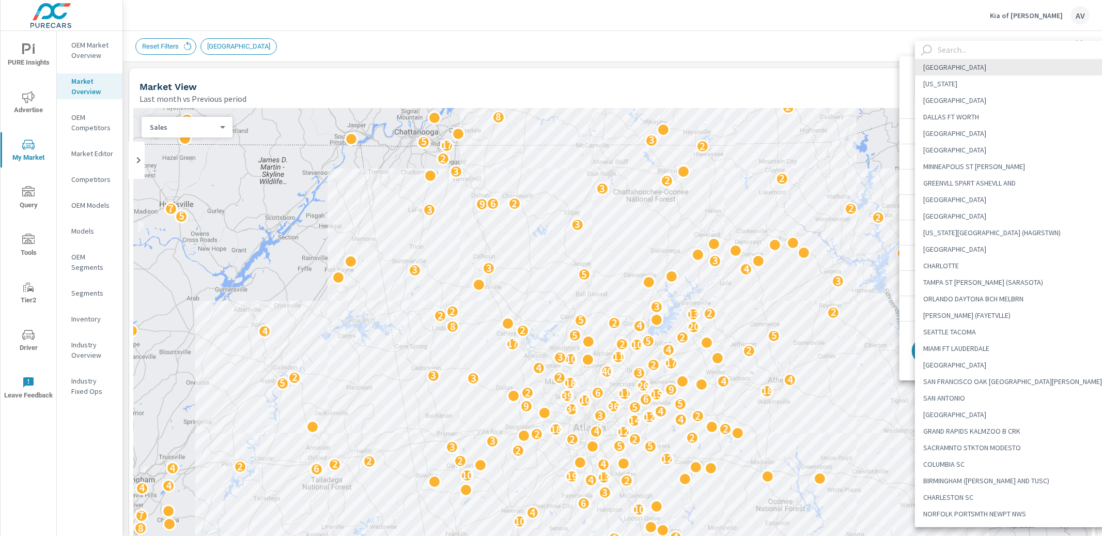
click at [1003, 88] on body "PURE Insights Advertise My Market Query Tools Tier2 Driver Leave Feedback OEM M…" at bounding box center [551, 268] width 1102 height 536
click at [984, 52] on input "text" at bounding box center [1026, 50] width 185 height 18
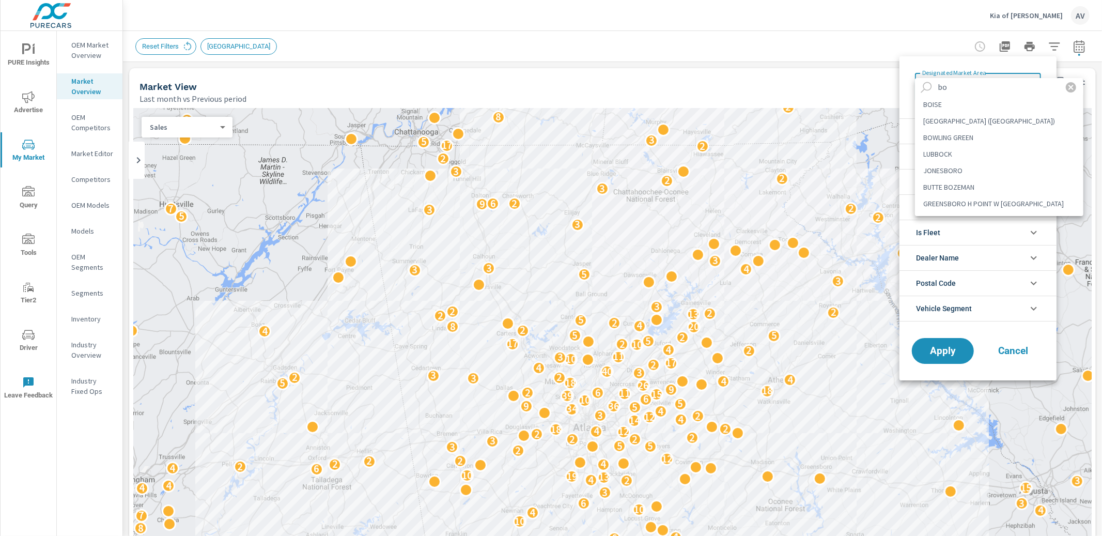
type input "bo"
click at [969, 186] on li "BUTTE BOZEMAN" at bounding box center [999, 187] width 168 height 17
type Area "BUTTE BOZEMAN"
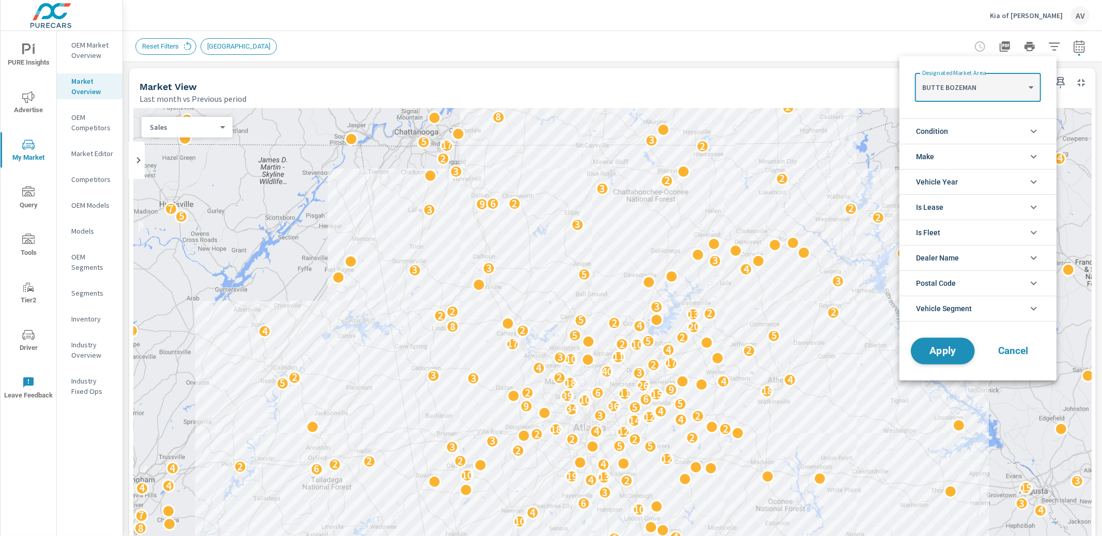
click at [953, 350] on span "Apply" at bounding box center [943, 351] width 42 height 10
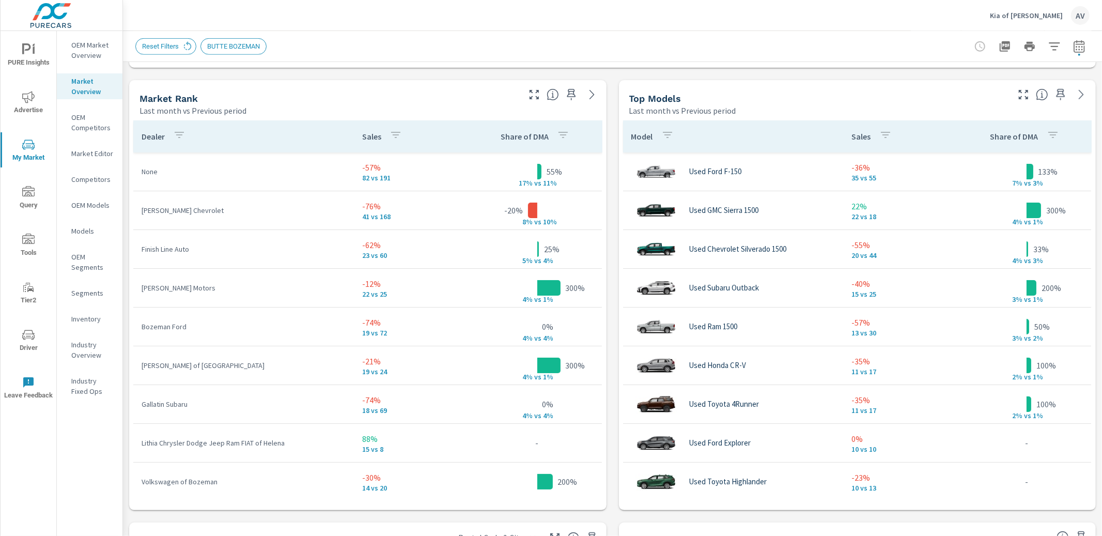
scroll to position [671, 0]
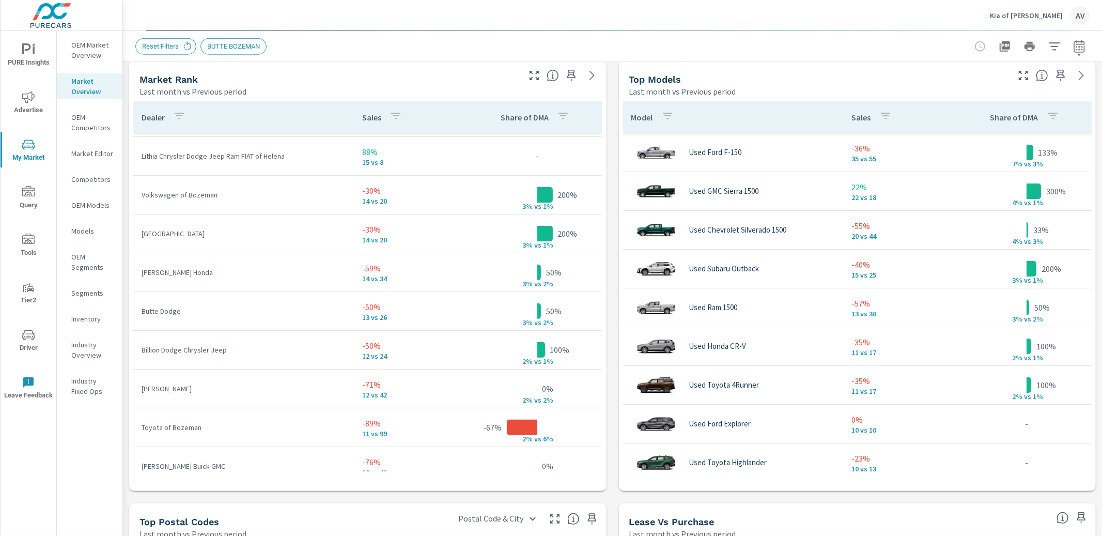
scroll to position [281, 0]
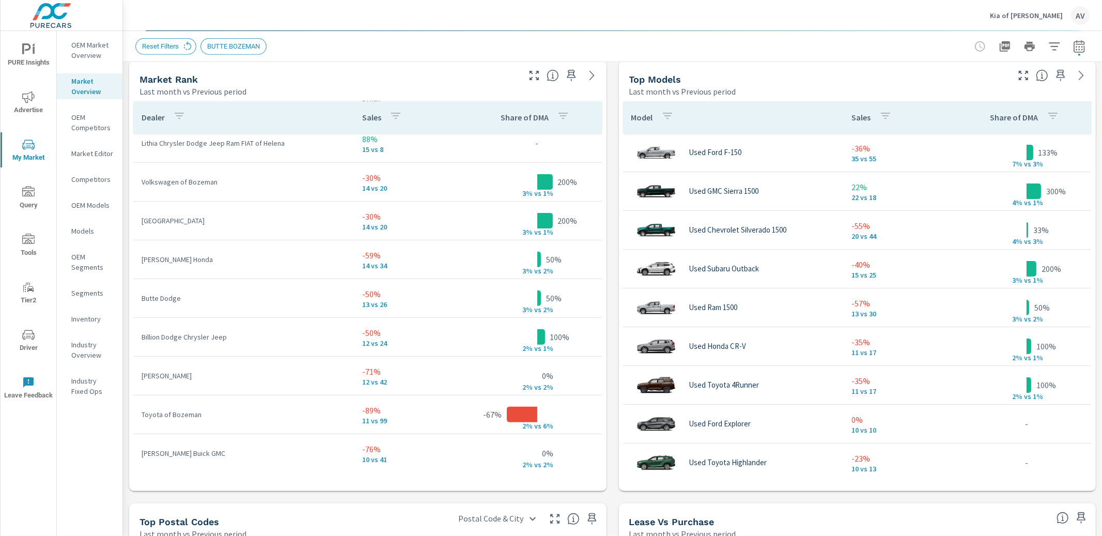
click at [507, 335] on td "100% 2% v s 1%" at bounding box center [537, 337] width 129 height 17
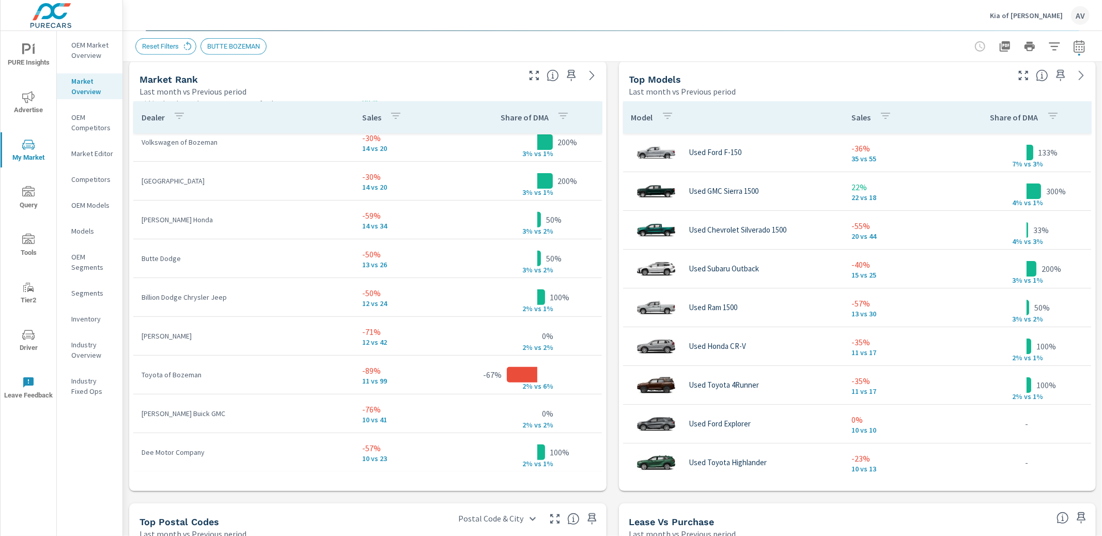
scroll to position [367, 0]
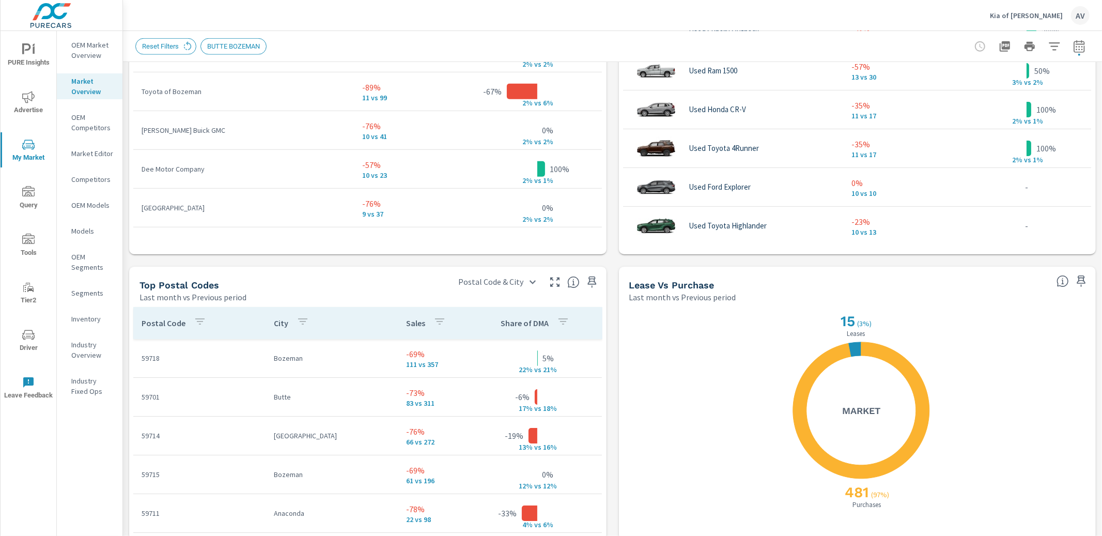
scroll to position [934, 0]
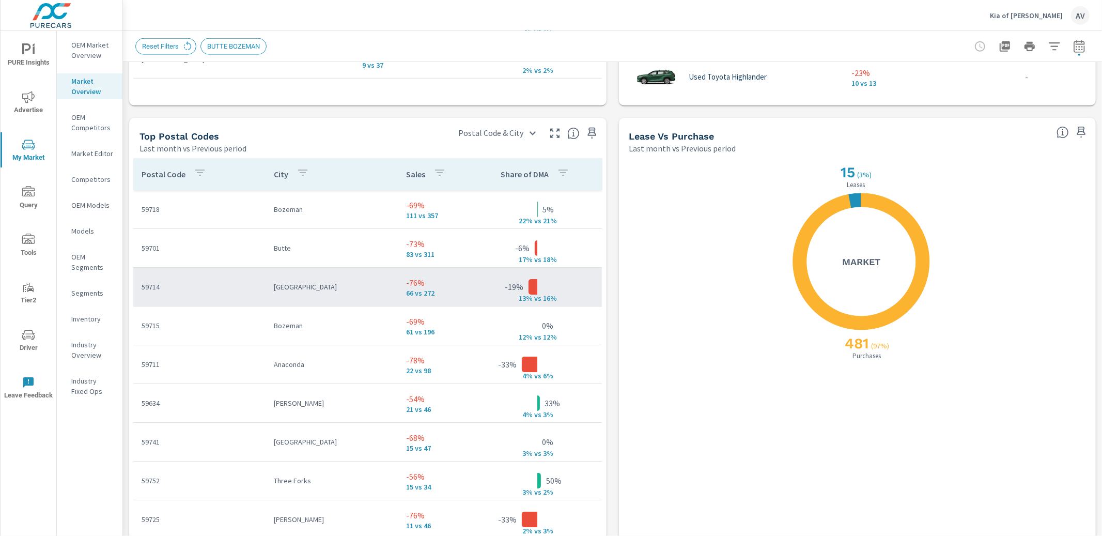
scroll to position [1057, 0]
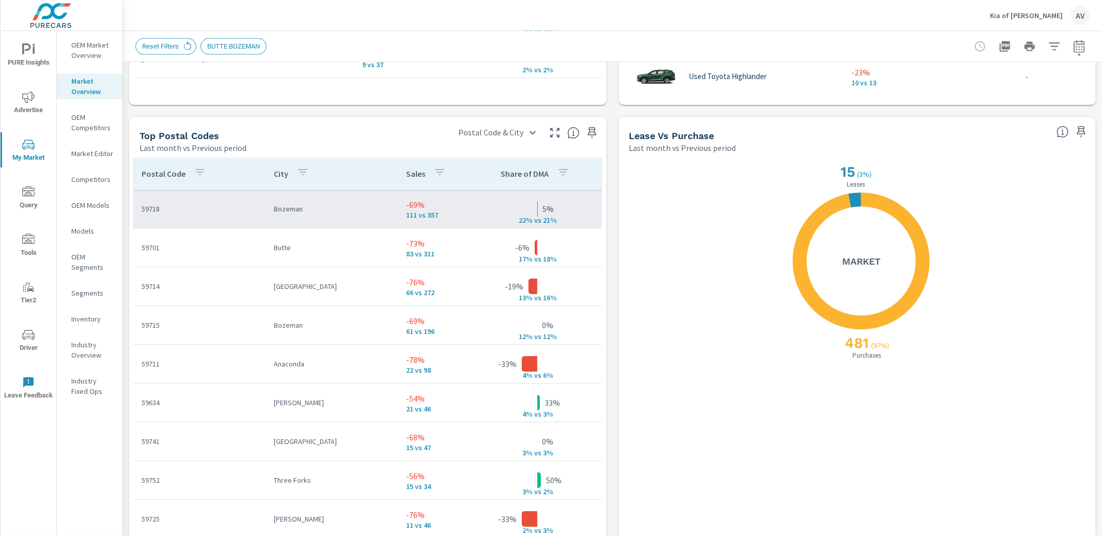
click at [287, 214] on td "Bozeman" at bounding box center [332, 208] width 132 height 27
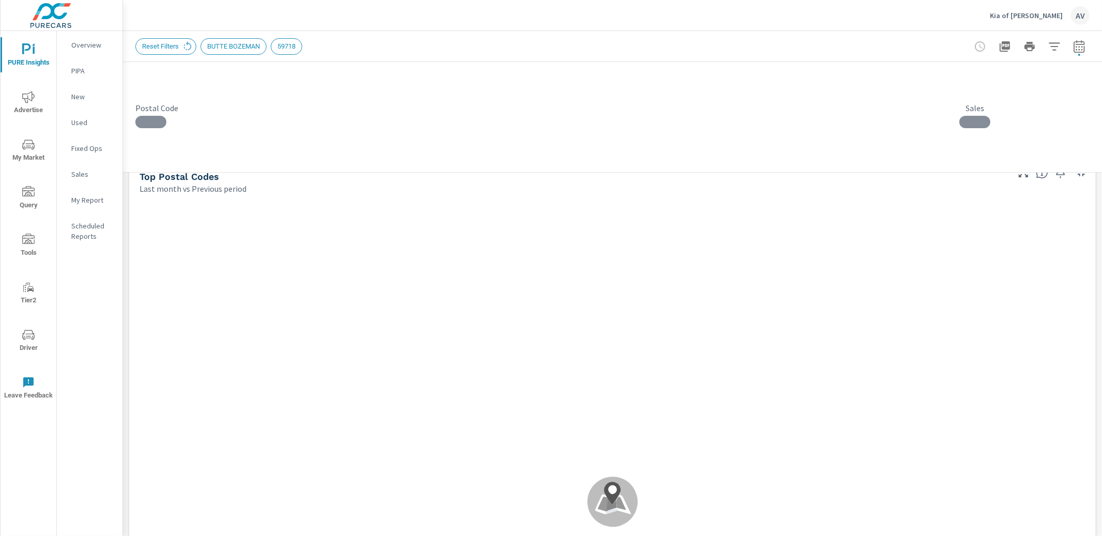
scroll to position [22, 0]
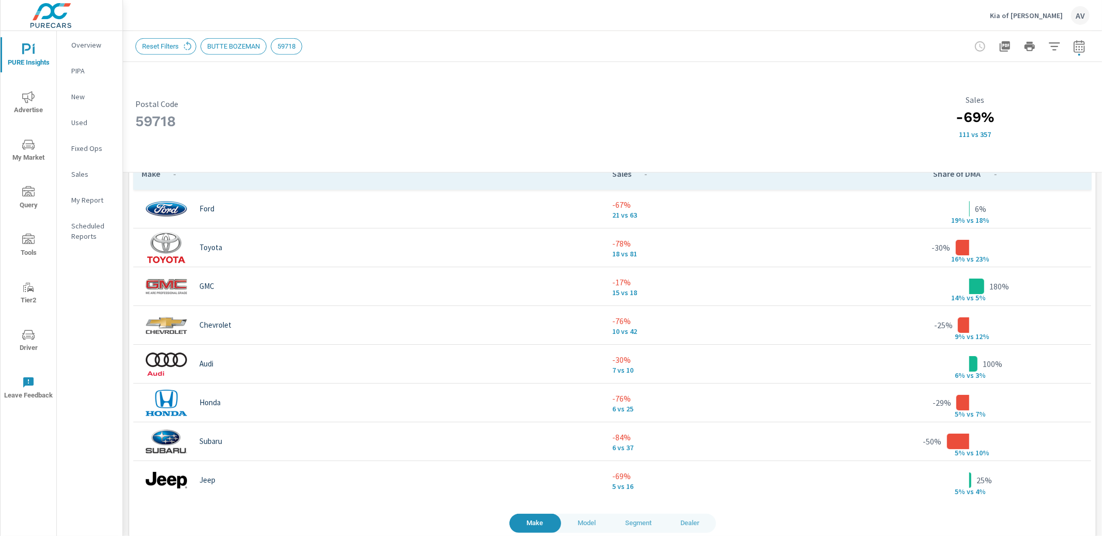
scroll to position [722, 0]
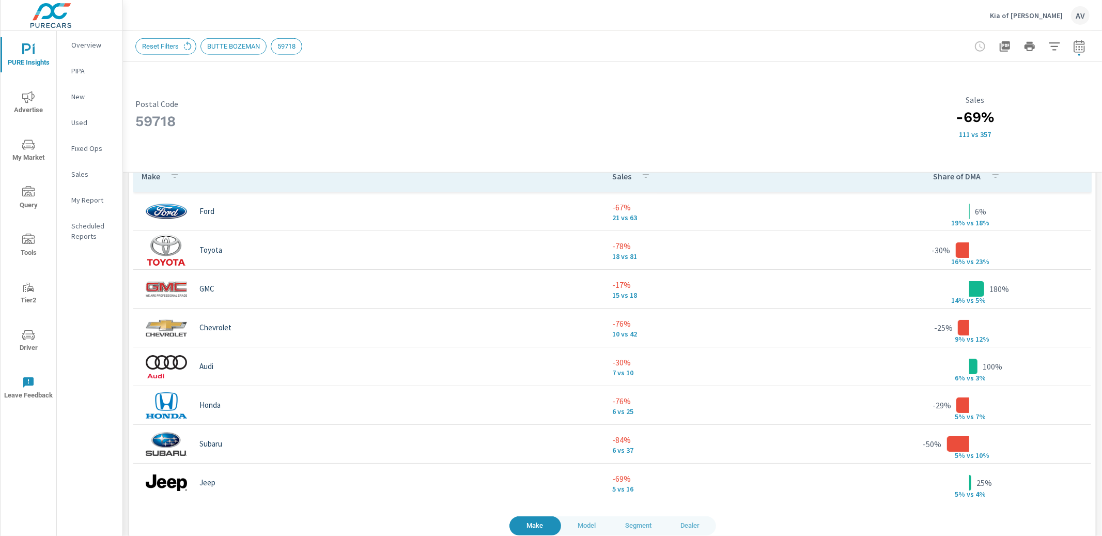
click at [729, 298] on p "15 vs 18" at bounding box center [725, 295] width 227 height 8
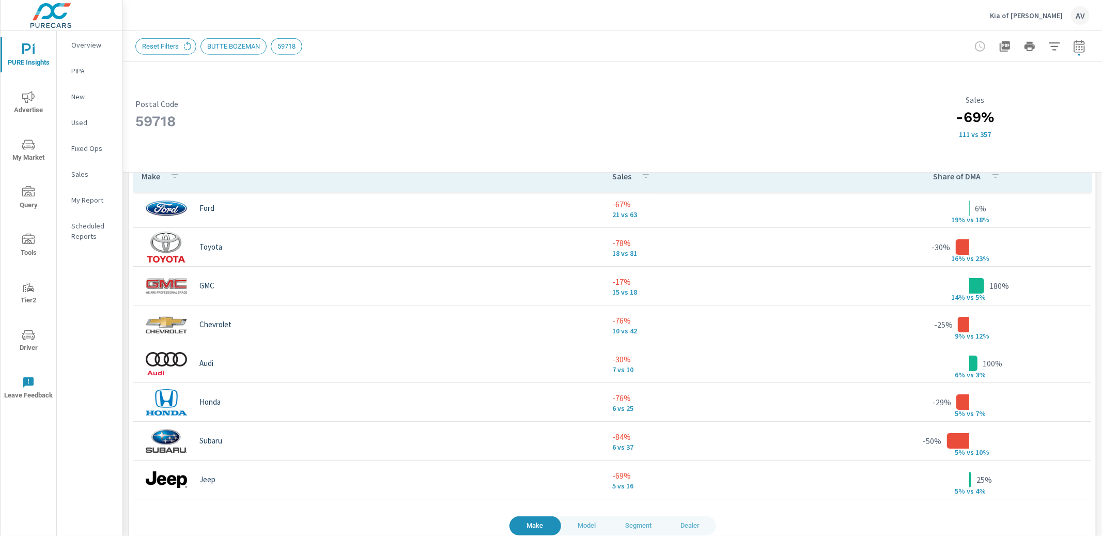
scroll to position [0, 0]
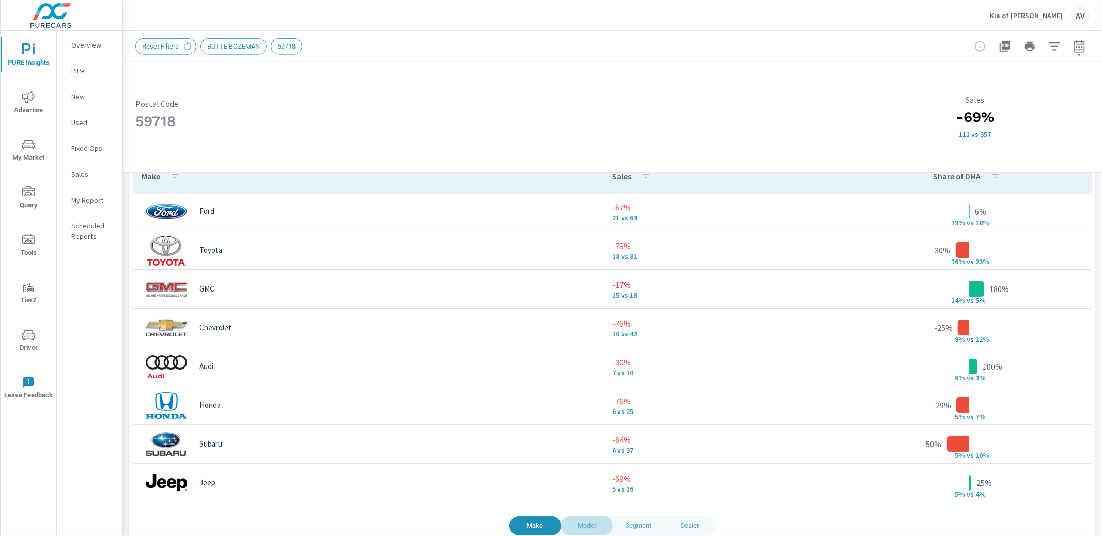
click at [578, 527] on span "Model" at bounding box center [586, 526] width 39 height 12
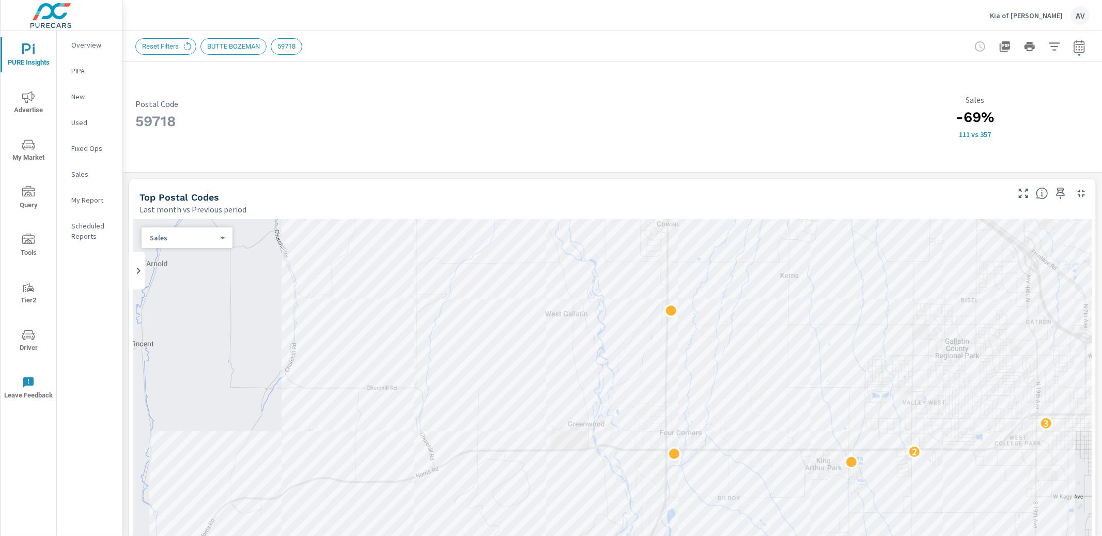
drag, startPoint x: 433, startPoint y: 99, endPoint x: 392, endPoint y: 85, distance: 43.6
click at [431, 98] on div "59718 Postal Code" at bounding box center [491, 116] width 713 height 85
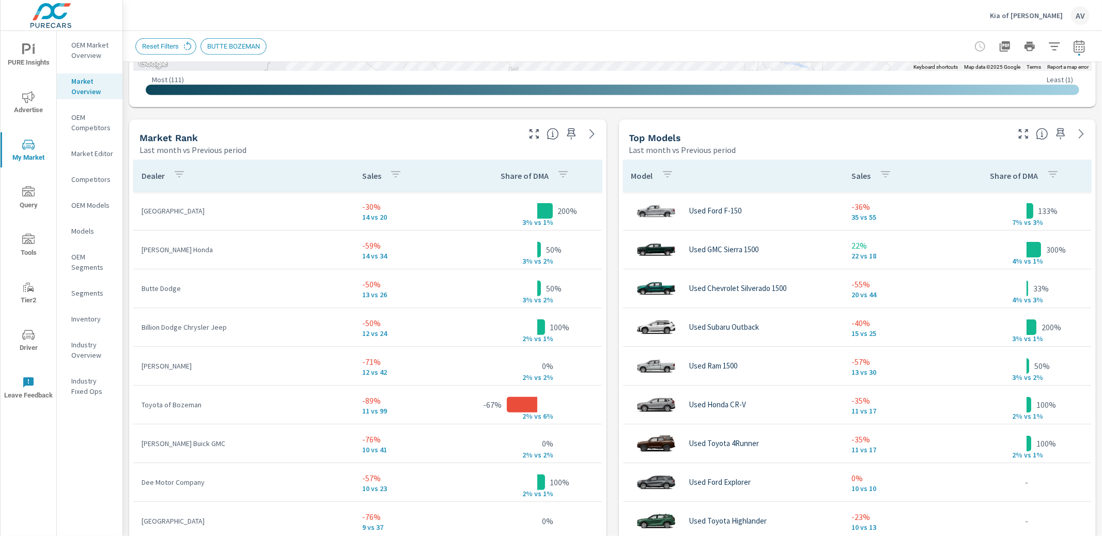
scroll to position [657, 0]
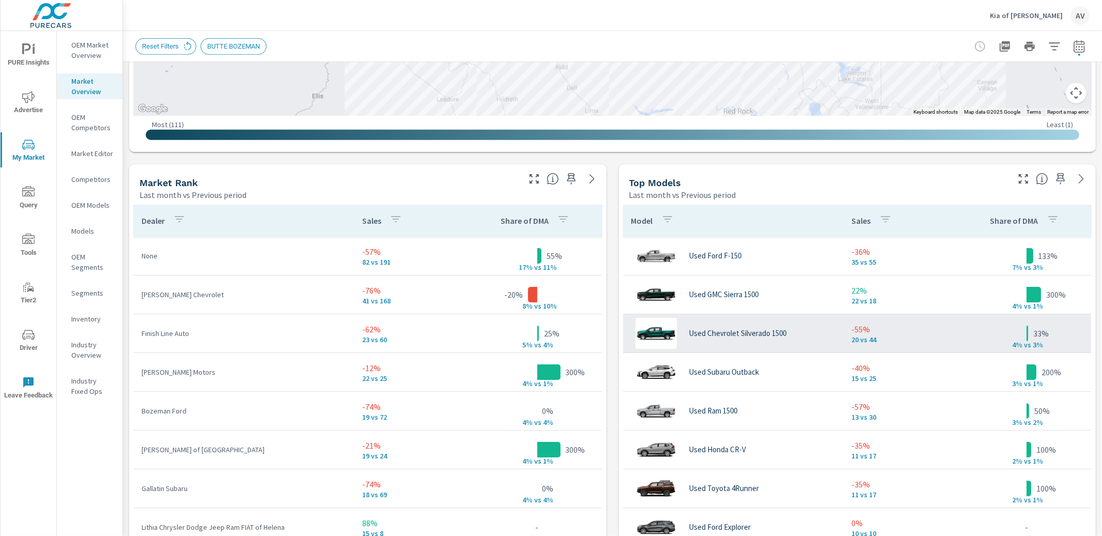
scroll to position [739, 0]
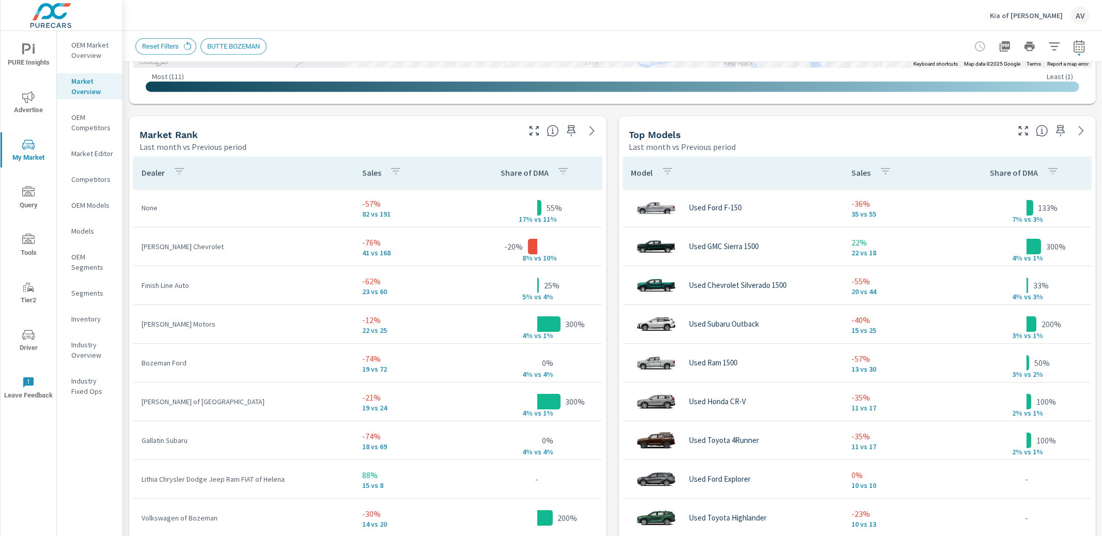
scroll to position [617, 0]
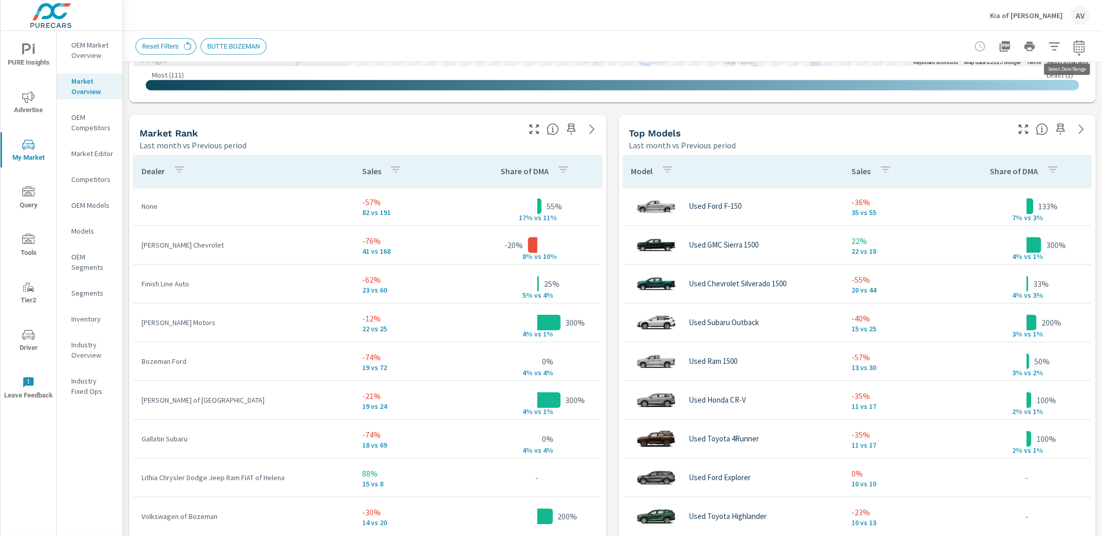
click at [1076, 49] on icon "button" at bounding box center [1079, 48] width 7 height 4
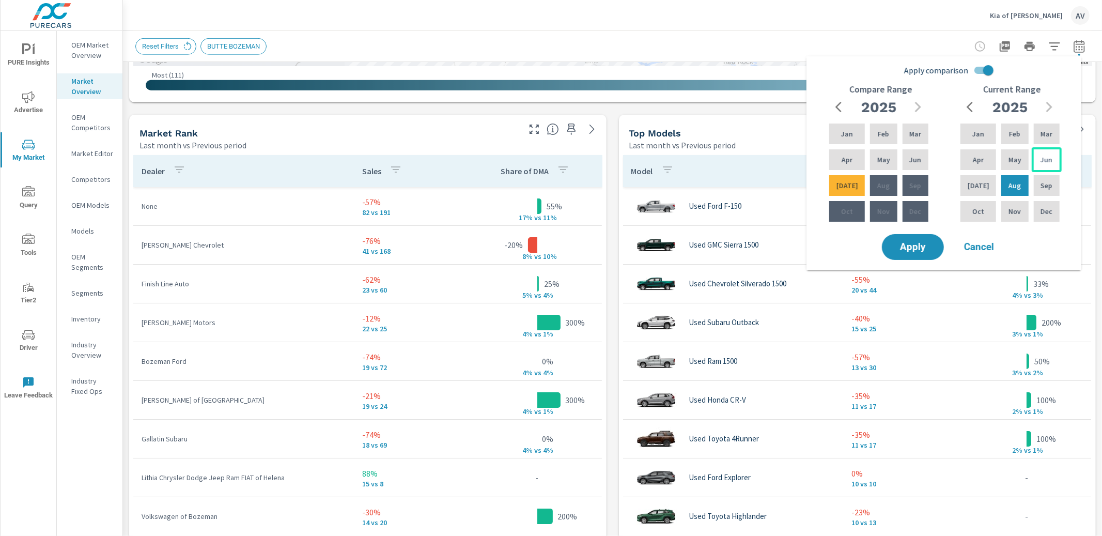
click at [1050, 157] on p "Jun" at bounding box center [1047, 159] width 12 height 10
click at [972, 135] on p "Jan" at bounding box center [978, 134] width 12 height 10
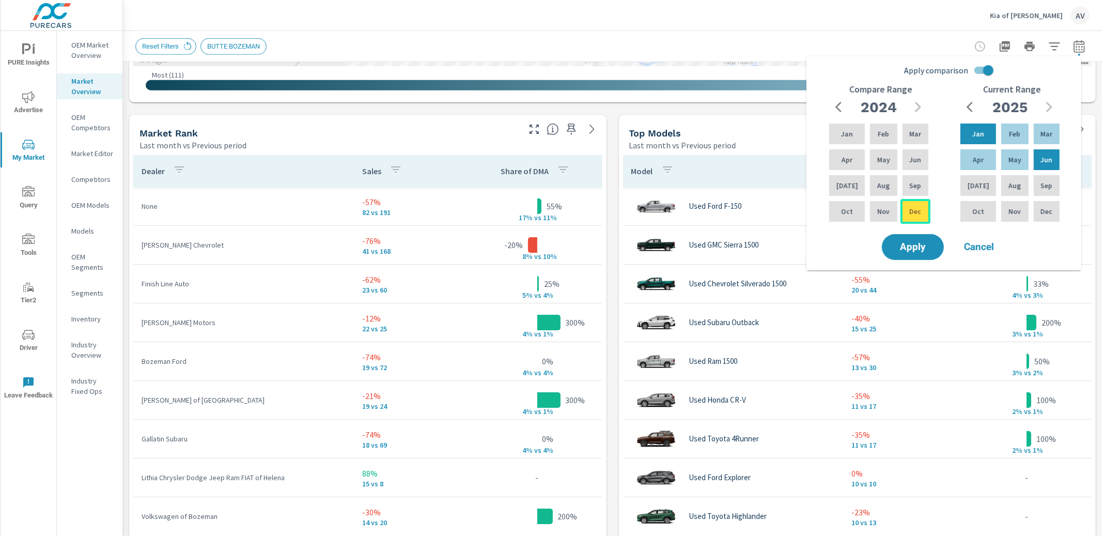
click at [909, 213] on p "Dec" at bounding box center [915, 211] width 12 height 10
click at [846, 186] on p "Jul" at bounding box center [848, 185] width 22 height 10
click at [925, 237] on button "Apply" at bounding box center [913, 247] width 64 height 27
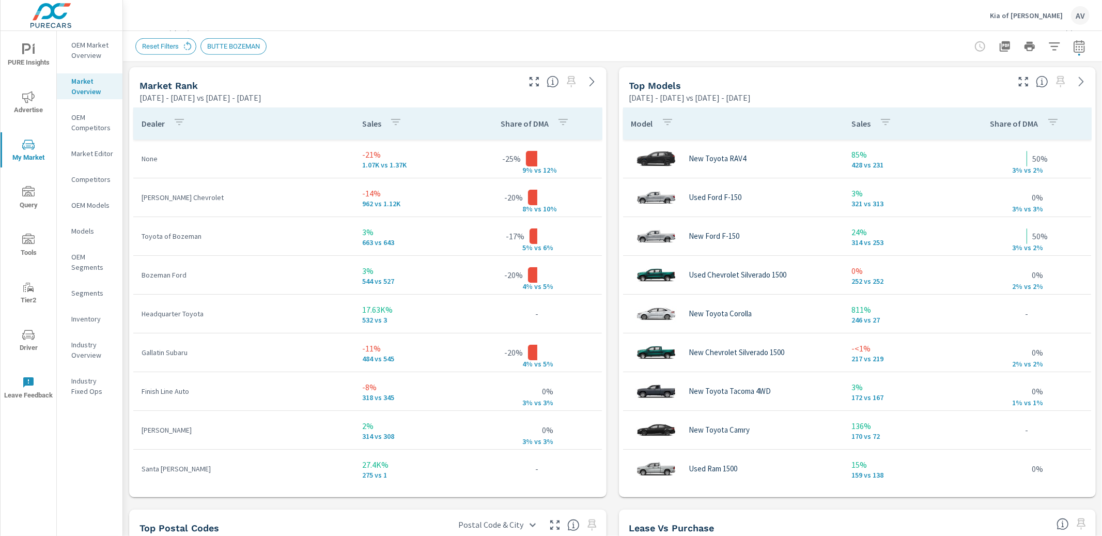
scroll to position [667, 0]
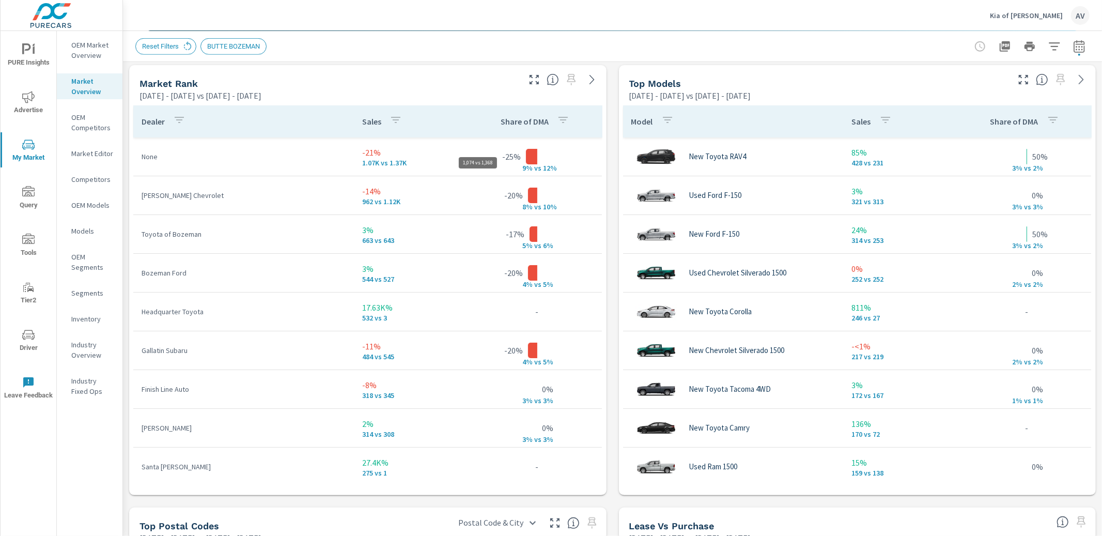
click at [390, 159] on p "1.07K vs 1.37K" at bounding box center [413, 163] width 102 height 8
click at [385, 159] on p "1.07K vs 1.37K" at bounding box center [413, 163] width 102 height 8
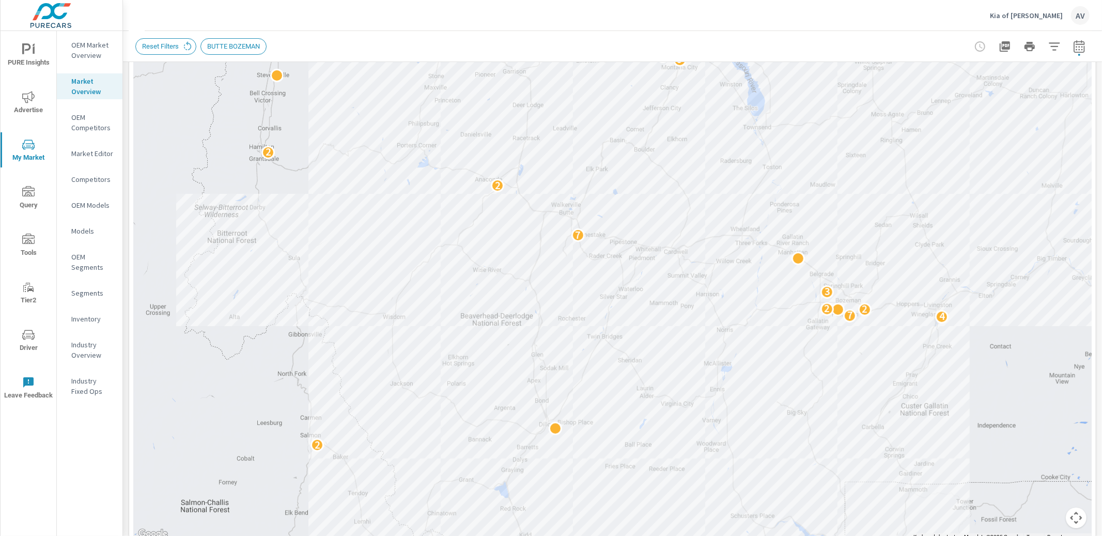
scroll to position [0, 0]
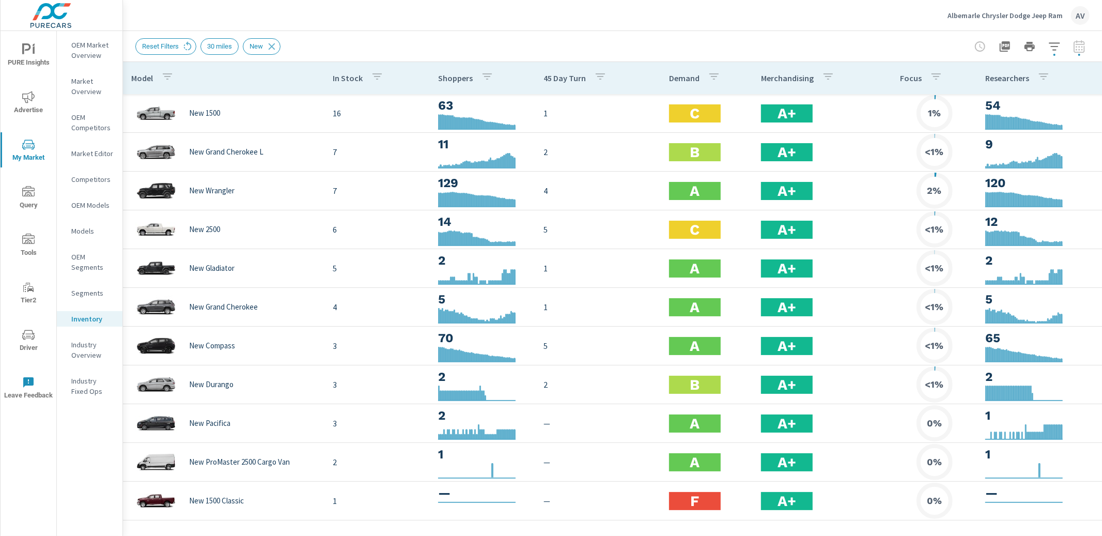
click at [392, 43] on div "Reset Filters 30 miles New" at bounding box center [540, 46] width 810 height 17
